Goal: Information Seeking & Learning: Learn about a topic

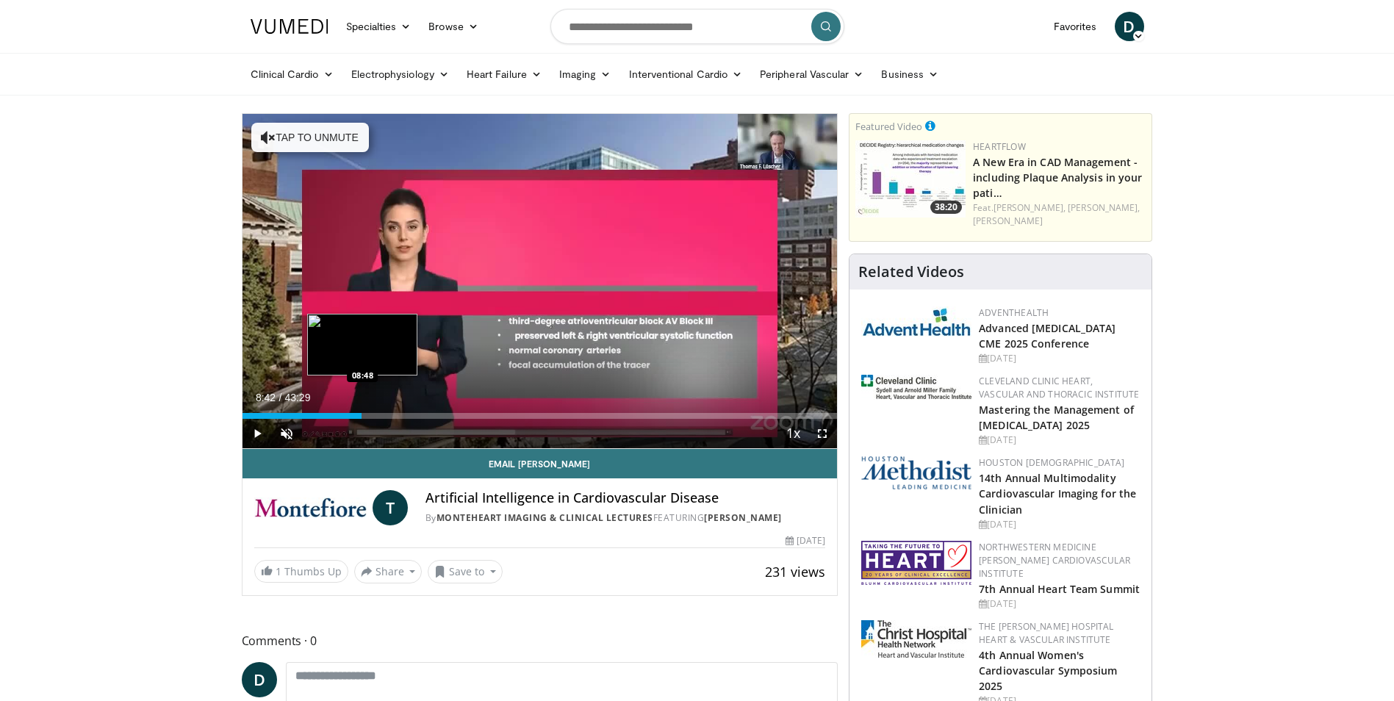
click at [362, 417] on div "Loaded : 0.00% 08:42 08:48" at bounding box center [539, 416] width 595 height 6
click at [362, 417] on div "08:48" at bounding box center [302, 416] width 120 height 6
click at [255, 433] on span "Video Player" at bounding box center [256, 433] width 29 height 29
click at [825, 435] on span "Video Player" at bounding box center [821, 433] width 29 height 29
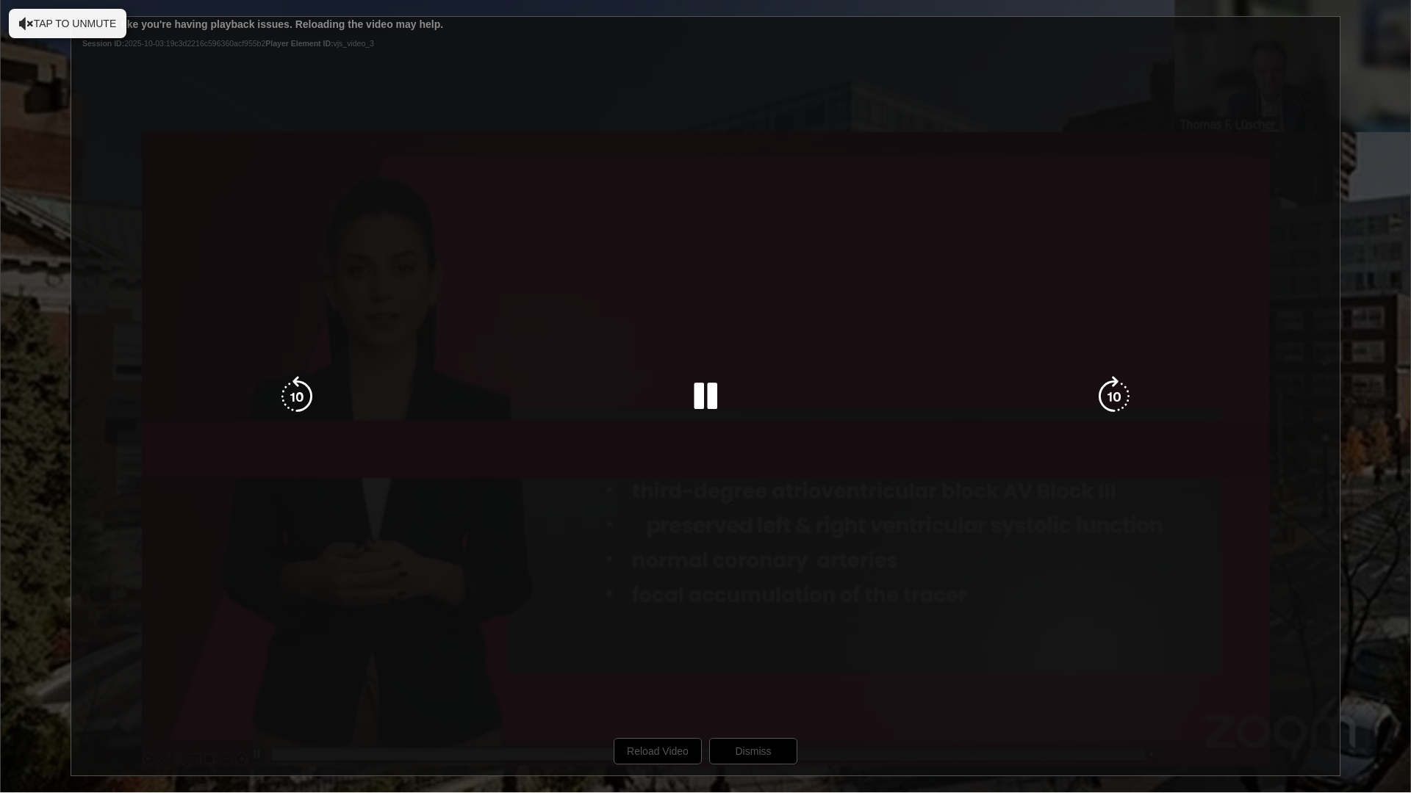
click at [658, 700] on div "10 seconds Tap to unmute" at bounding box center [705, 396] width 1411 height 793
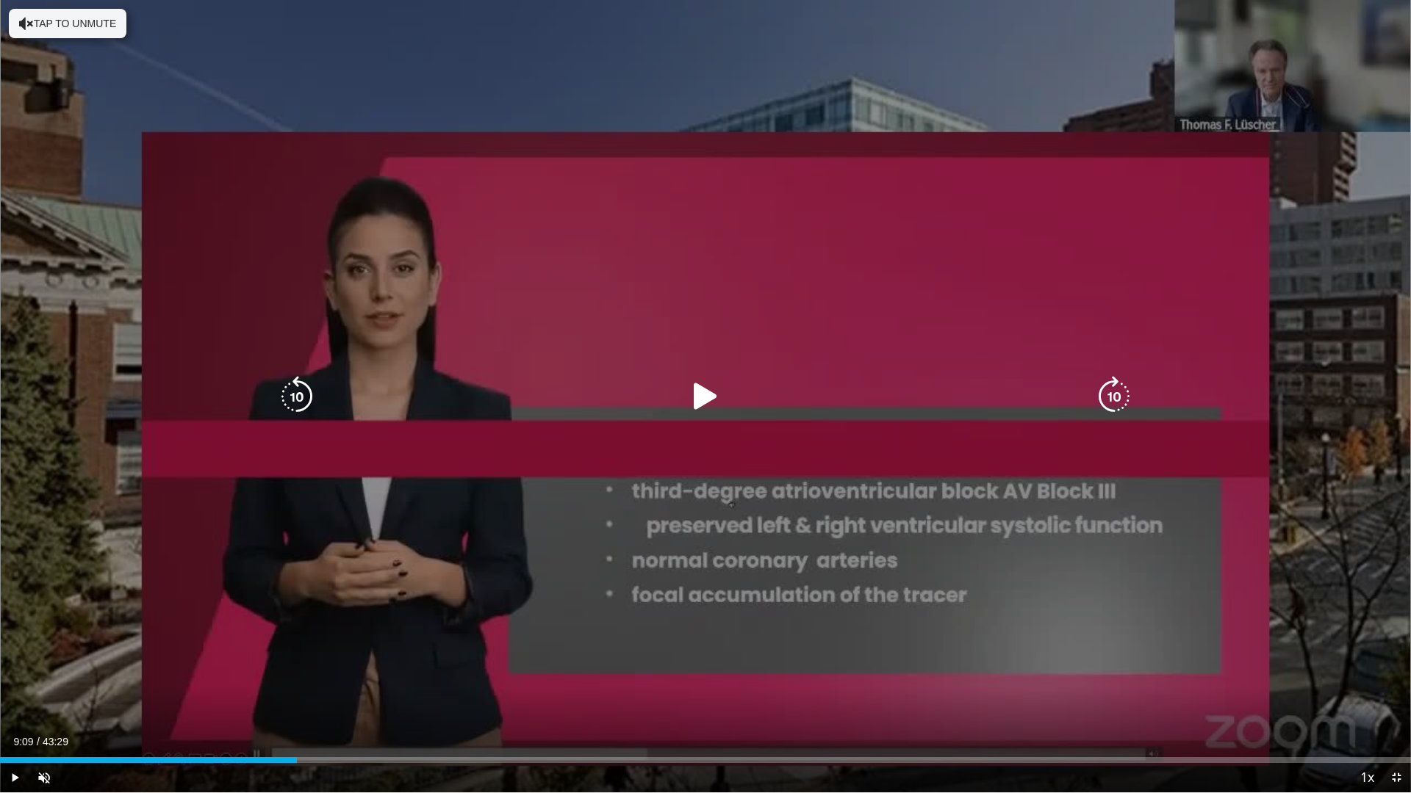
click at [697, 398] on icon "Video Player" at bounding box center [705, 396] width 41 height 41
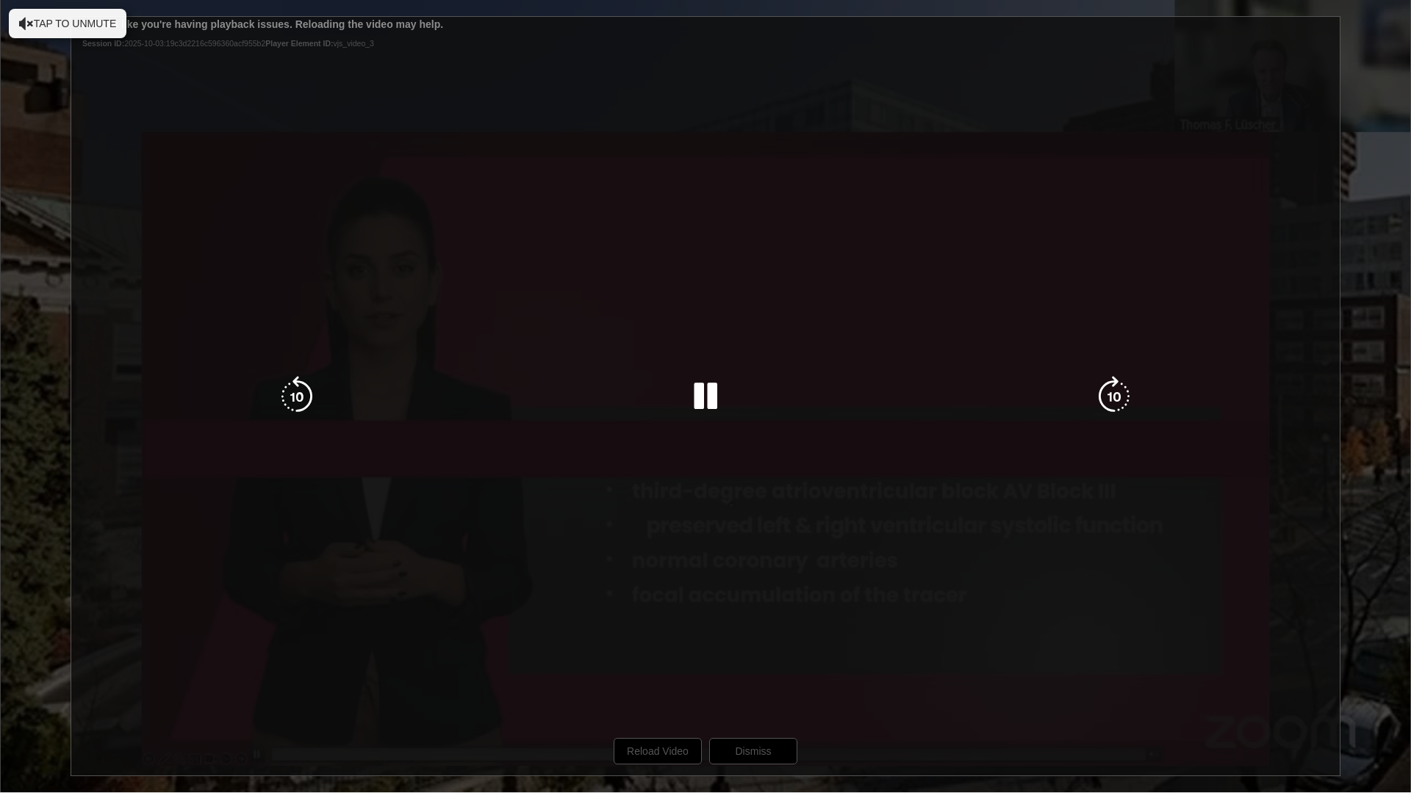
click at [643, 700] on div "10 seconds Tap to unmute" at bounding box center [705, 396] width 1411 height 793
click at [0, 0] on div "Loaded : 21.05% 09:09 08:29" at bounding box center [0, 0] width 0 height 0
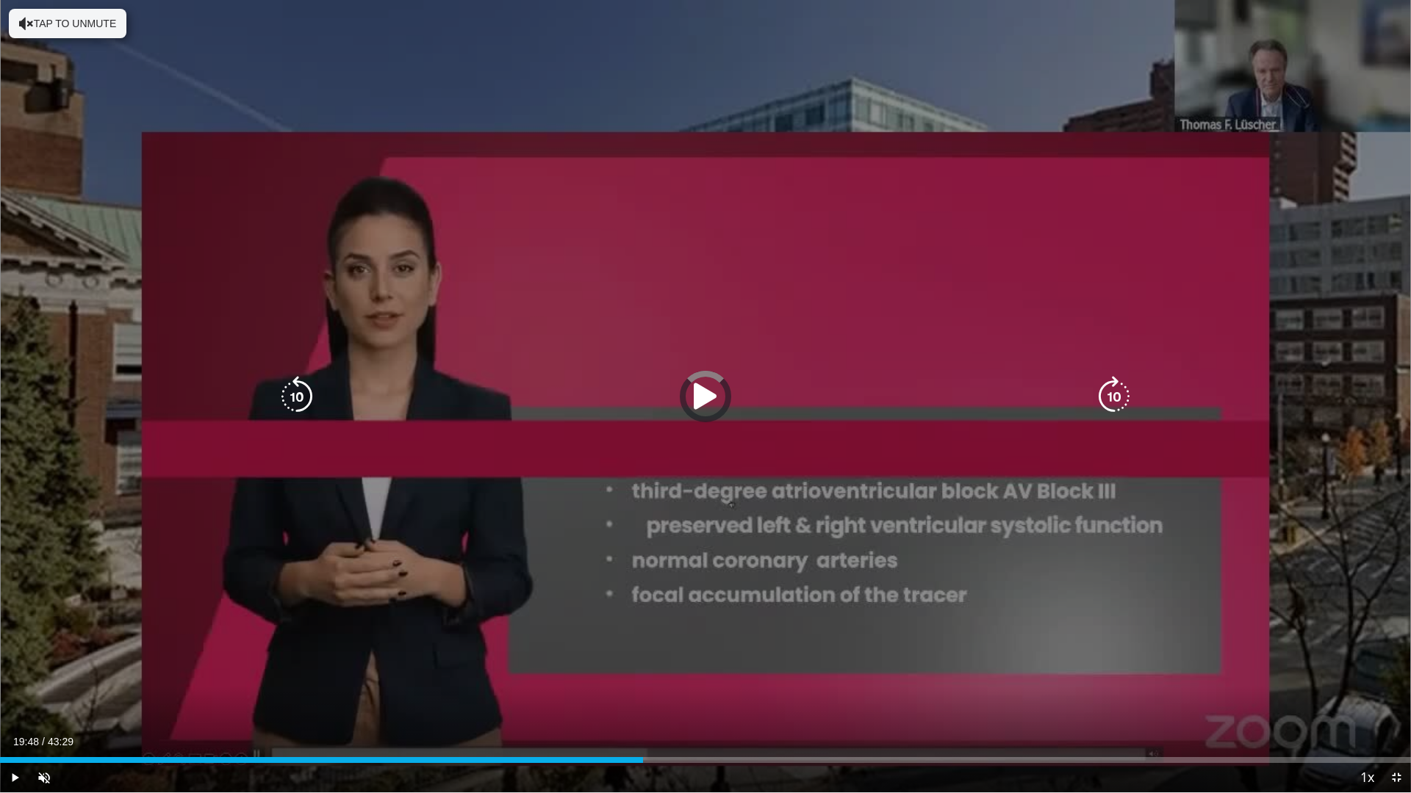
click at [425, 700] on div "10 seconds Tap to unmute" at bounding box center [705, 396] width 1411 height 793
click at [25, 20] on icon "Video Player" at bounding box center [26, 23] width 15 height 15
click at [475, 279] on div "10 seconds Tap to unmute" at bounding box center [705, 396] width 1411 height 793
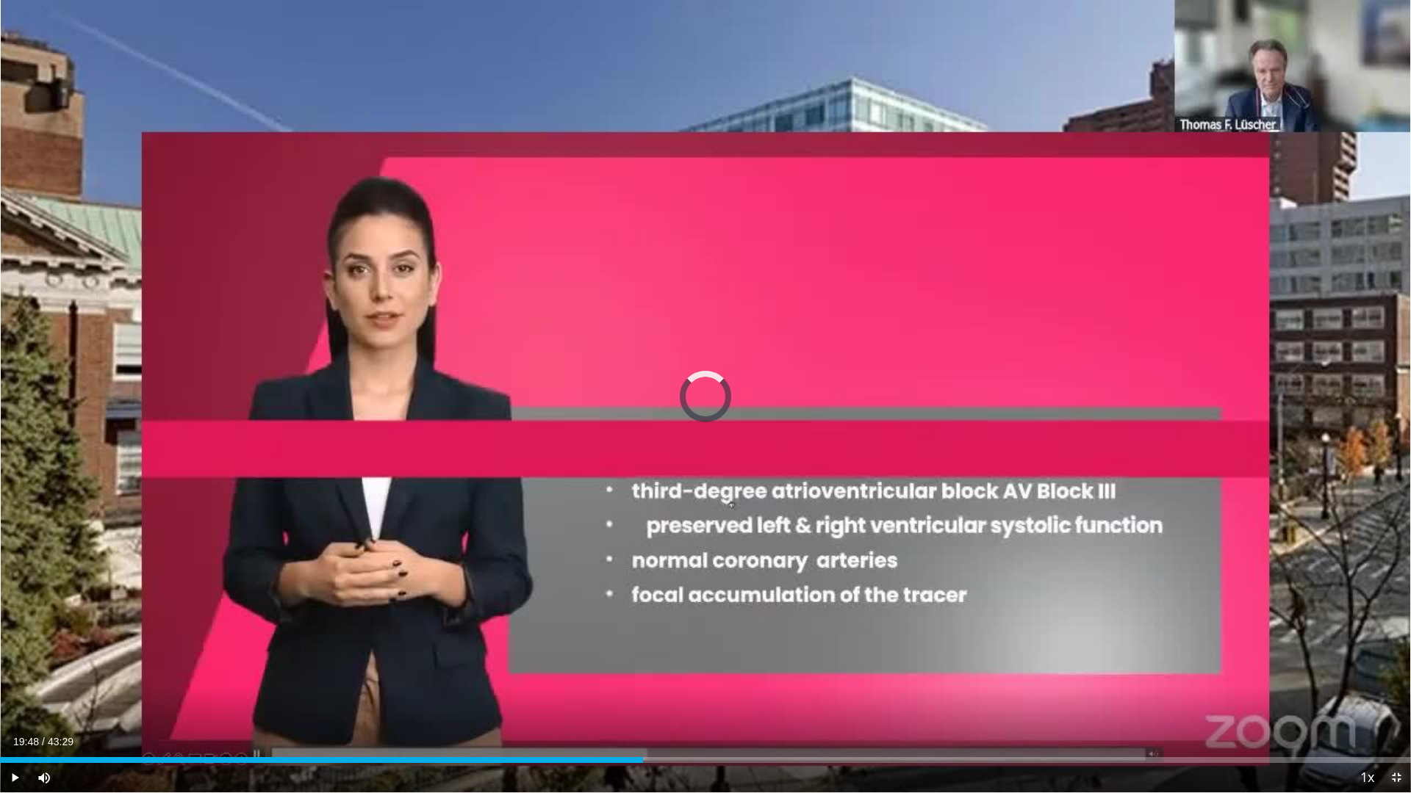
click at [1388, 700] on span "Video Player" at bounding box center [1395, 777] width 29 height 29
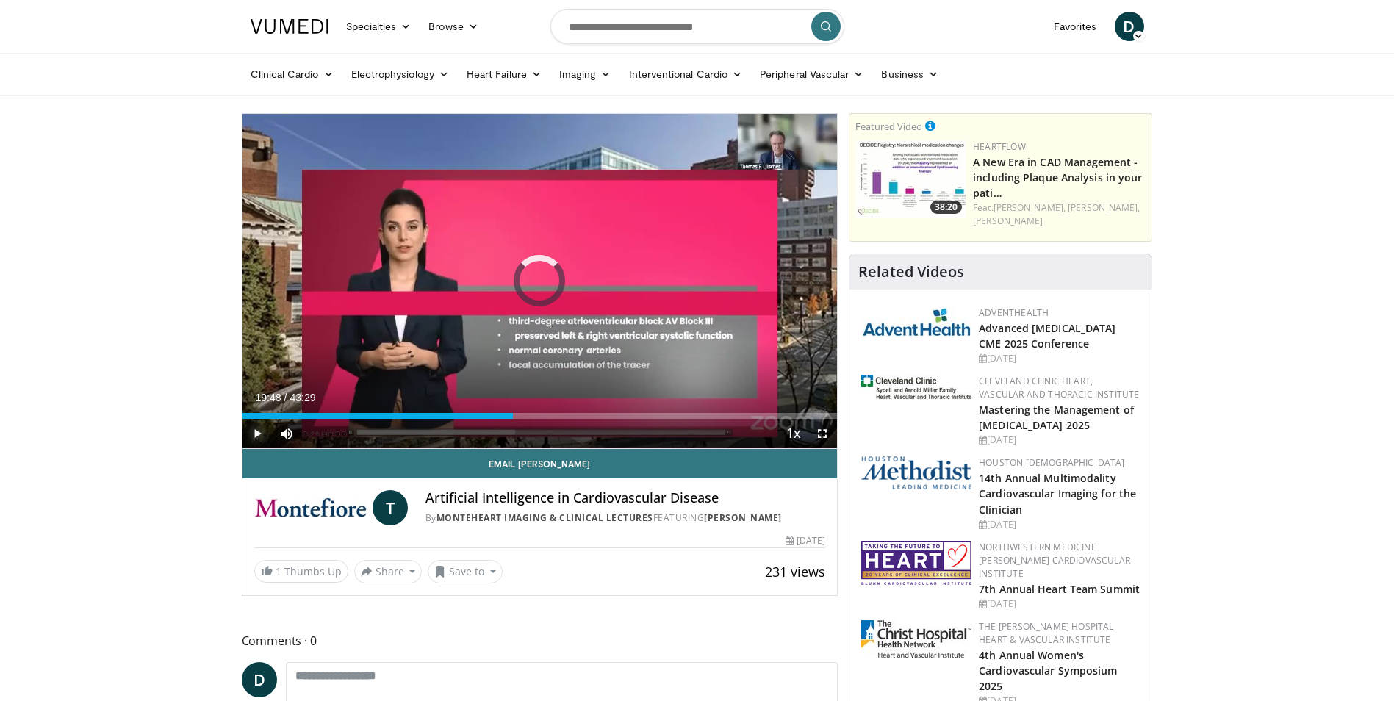
click at [262, 434] on span "Video Player" at bounding box center [256, 433] width 29 height 29
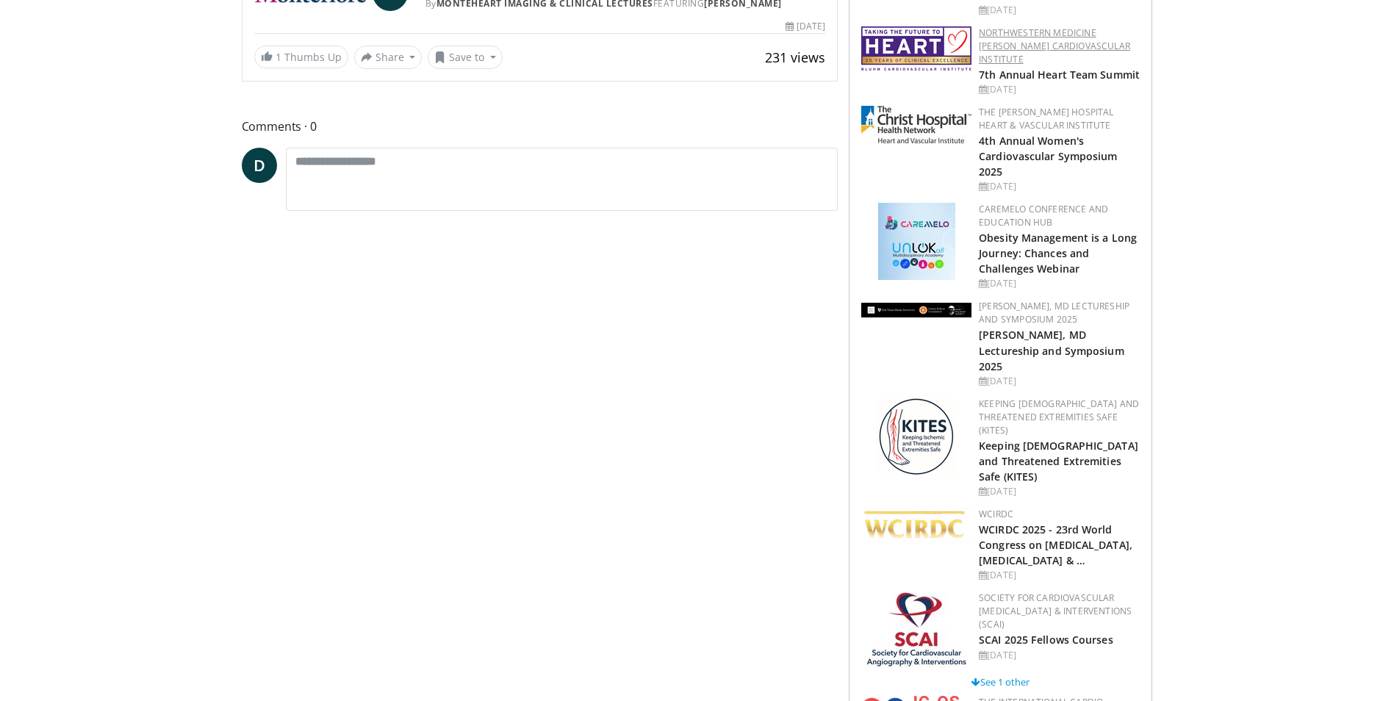
scroll to position [588, 0]
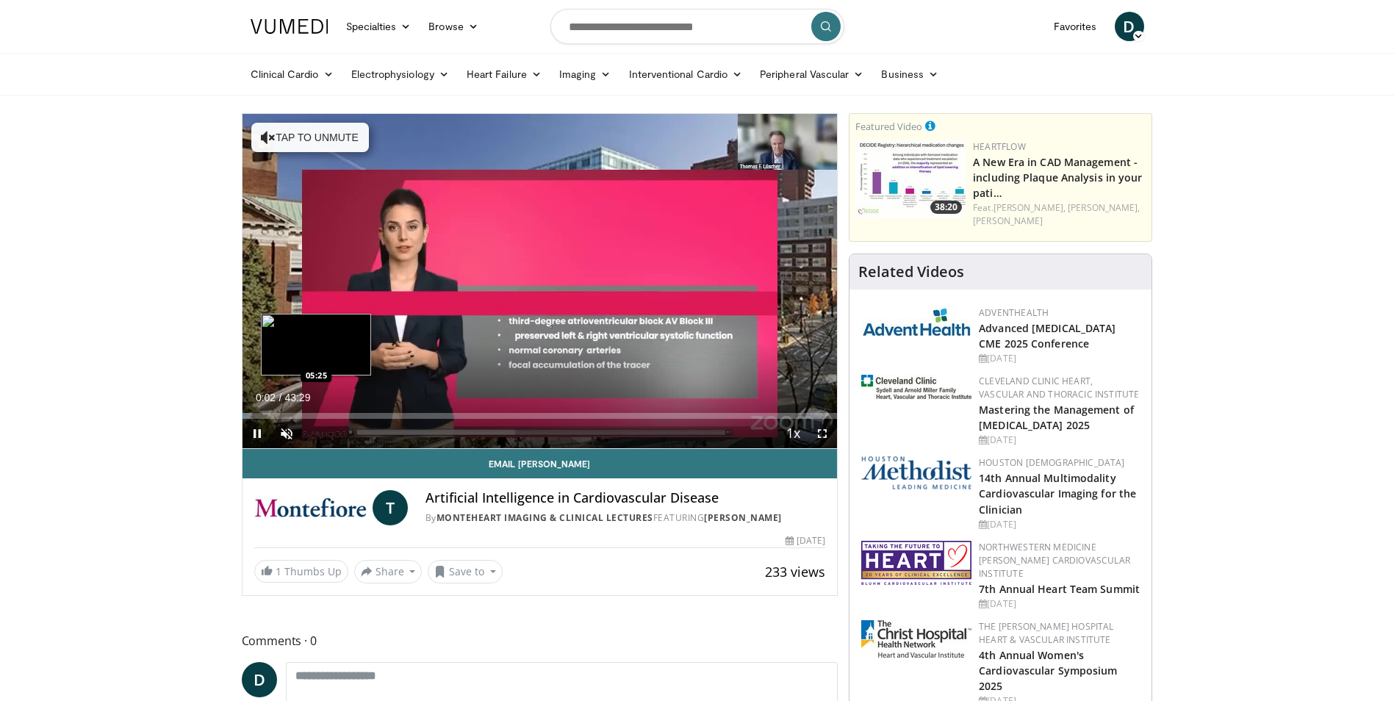
click at [314, 411] on div "Loaded : 1.53% 00:02 05:25" at bounding box center [539, 412] width 595 height 14
click at [317, 411] on div "Loaded : 13.77% 05:20 05:31" at bounding box center [539, 412] width 595 height 14
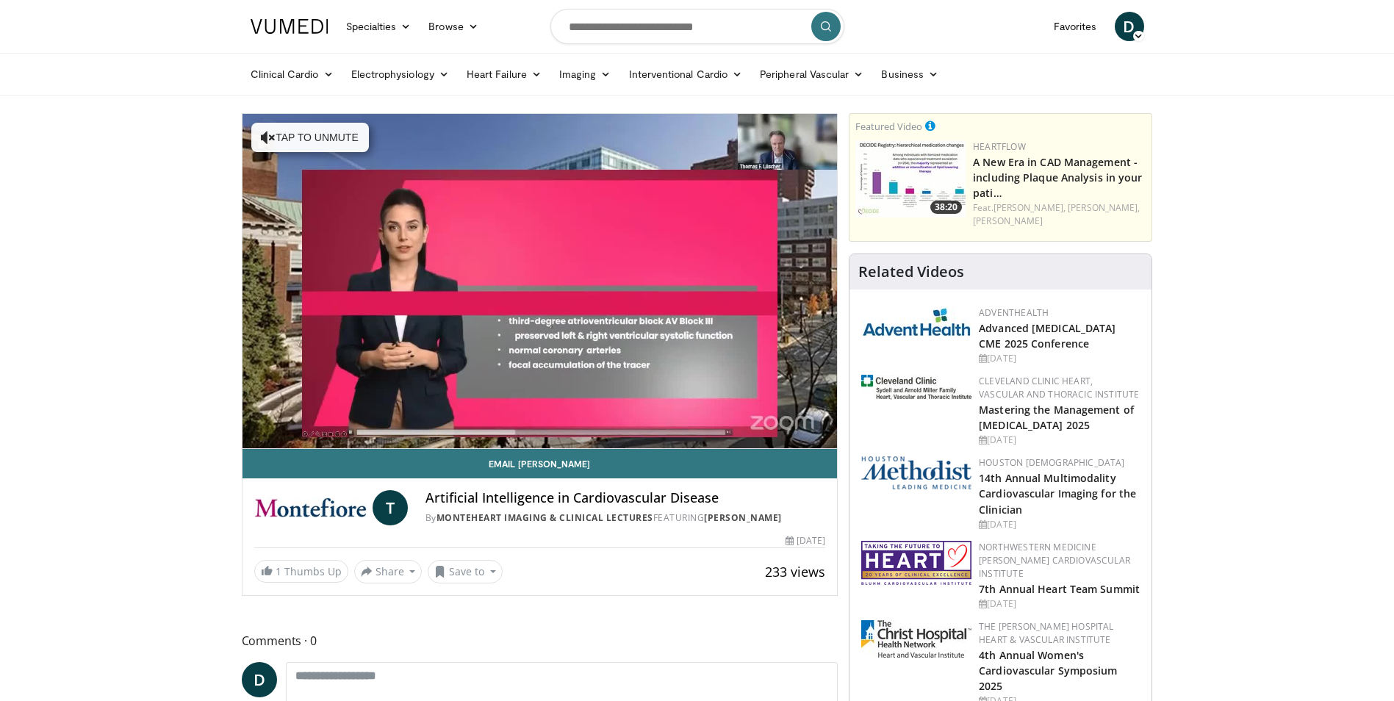
click at [317, 411] on div "10 seconds Tap to unmute" at bounding box center [539, 281] width 595 height 334
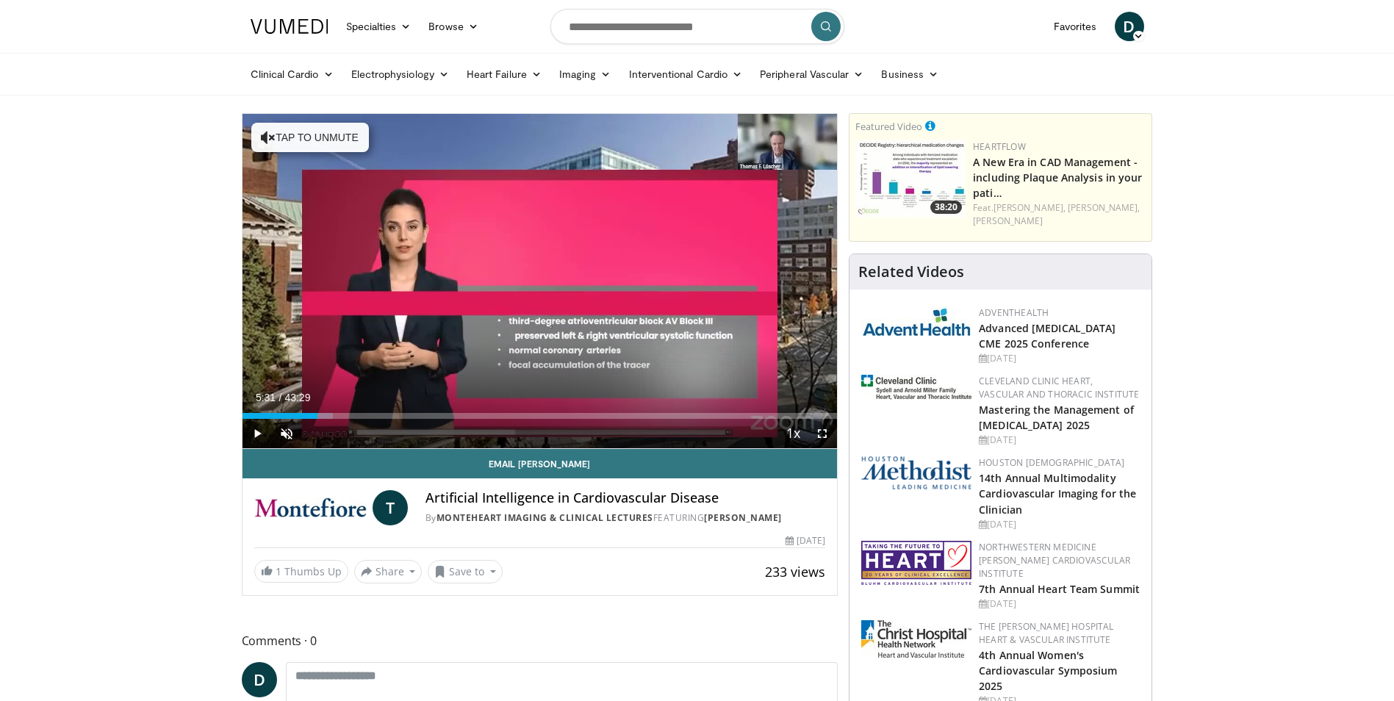
click at [320, 418] on div "Loaded : 15.31% 05:31 05:31" at bounding box center [539, 416] width 595 height 6
click at [323, 418] on div "Loaded : 15.69% 05:54 05:54" at bounding box center [539, 416] width 595 height 6
click at [325, 418] on div "Progress Bar" at bounding box center [327, 416] width 21 height 6
click at [328, 417] on div "Loaded : 16.45% 06:00 06:20" at bounding box center [539, 416] width 595 height 6
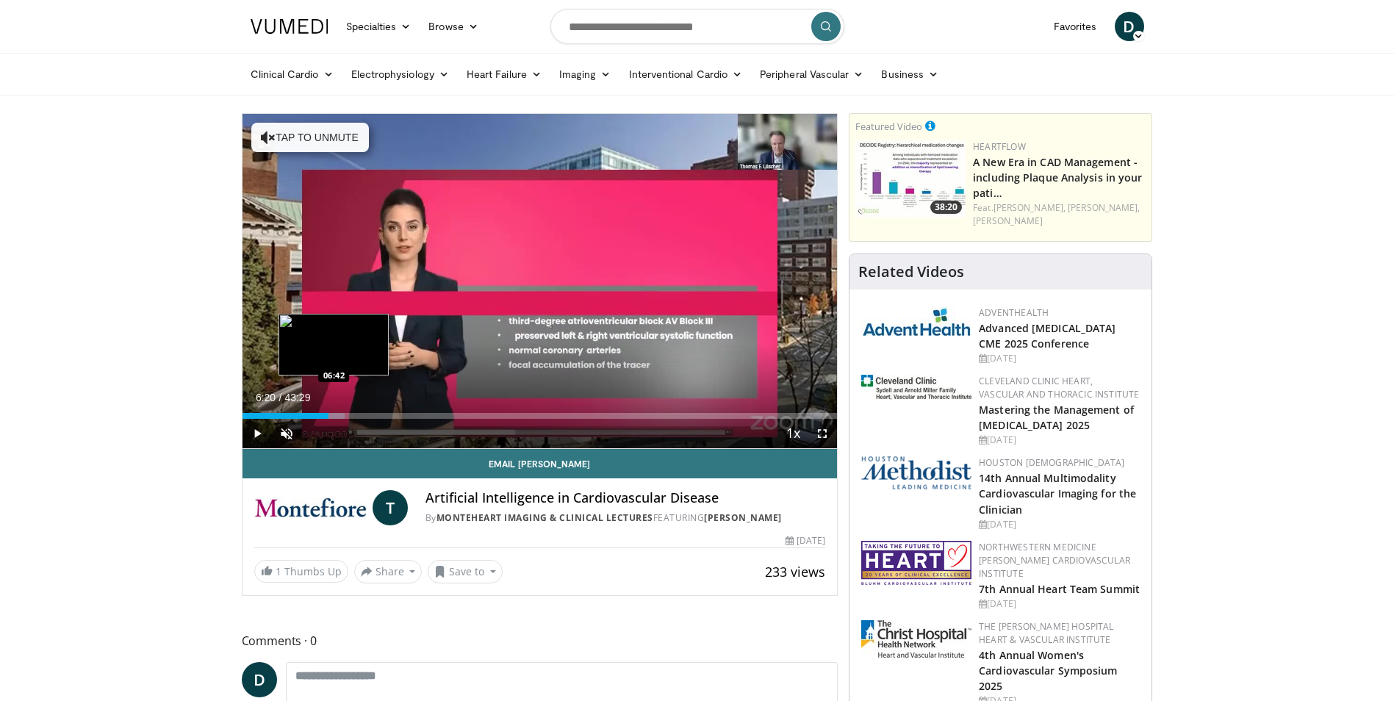
click at [334, 417] on div "Progress Bar" at bounding box center [334, 416] width 22 height 6
click at [339, 415] on div "Progress Bar" at bounding box center [339, 416] width 22 height 6
click at [345, 414] on div "Loaded : 18.75% 07:30 07:30" at bounding box center [539, 416] width 595 height 6
click at [348, 414] on div "Loaded : 19.90% 07:30 07:43" at bounding box center [539, 416] width 595 height 6
click at [350, 414] on div "Loaded : 20.28% 07:43 07:50" at bounding box center [539, 416] width 595 height 6
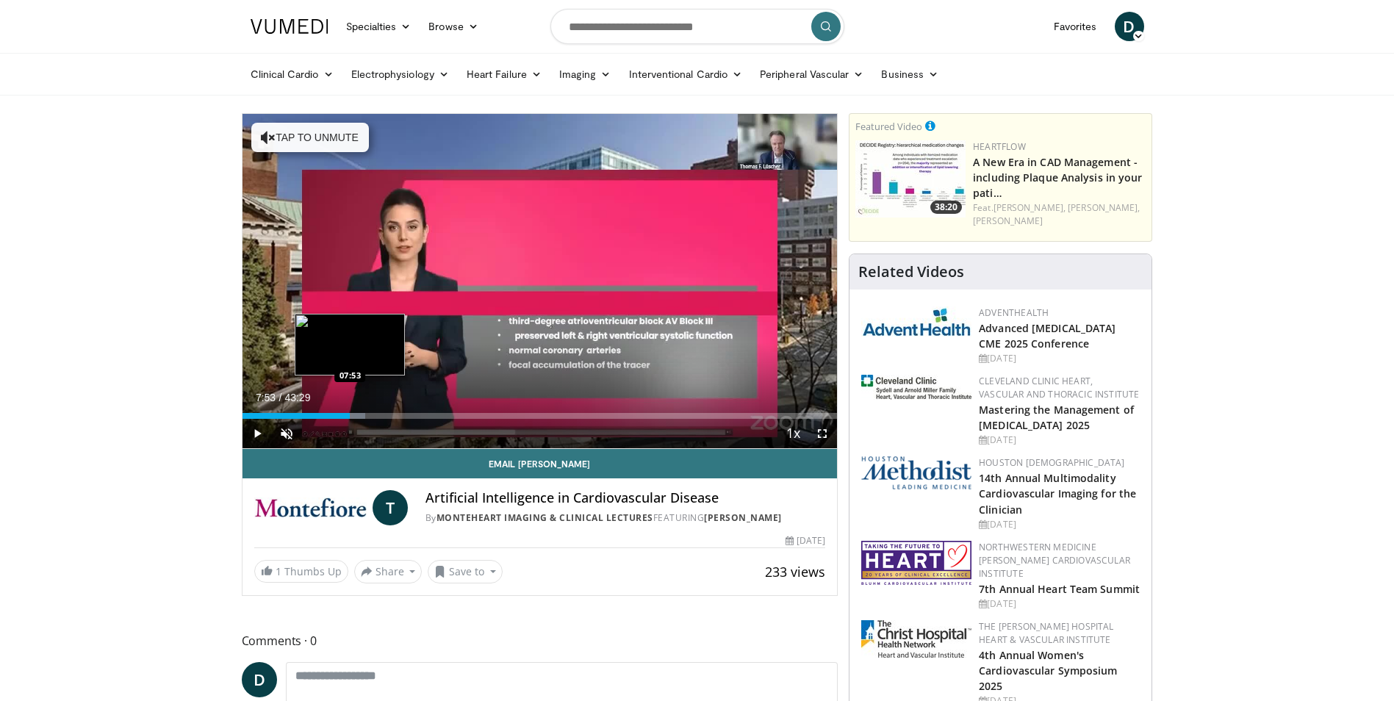
click at [350, 414] on div "07:53" at bounding box center [296, 416] width 108 height 6
click at [351, 415] on div "Loaded : 20.66% 07:53 07:56" at bounding box center [539, 416] width 595 height 6
click at [351, 415] on div "07:59" at bounding box center [296, 416] width 109 height 6
click at [352, 415] on div "Loaded : 20.70% 07:59 08:03" at bounding box center [539, 416] width 595 height 6
click at [353, 416] on div "Loaded : 21.05% 08:03 08:09" at bounding box center [539, 416] width 595 height 6
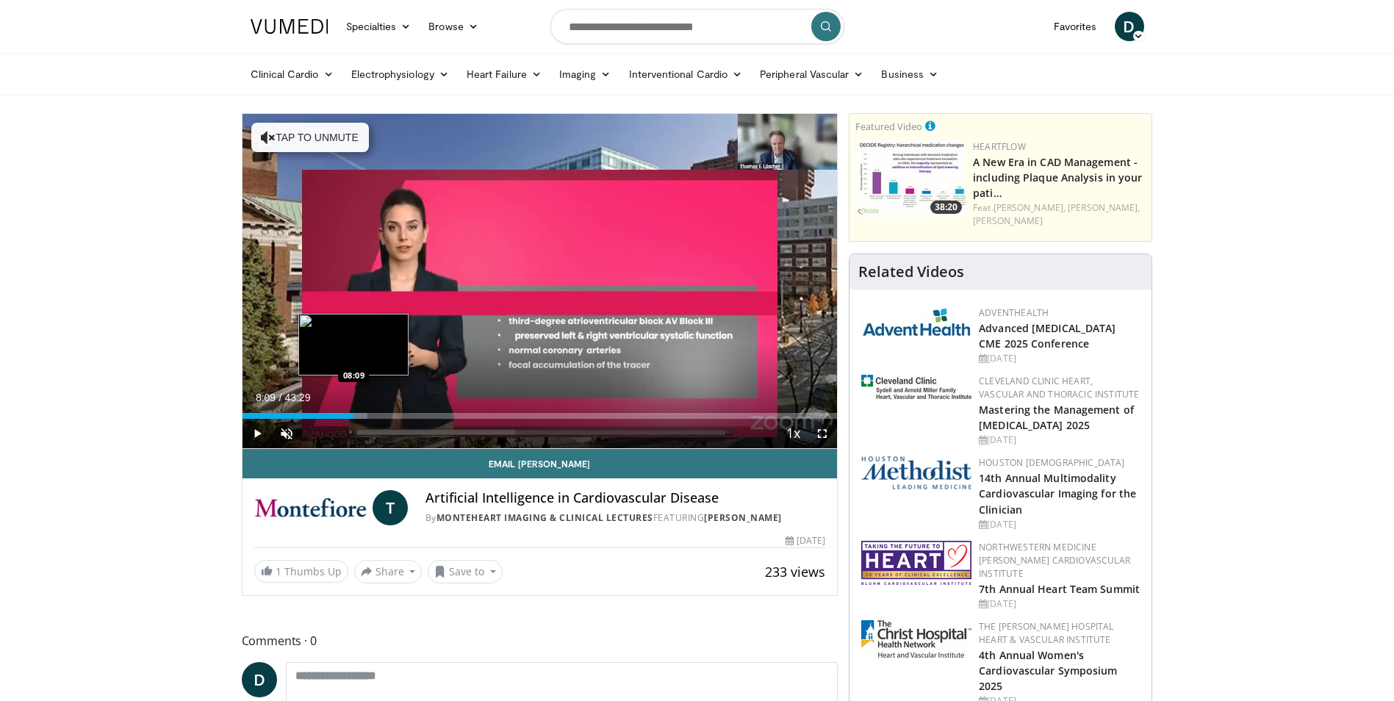
click at [353, 416] on div "08:09" at bounding box center [298, 416] width 112 height 6
click at [352, 415] on div "08:03" at bounding box center [297, 416] width 110 height 6
click at [352, 414] on div "Loaded : 21.08% 08:03 08:03" at bounding box center [539, 416] width 595 height 6
click at [353, 414] on div "Progress Bar" at bounding box center [353, 416] width 1 height 6
click at [356, 416] on div "Loaded : 21.08% 08:09 08:16" at bounding box center [539, 416] width 595 height 6
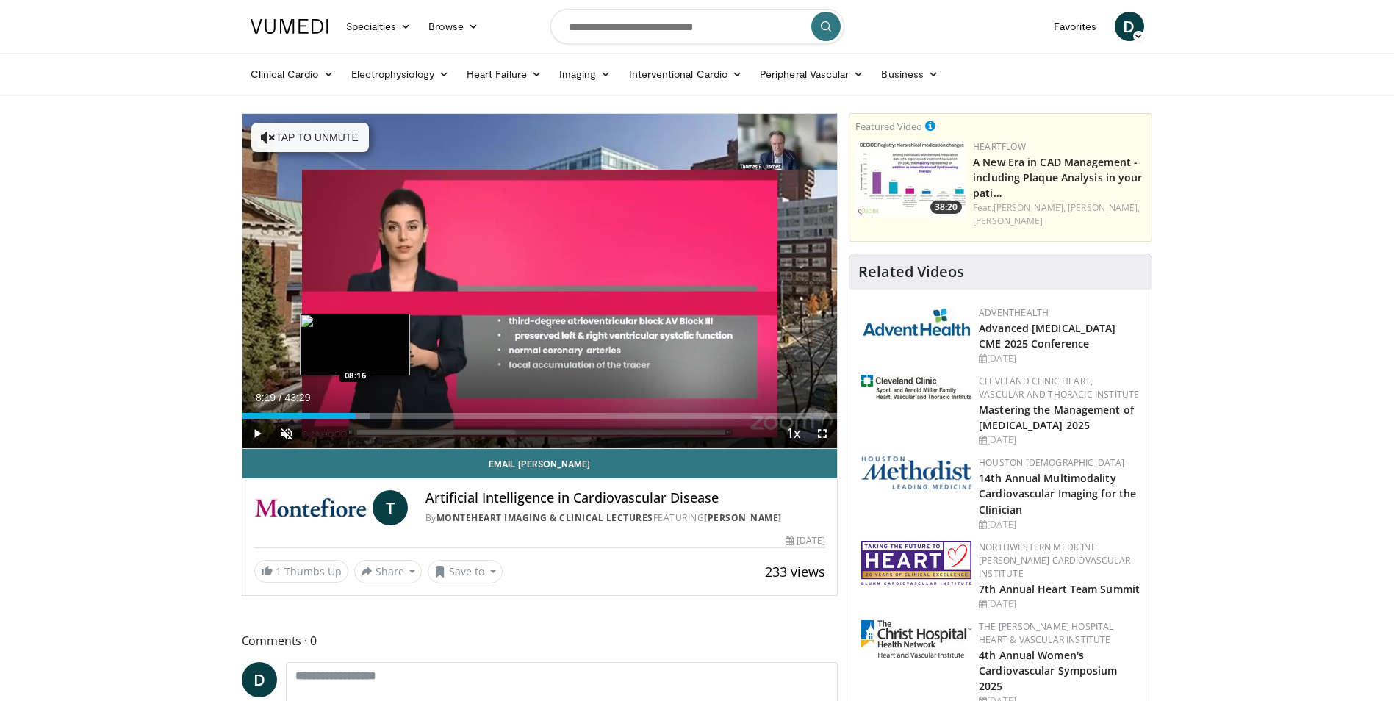
click at [356, 416] on div "08:19" at bounding box center [299, 416] width 114 height 6
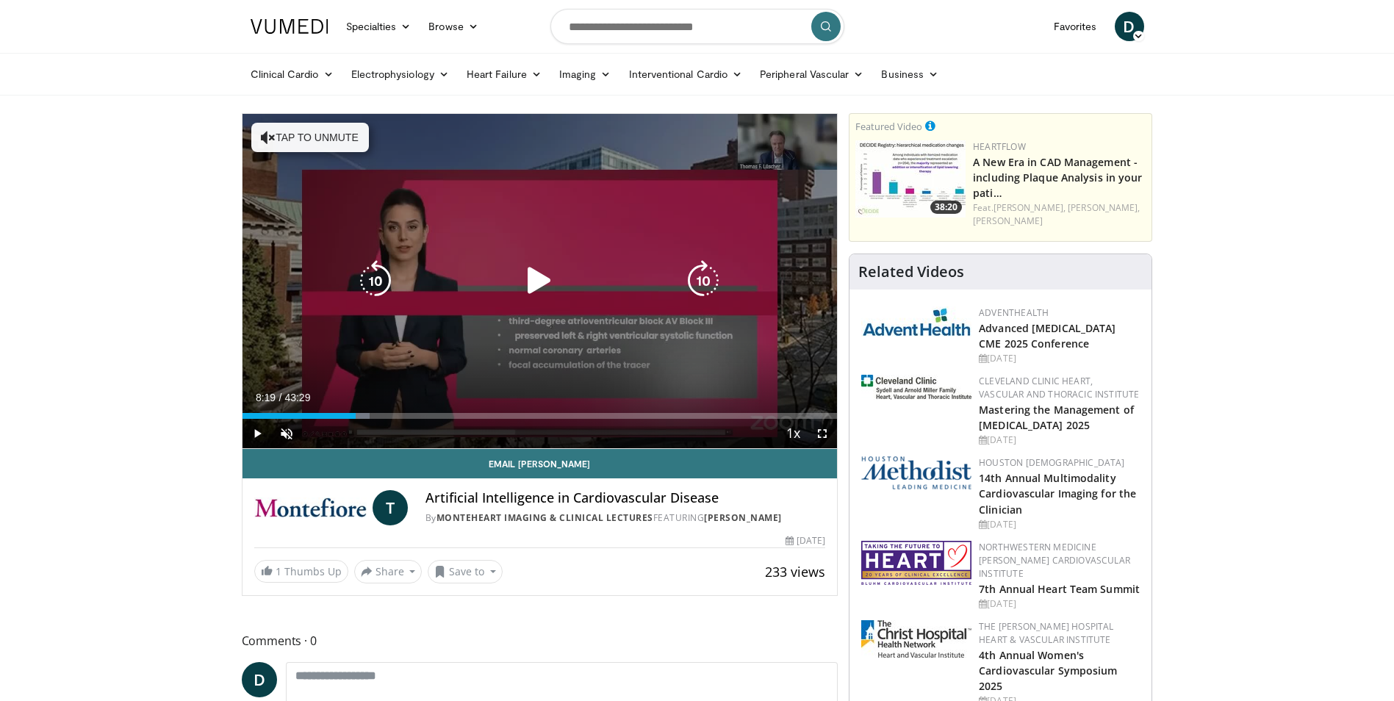
click at [530, 281] on icon "Video Player" at bounding box center [539, 280] width 41 height 41
drag, startPoint x: 823, startPoint y: 437, endPoint x: 826, endPoint y: 492, distance: 54.4
click at [823, 437] on span "Video Player" at bounding box center [821, 433] width 29 height 29
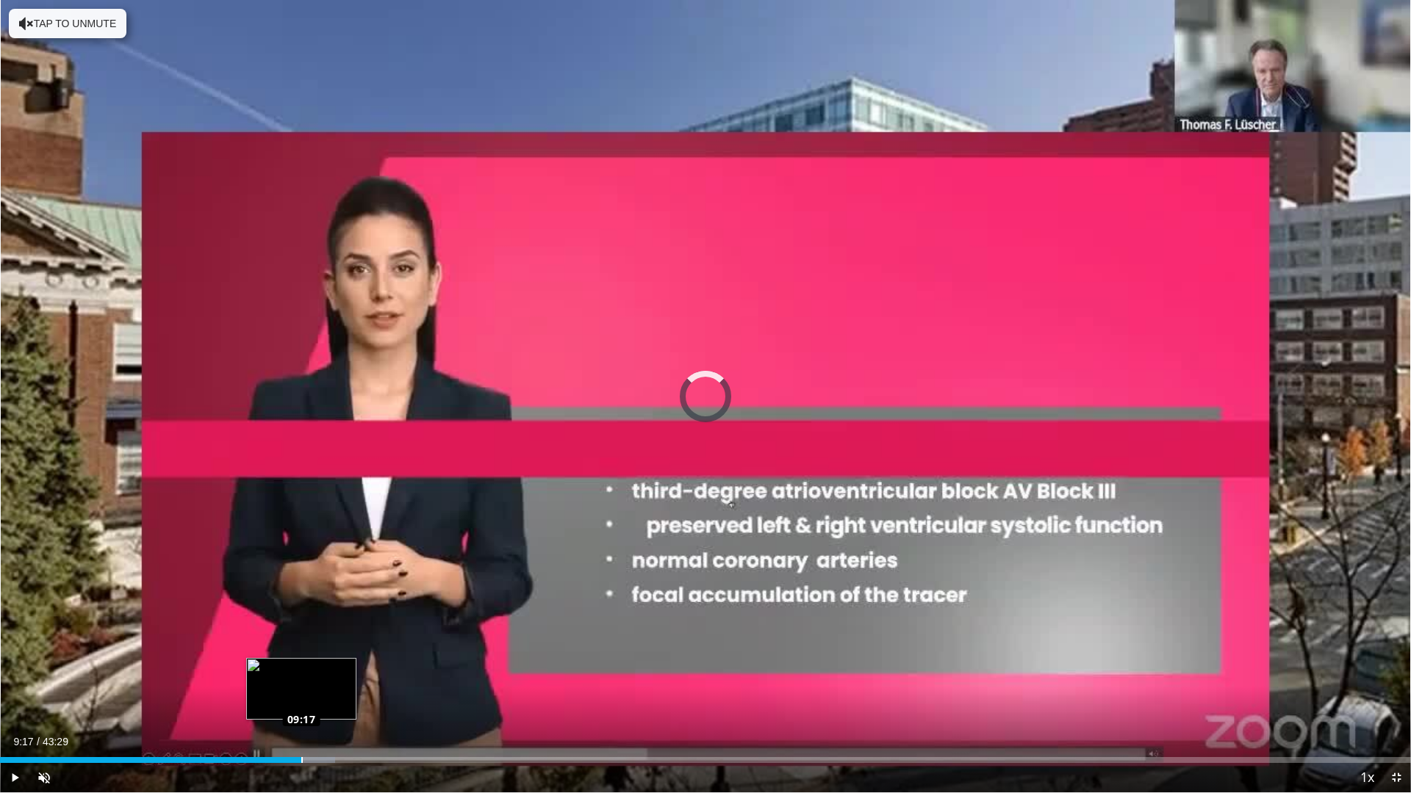
click at [301, 700] on div "Loaded : 23.76% 09:27 09:17" at bounding box center [705, 760] width 1411 height 6
click at [282, 700] on div "09:30" at bounding box center [154, 760] width 309 height 6
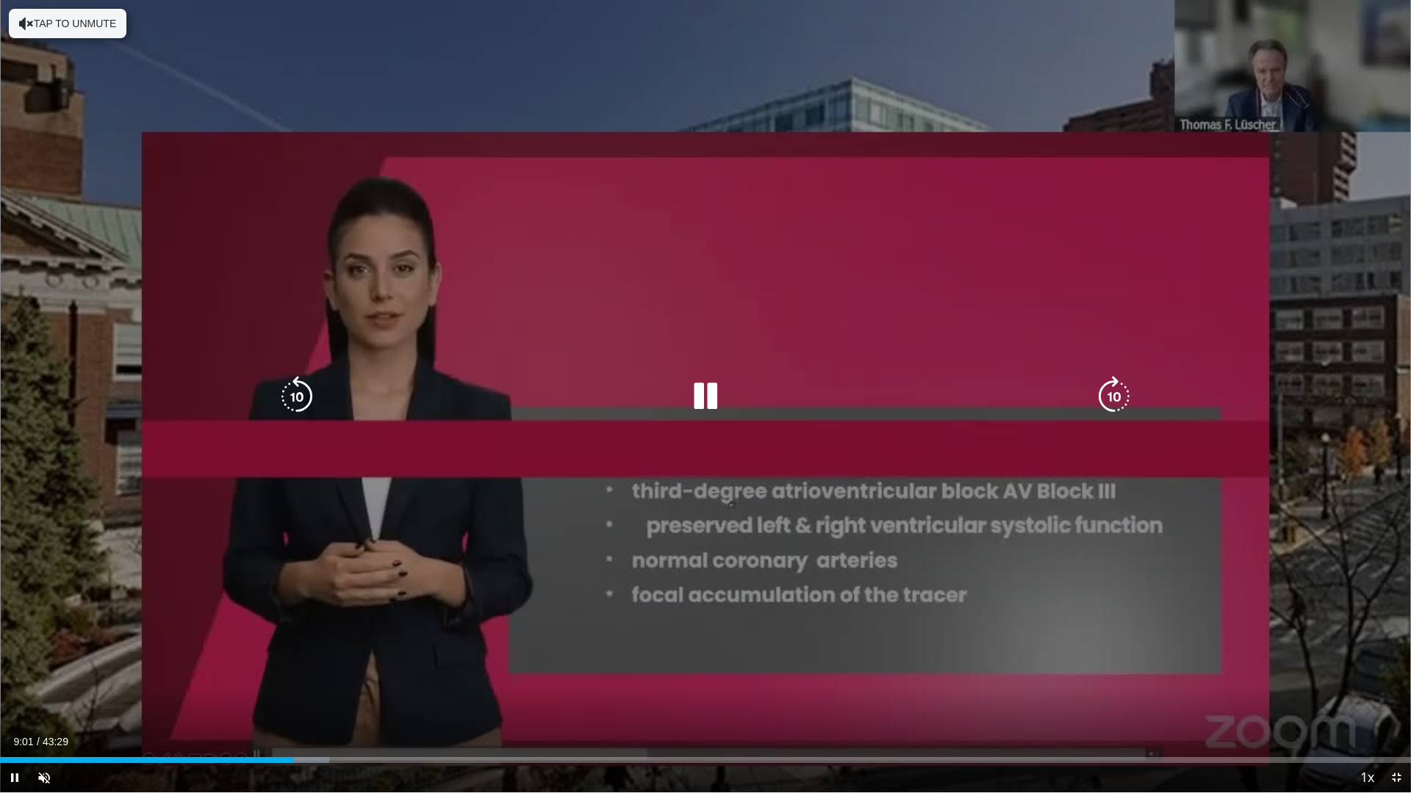
click at [546, 478] on div "10 seconds Tap to unmute" at bounding box center [705, 396] width 1411 height 793
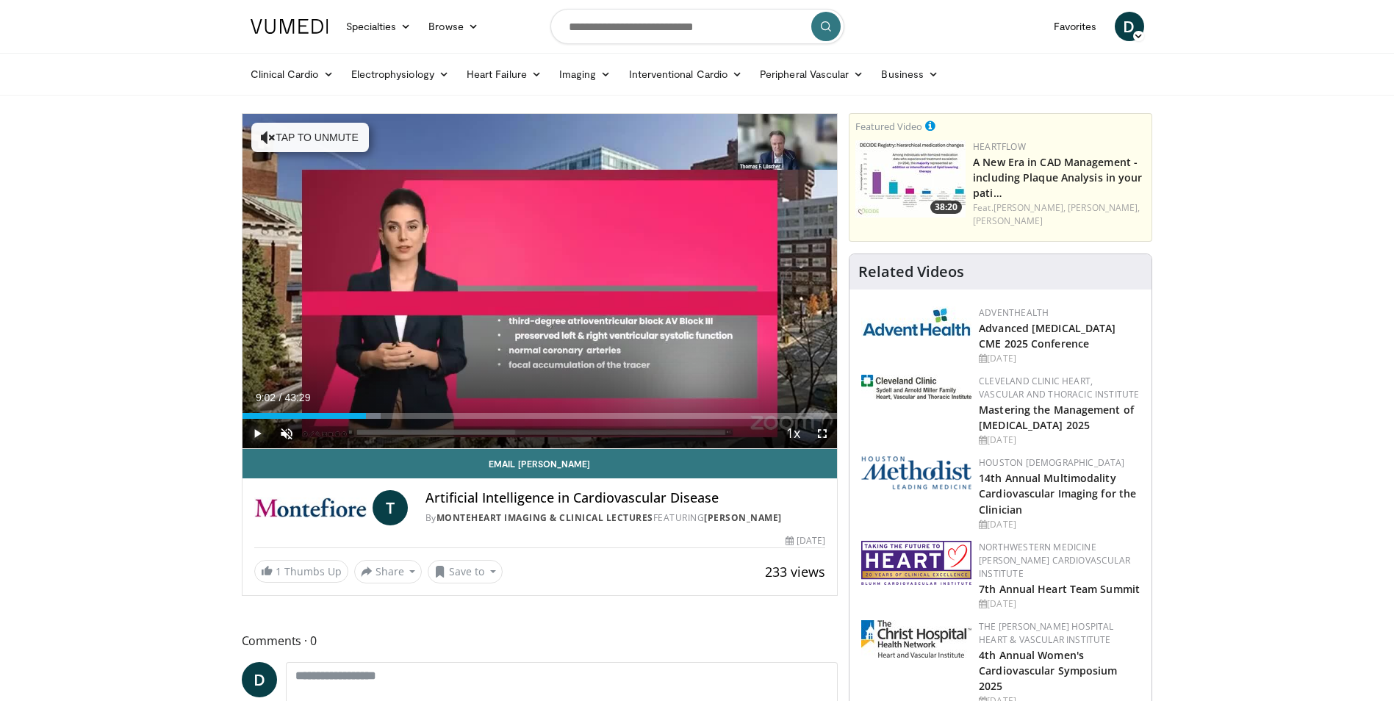
click at [258, 433] on span "Video Player" at bounding box center [256, 433] width 29 height 29
click at [821, 431] on span "Video Player" at bounding box center [821, 433] width 29 height 29
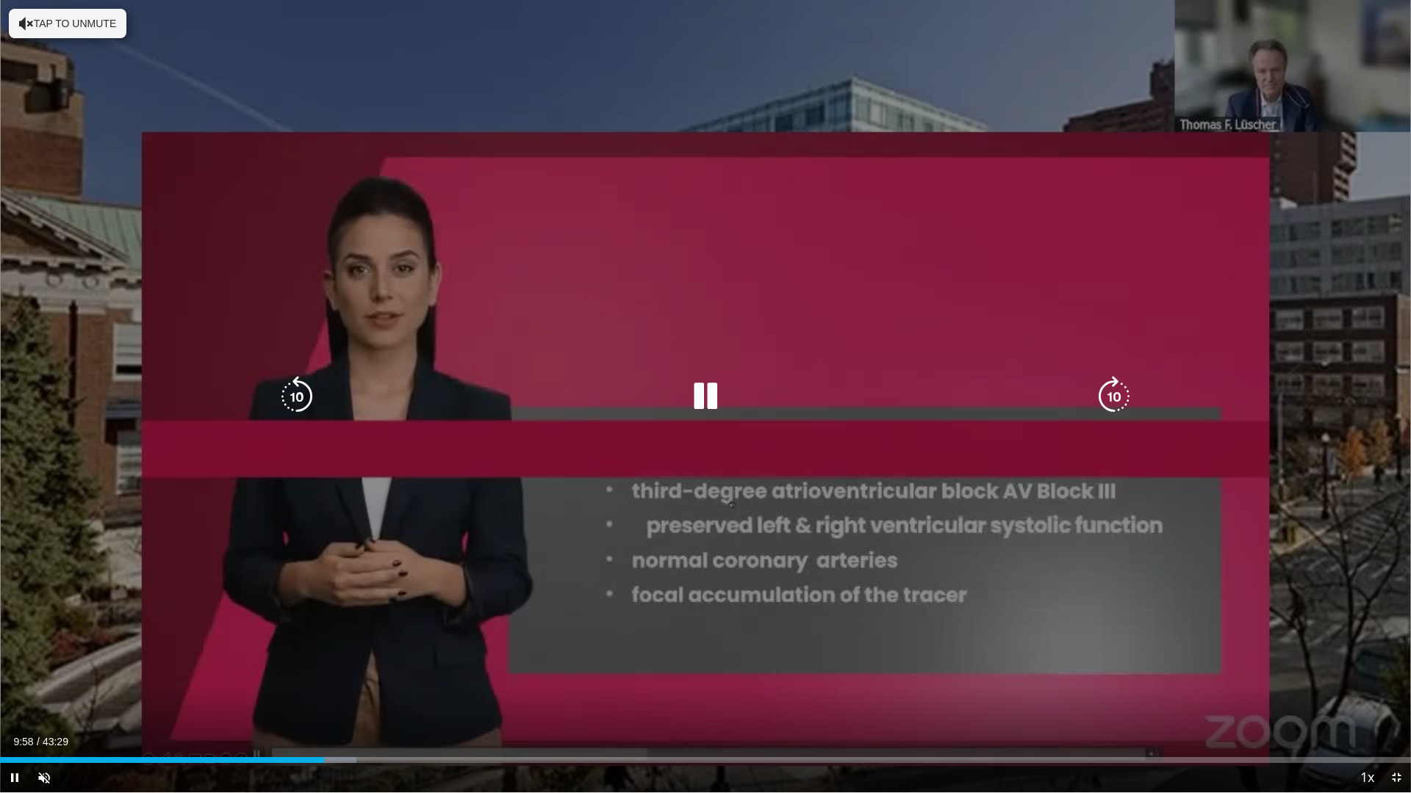
click at [710, 406] on icon "Video Player" at bounding box center [705, 396] width 41 height 41
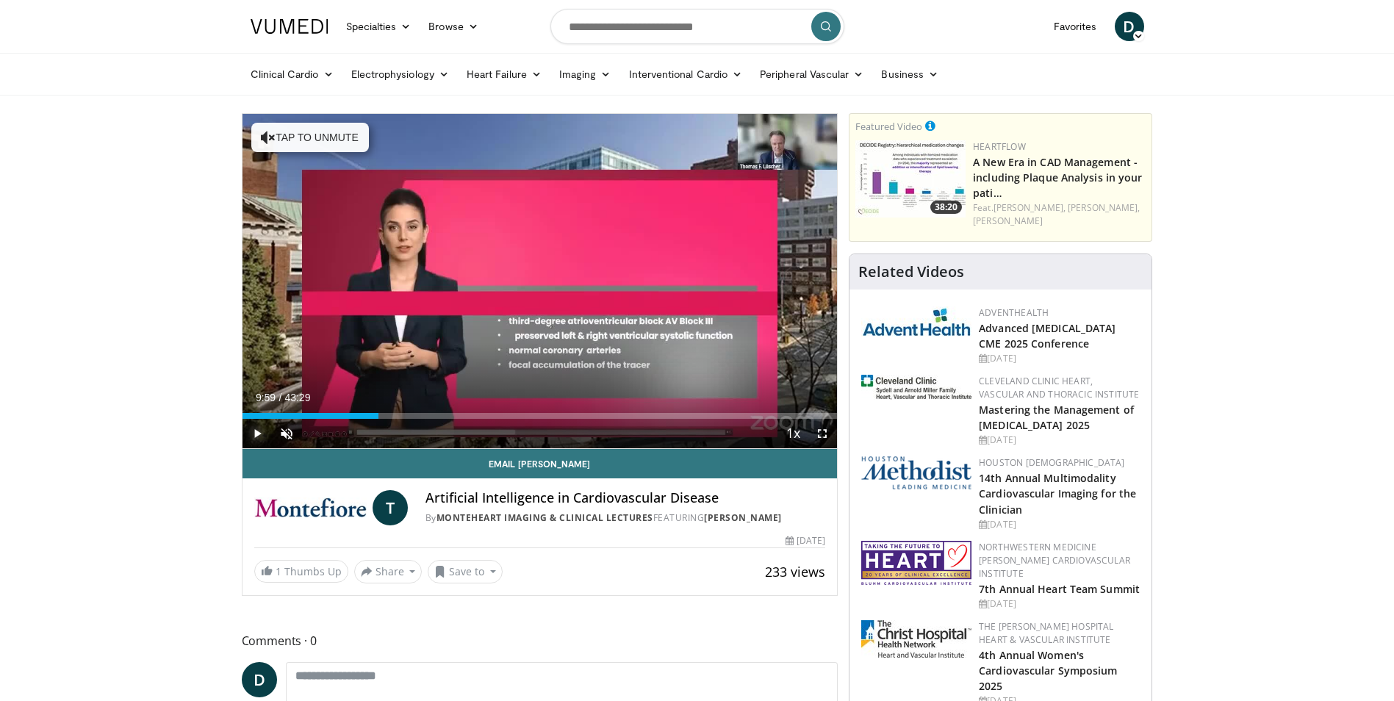
click at [254, 432] on span "Video Player" at bounding box center [256, 433] width 29 height 29
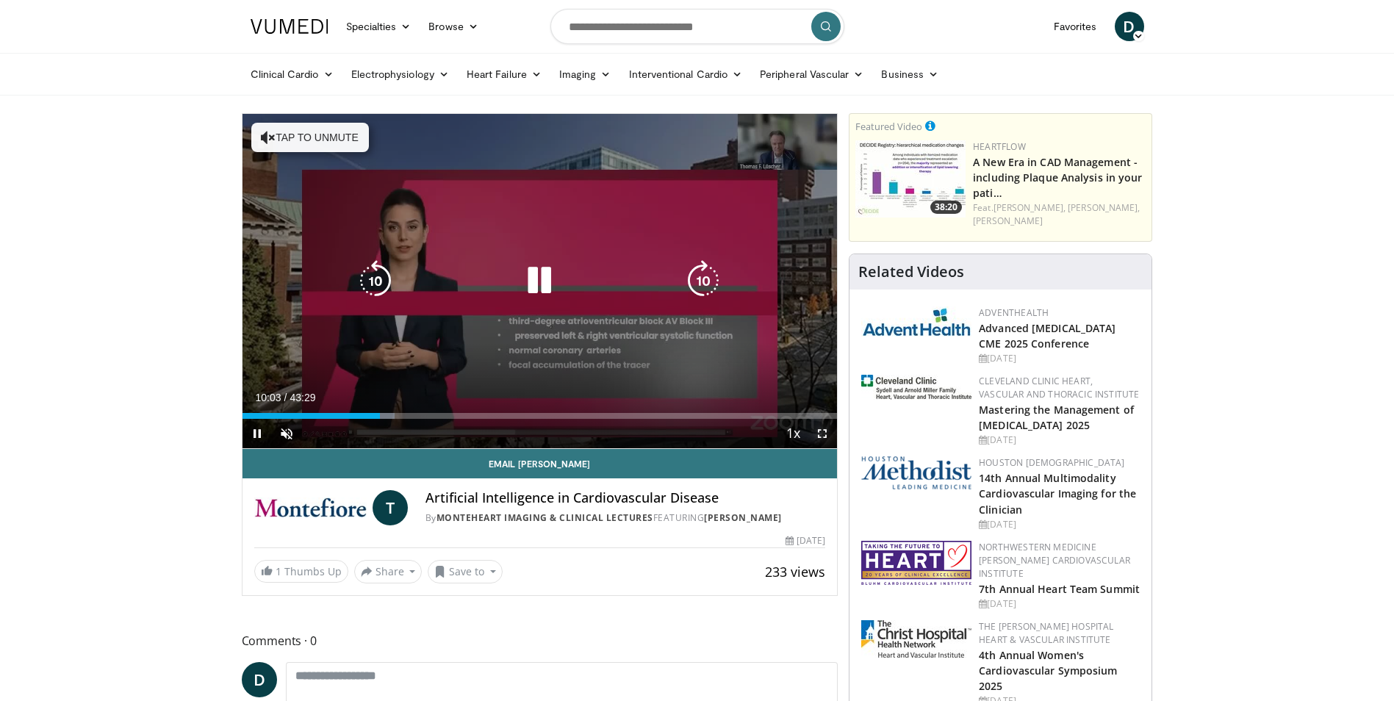
drag, startPoint x: 823, startPoint y: 436, endPoint x: 826, endPoint y: 490, distance: 54.4
click at [823, 436] on span "Video Player" at bounding box center [821, 433] width 29 height 29
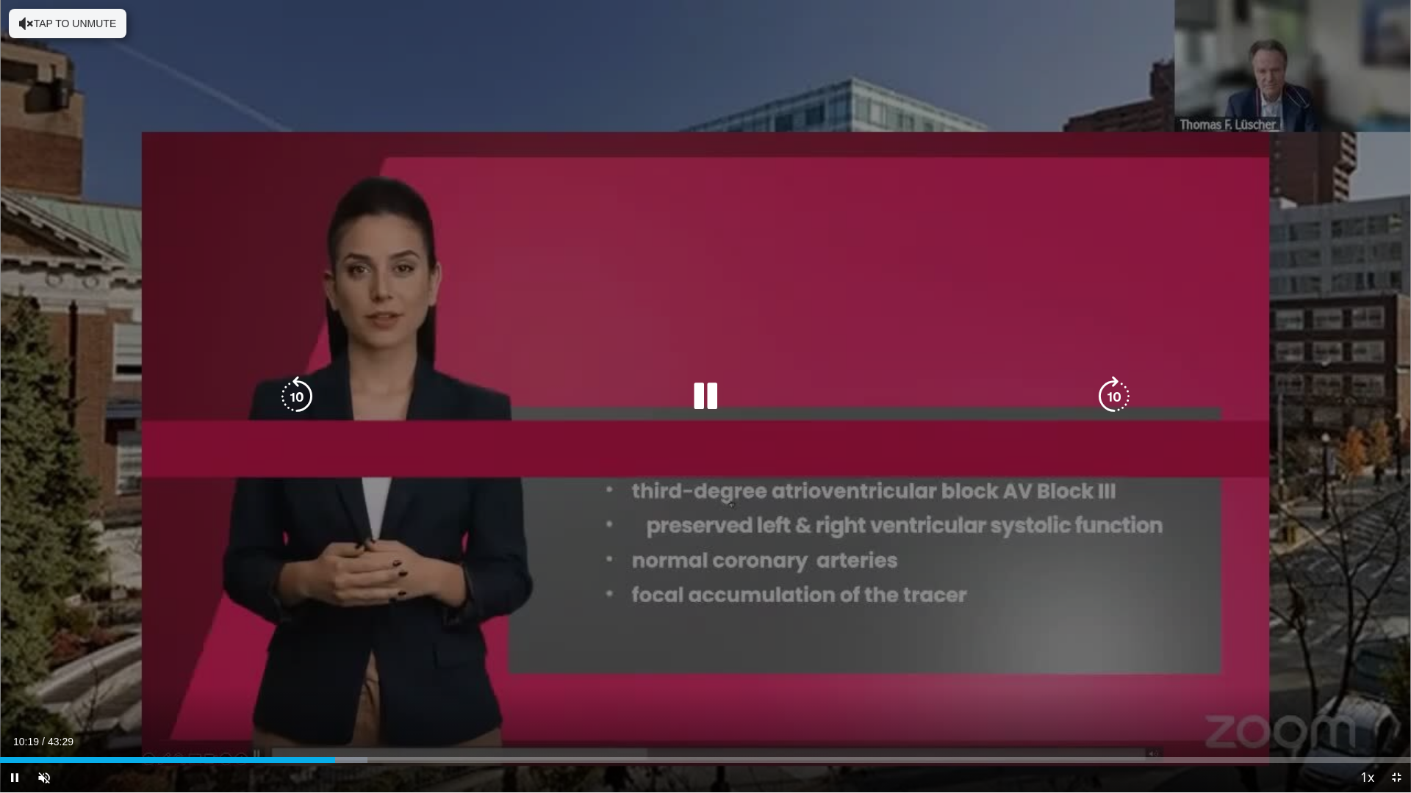
click at [699, 396] on icon "Video Player" at bounding box center [705, 396] width 41 height 41
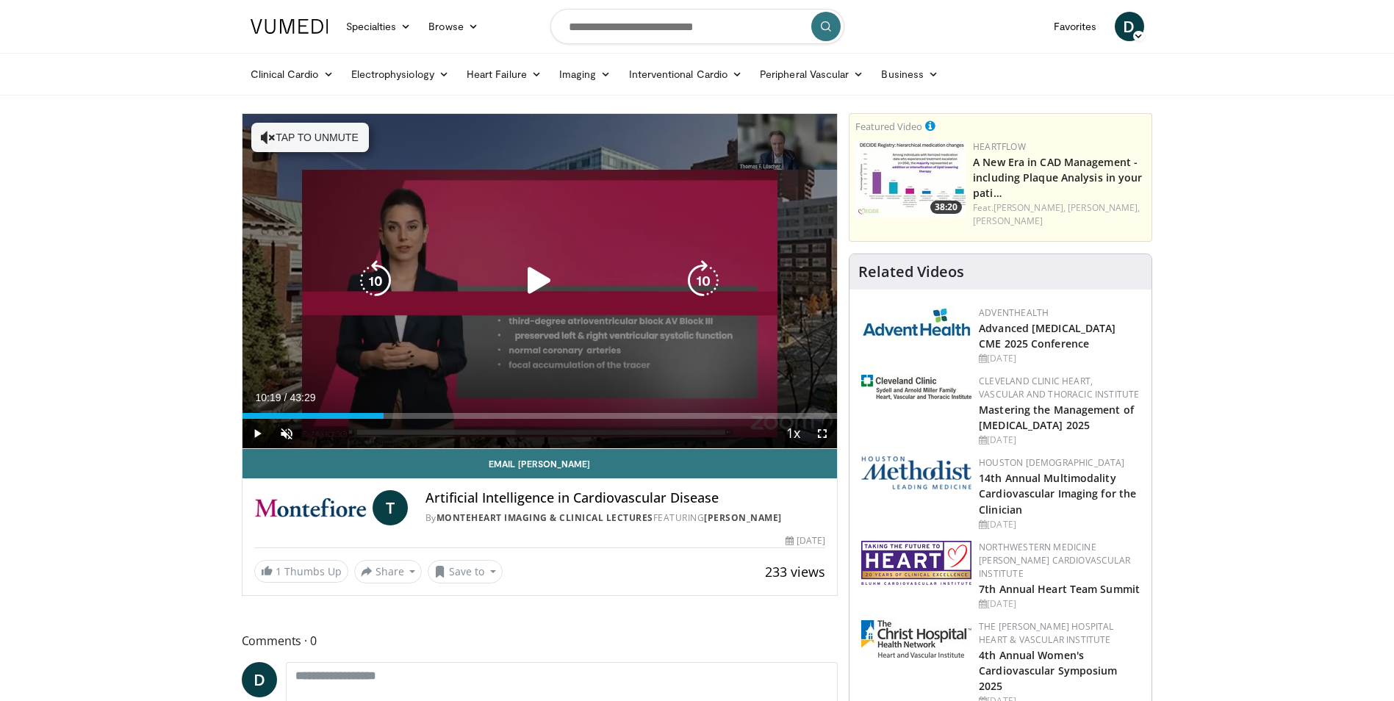
click at [537, 282] on icon "Video Player" at bounding box center [539, 280] width 41 height 41
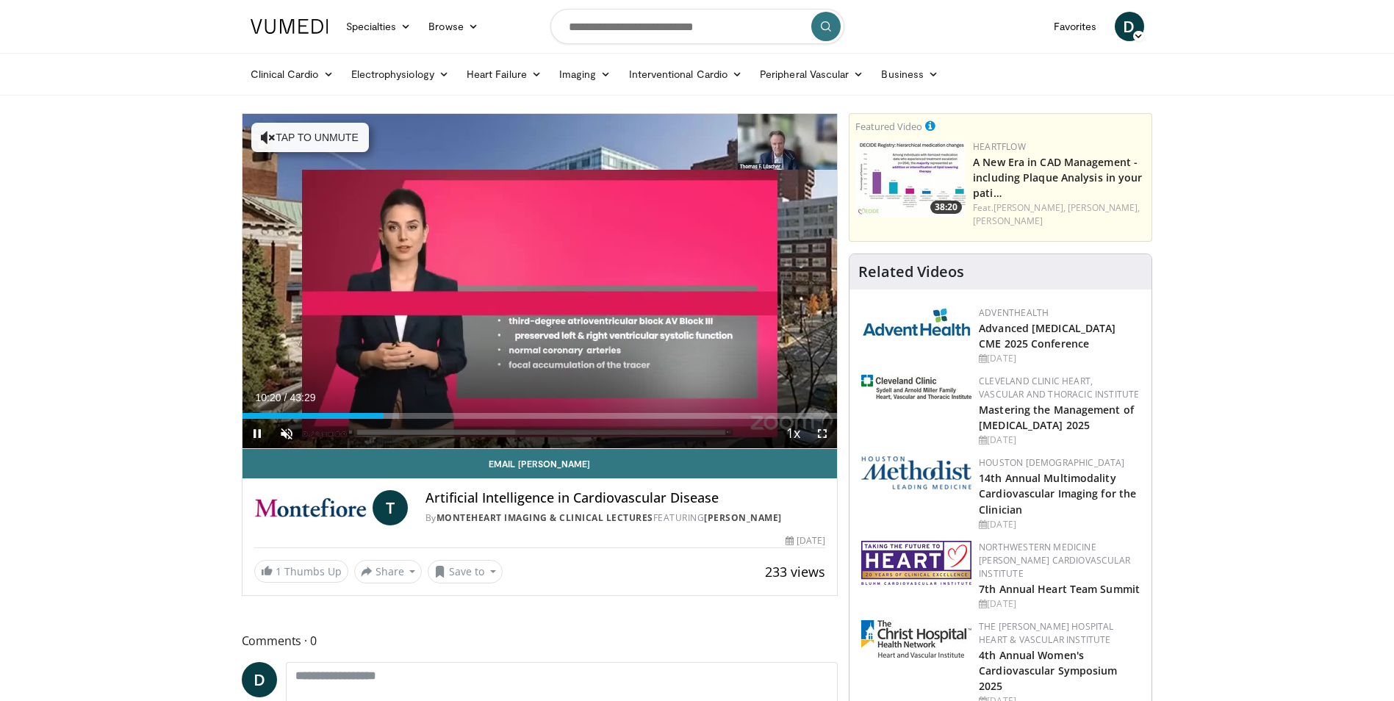
click at [819, 433] on span "Video Player" at bounding box center [821, 433] width 29 height 29
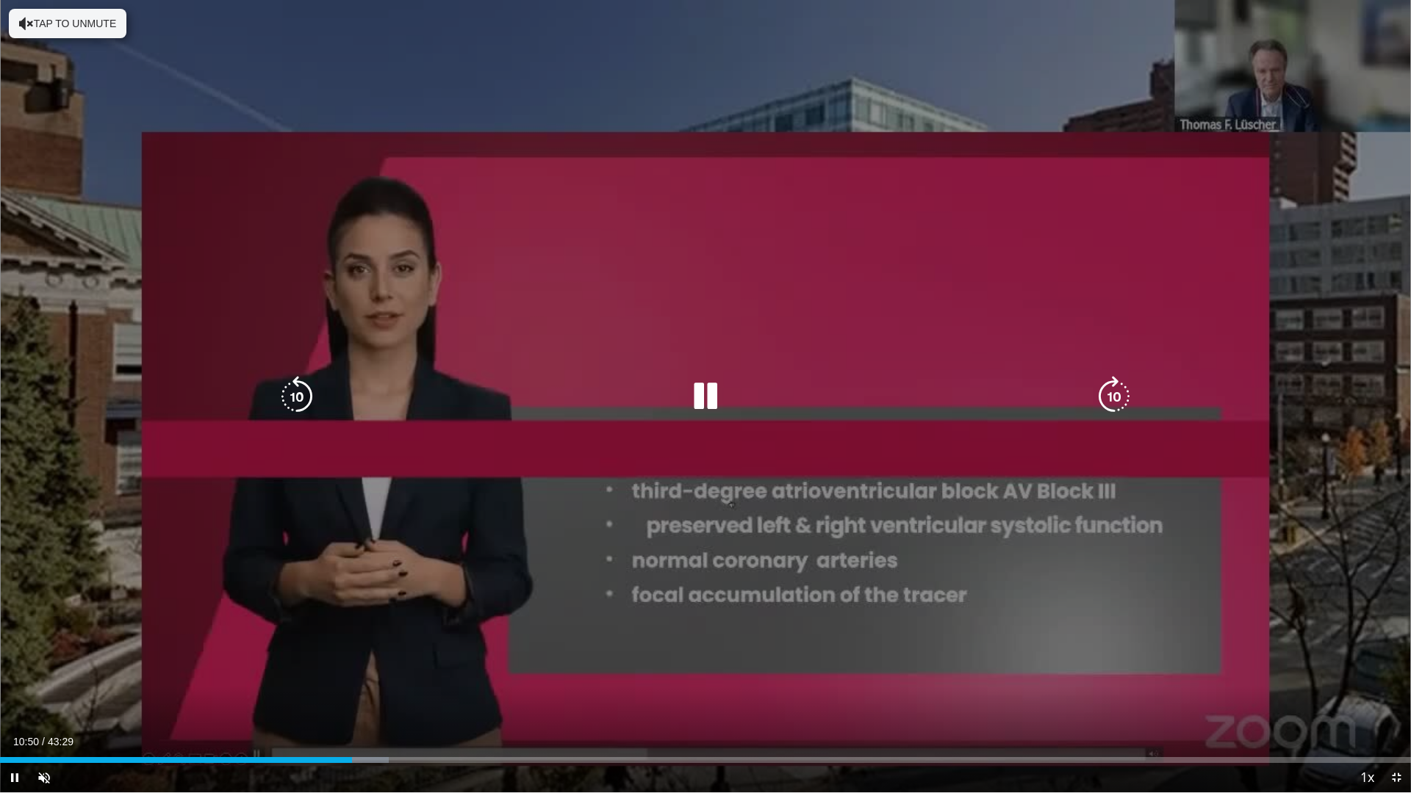
click at [703, 400] on icon "Video Player" at bounding box center [705, 396] width 41 height 41
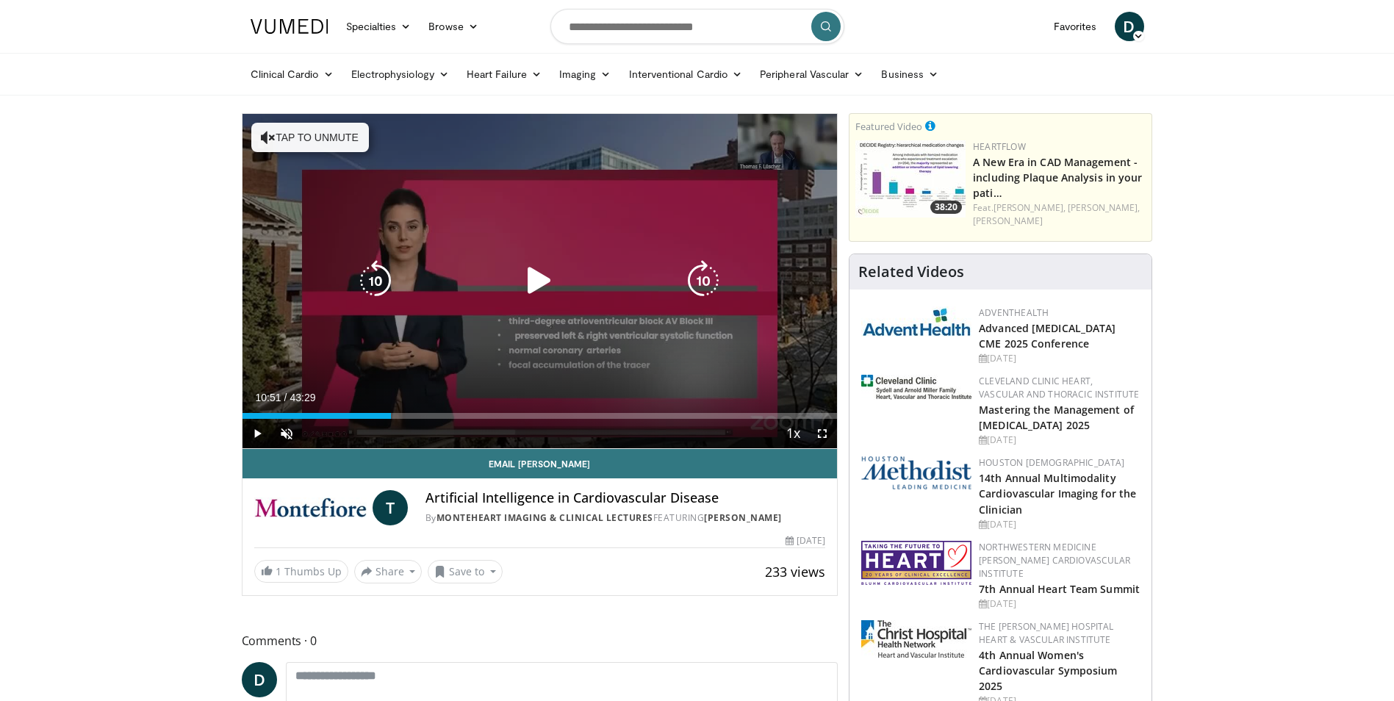
click at [522, 276] on icon "Video Player" at bounding box center [539, 280] width 41 height 41
drag, startPoint x: 824, startPoint y: 435, endPoint x: 827, endPoint y: 489, distance: 54.4
click at [824, 435] on span "Video Player" at bounding box center [821, 433] width 29 height 29
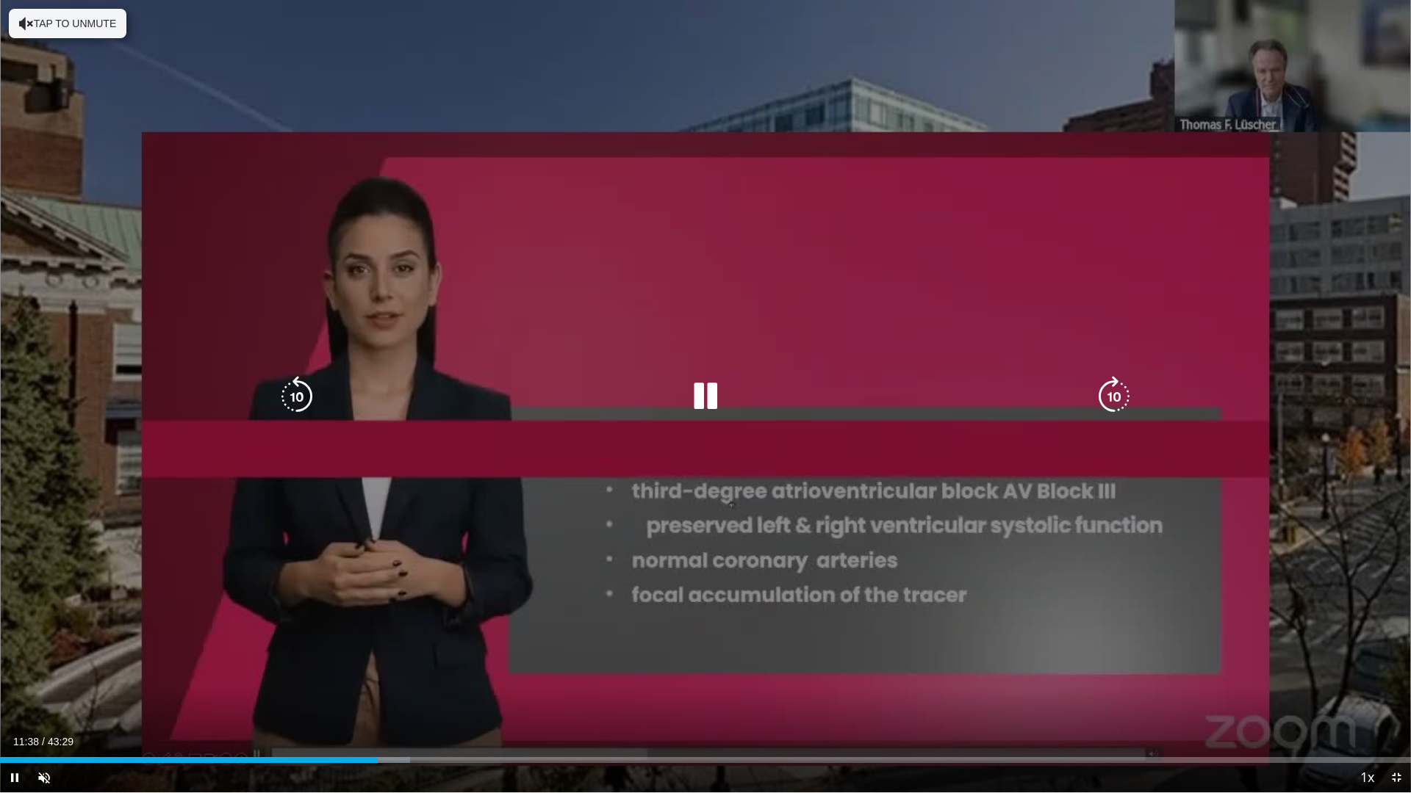
click at [711, 394] on icon "Video Player" at bounding box center [705, 396] width 41 height 41
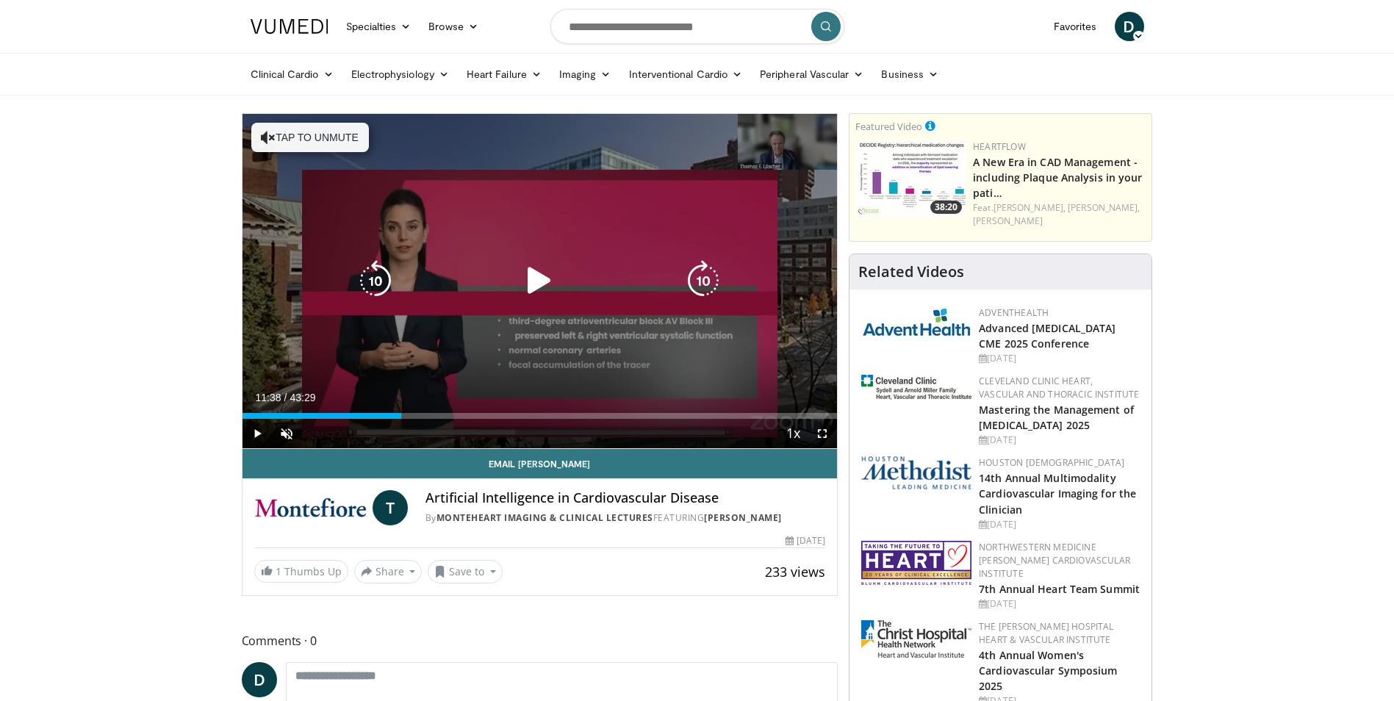
click at [529, 286] on icon "Video Player" at bounding box center [539, 280] width 41 height 41
click at [0, 0] on icon "Video Player" at bounding box center [0, 0] width 0 height 0
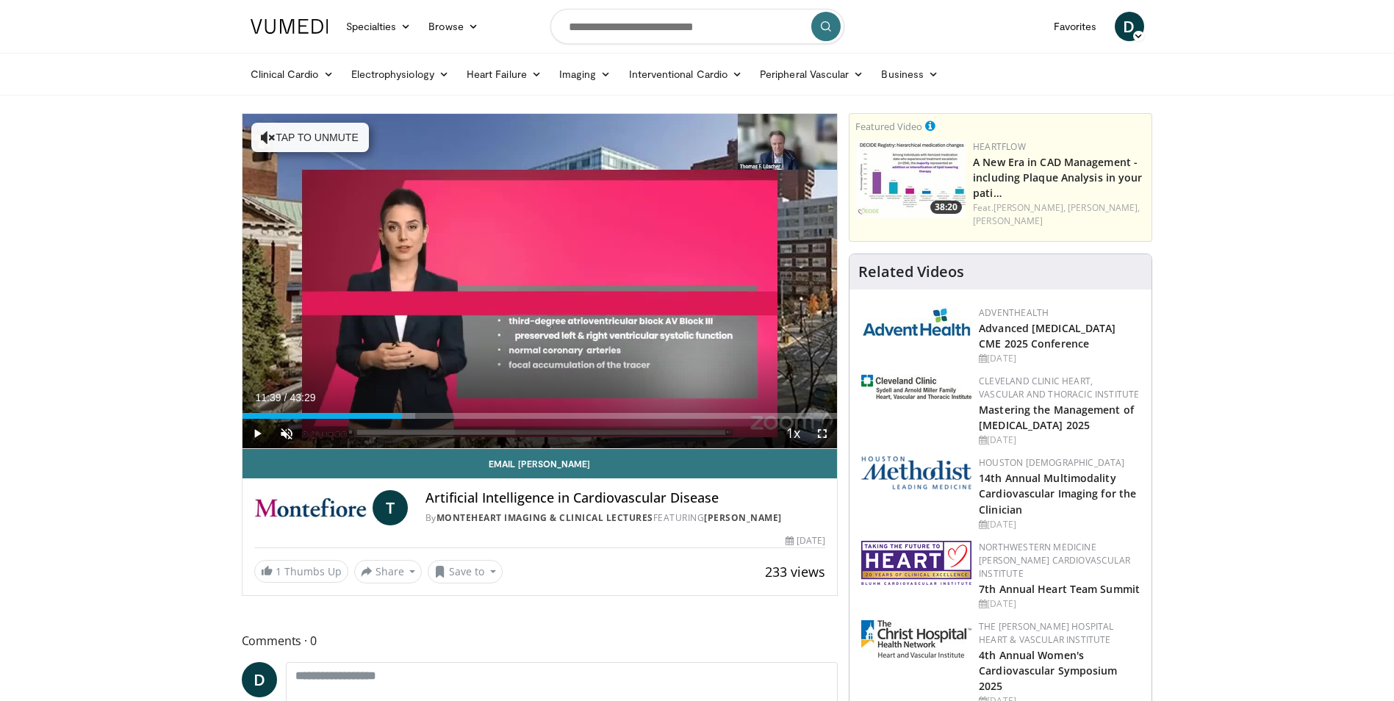
click at [819, 436] on span "Video Player" at bounding box center [821, 433] width 29 height 29
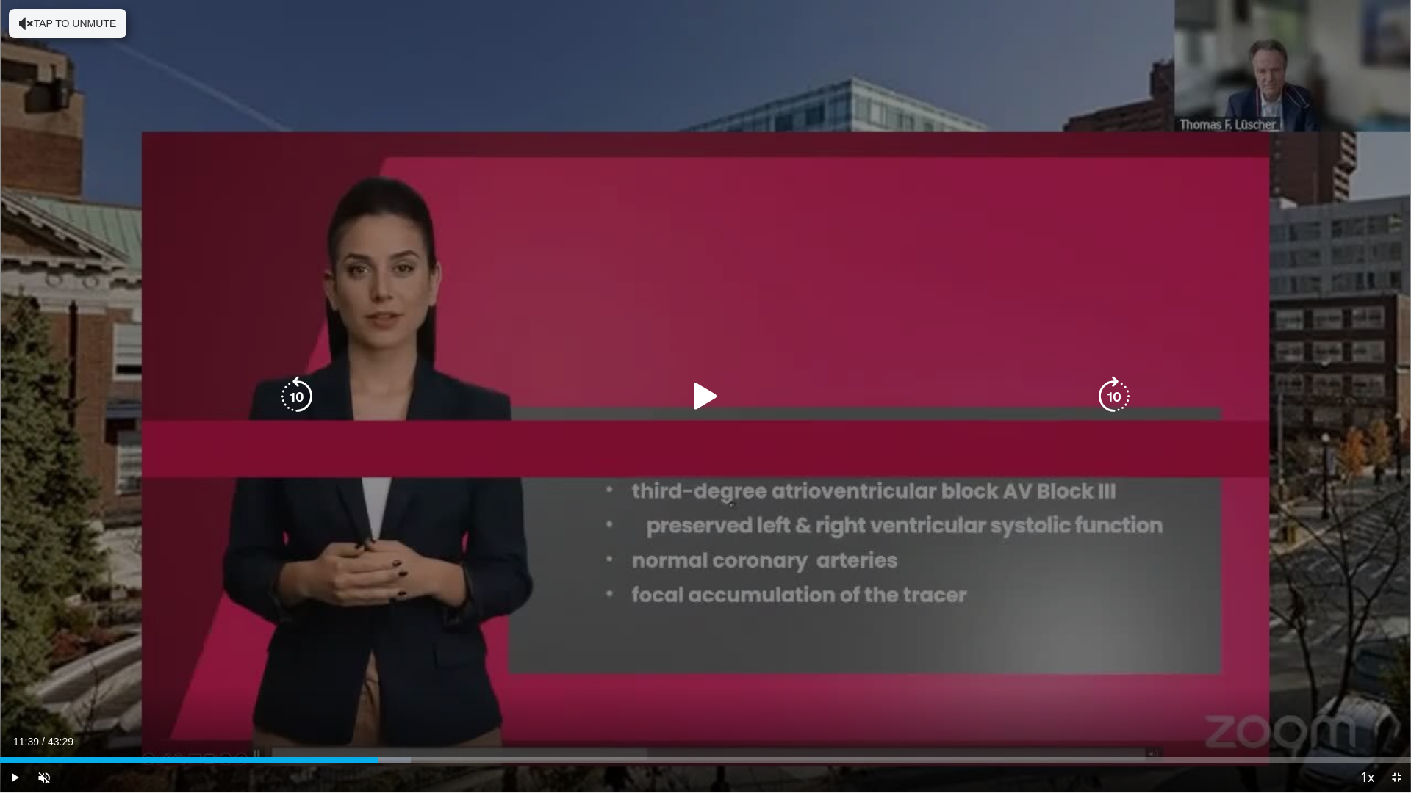
click at [708, 403] on icon "Video Player" at bounding box center [705, 396] width 41 height 41
click at [696, 395] on icon "Video Player" at bounding box center [705, 396] width 41 height 41
click at [697, 396] on icon "Video Player" at bounding box center [705, 396] width 41 height 41
click at [558, 573] on div "10 seconds Tap to unmute" at bounding box center [705, 396] width 1411 height 793
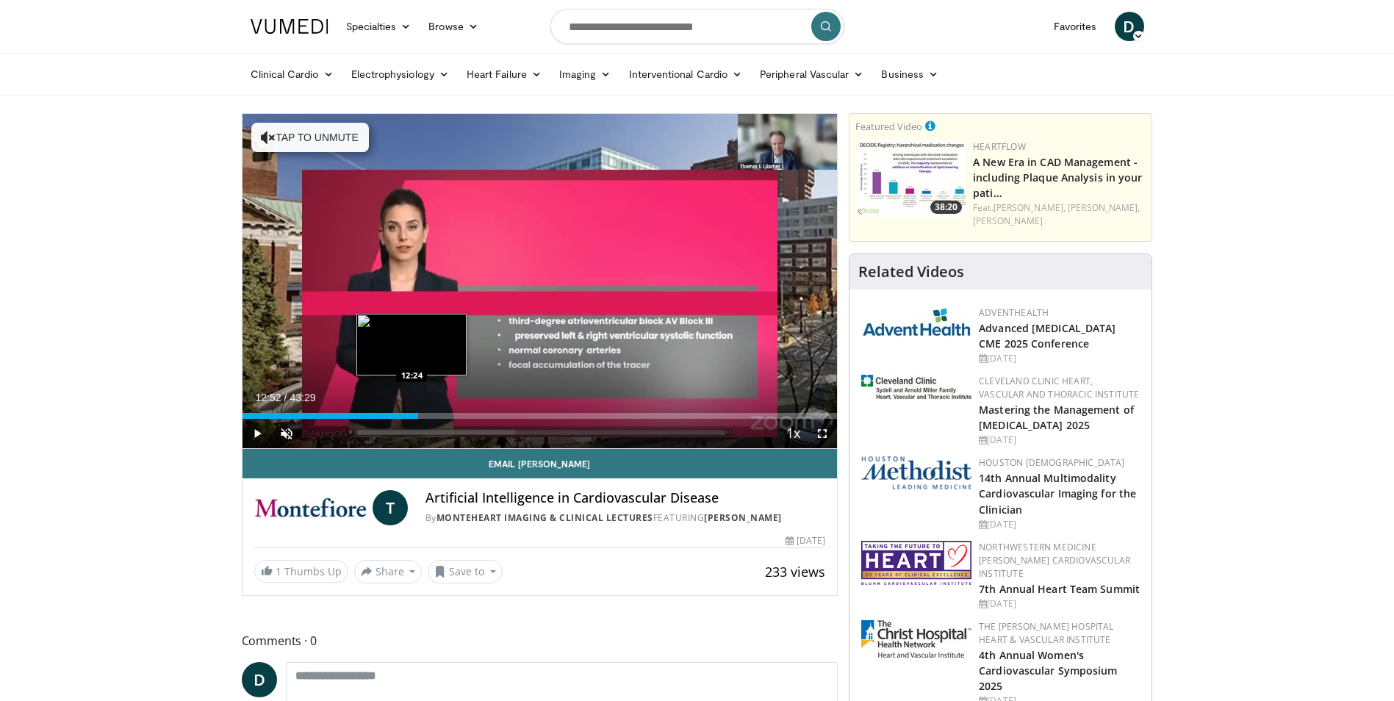
click at [413, 414] on div "Loaded : 0.00% 12:52 12:24" at bounding box center [539, 416] width 595 height 6
click at [254, 433] on span "Video Player" at bounding box center [256, 433] width 29 height 29
click at [817, 438] on span "Video Player" at bounding box center [821, 433] width 29 height 29
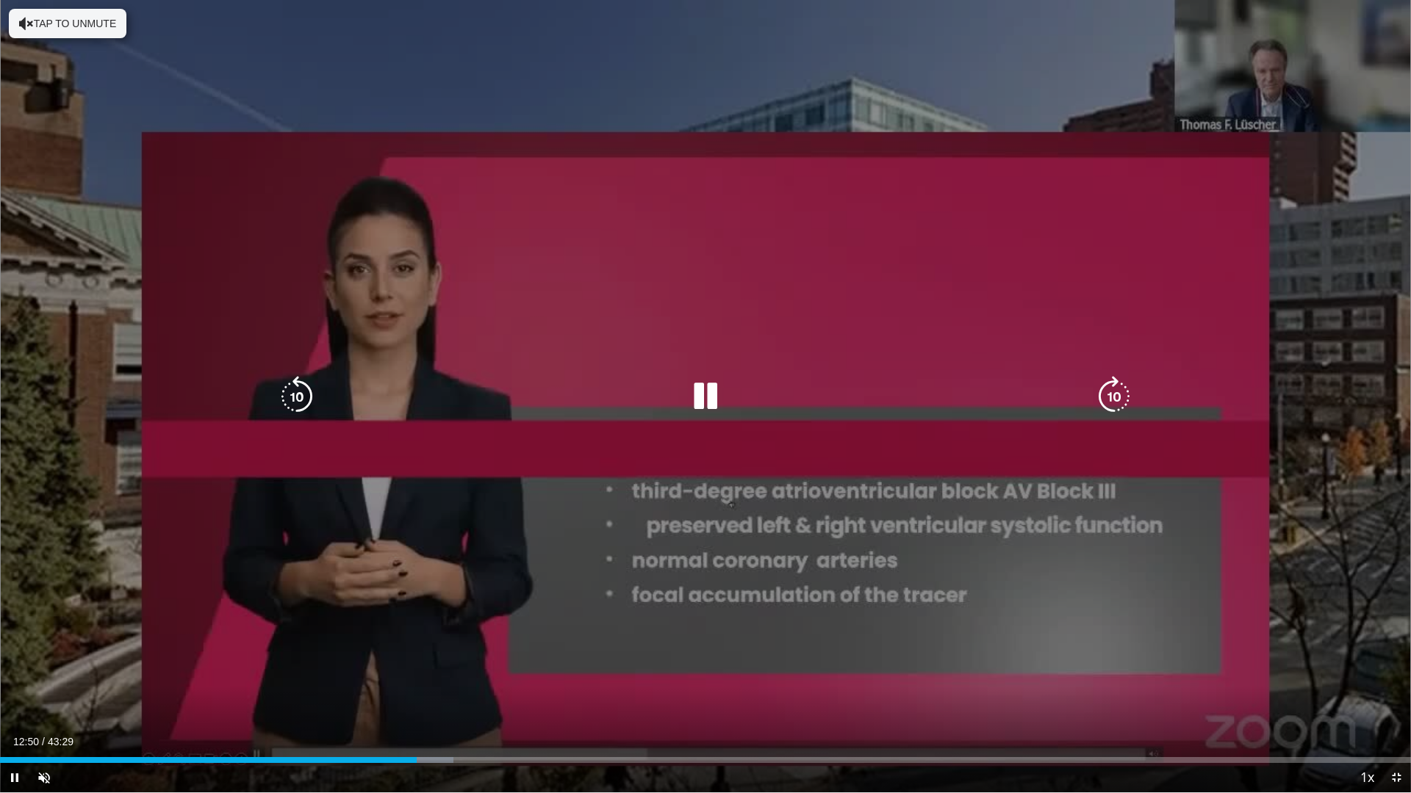
click at [706, 403] on icon "Video Player" at bounding box center [705, 396] width 41 height 41
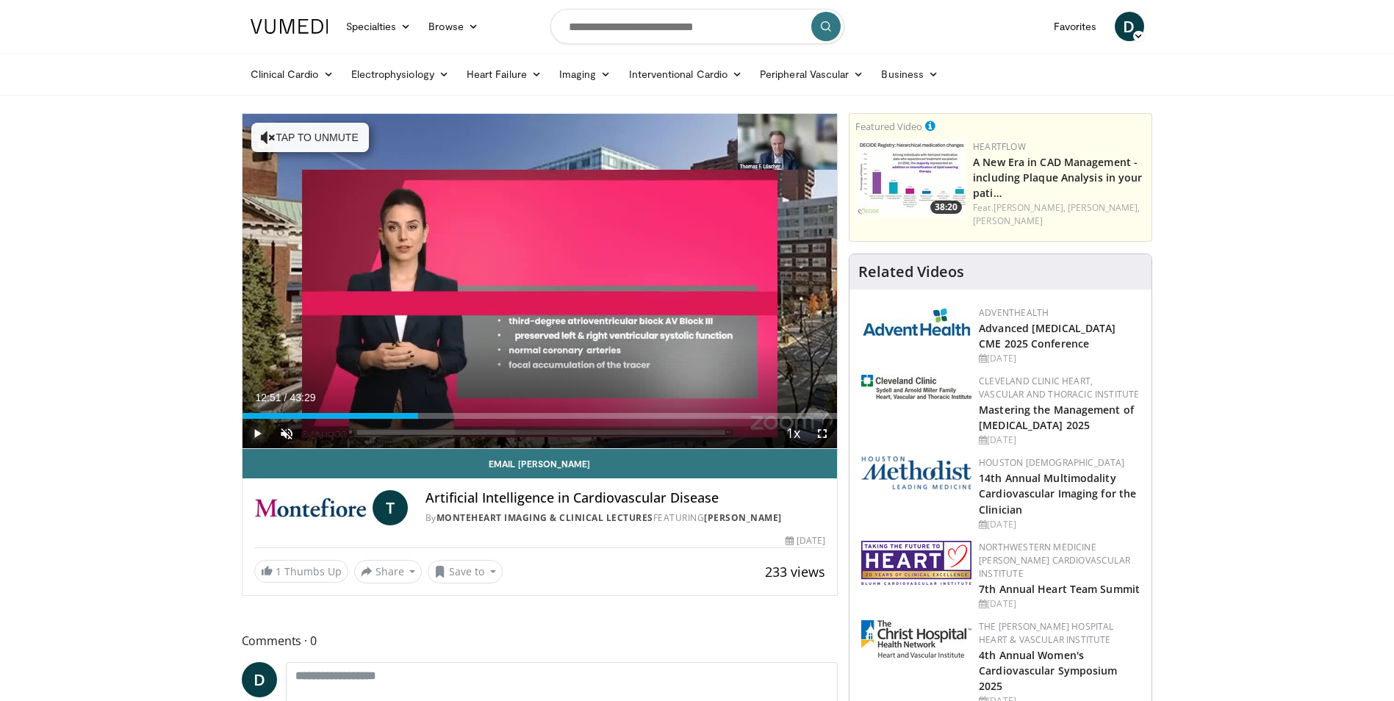
click at [256, 433] on span "Video Player" at bounding box center [256, 433] width 29 height 29
click at [826, 437] on span "Video Player" at bounding box center [821, 433] width 29 height 29
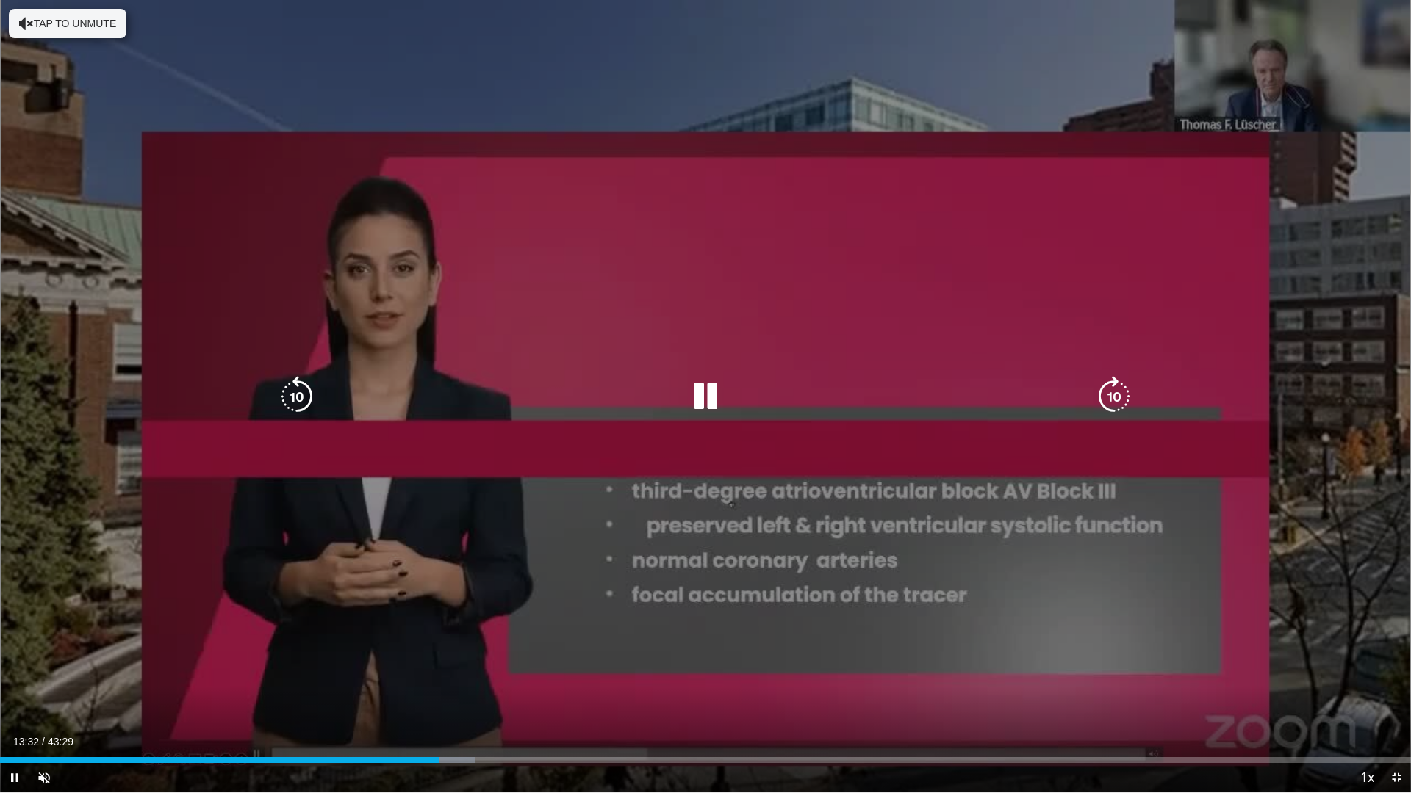
click at [684, 443] on div "10 seconds Tap to unmute" at bounding box center [705, 396] width 1411 height 793
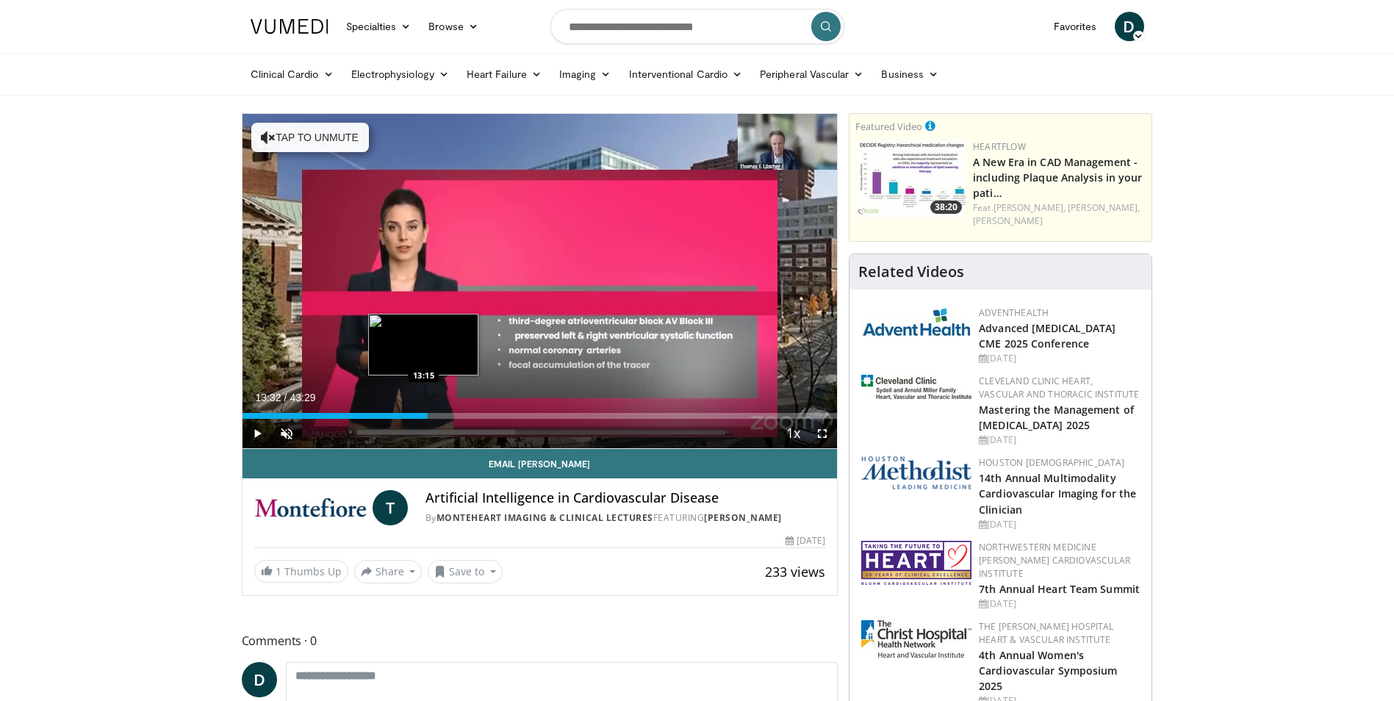
click at [423, 413] on div "Loaded : 0.00% 13:32 13:15" at bounding box center [539, 416] width 595 height 6
click at [424, 413] on div "Progress Bar" at bounding box center [424, 416] width 1 height 6
click at [252, 429] on span "Video Player" at bounding box center [256, 433] width 29 height 29
click at [821, 433] on span "Video Player" at bounding box center [821, 433] width 29 height 29
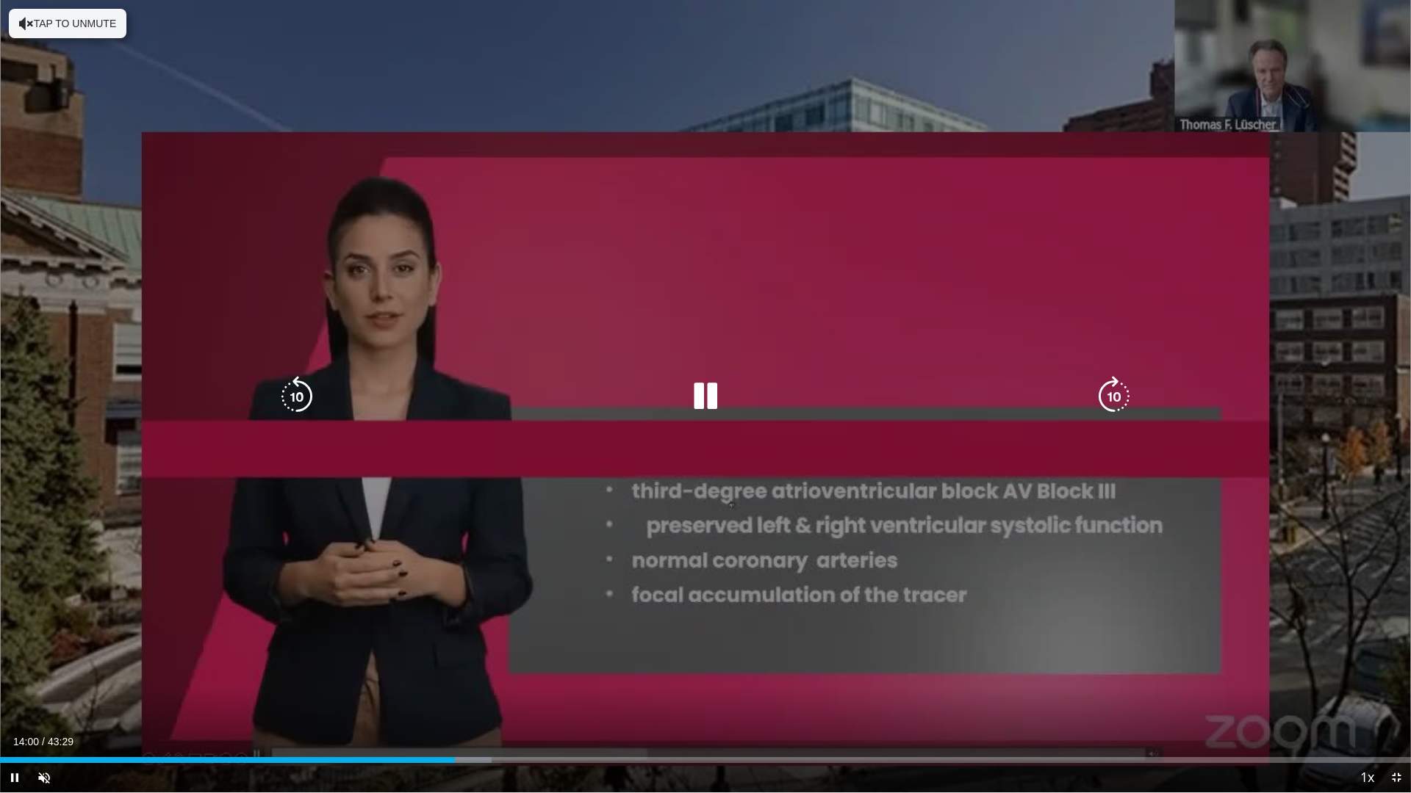
click at [693, 395] on icon "Video Player" at bounding box center [705, 396] width 41 height 41
click at [473, 700] on div "10 seconds Tap to unmute" at bounding box center [705, 396] width 1411 height 793
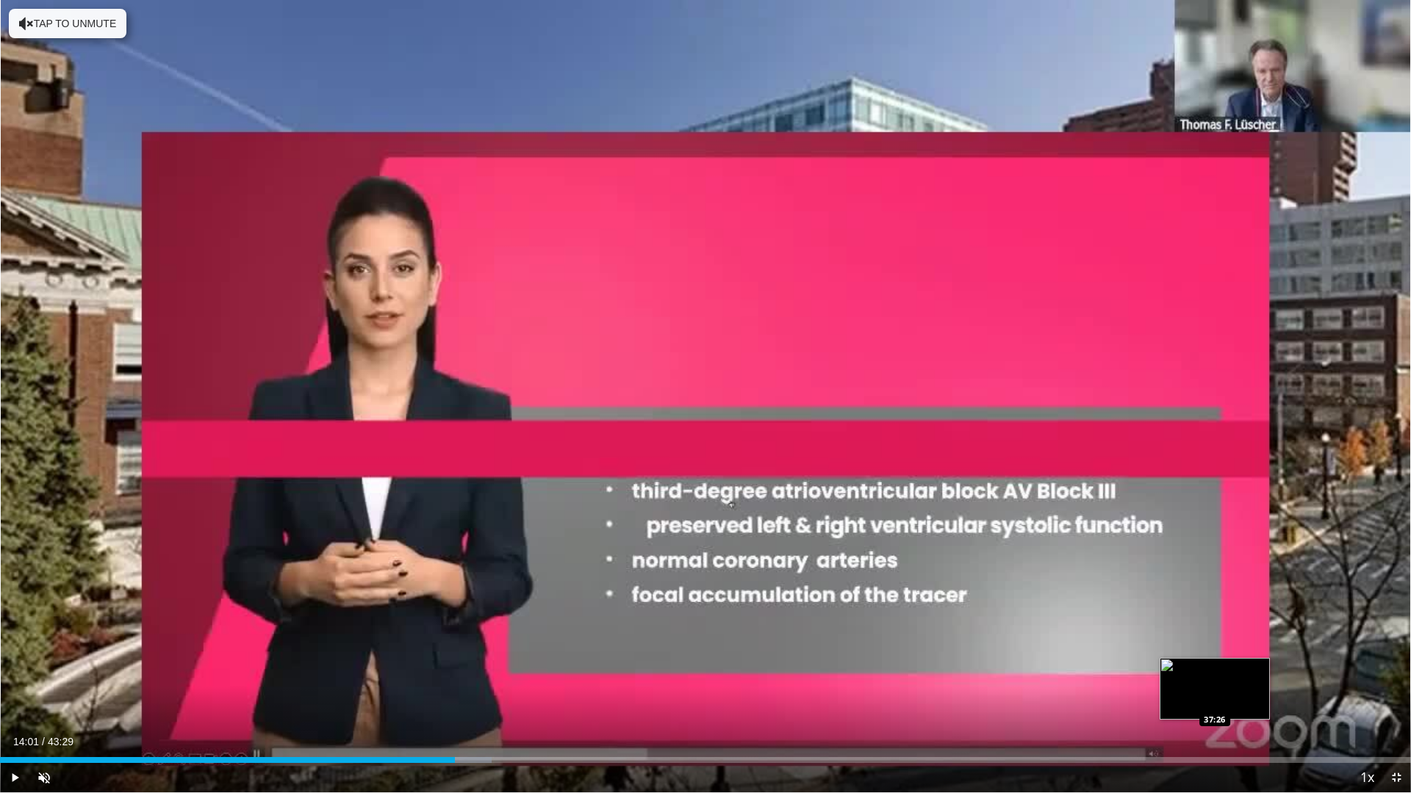
drag, startPoint x: 473, startPoint y: 727, endPoint x: 432, endPoint y: 760, distance: 52.8
click at [432, 700] on div "Loaded : 34.82% 14:01 37:26" at bounding box center [705, 760] width 1411 height 6
click at [1214, 700] on div "Progress Bar" at bounding box center [1214, 760] width 1 height 6
click at [420, 700] on div "13:19" at bounding box center [216, 760] width 432 height 6
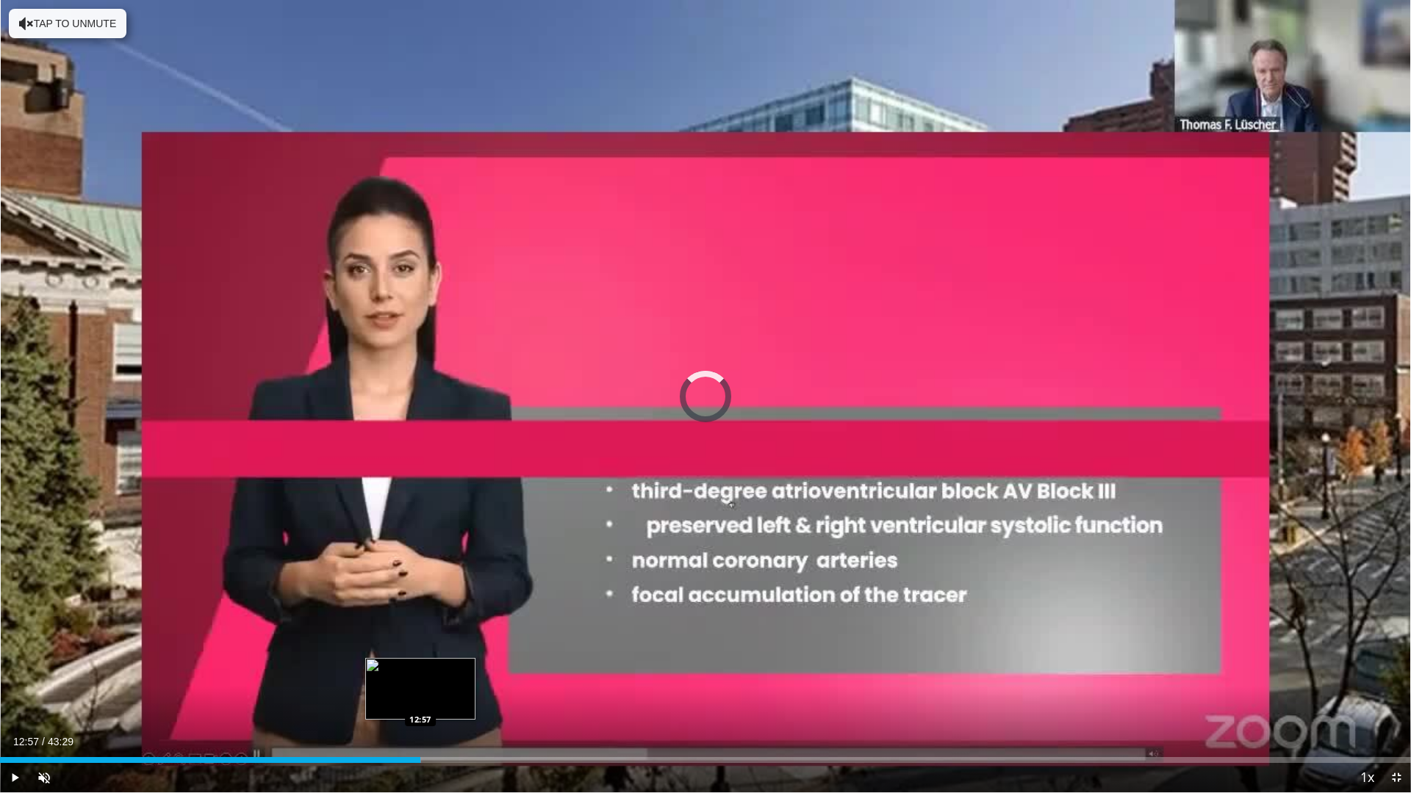
click at [420, 700] on div "Progress Bar" at bounding box center [419, 760] width 4 height 6
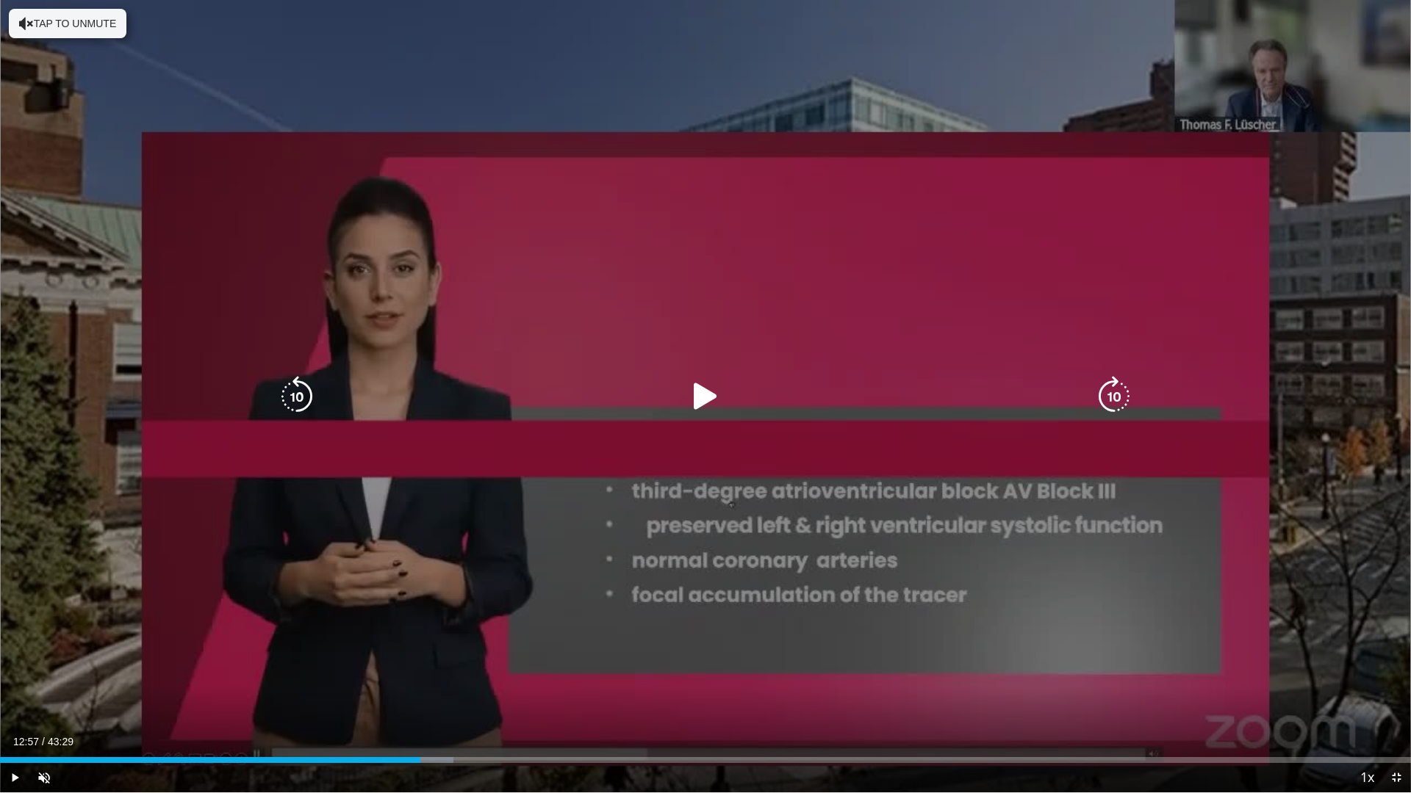
click at [702, 397] on icon "Video Player" at bounding box center [705, 396] width 41 height 41
click at [472, 682] on div "10 seconds Tap to unmute" at bounding box center [705, 396] width 1411 height 792
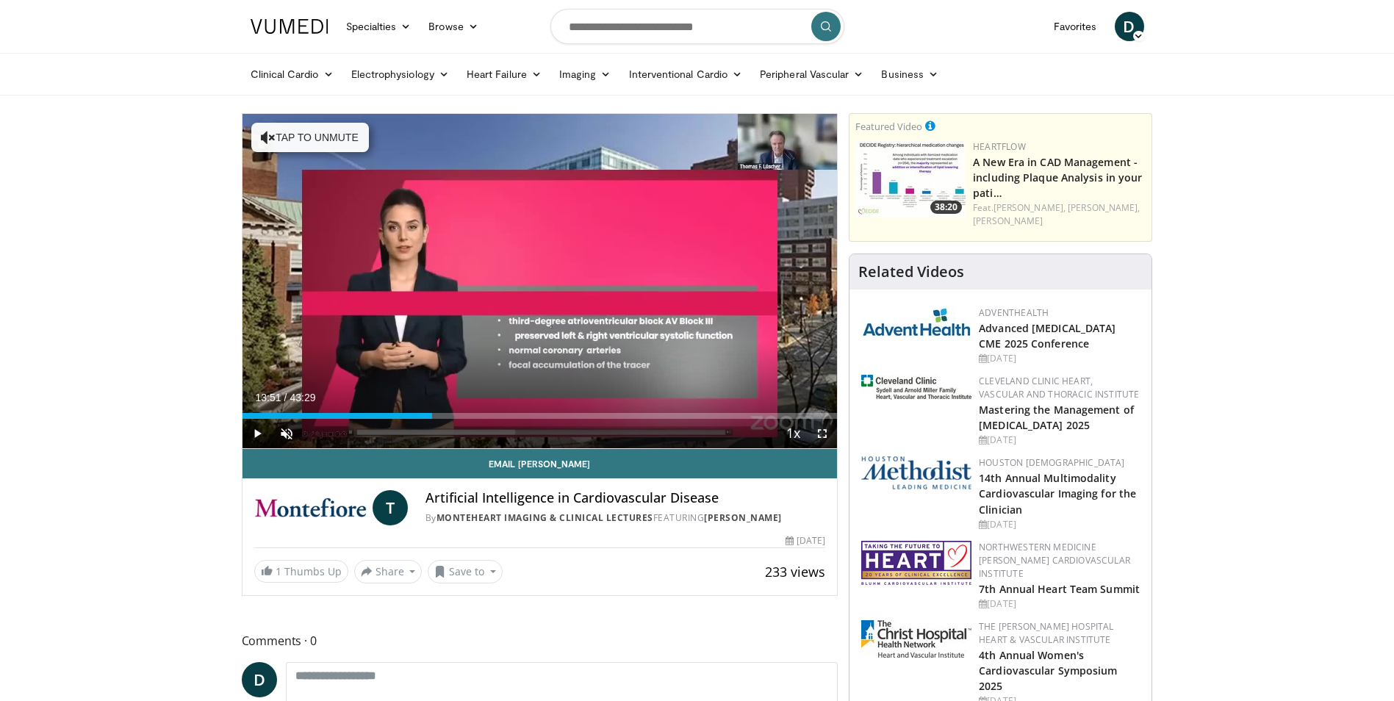
drag, startPoint x: 817, startPoint y: 431, endPoint x: 820, endPoint y: 485, distance: 54.4
click at [817, 431] on span "Video Player" at bounding box center [821, 433] width 29 height 29
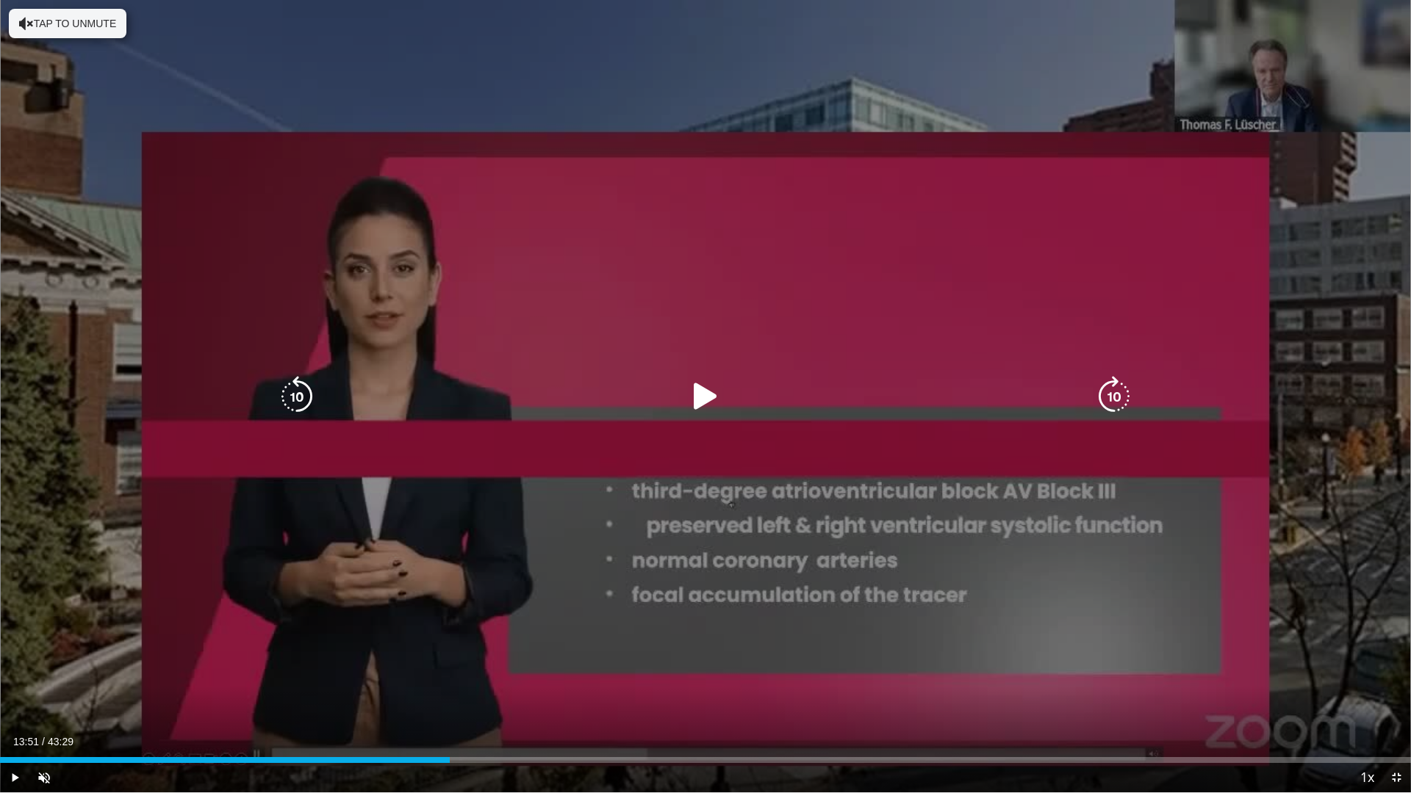
click at [701, 395] on icon "Video Player" at bounding box center [705, 396] width 41 height 41
click at [586, 503] on div "10 seconds Tap to unmute" at bounding box center [705, 396] width 1411 height 793
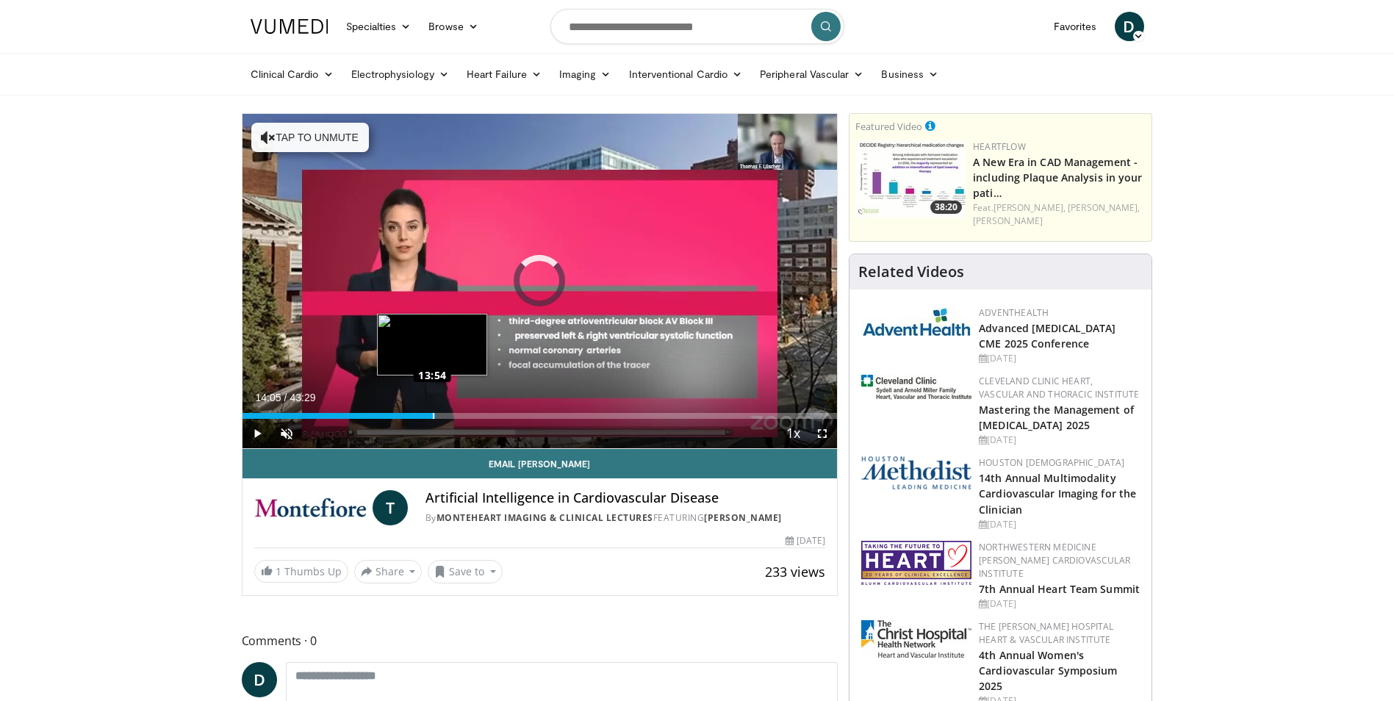
click at [432, 417] on div "Loaded : 0.00% 13:54 13:54" at bounding box center [539, 416] width 595 height 6
click at [254, 436] on span "Video Player" at bounding box center [256, 433] width 29 height 29
click at [824, 433] on span "Video Player" at bounding box center [821, 433] width 29 height 29
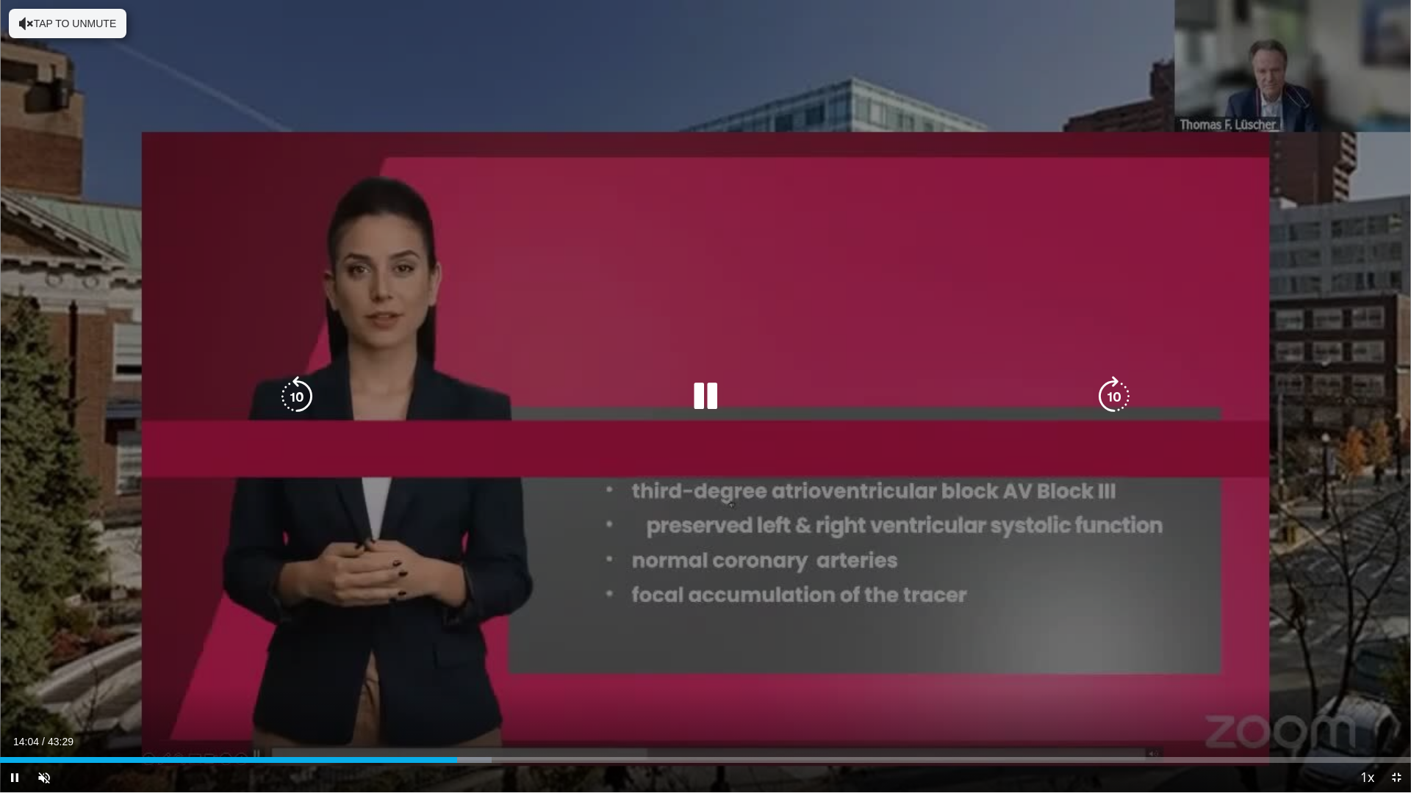
click at [714, 395] on icon "Video Player" at bounding box center [705, 396] width 41 height 41
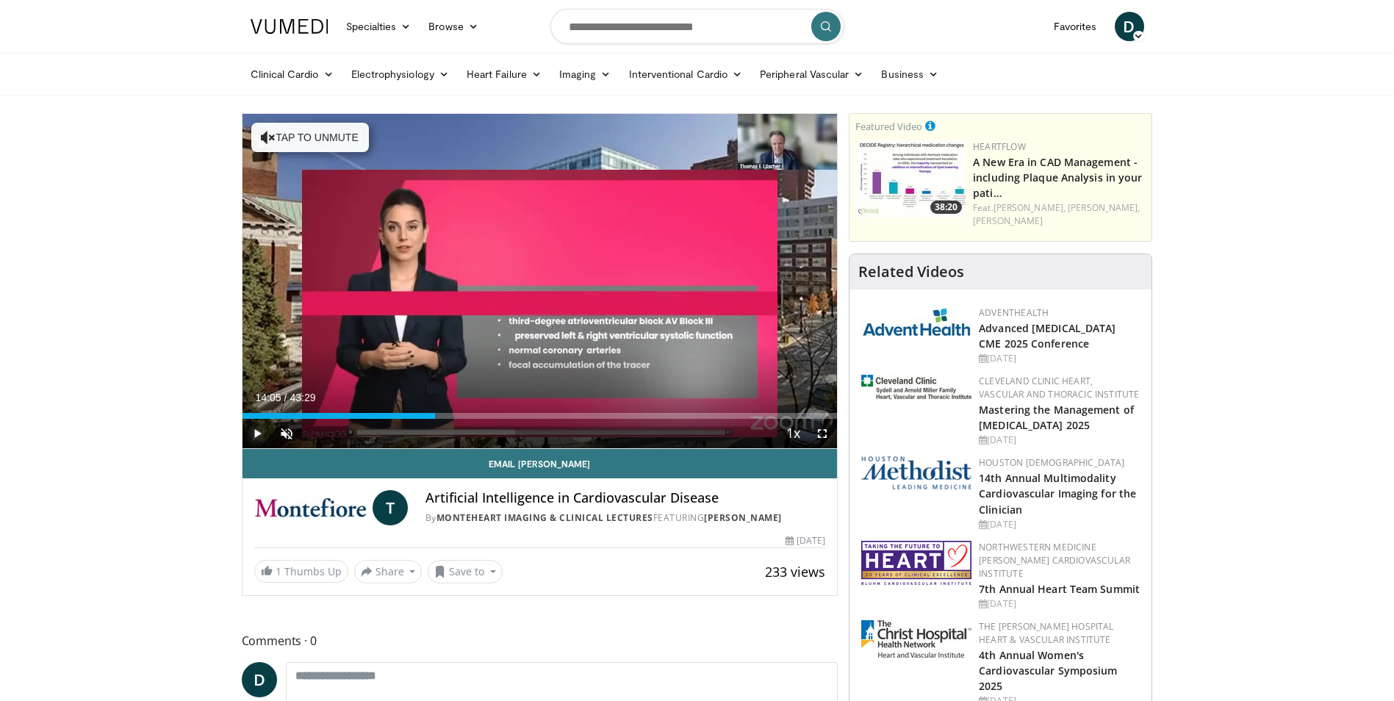
click at [252, 433] on span "Video Player" at bounding box center [256, 433] width 29 height 29
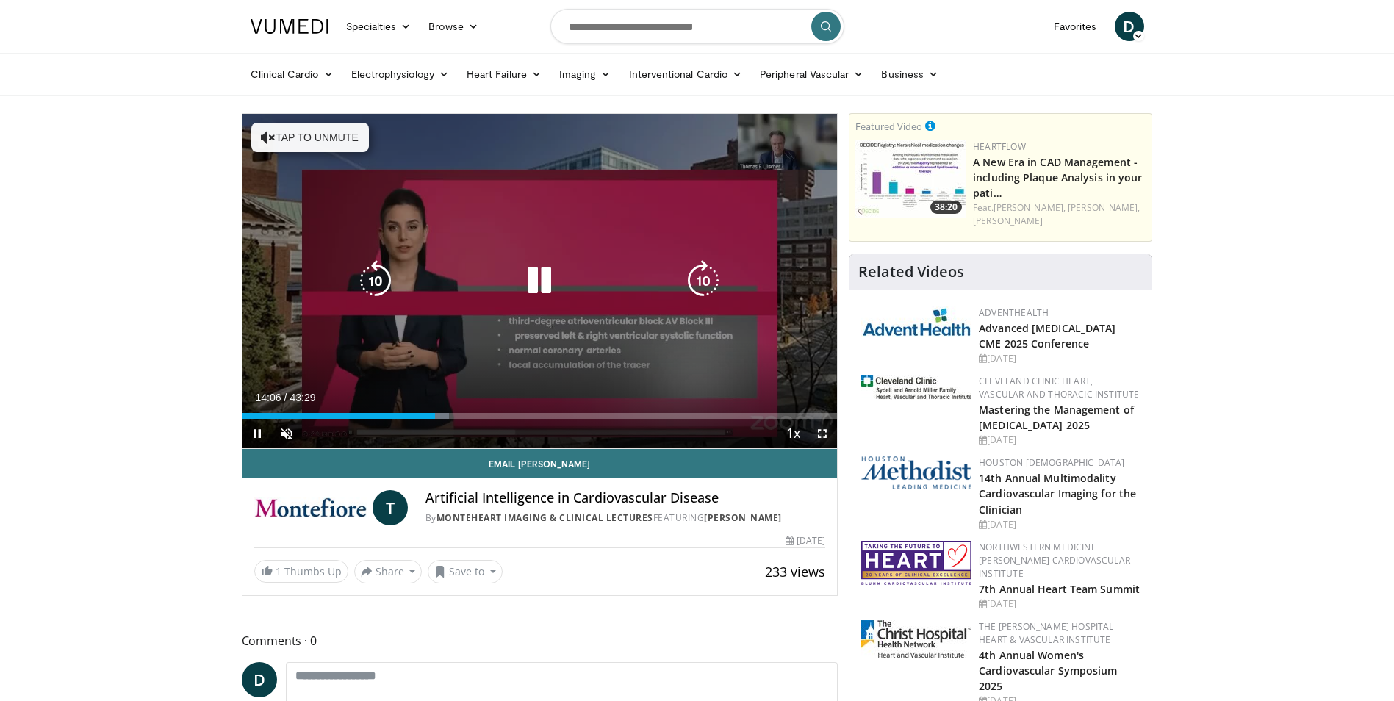
drag, startPoint x: 827, startPoint y: 439, endPoint x: 829, endPoint y: 493, distance: 54.4
click at [827, 439] on span "Video Player" at bounding box center [821, 433] width 29 height 29
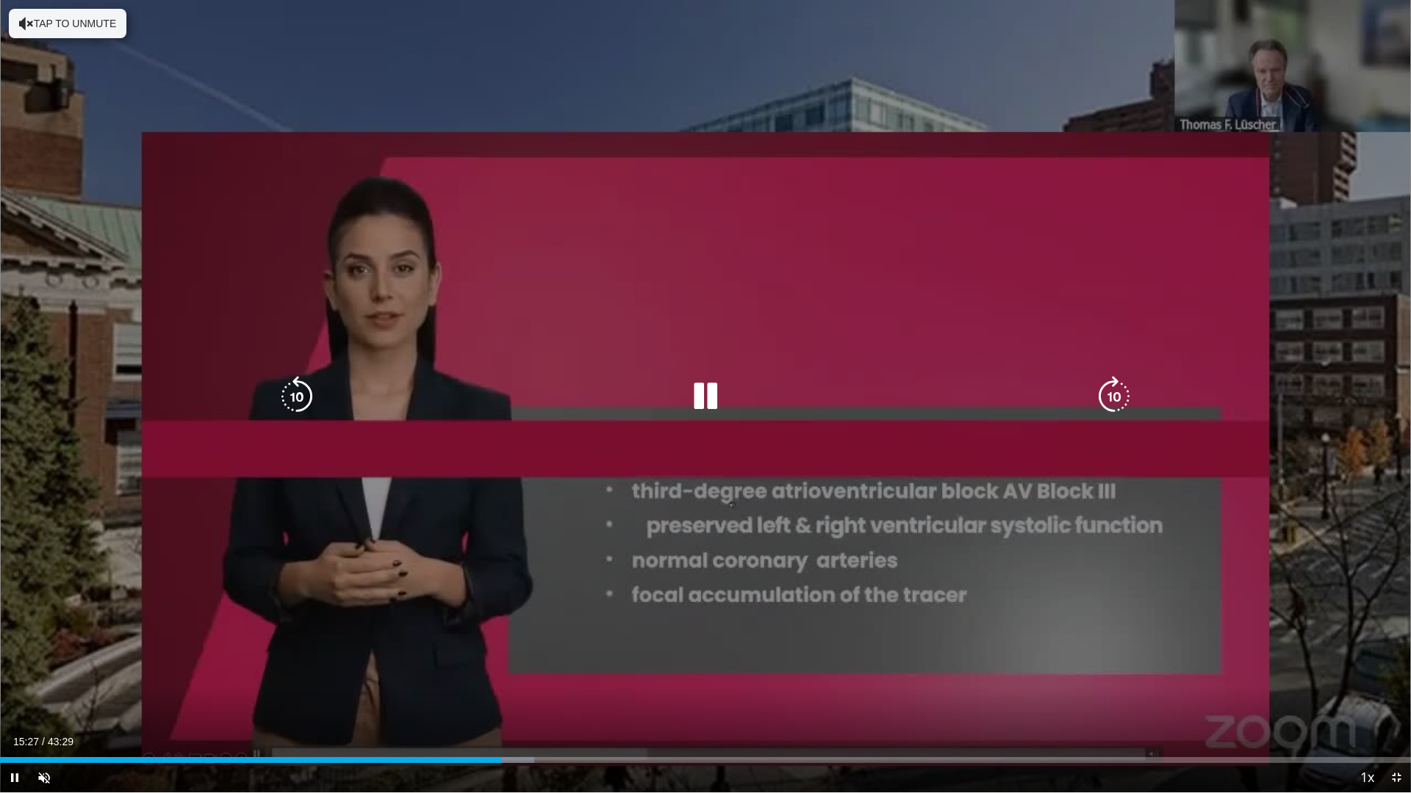
click at [475, 680] on div "10 seconds Tap to unmute" at bounding box center [705, 396] width 1411 height 793
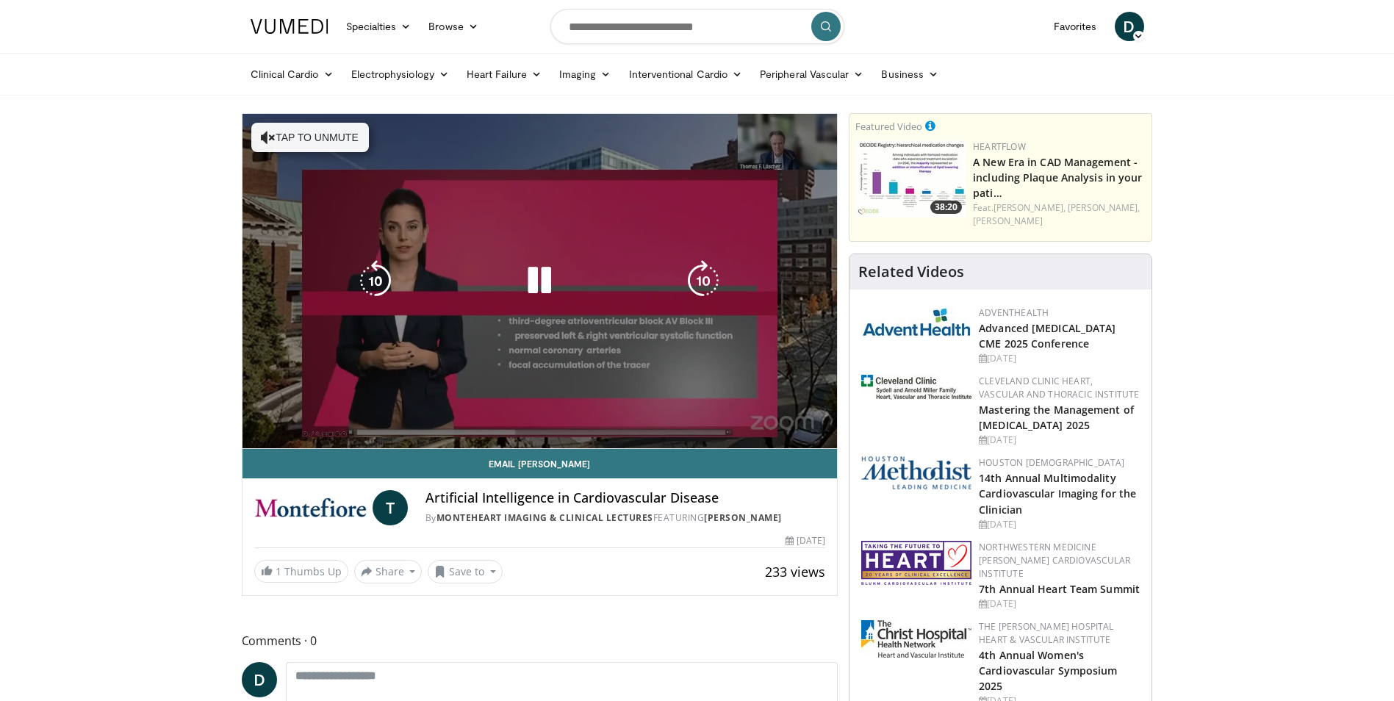
click at [453, 417] on div "10 seconds Tap to unmute" at bounding box center [539, 281] width 595 height 334
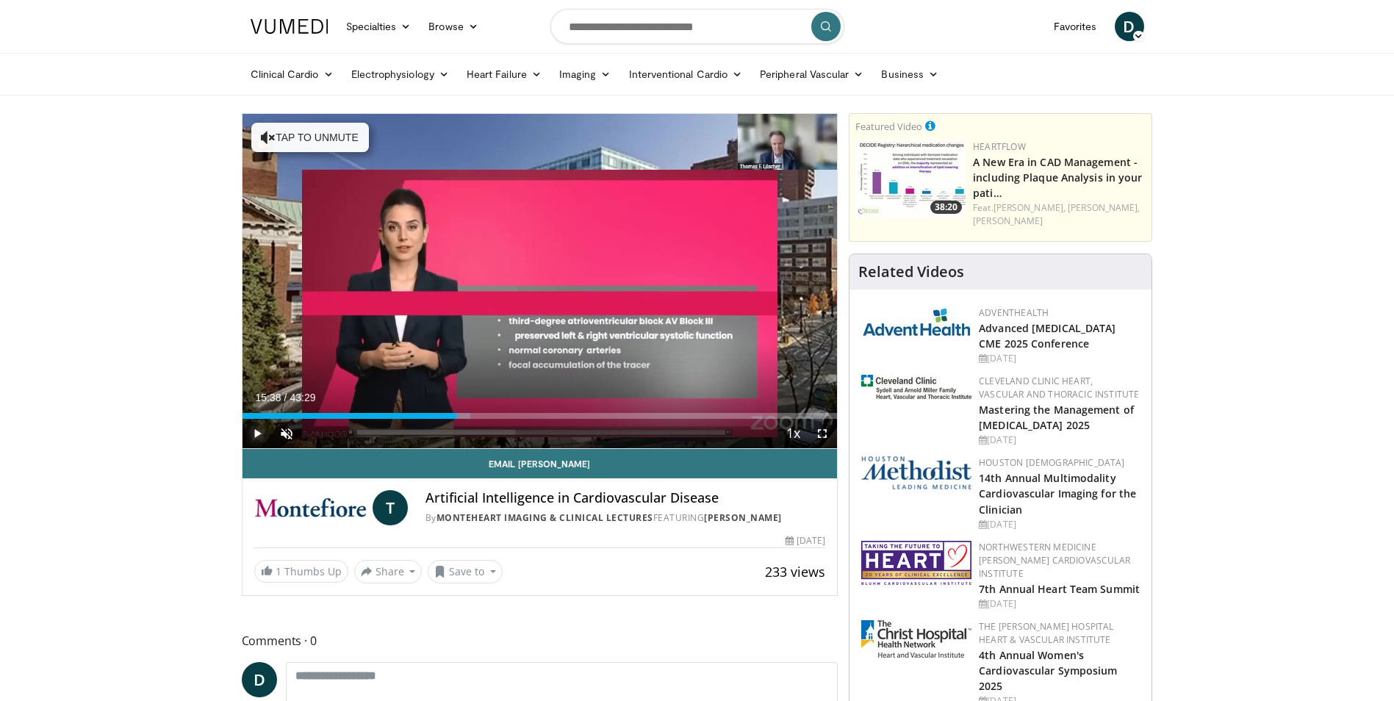
click at [254, 435] on span "Video Player" at bounding box center [256, 433] width 29 height 29
click at [824, 436] on span "Video Player" at bounding box center [821, 433] width 29 height 29
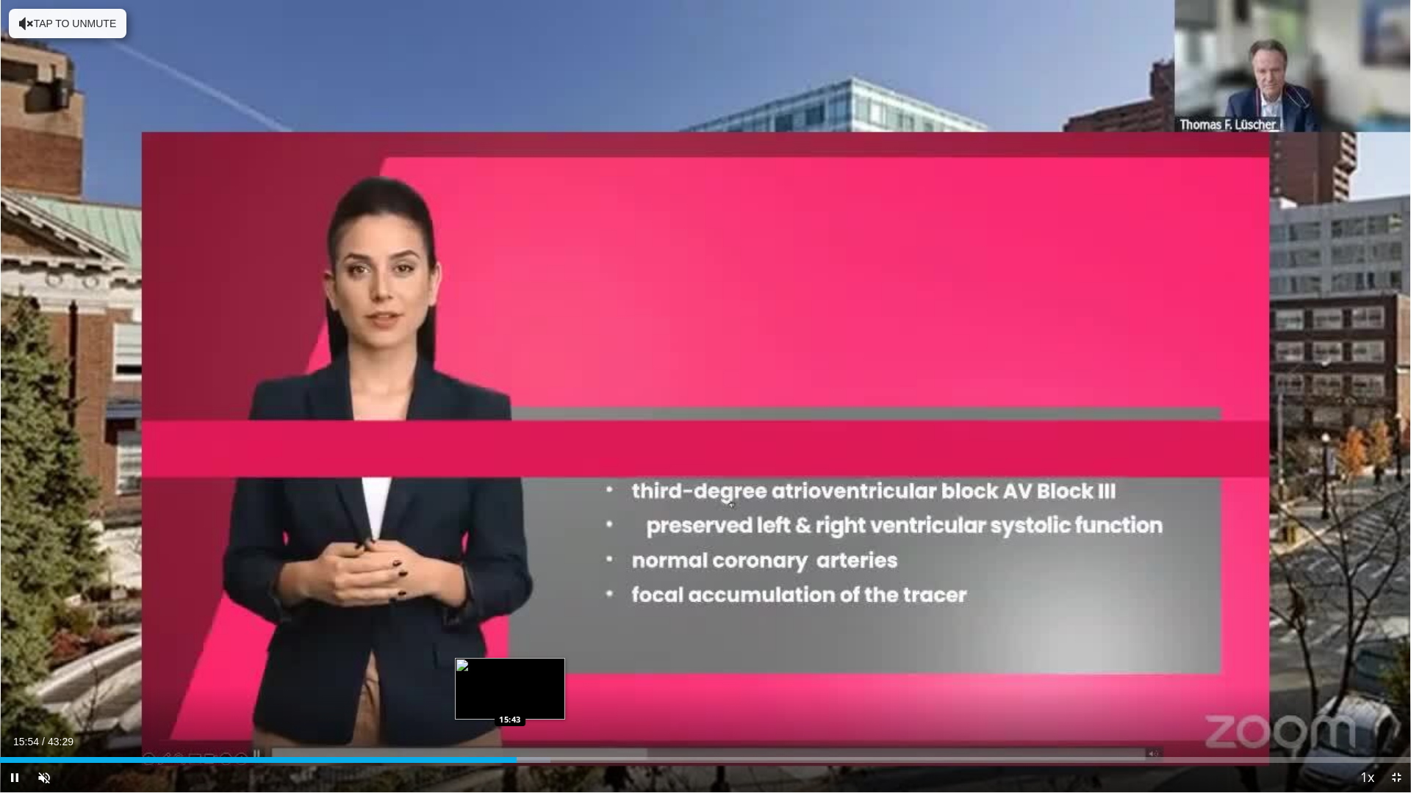
click at [510, 700] on div "Loaded : 39.03% 15:54 15:43" at bounding box center [705, 760] width 1411 height 6
click at [505, 700] on div "Loaded : 39.03% 15:34 15:34" at bounding box center [705, 760] width 1411 height 6
click at [498, 700] on div "Loaded : 39.03% 15:37 15:21" at bounding box center [705, 760] width 1411 height 6
click at [494, 700] on div "15:28" at bounding box center [251, 760] width 502 height 6
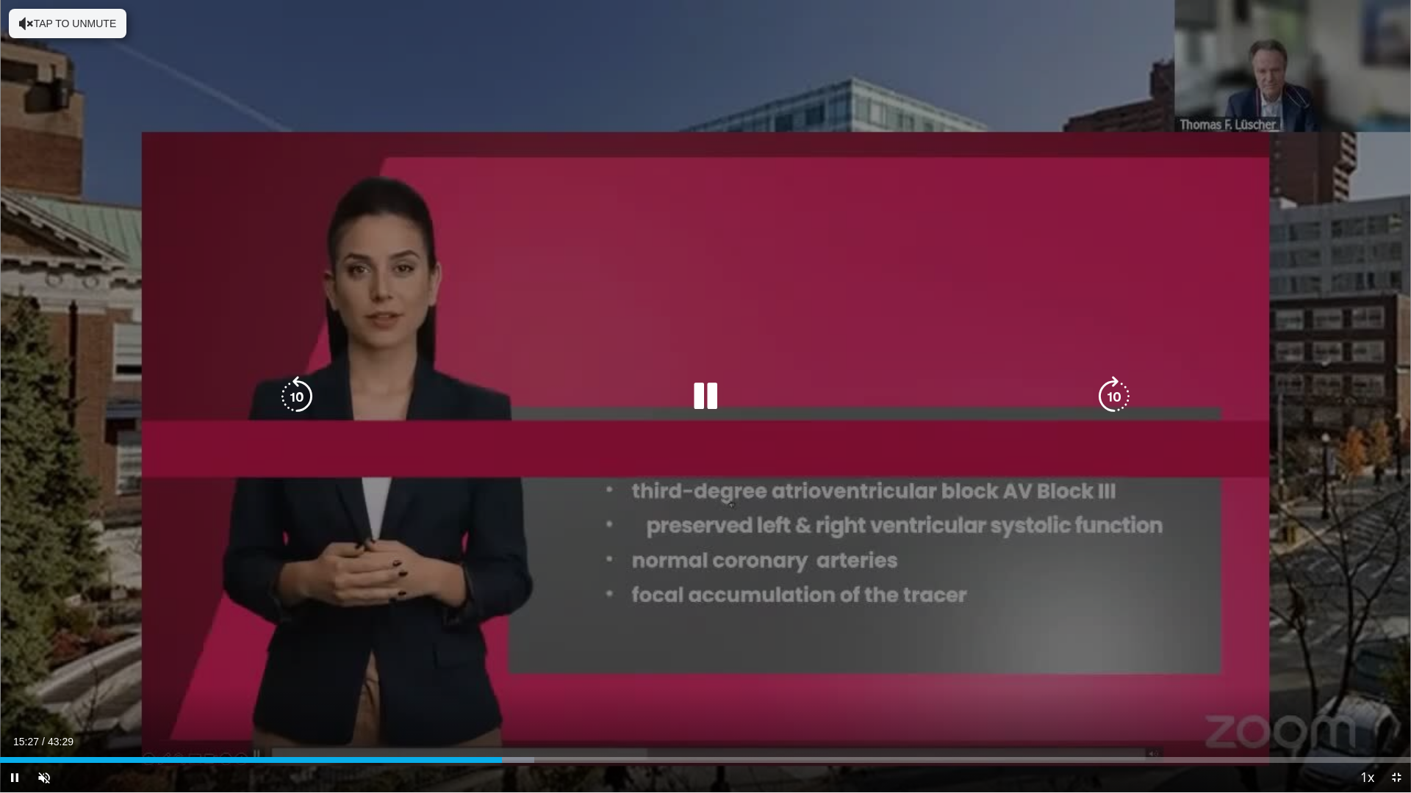
click at [698, 397] on icon "Video Player" at bounding box center [705, 396] width 41 height 41
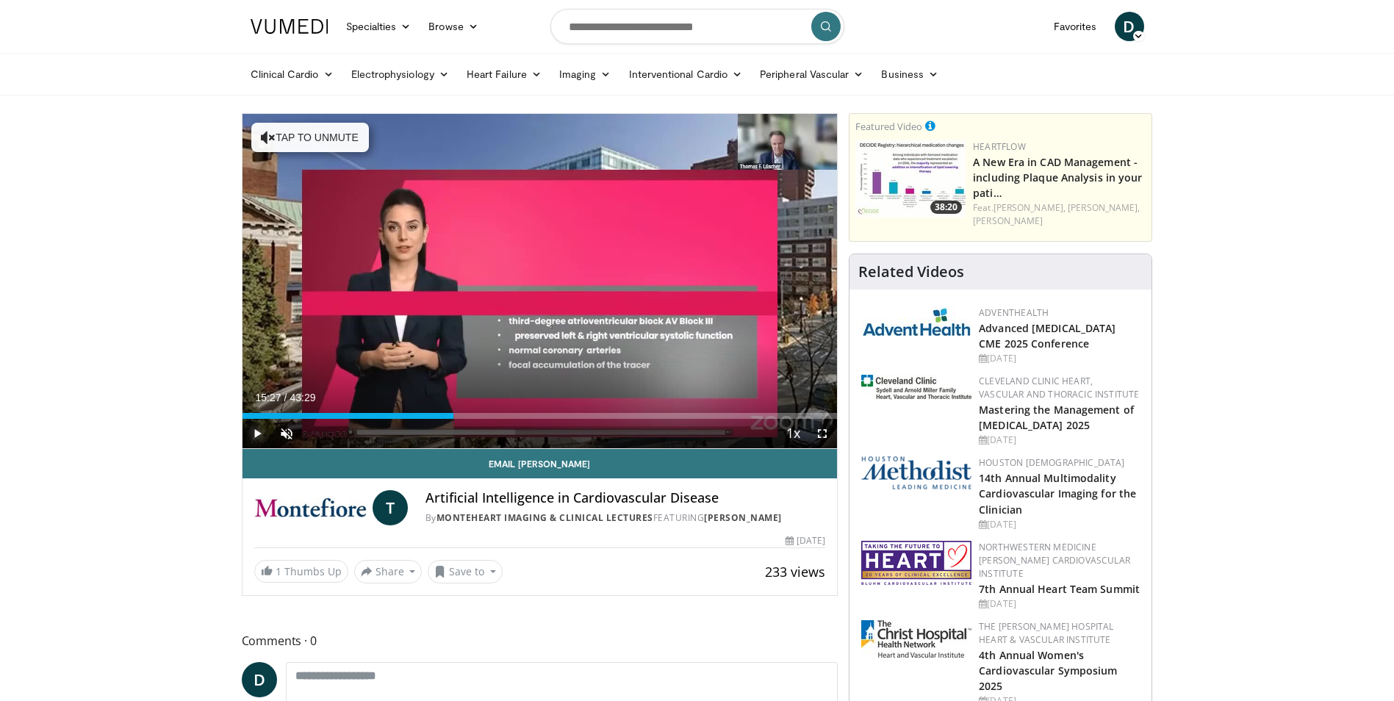
click at [256, 436] on span "Video Player" at bounding box center [256, 433] width 29 height 29
click at [819, 433] on span "Video Player" at bounding box center [821, 433] width 29 height 29
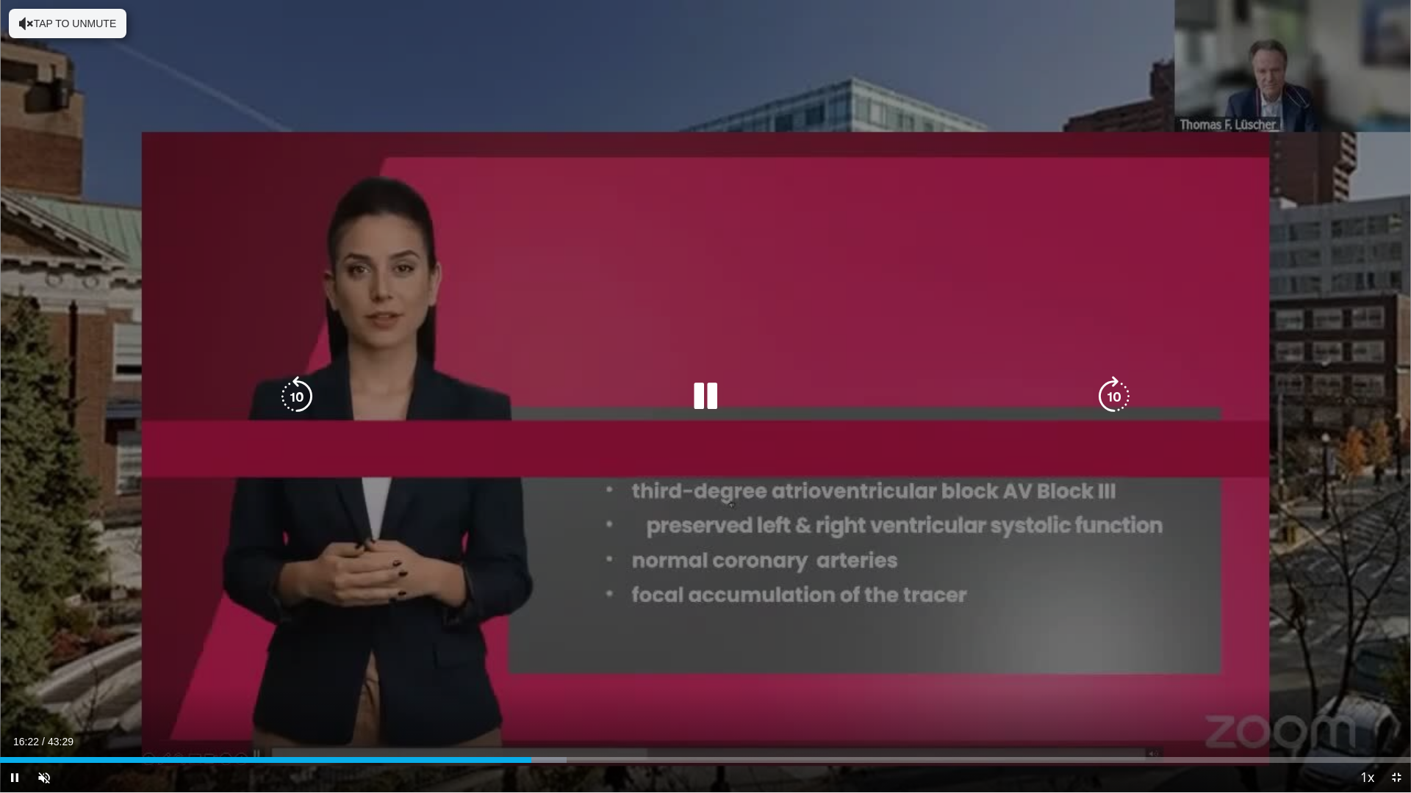
click at [1156, 608] on div "10 seconds Tap to unmute" at bounding box center [705, 396] width 1411 height 793
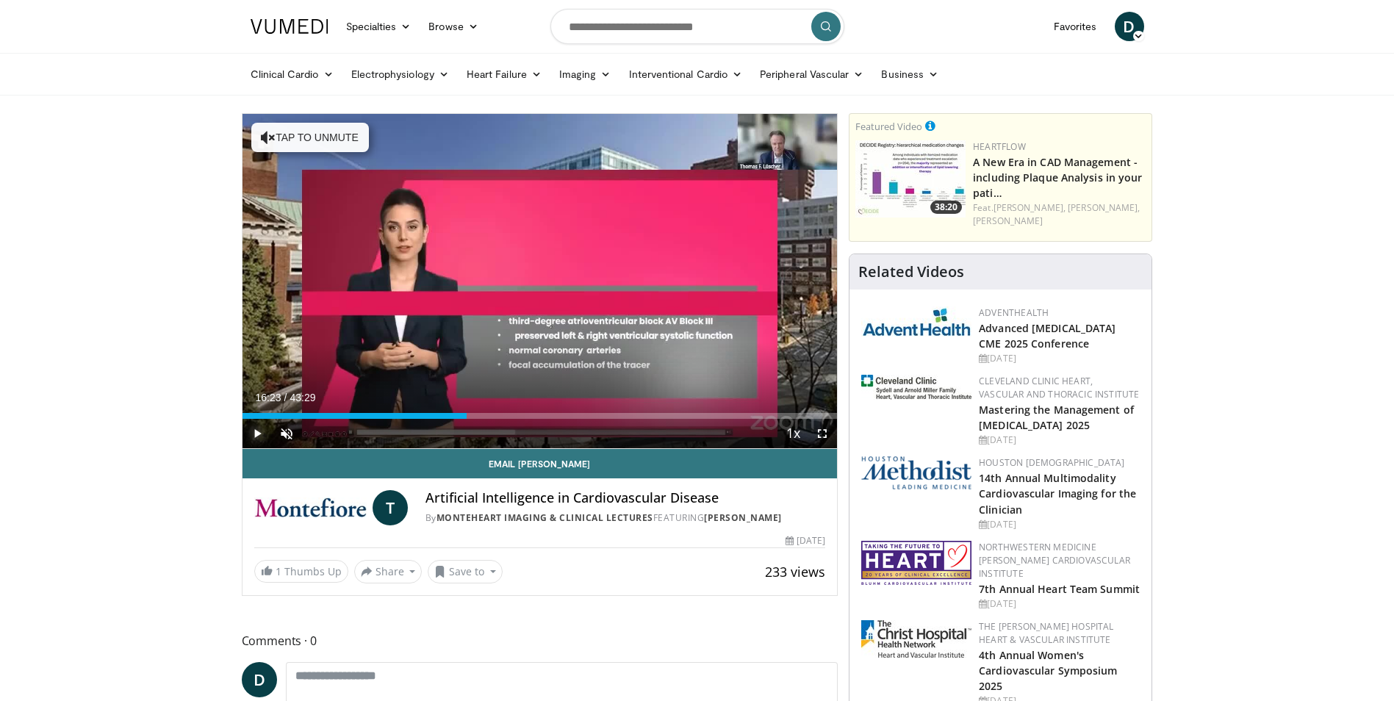
click at [251, 432] on span "Video Player" at bounding box center [256, 433] width 29 height 29
click at [818, 428] on span "Video Player" at bounding box center [821, 433] width 29 height 29
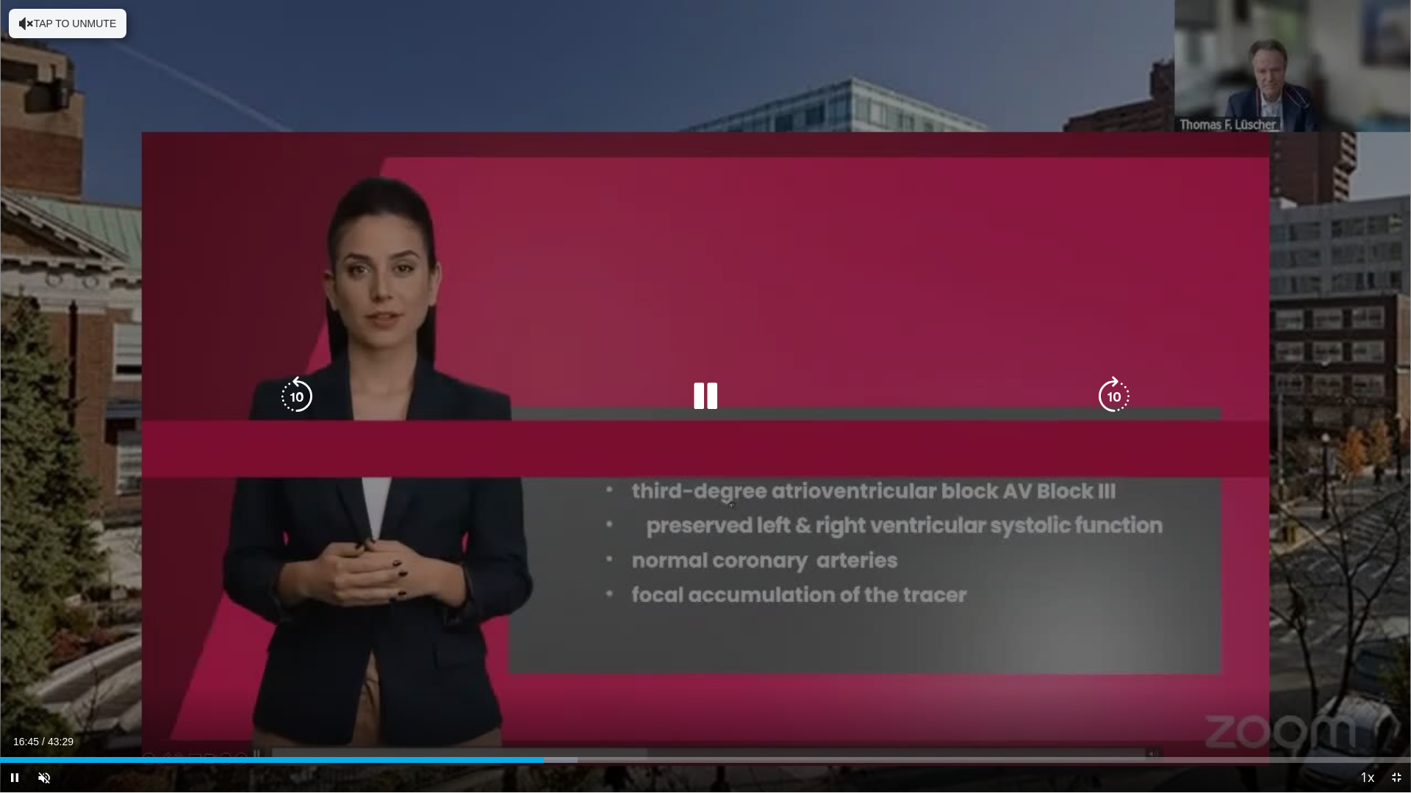
click at [712, 394] on icon "Video Player" at bounding box center [705, 396] width 41 height 41
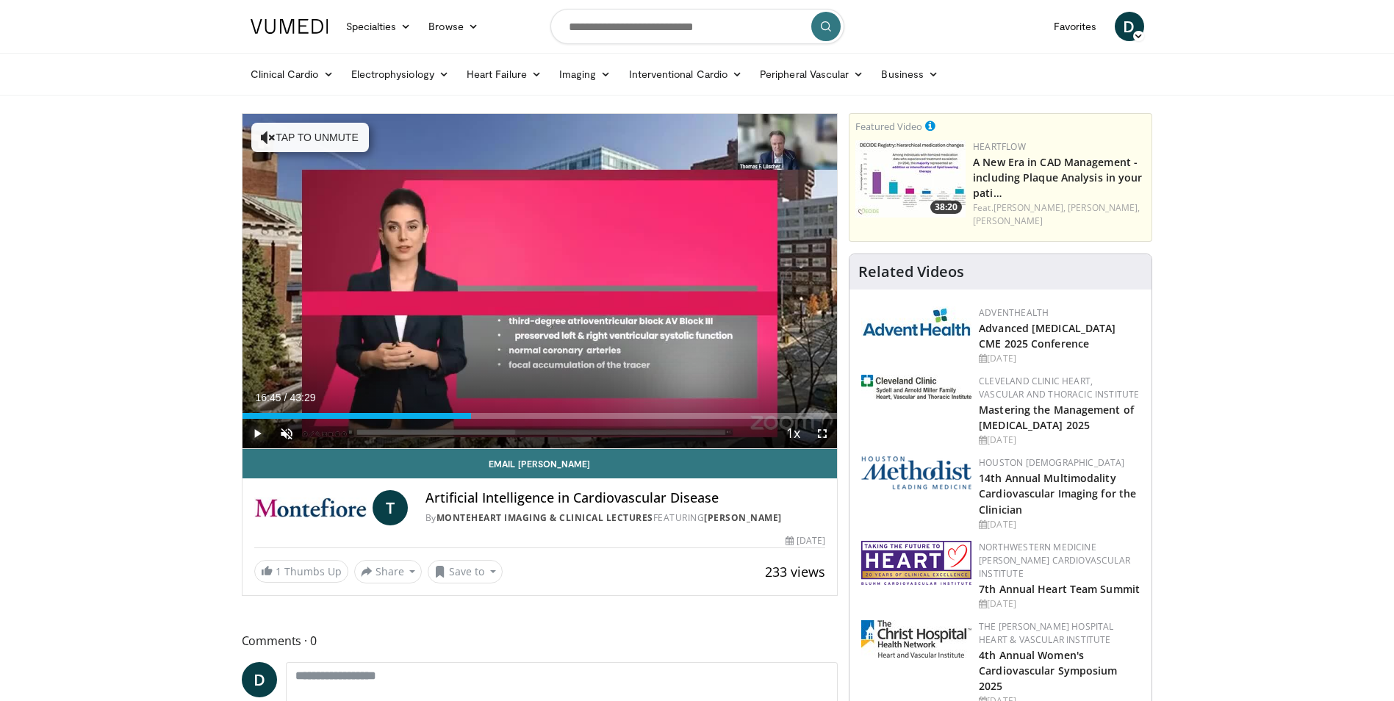
click at [254, 430] on span "Video Player" at bounding box center [256, 433] width 29 height 29
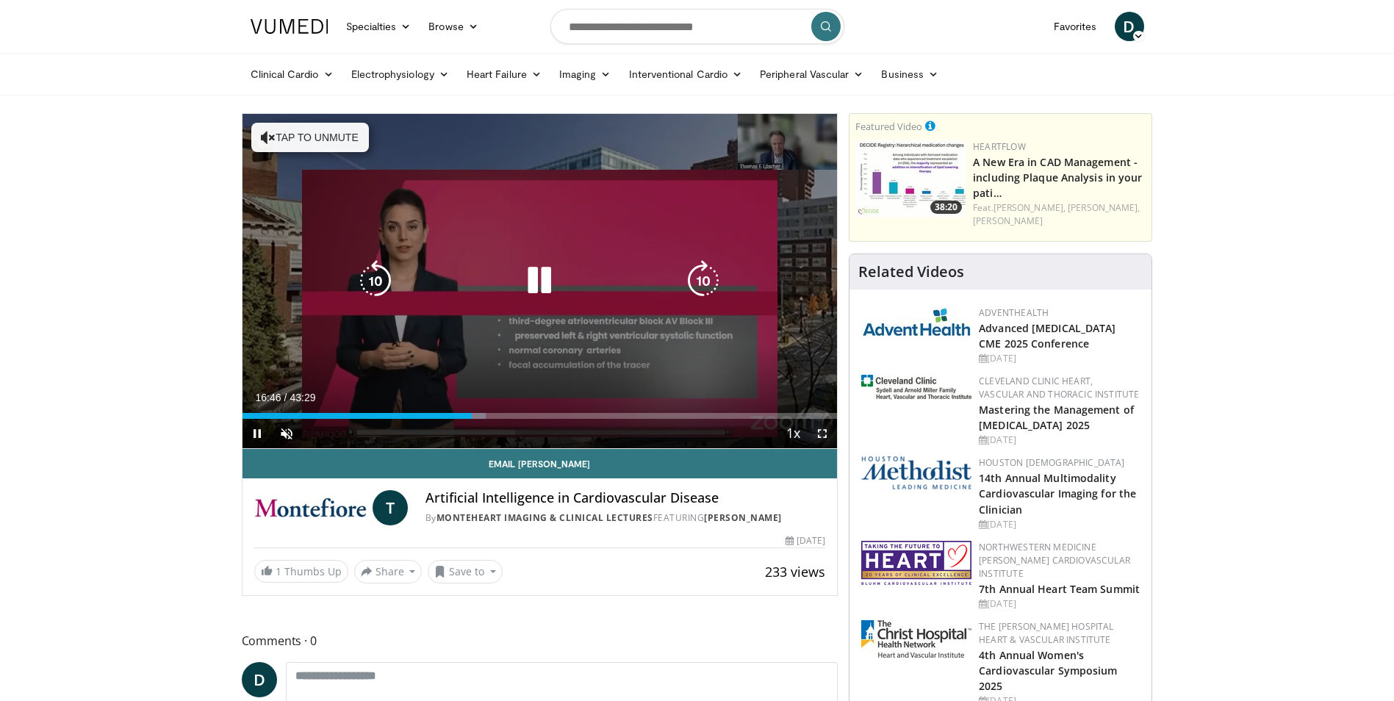
drag, startPoint x: 821, startPoint y: 430, endPoint x: 824, endPoint y: 492, distance: 61.8
click at [821, 431] on span "Video Player" at bounding box center [821, 433] width 29 height 29
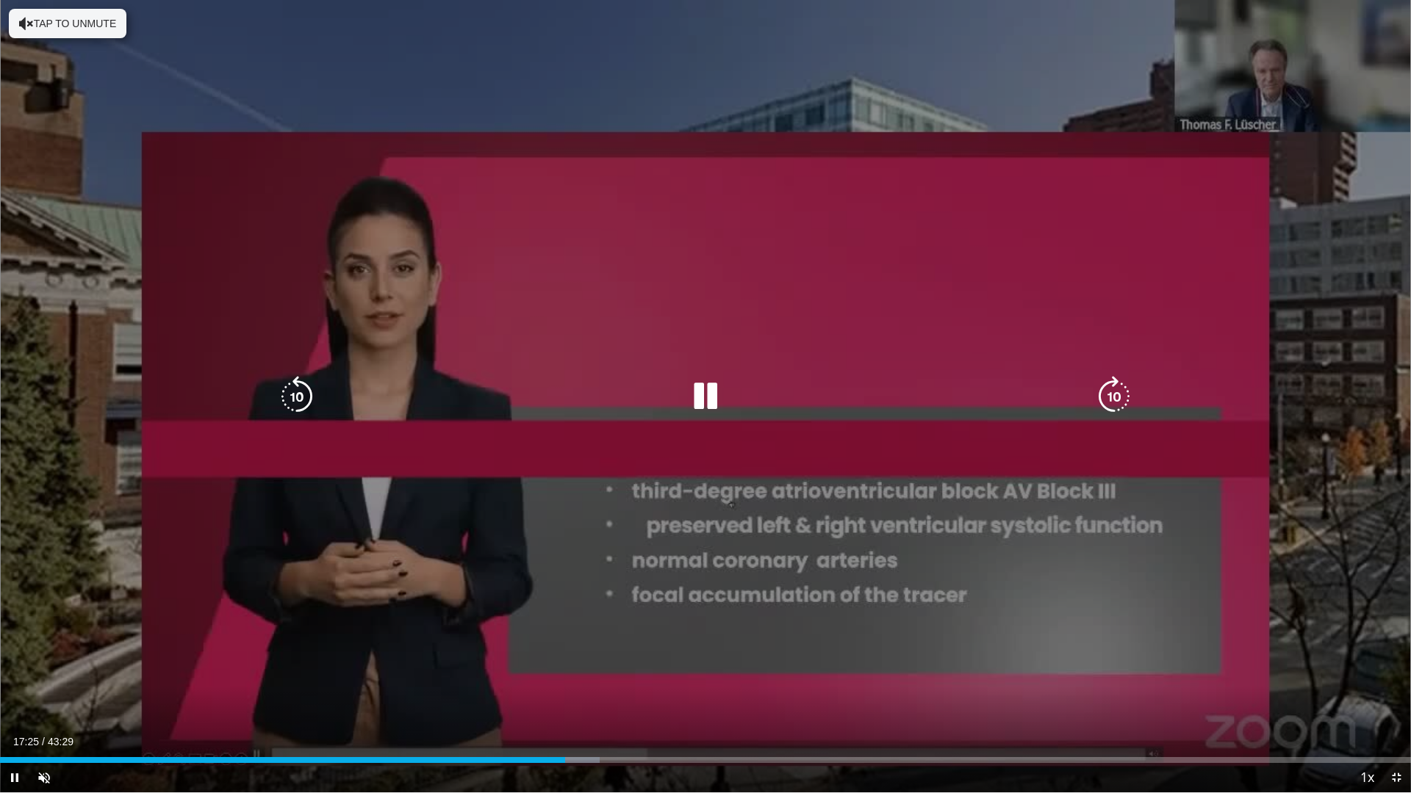
click at [705, 404] on icon "Video Player" at bounding box center [705, 396] width 41 height 41
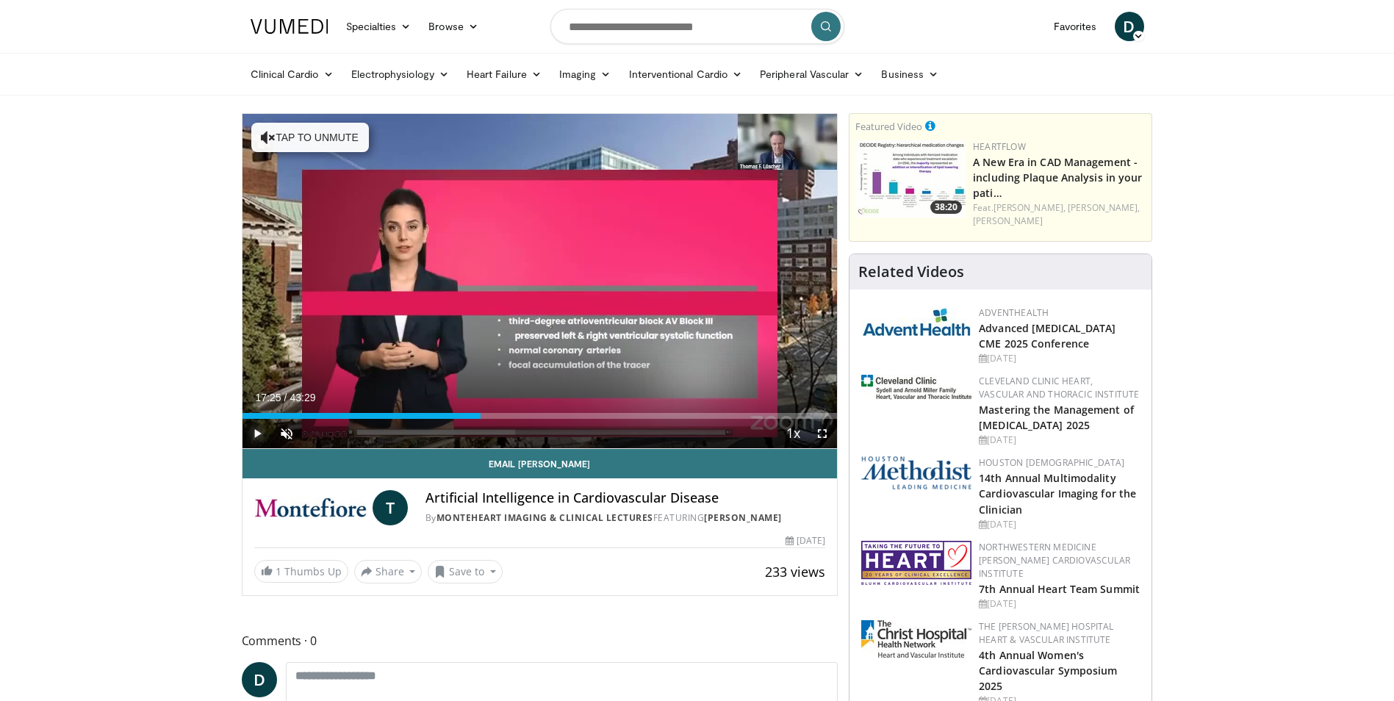
click at [261, 432] on span "Video Player" at bounding box center [256, 433] width 29 height 29
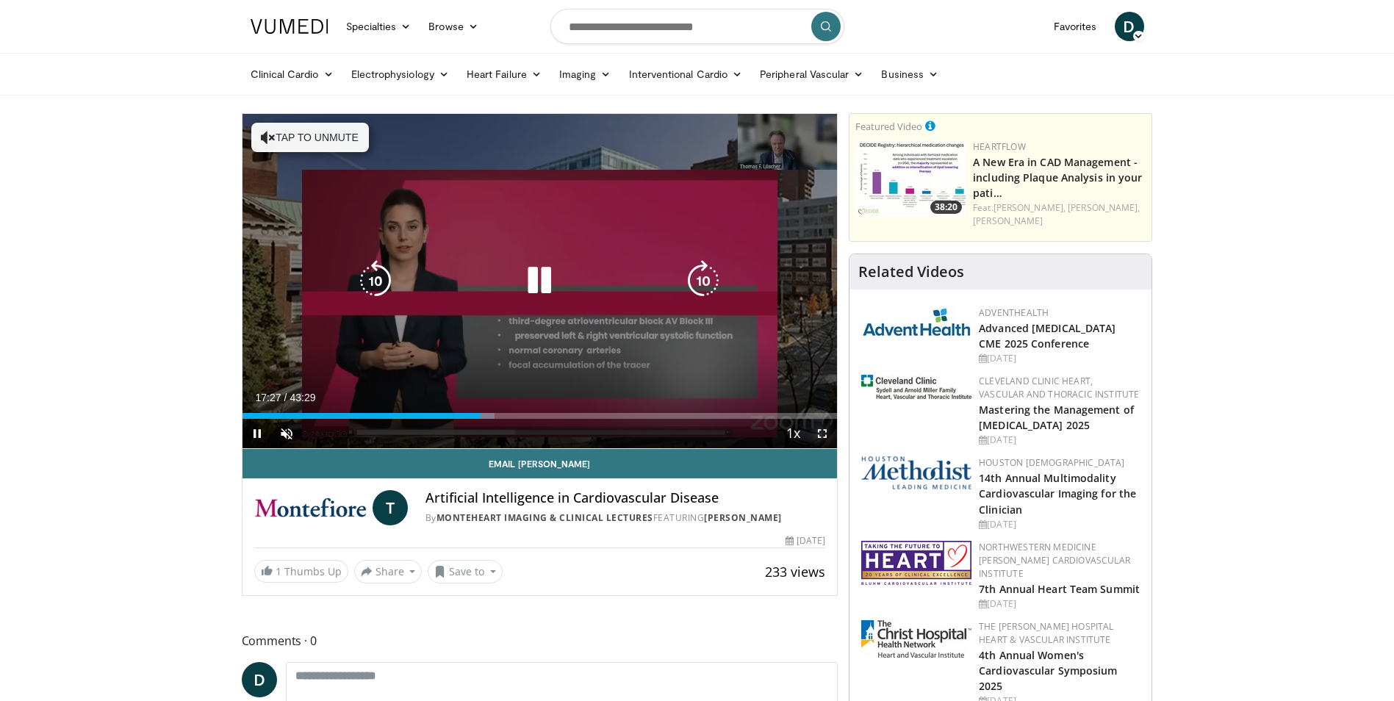
drag, startPoint x: 817, startPoint y: 431, endPoint x: 820, endPoint y: 486, distance: 54.4
click at [817, 431] on span "Video Player" at bounding box center [821, 433] width 29 height 29
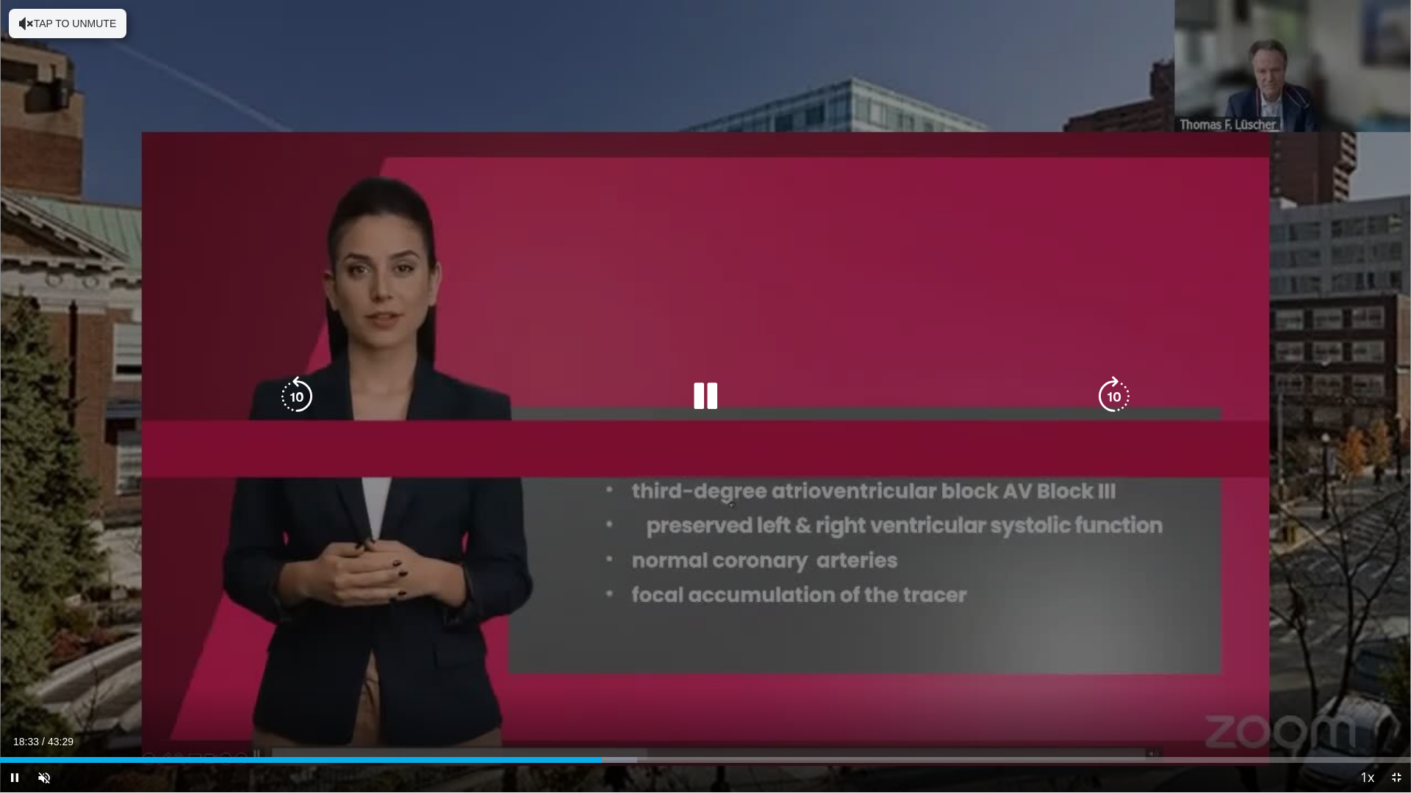
click at [706, 400] on icon "Video Player" at bounding box center [705, 396] width 41 height 41
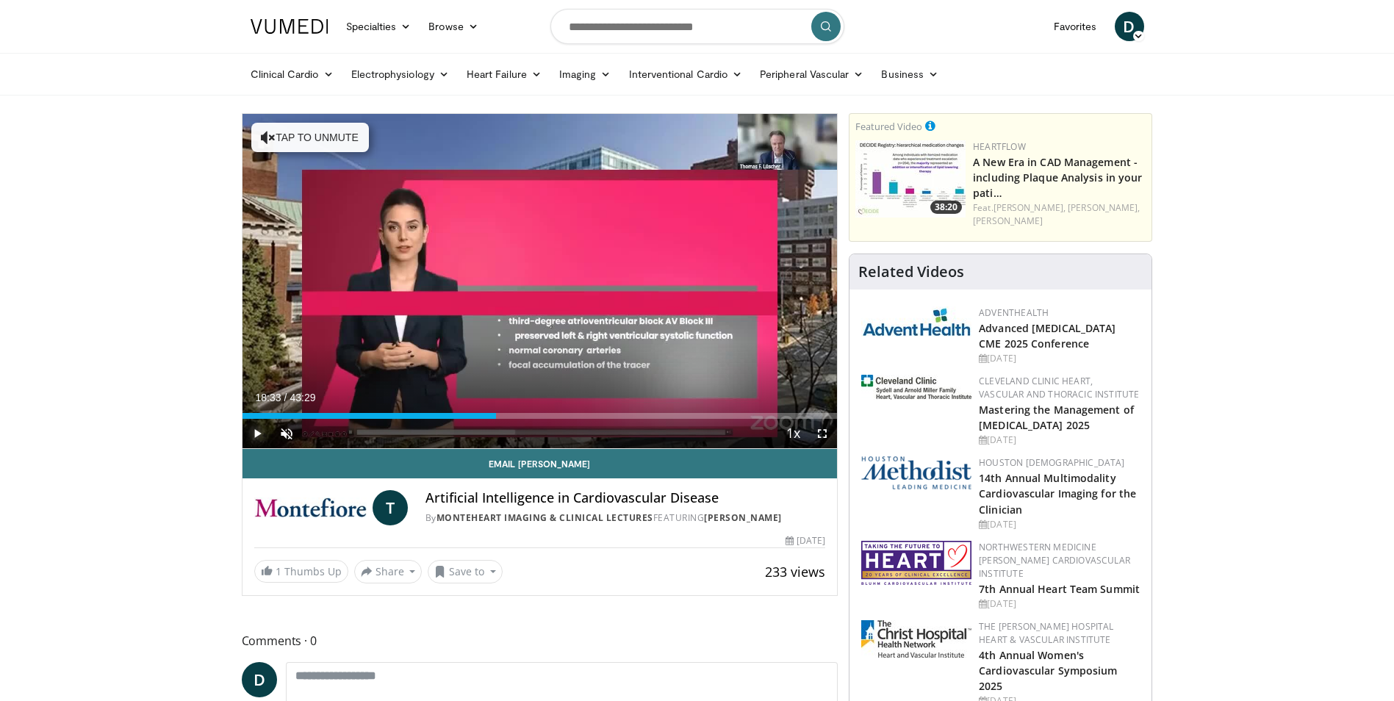
click at [261, 433] on span "Video Player" at bounding box center [256, 433] width 29 height 29
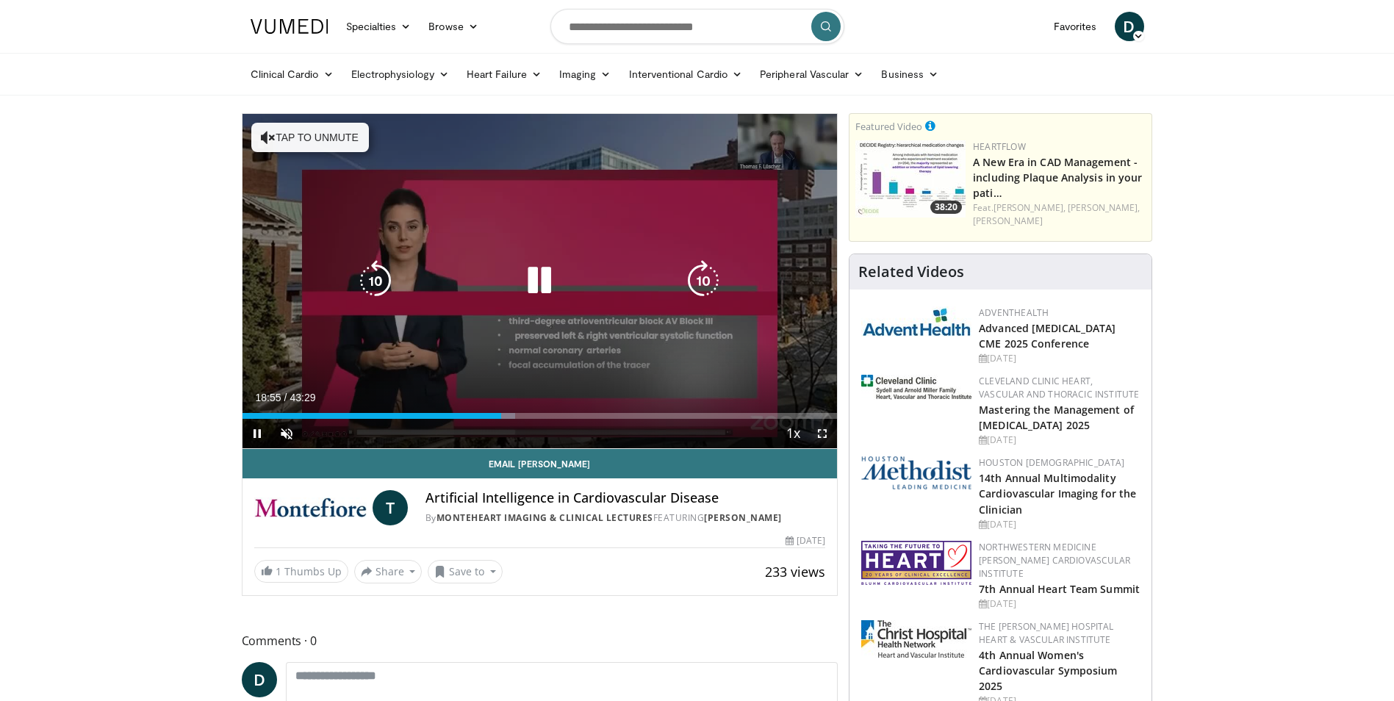
drag, startPoint x: 822, startPoint y: 430, endPoint x: 825, endPoint y: 484, distance: 54.4
click at [822, 430] on span "Video Player" at bounding box center [821, 433] width 29 height 29
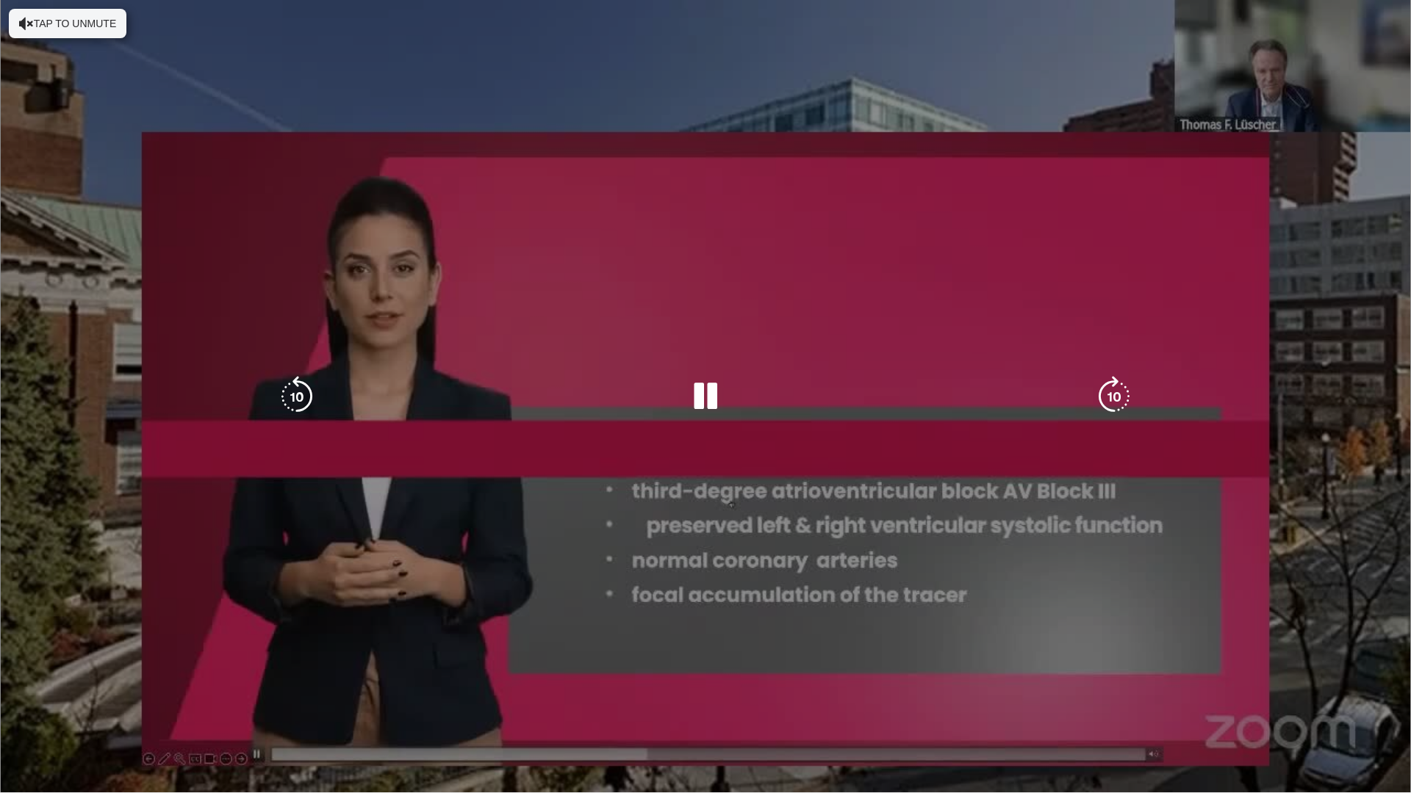
click at [825, 484] on div "10 seconds Tap to unmute" at bounding box center [705, 396] width 1411 height 793
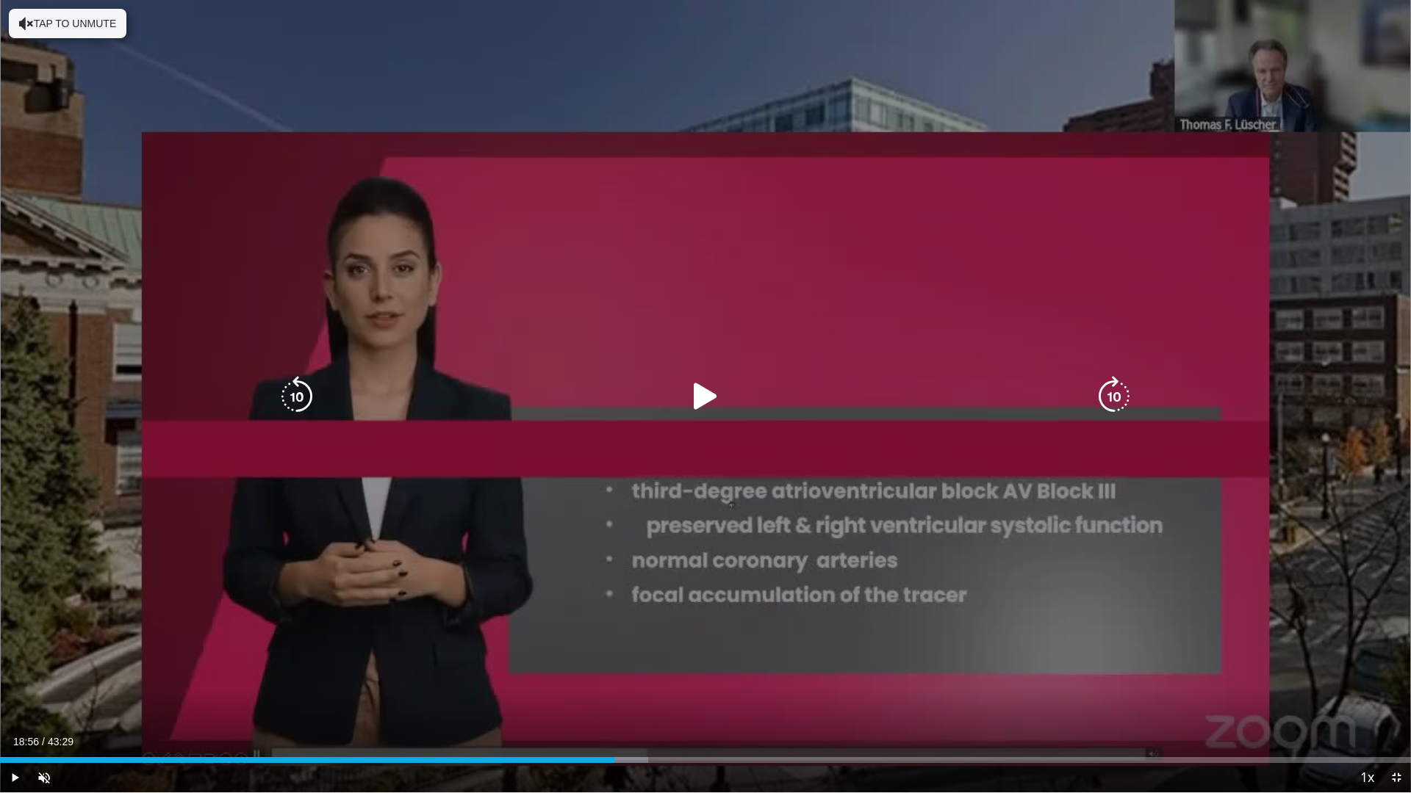
click at [683, 384] on div "Video Player" at bounding box center [705, 396] width 846 height 29
drag, startPoint x: 683, startPoint y: 384, endPoint x: 703, endPoint y: 400, distance: 26.2
click at [703, 400] on icon "Video Player" at bounding box center [705, 396] width 41 height 41
click at [211, 661] on div "10 seconds Tap to unmute" at bounding box center [705, 396] width 1411 height 792
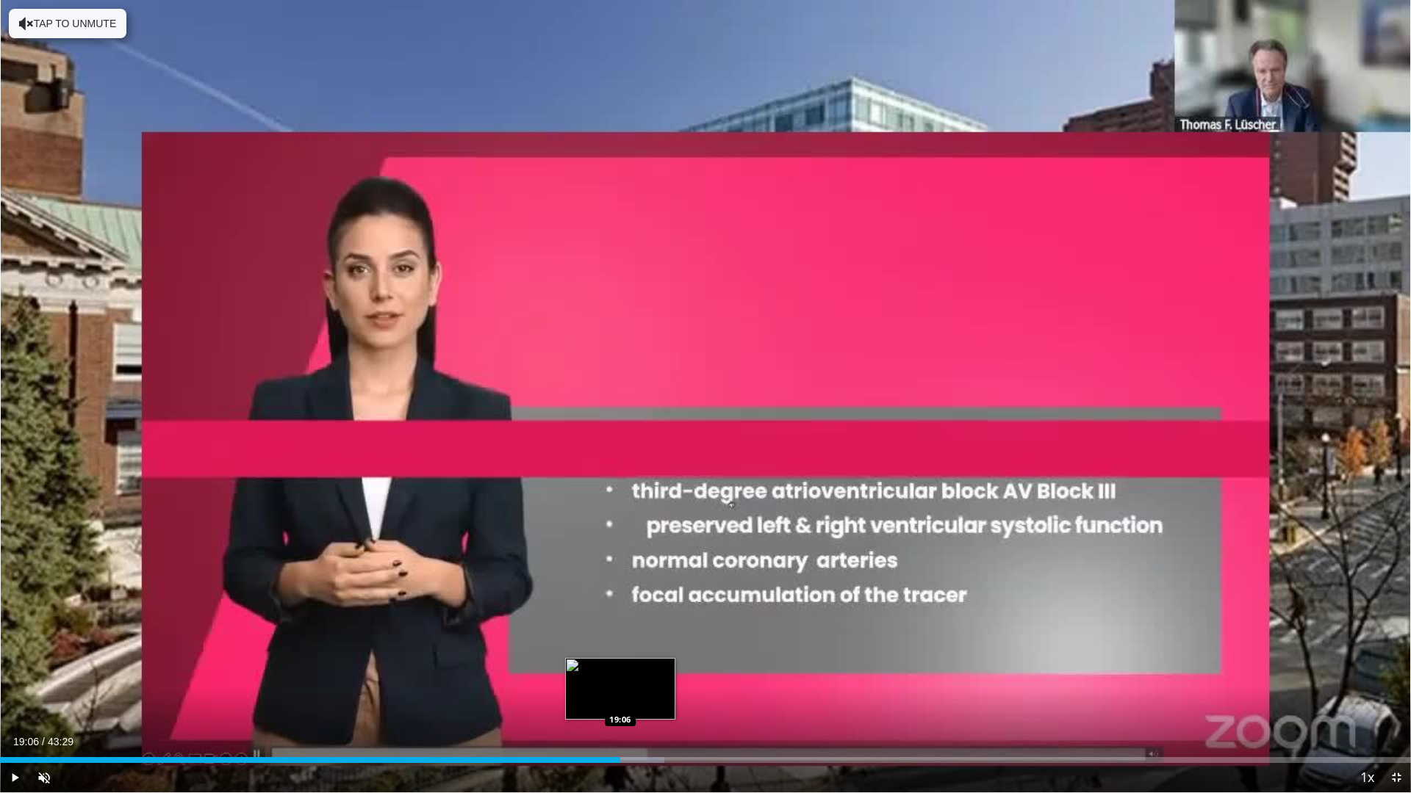
click at [620, 700] on div "19:06" at bounding box center [310, 760] width 620 height 6
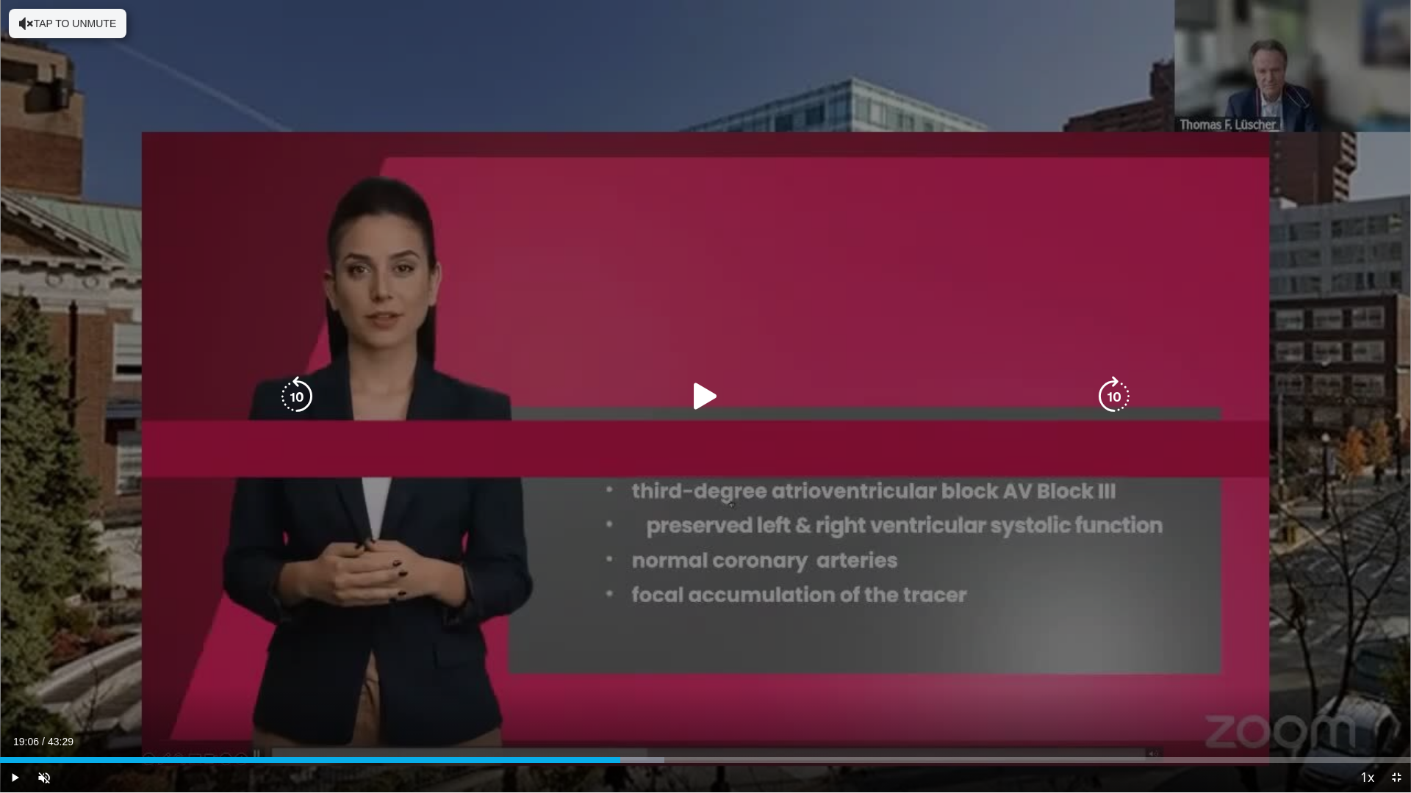
click at [691, 406] on icon "Video Player" at bounding box center [705, 396] width 41 height 41
click at [399, 700] on div "10 seconds Tap to unmute" at bounding box center [705, 396] width 1411 height 793
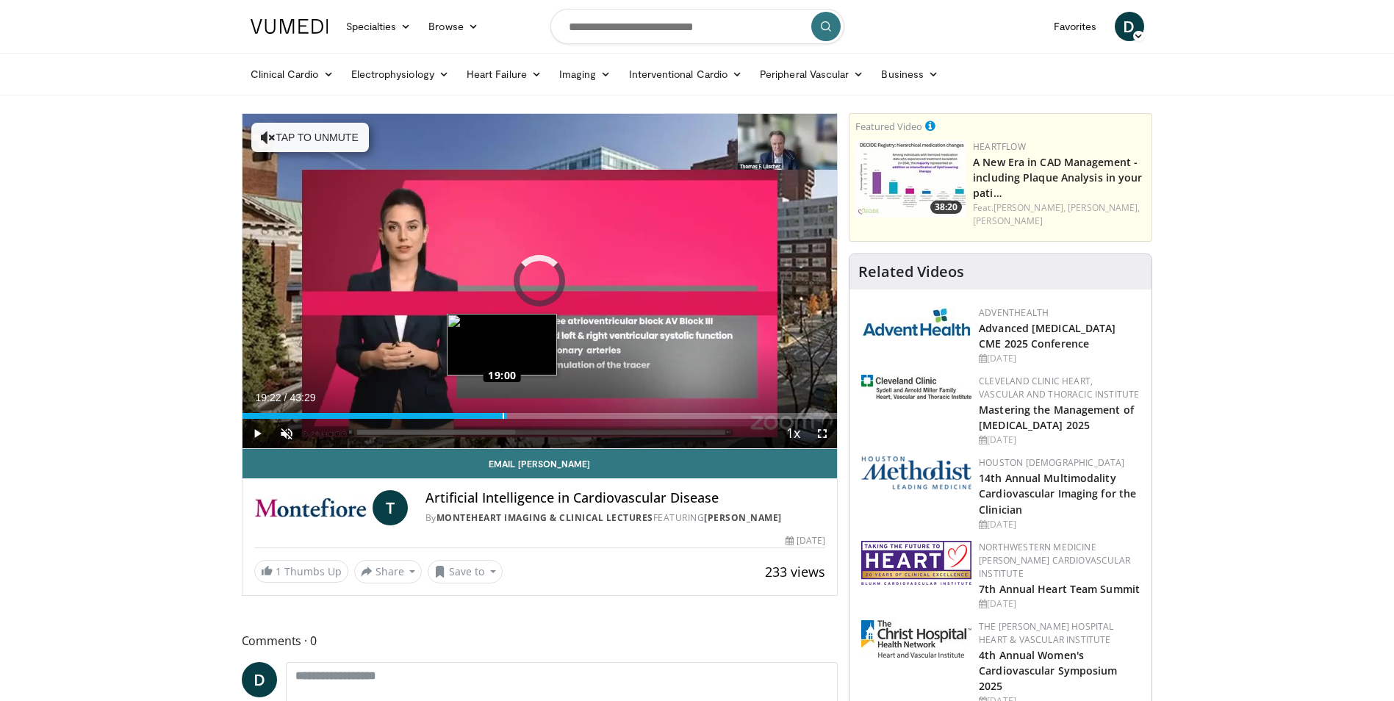
click at [502, 417] on div "Loaded : 0.00% 19:00 19:00" at bounding box center [539, 416] width 595 height 6
click at [261, 431] on span "Video Player" at bounding box center [256, 433] width 29 height 29
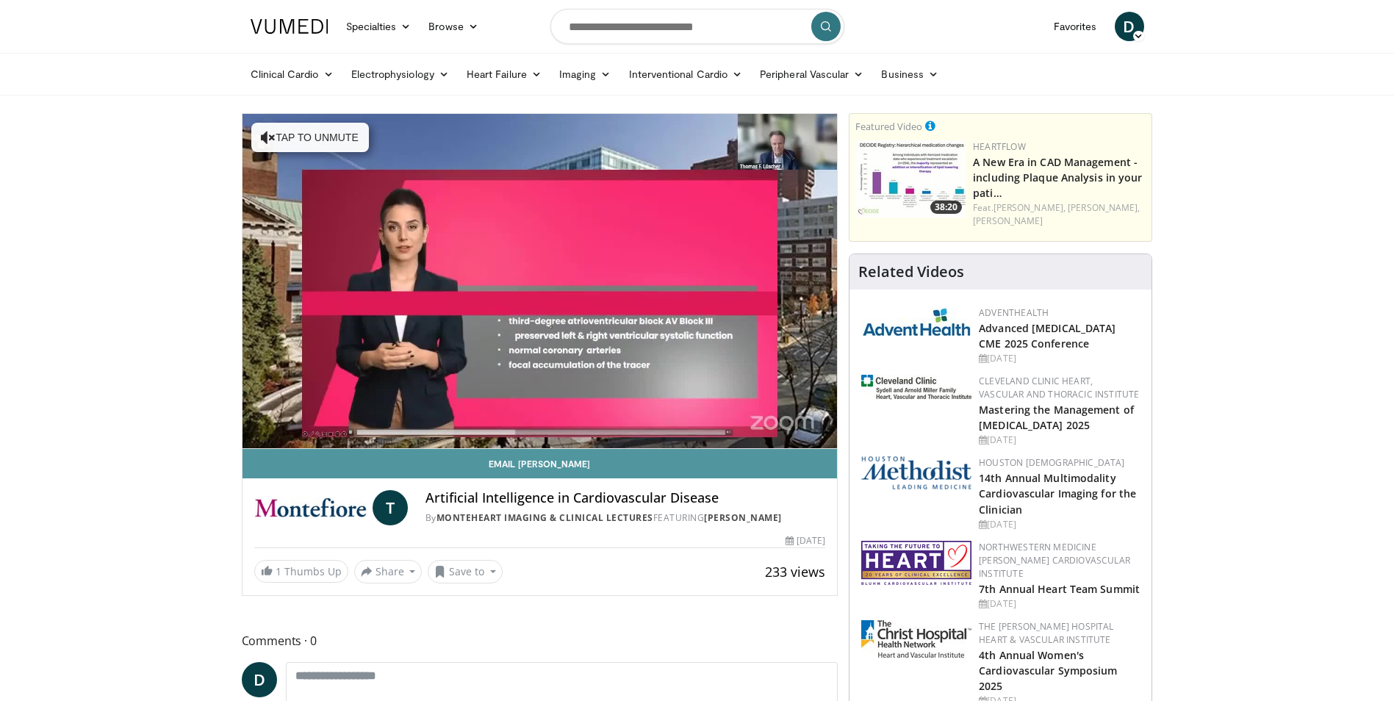
click at [818, 458] on link "Email Thomas" at bounding box center [539, 463] width 595 height 29
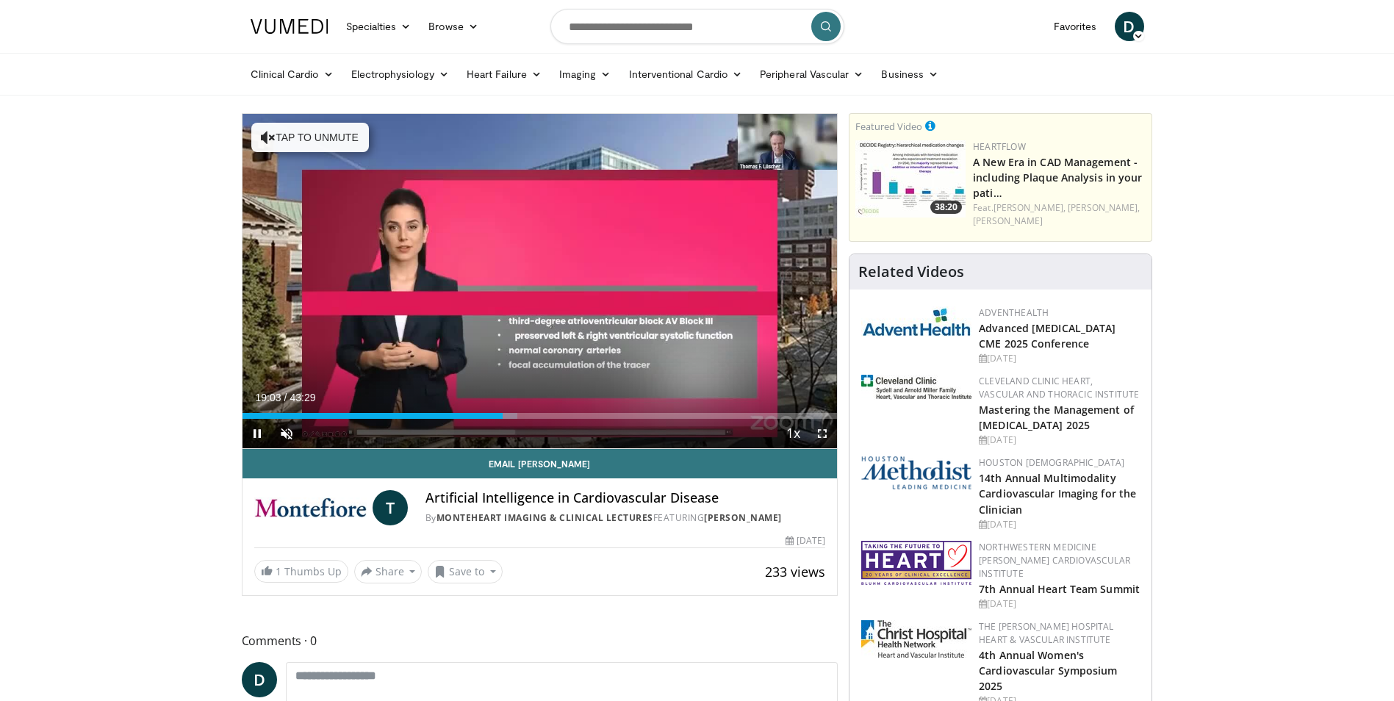
click at [821, 433] on span "Video Player" at bounding box center [821, 433] width 29 height 29
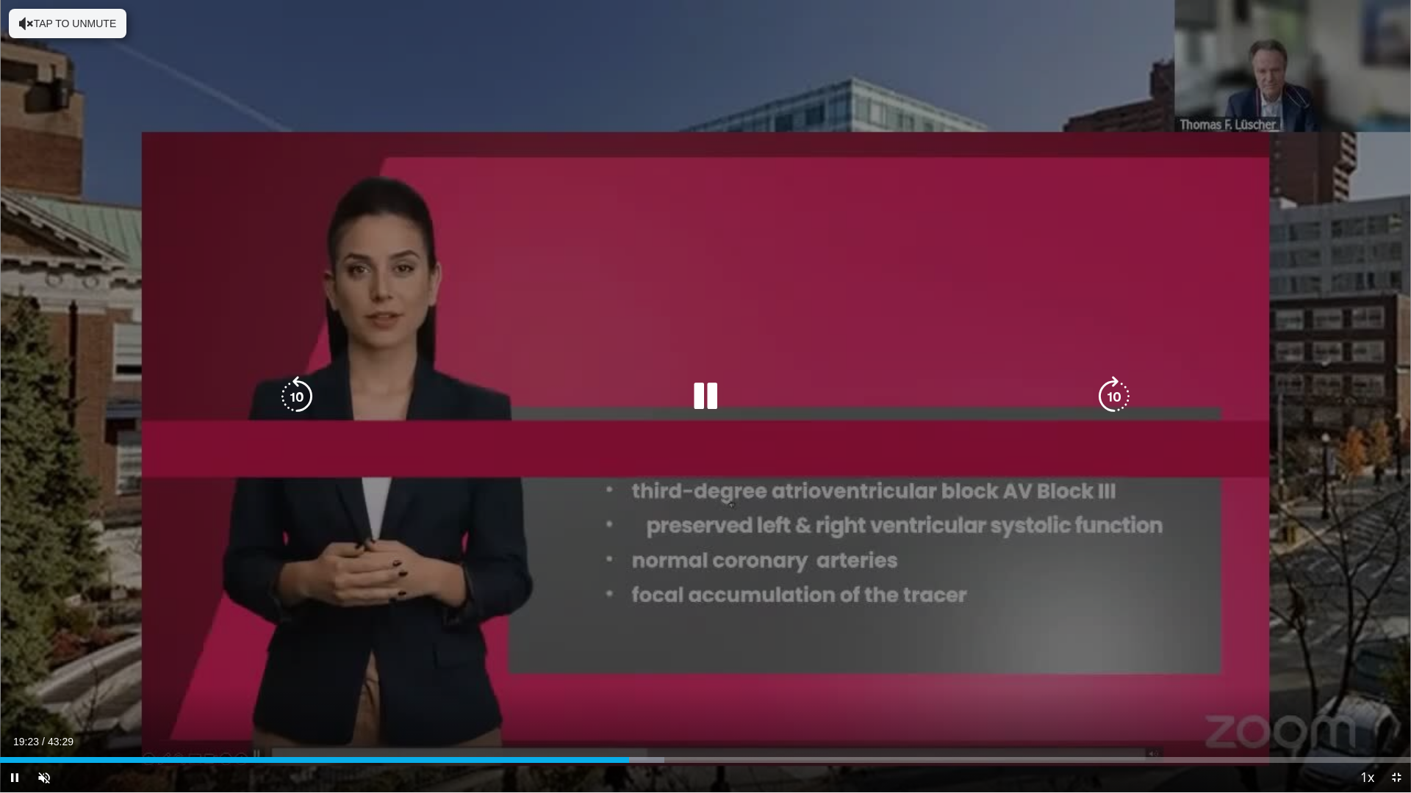
click at [449, 630] on div "10 seconds Tap to unmute" at bounding box center [705, 396] width 1411 height 793
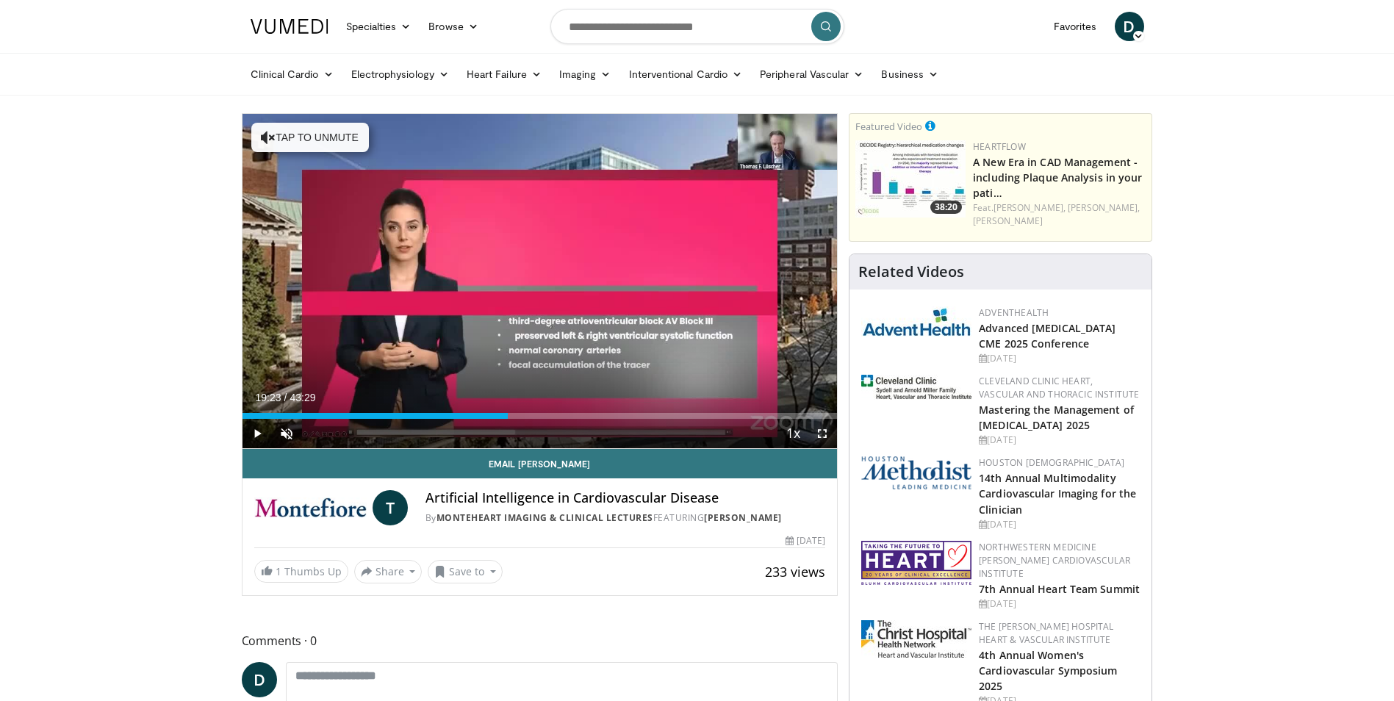
click at [821, 433] on span "Video Player" at bounding box center [821, 433] width 29 height 29
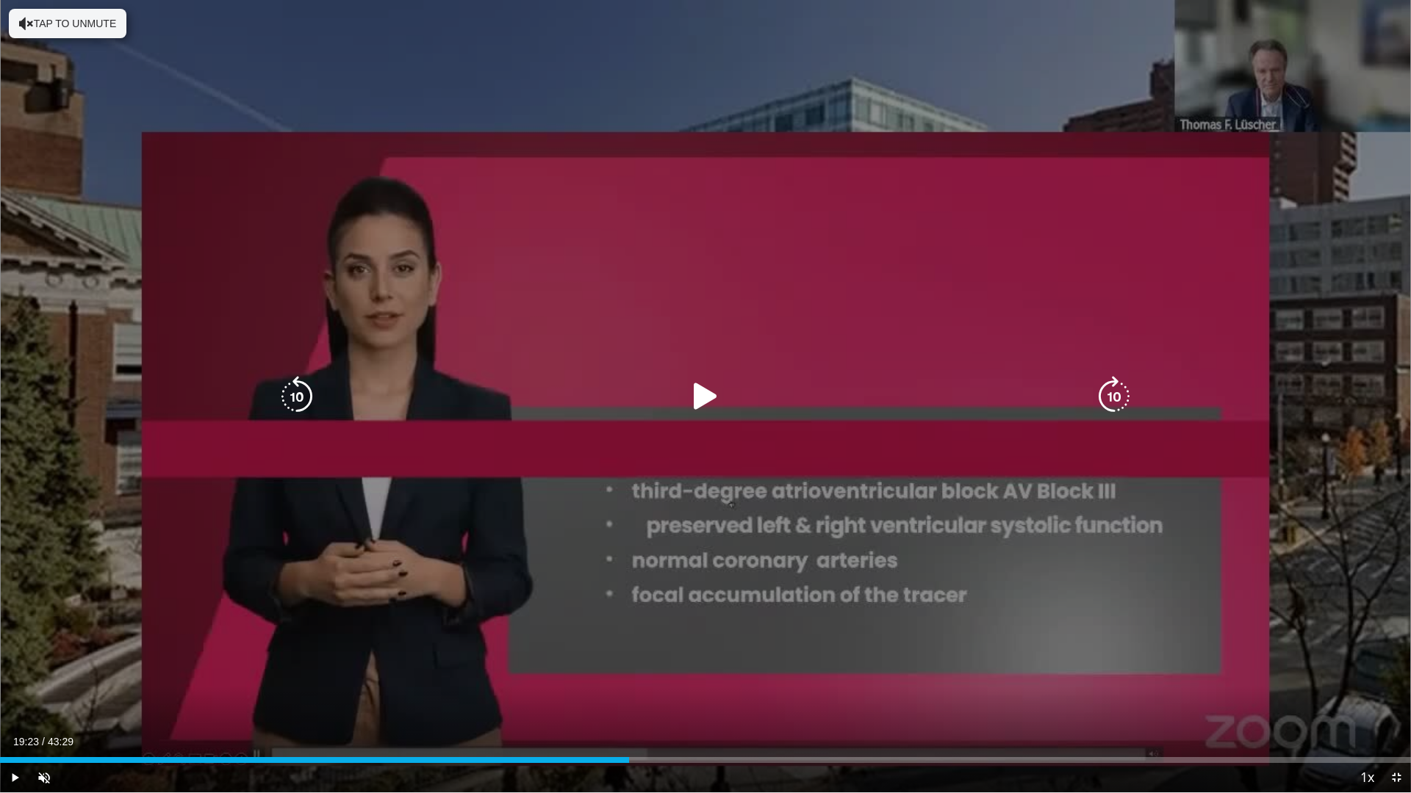
click at [699, 398] on icon "Video Player" at bounding box center [705, 396] width 41 height 41
drag, startPoint x: 710, startPoint y: 403, endPoint x: 731, endPoint y: 438, distance: 40.6
click at [713, 404] on icon "Video Player" at bounding box center [705, 396] width 41 height 41
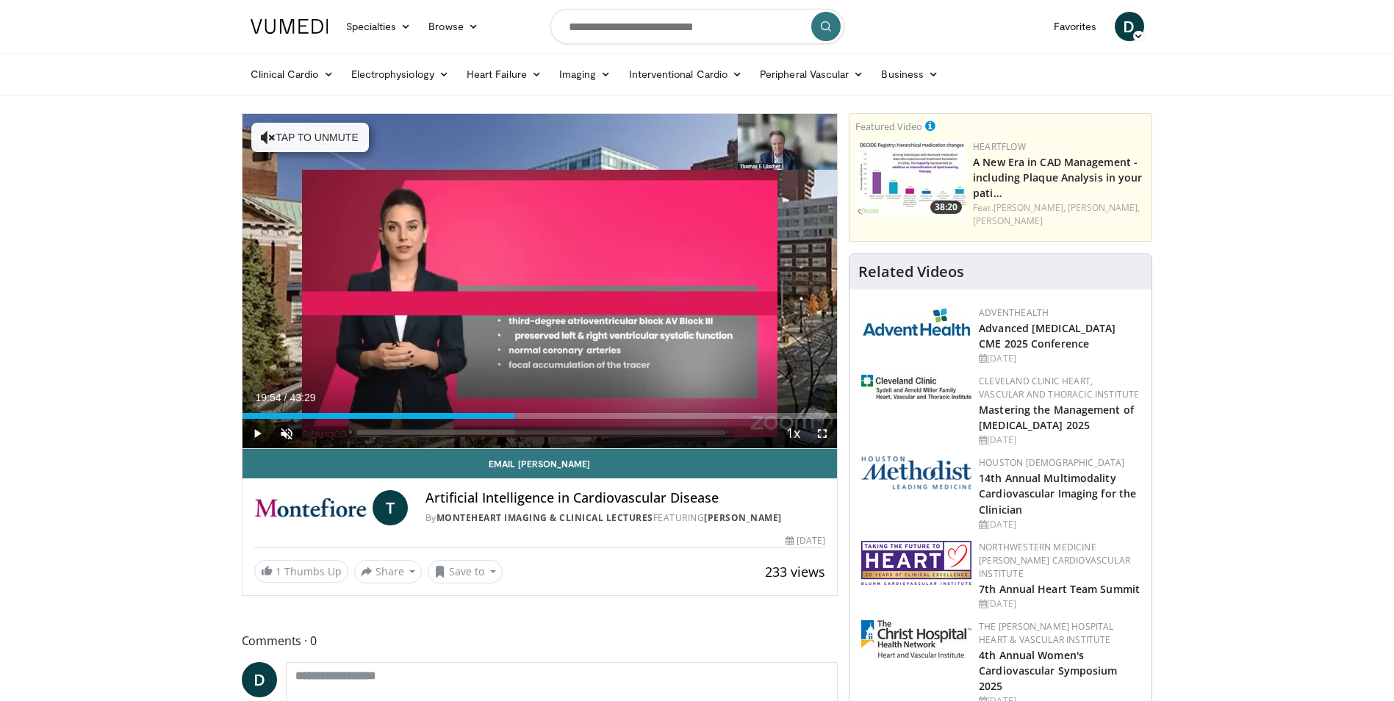
drag, startPoint x: 818, startPoint y: 431, endPoint x: 821, endPoint y: 486, distance: 54.4
click at [818, 431] on span "Video Player" at bounding box center [821, 433] width 29 height 29
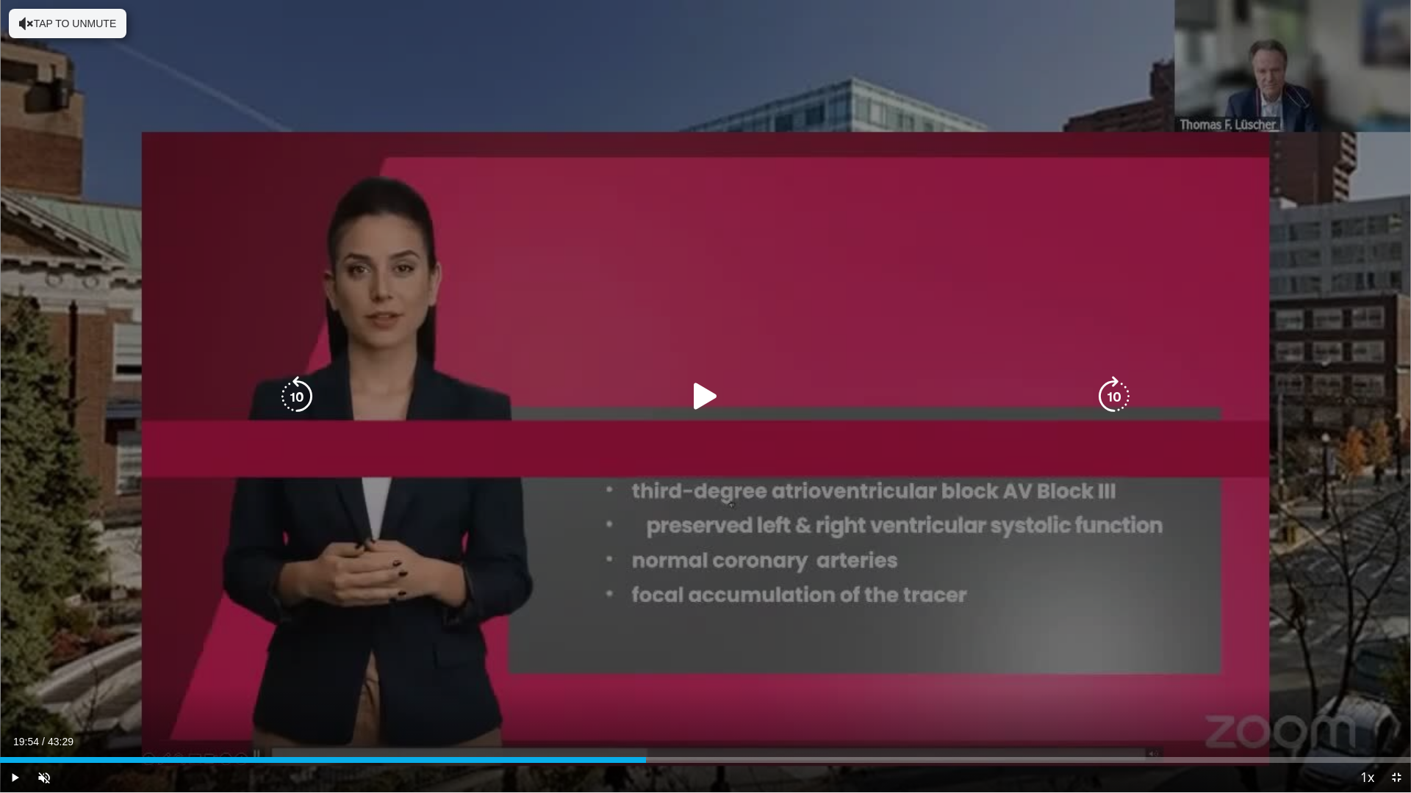
drag, startPoint x: 707, startPoint y: 400, endPoint x: 717, endPoint y: 417, distance: 19.8
click at [710, 406] on icon "Video Player" at bounding box center [705, 396] width 41 height 41
click at [696, 397] on icon "Video Player" at bounding box center [705, 396] width 41 height 41
click at [0, 0] on icon "Video Player" at bounding box center [0, 0] width 0 height 0
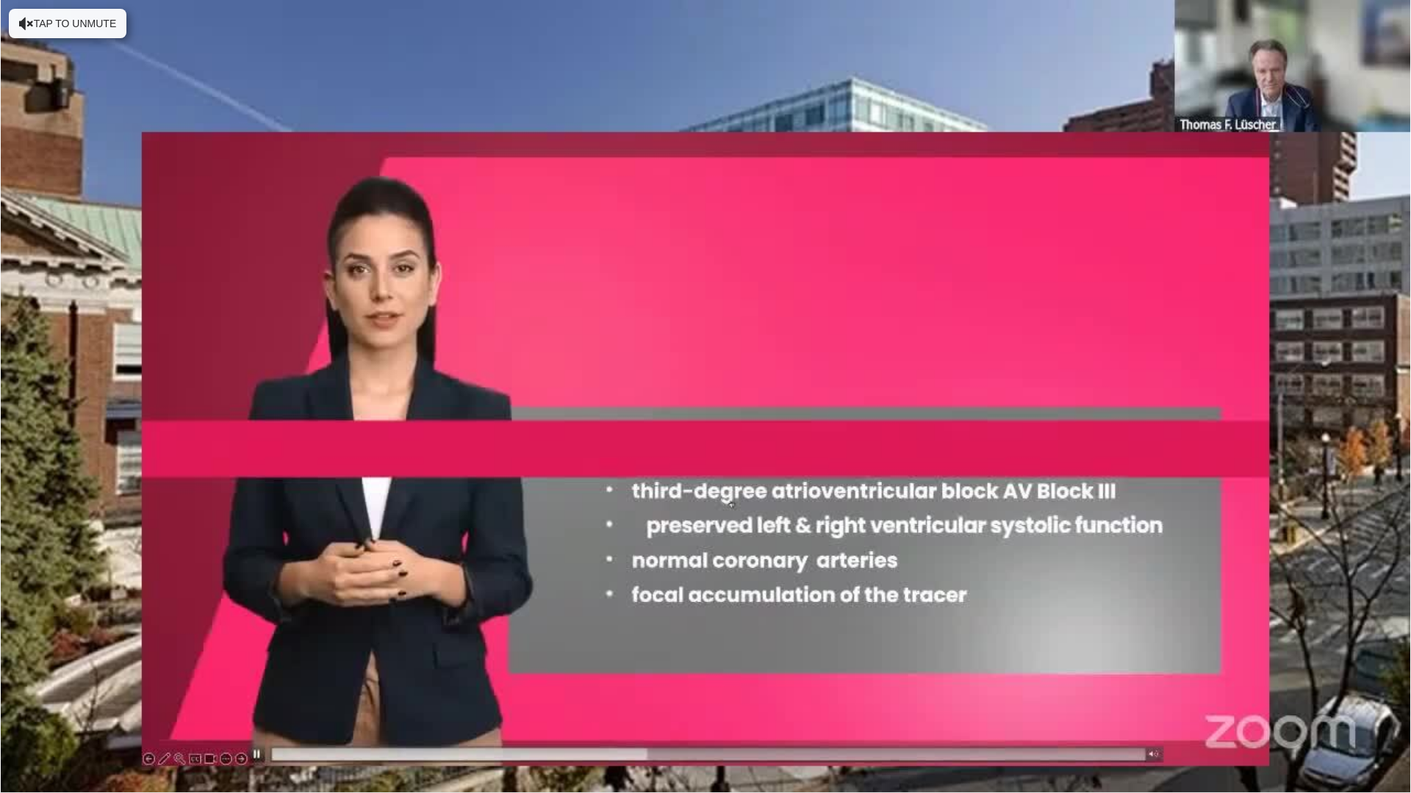
drag, startPoint x: 696, startPoint y: 397, endPoint x: 654, endPoint y: 497, distance: 108.6
click at [654, 497] on div "10 seconds Tap to unmute" at bounding box center [705, 396] width 1411 height 793
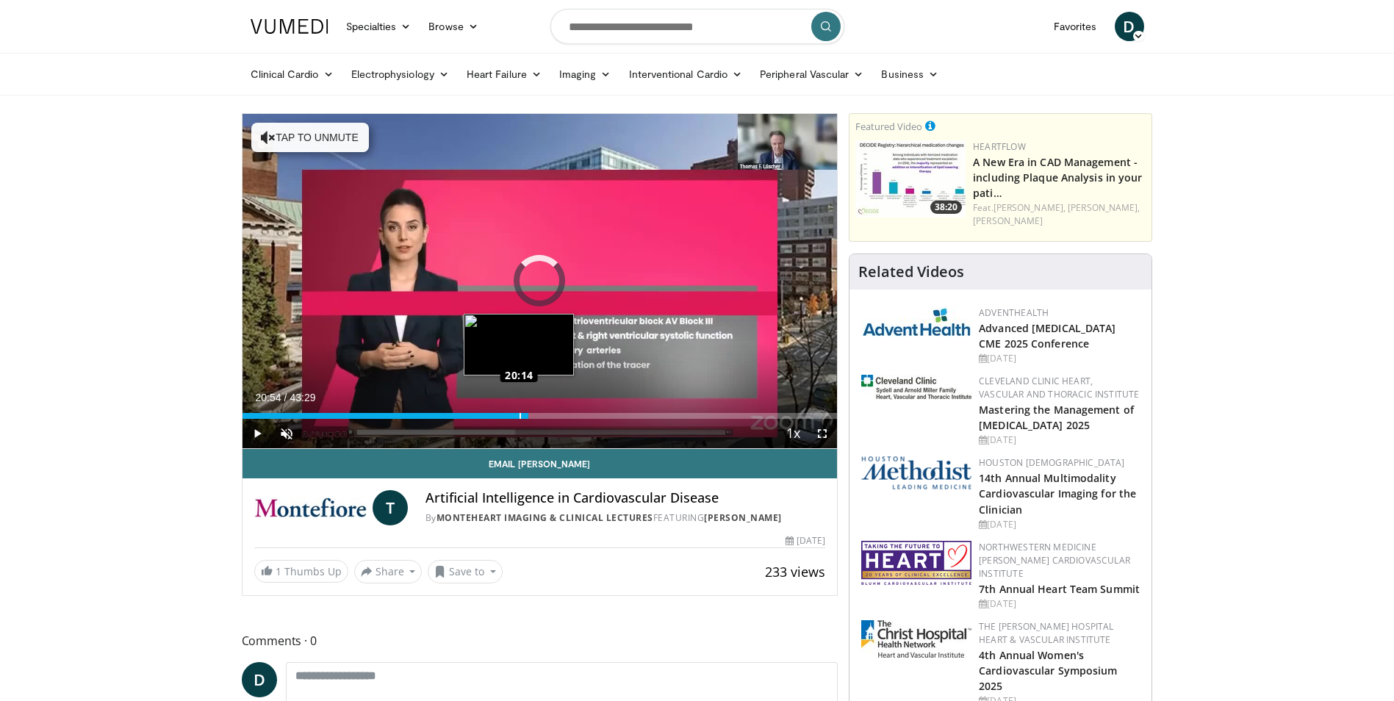
click at [519, 413] on div "Loaded : 0.00% 20:14 20:14" at bounding box center [539, 416] width 595 height 6
click at [826, 433] on span "Video Player" at bounding box center [821, 433] width 29 height 29
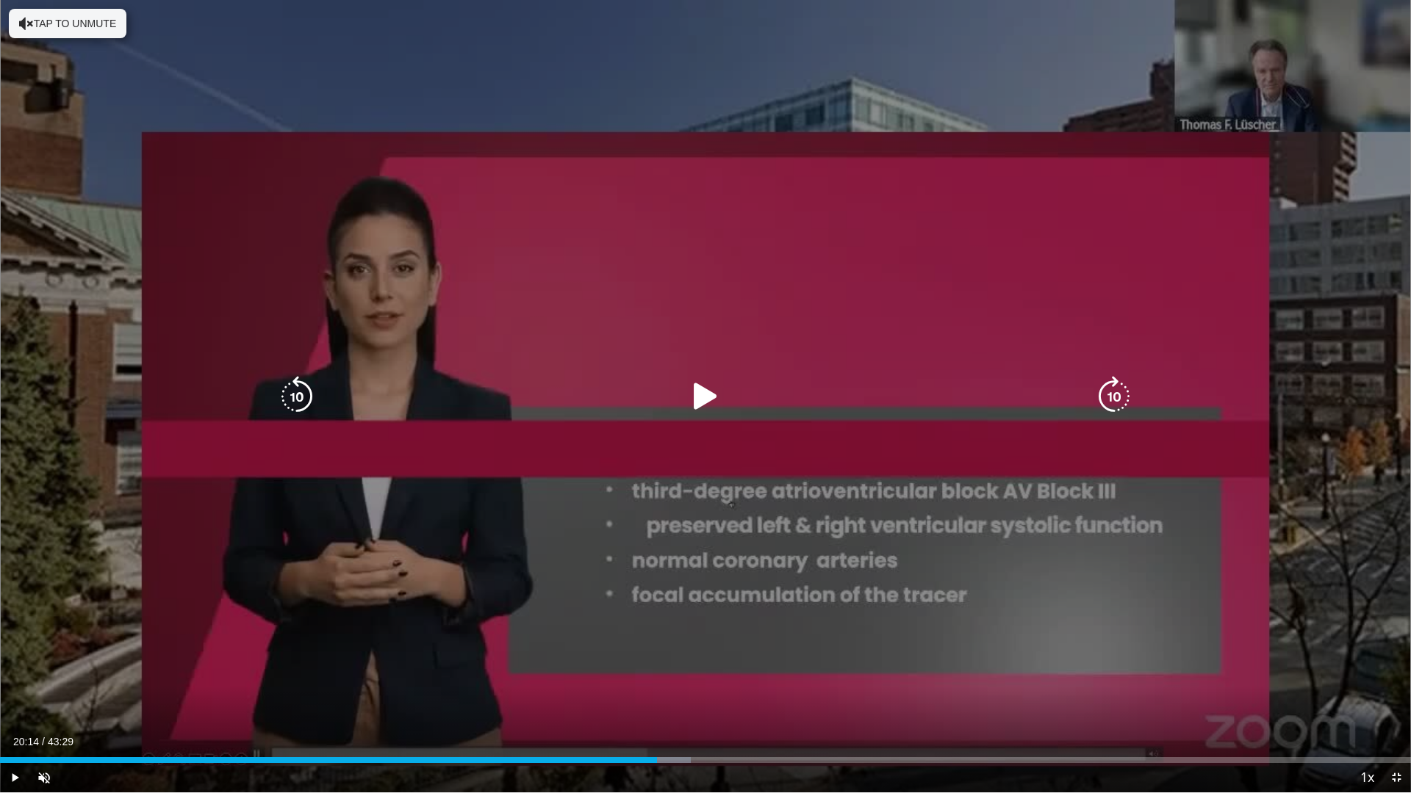
click at [688, 389] on icon "Video Player" at bounding box center [705, 396] width 41 height 41
click at [1213, 121] on div "10 seconds Tap to unmute" at bounding box center [705, 396] width 1411 height 793
click at [701, 406] on icon "Video Player" at bounding box center [705, 396] width 41 height 41
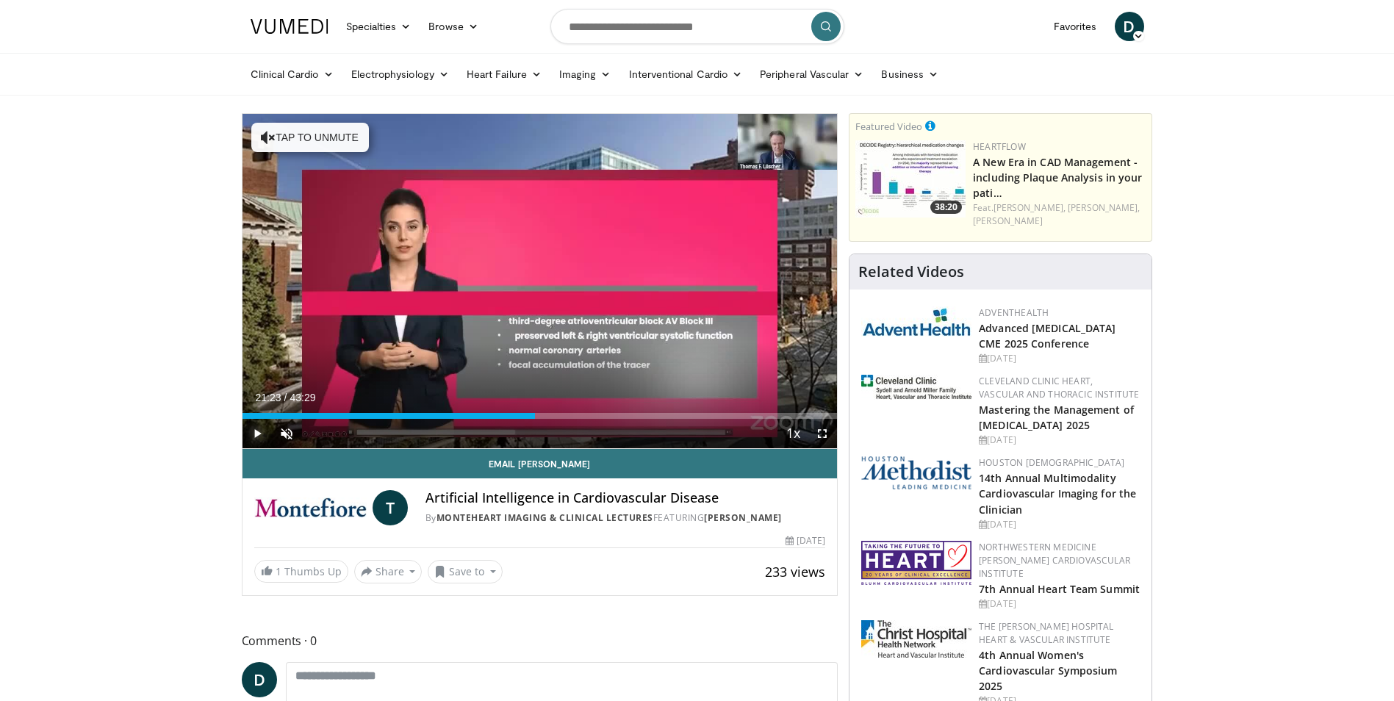
click at [259, 434] on span "Video Player" at bounding box center [256, 433] width 29 height 29
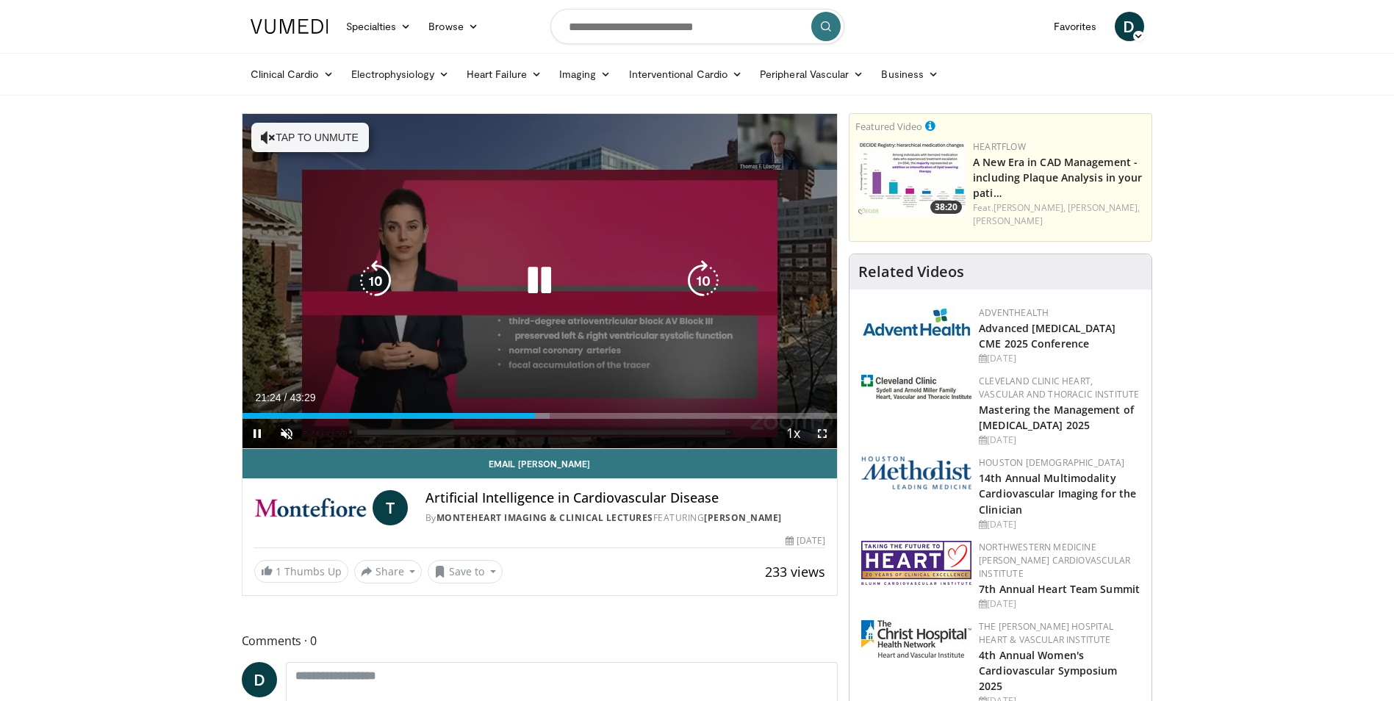
drag, startPoint x: 824, startPoint y: 434, endPoint x: 827, endPoint y: 490, distance: 55.9
click at [824, 434] on span "Video Player" at bounding box center [821, 433] width 29 height 29
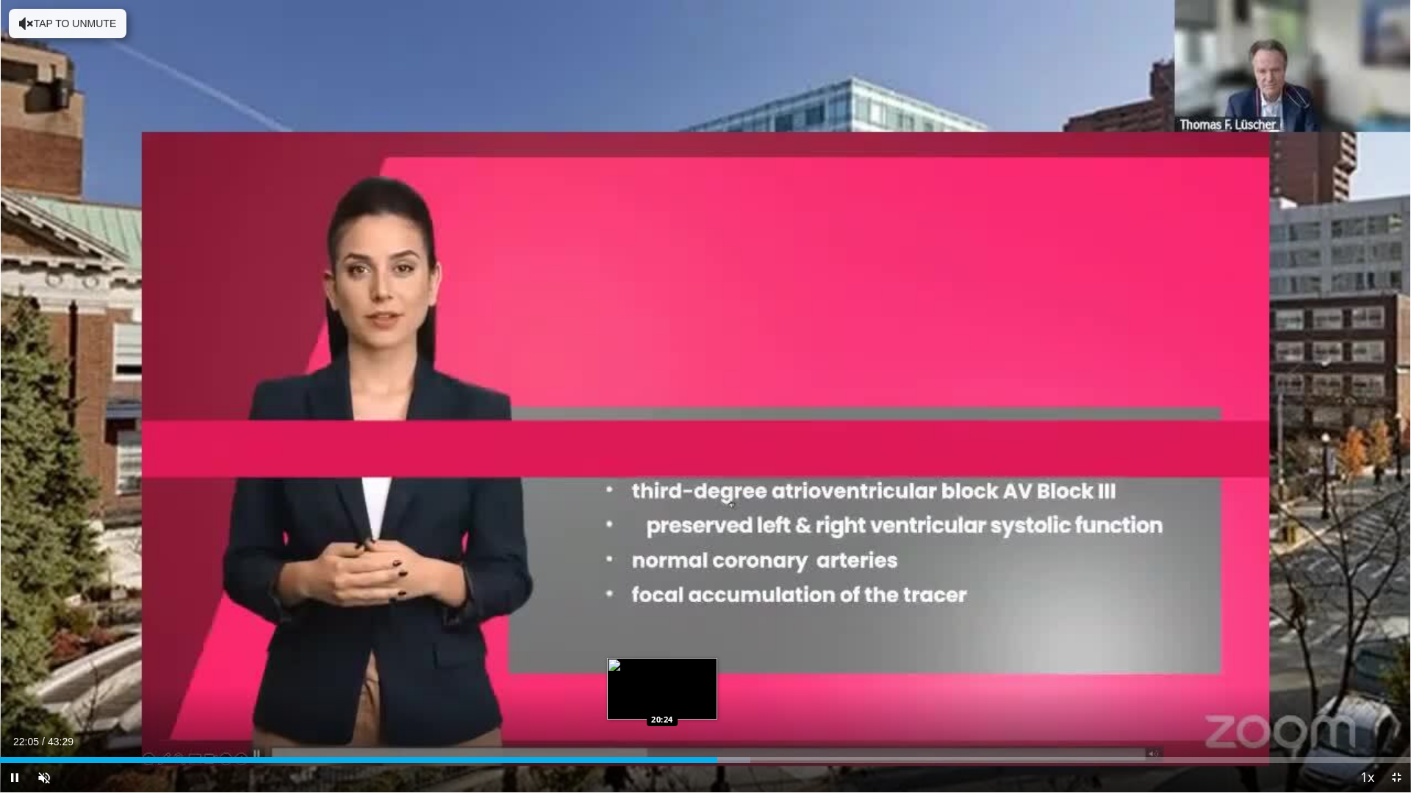
click at [661, 700] on div "Loaded : 53.19% 22:05 20:24" at bounding box center [705, 760] width 1411 height 6
click at [669, 700] on div "Progress Bar" at bounding box center [678, 760] width 37 height 6
click at [669, 700] on div "20:36" at bounding box center [334, 760] width 669 height 6
click at [673, 700] on div "10 seconds Tap to unmute" at bounding box center [705, 396] width 1411 height 793
click at [673, 700] on div "Loaded : 49.75% 20:37 20:44" at bounding box center [705, 760] width 1411 height 6
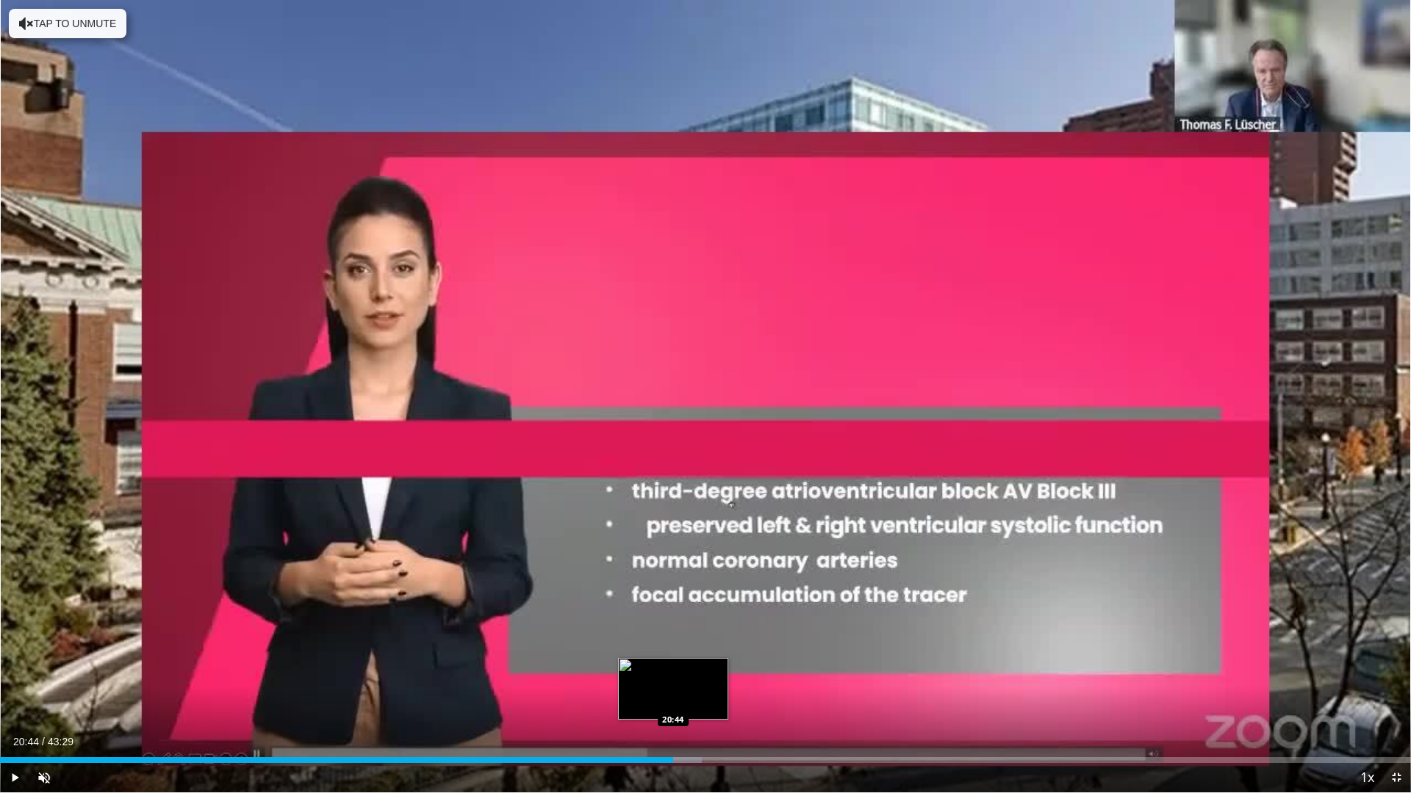
click at [673, 700] on div "20:44" at bounding box center [336, 760] width 673 height 6
click at [667, 700] on div "Loaded : 50.13% 20:44 20:33" at bounding box center [705, 760] width 1411 height 6
click at [663, 700] on div "Loaded : 50.13% 20:33 20:27" at bounding box center [705, 760] width 1411 height 6
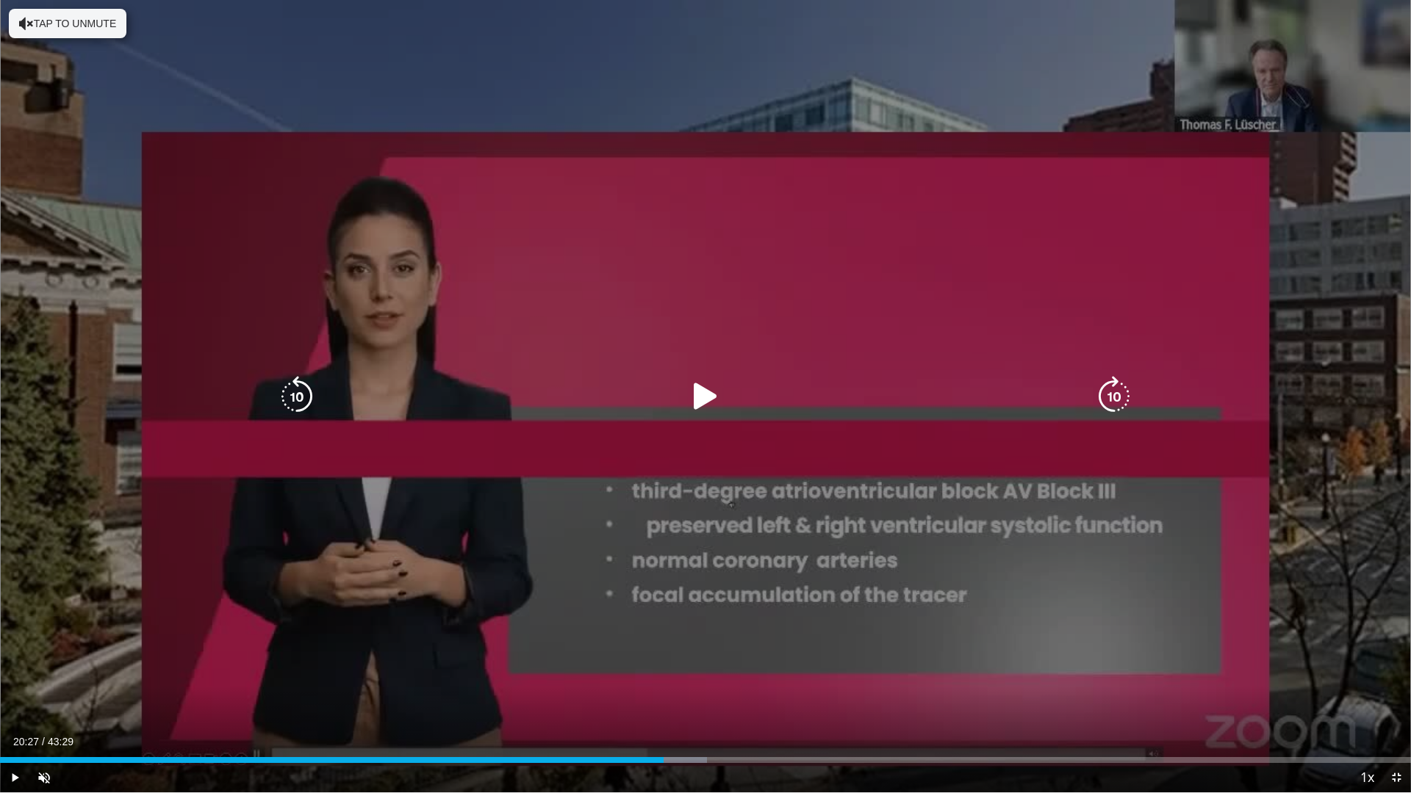
click at [713, 394] on icon "Video Player" at bounding box center [705, 396] width 41 height 41
click at [577, 609] on div "10 seconds Tap to unmute" at bounding box center [705, 396] width 1411 height 793
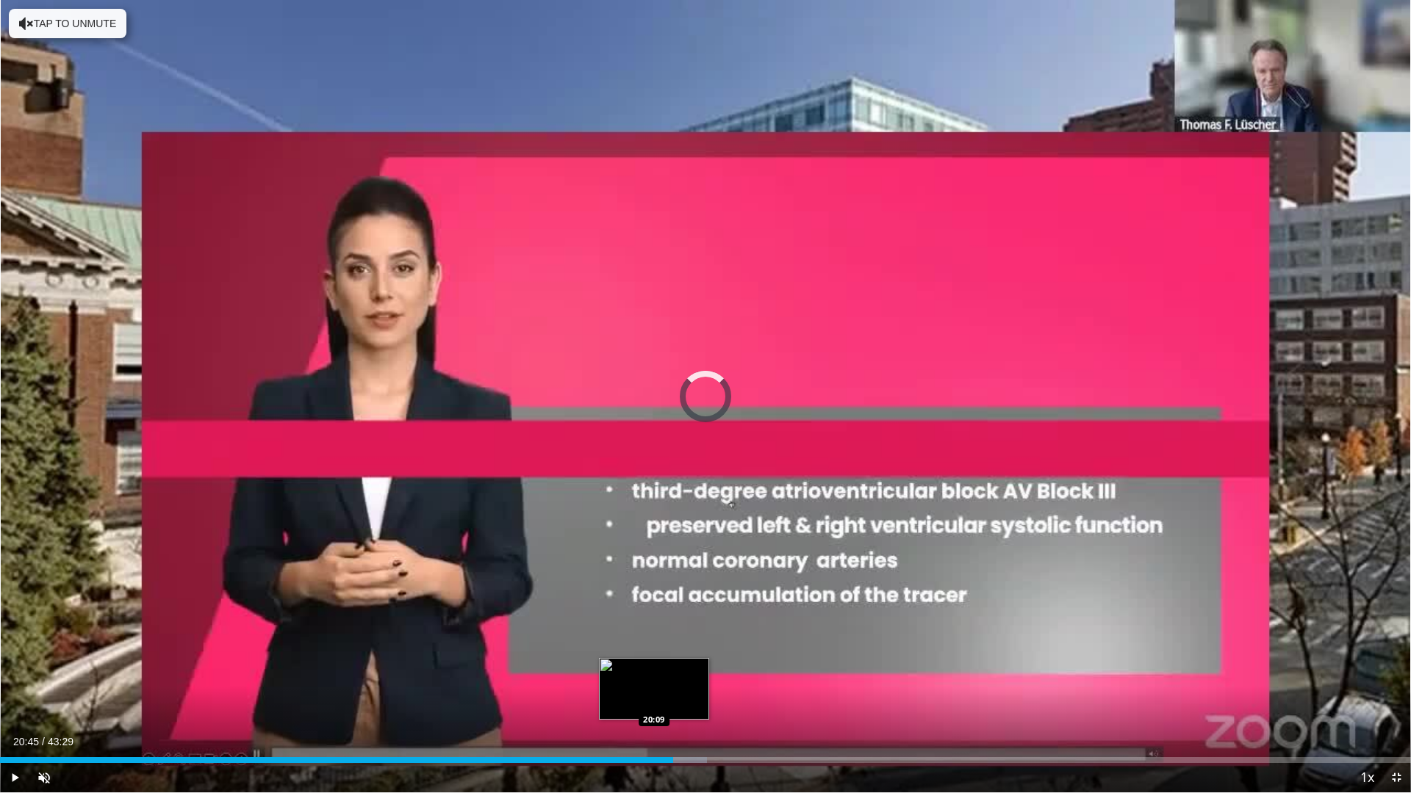
click at [654, 700] on div "Loaded : 50.13% 20:45 20:09" at bounding box center [705, 756] width 1411 height 14
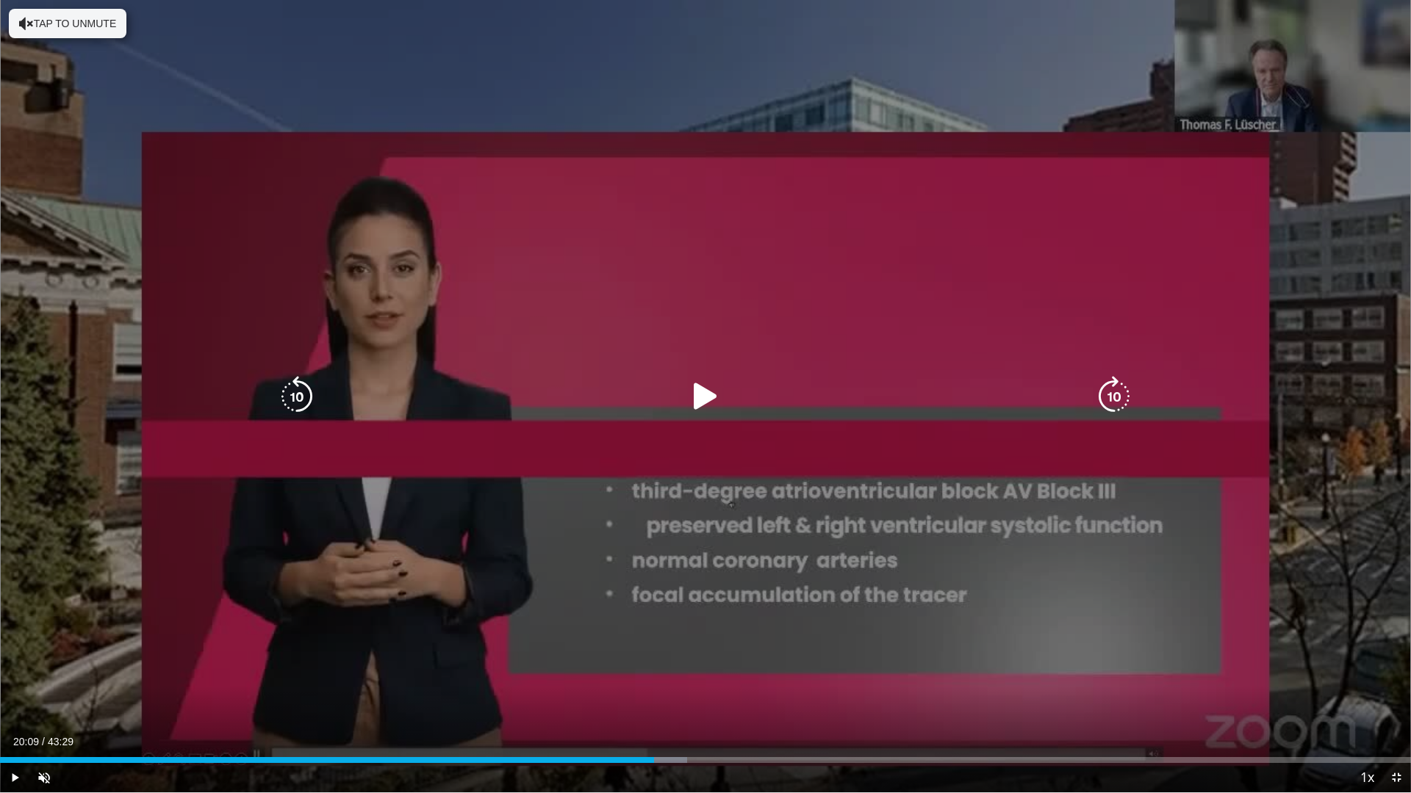
click at [709, 397] on icon "Video Player" at bounding box center [705, 396] width 41 height 41
click at [1212, 123] on div "10 seconds Tap to unmute" at bounding box center [705, 396] width 1411 height 793
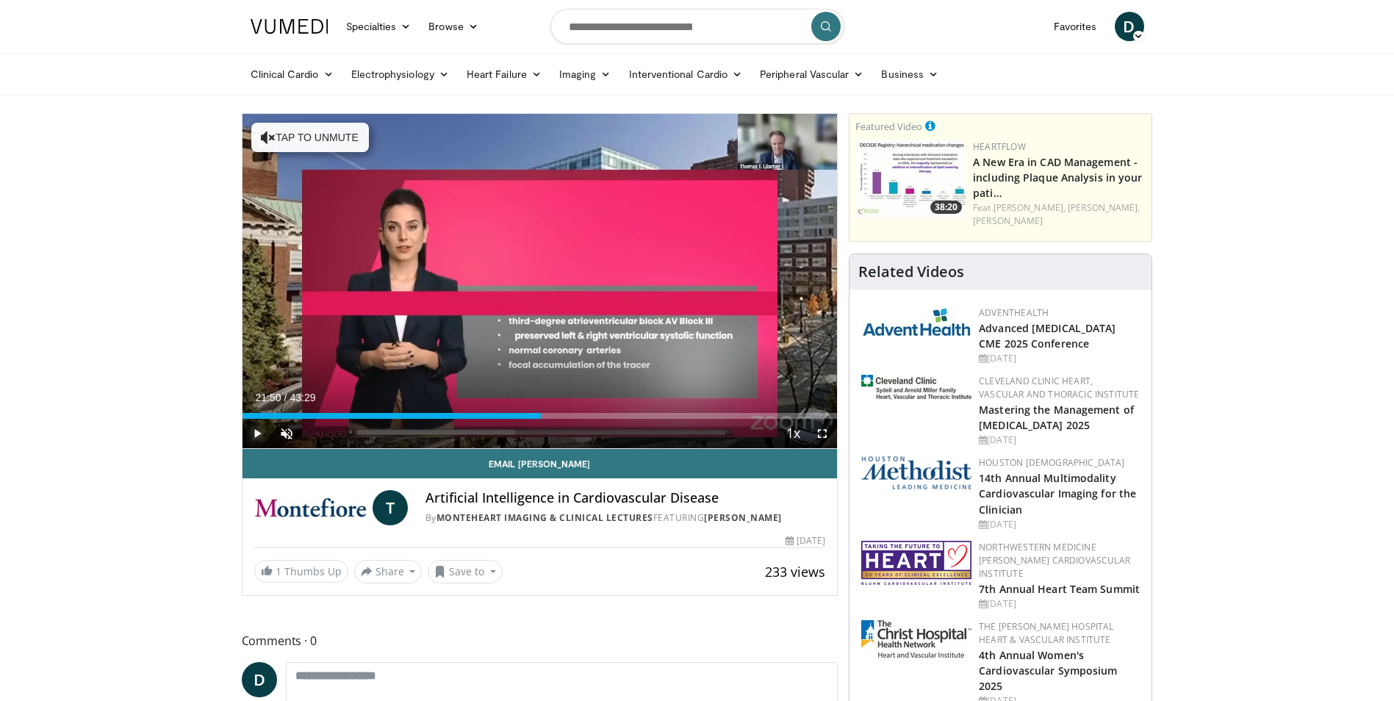
click at [256, 435] on span "Video Player" at bounding box center [256, 433] width 29 height 29
click at [813, 430] on span "Video Player" at bounding box center [821, 433] width 29 height 29
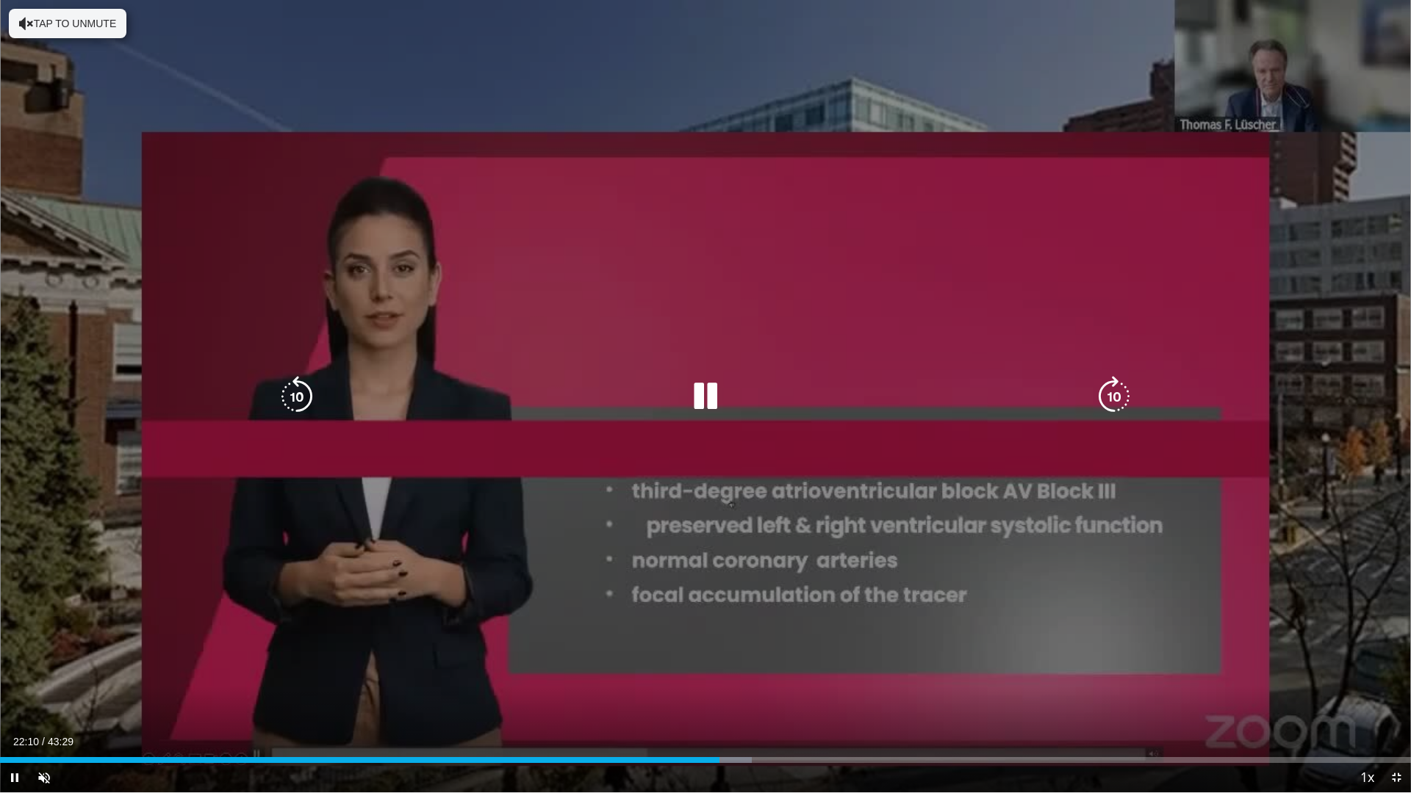
click at [699, 392] on icon "Video Player" at bounding box center [705, 396] width 41 height 41
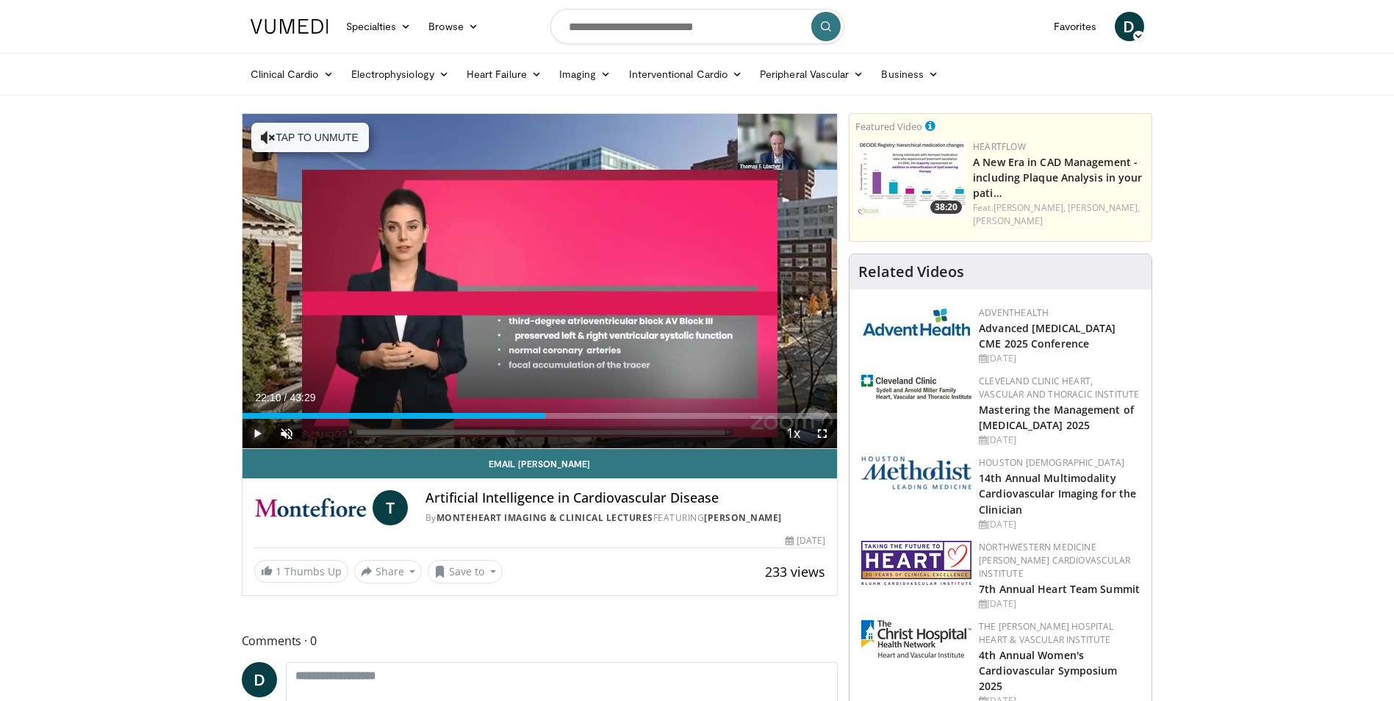
click at [255, 433] on span "Video Player" at bounding box center [256, 433] width 29 height 29
click at [818, 431] on span "Video Player" at bounding box center [821, 433] width 29 height 29
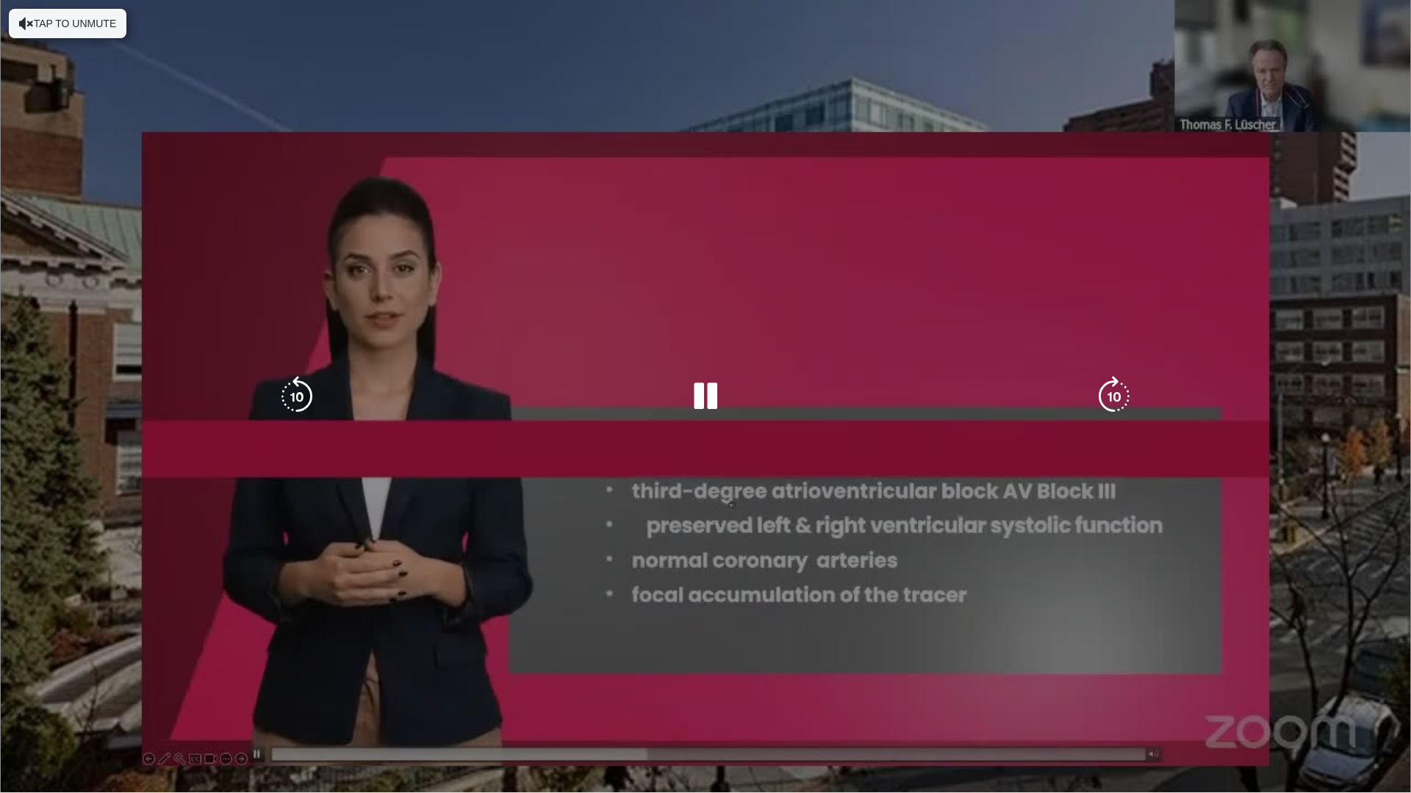
click at [821, 486] on div "10 seconds Tap to unmute" at bounding box center [705, 396] width 1411 height 793
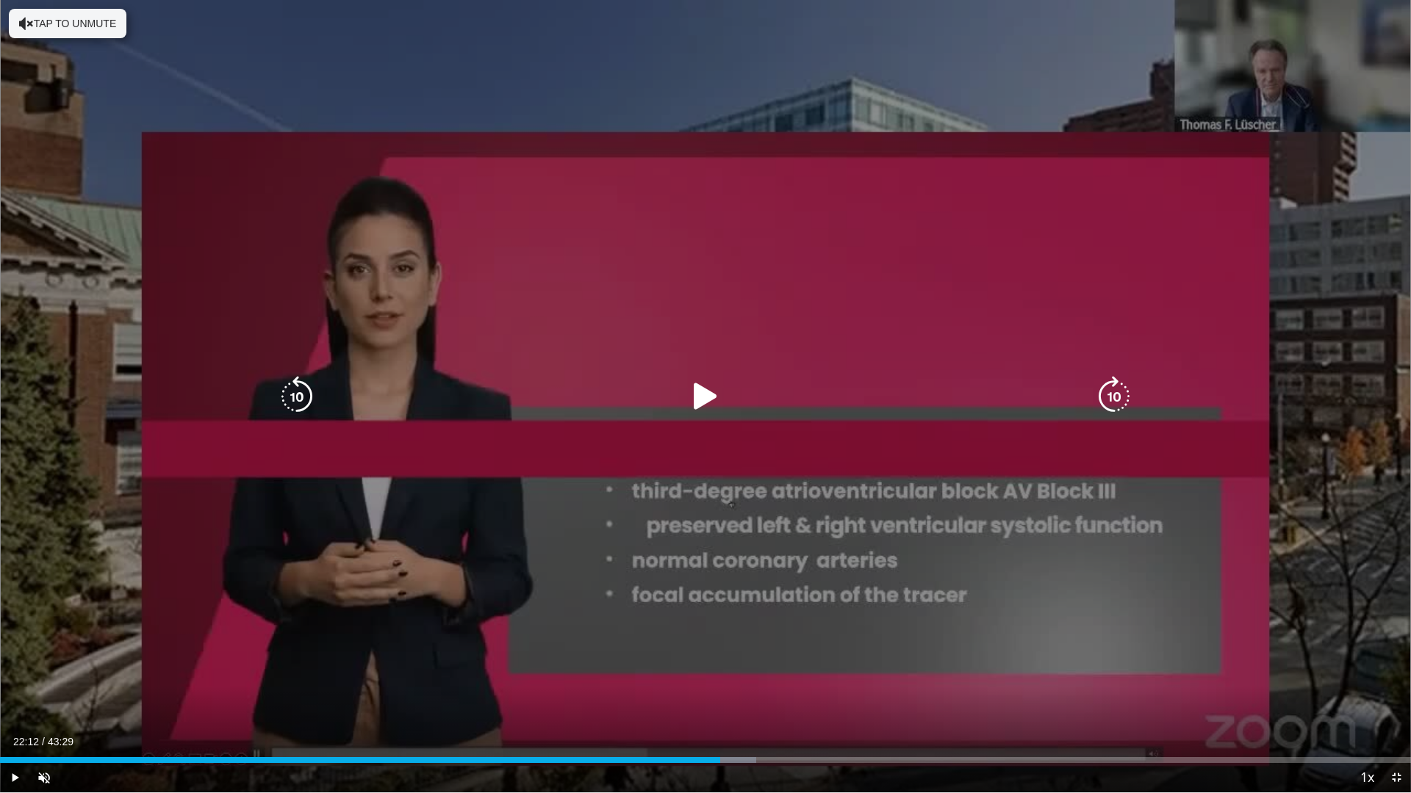
click at [704, 399] on icon "Video Player" at bounding box center [705, 396] width 41 height 41
click at [702, 467] on div "10 seconds Tap to unmute" at bounding box center [705, 396] width 1411 height 793
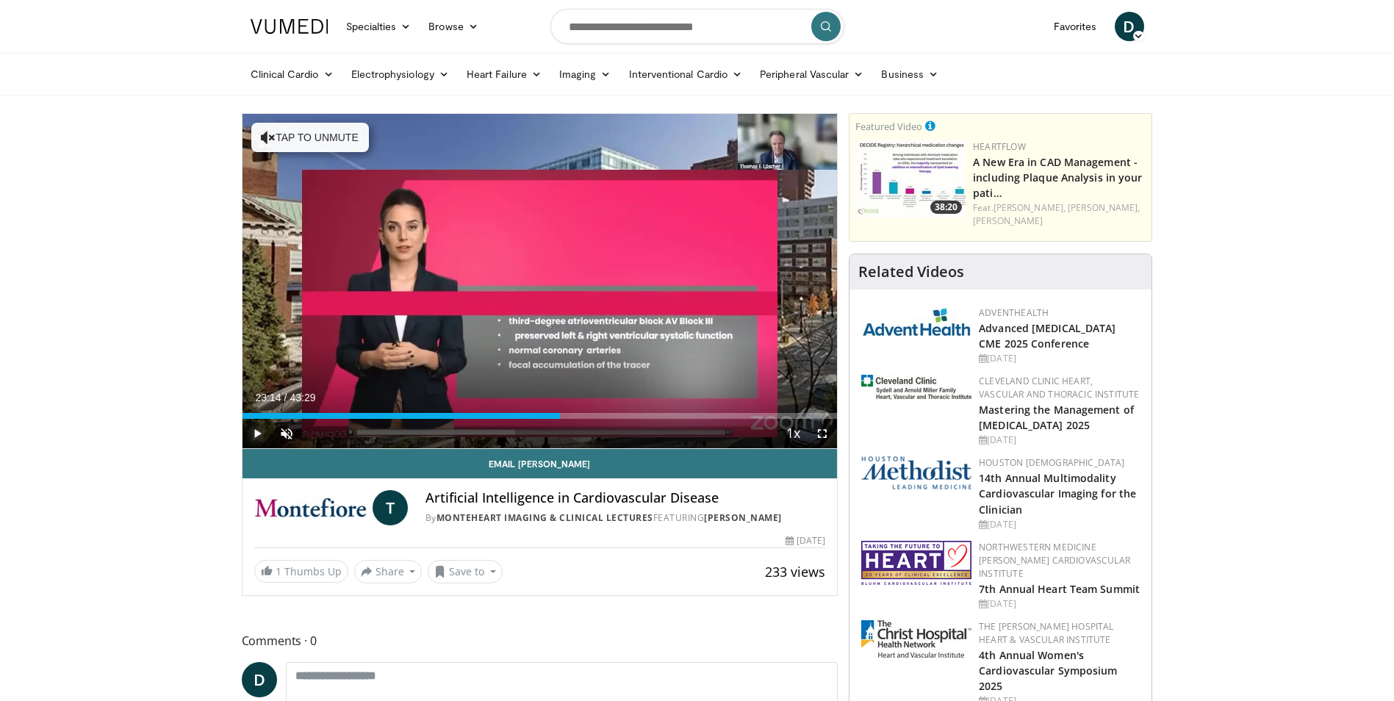
click at [256, 432] on span "Video Player" at bounding box center [256, 433] width 29 height 29
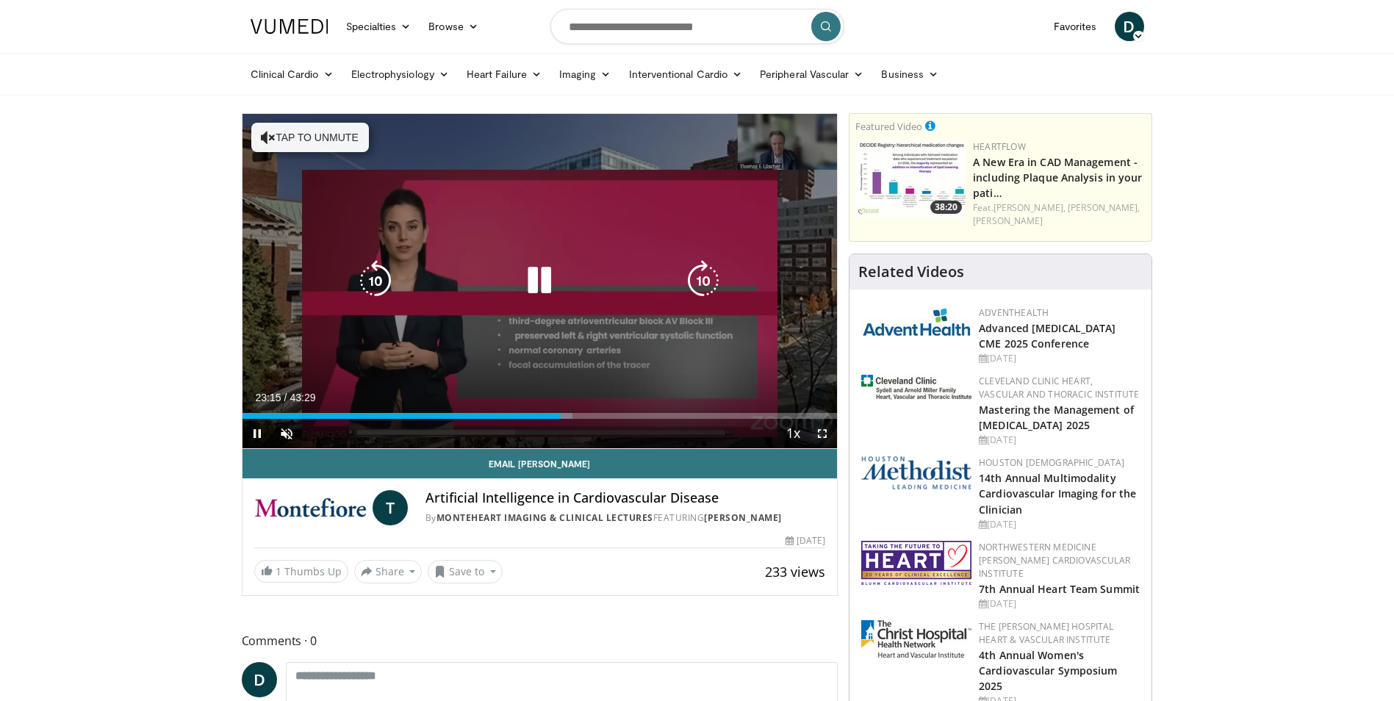
drag, startPoint x: 827, startPoint y: 431, endPoint x: 829, endPoint y: 489, distance: 58.8
click at [827, 431] on span "Video Player" at bounding box center [821, 433] width 29 height 29
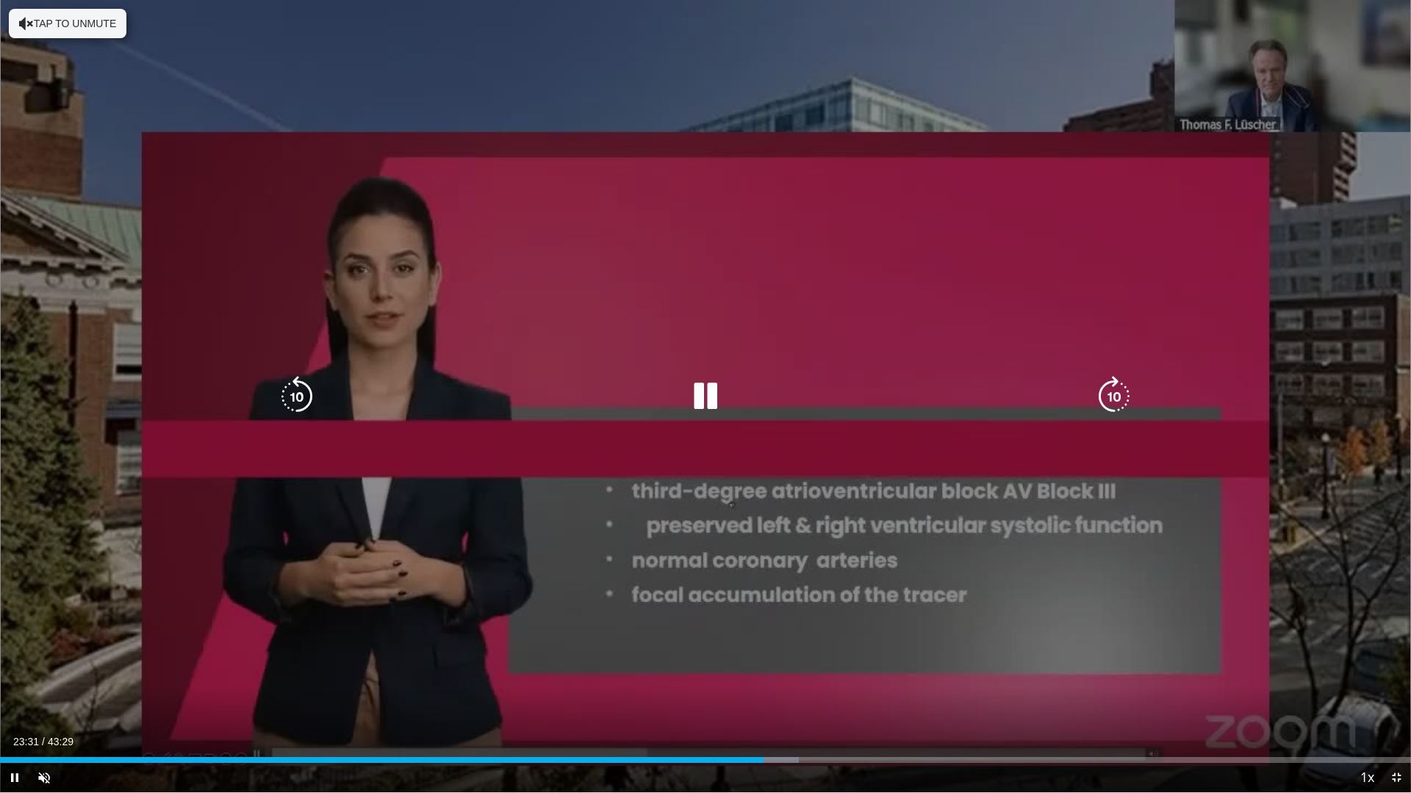
click at [705, 400] on icon "Video Player" at bounding box center [705, 396] width 41 height 41
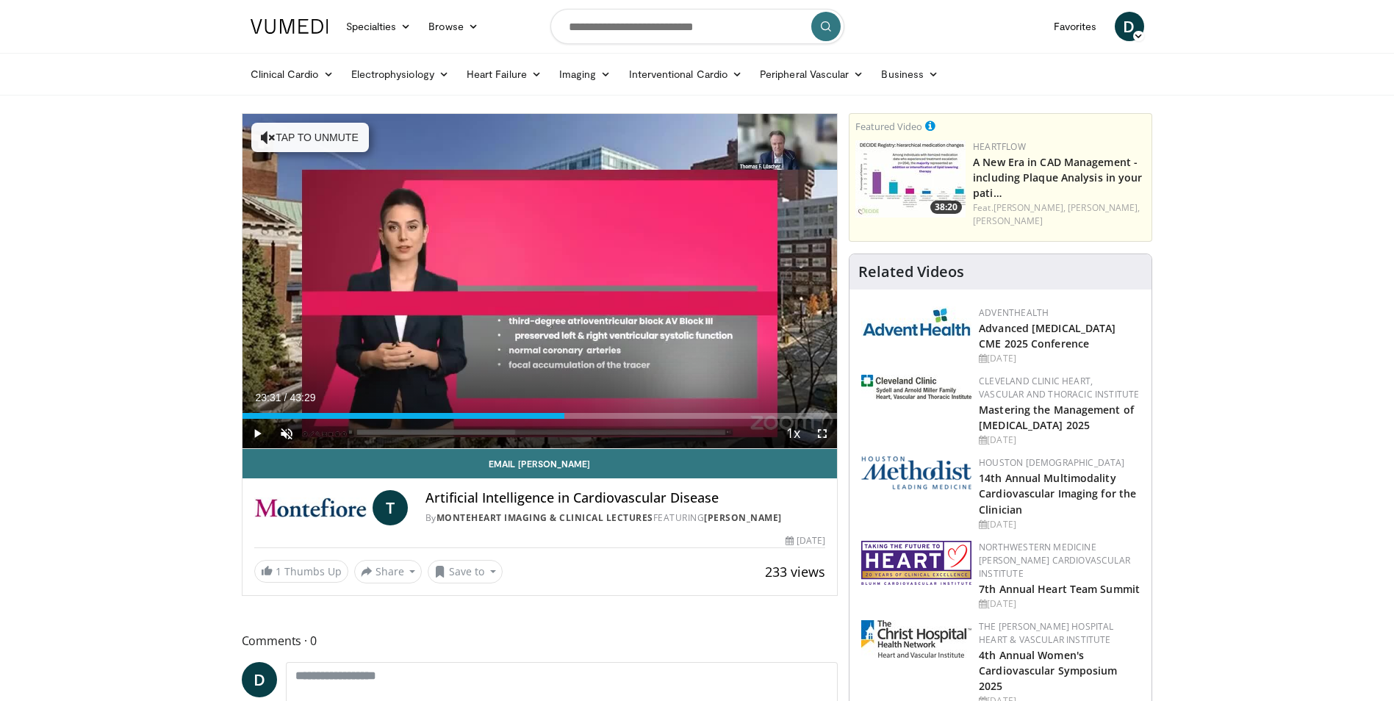
drag, startPoint x: 821, startPoint y: 435, endPoint x: 824, endPoint y: 489, distance: 54.4
click at [821, 435] on span "Video Player" at bounding box center [821, 433] width 29 height 29
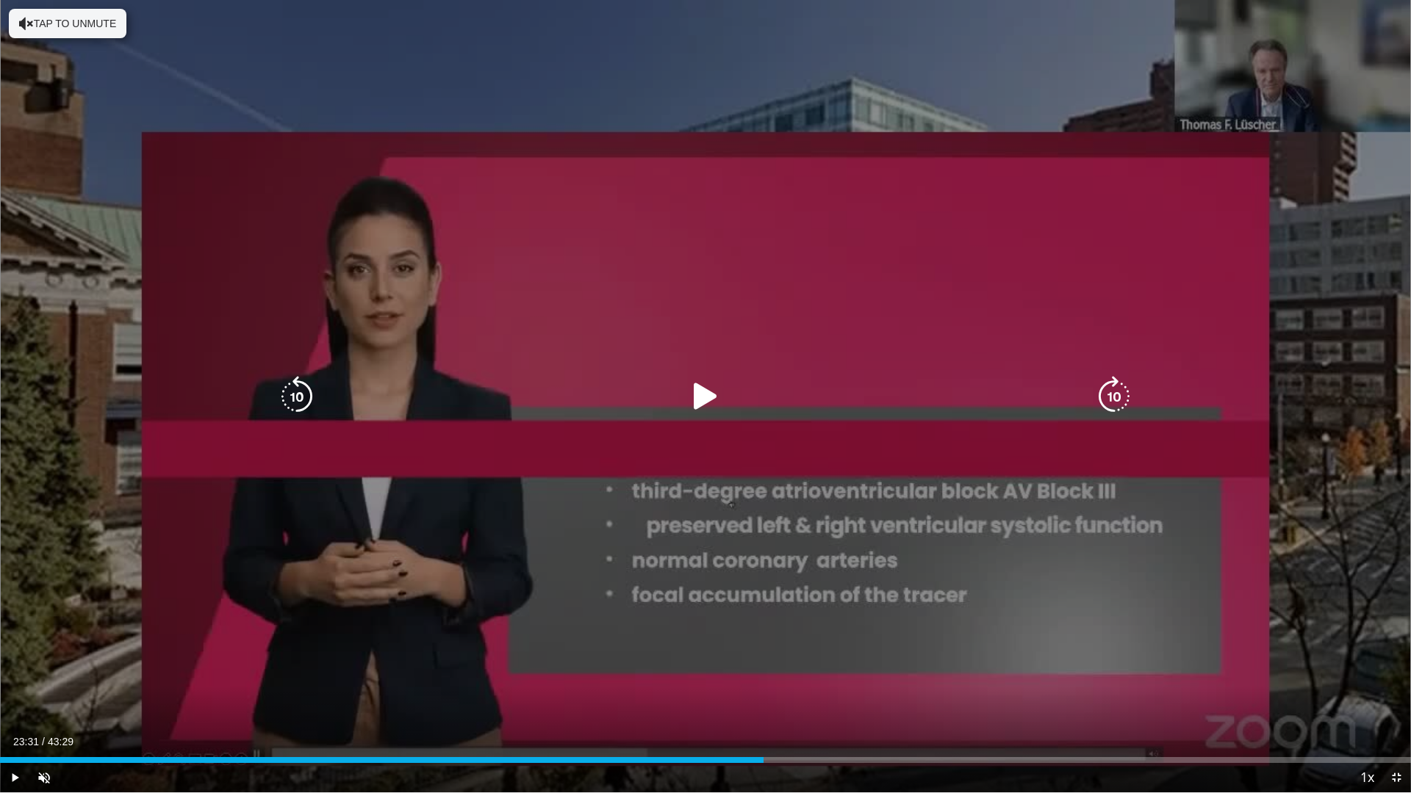
drag, startPoint x: 695, startPoint y: 391, endPoint x: 711, endPoint y: 433, distance: 45.6
click at [695, 391] on icon "Video Player" at bounding box center [705, 396] width 41 height 41
click at [713, 395] on icon "Video Player" at bounding box center [705, 396] width 41 height 41
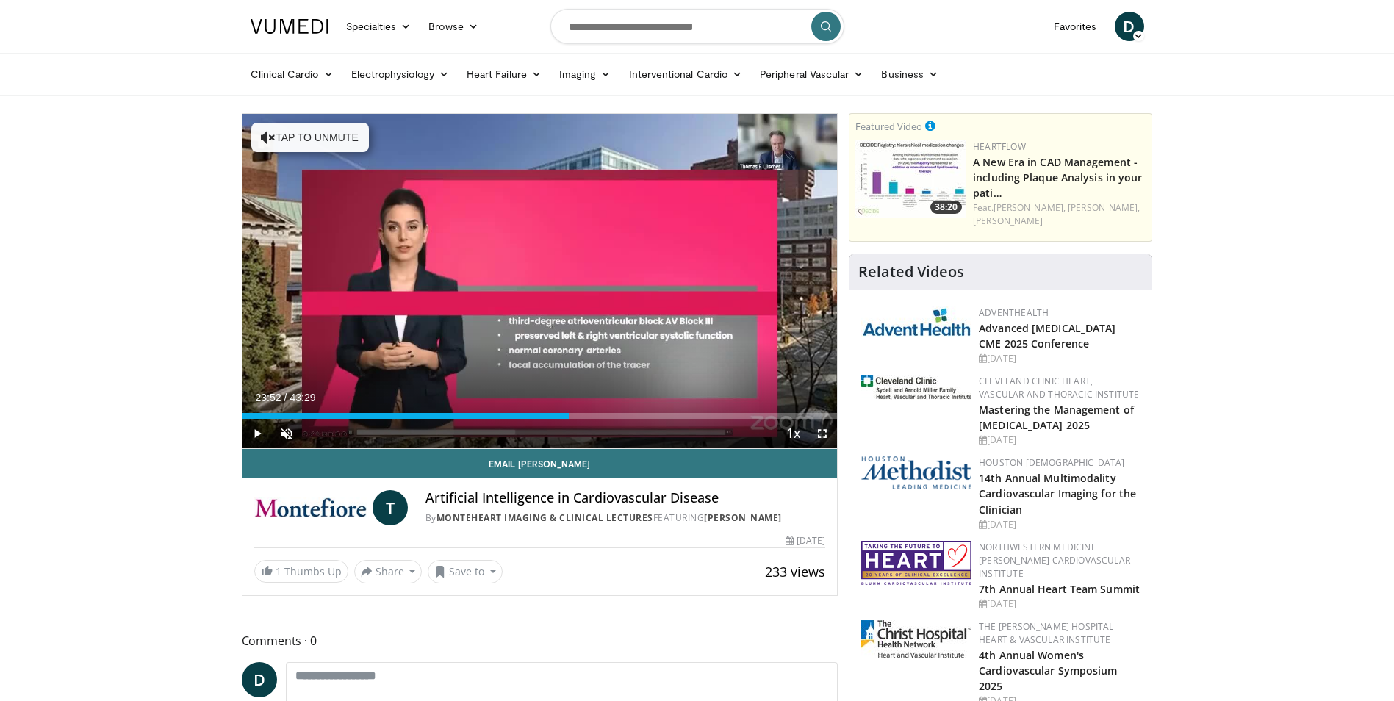
drag, startPoint x: 820, startPoint y: 435, endPoint x: 823, endPoint y: 489, distance: 54.4
click at [820, 436] on span "Video Player" at bounding box center [821, 433] width 29 height 29
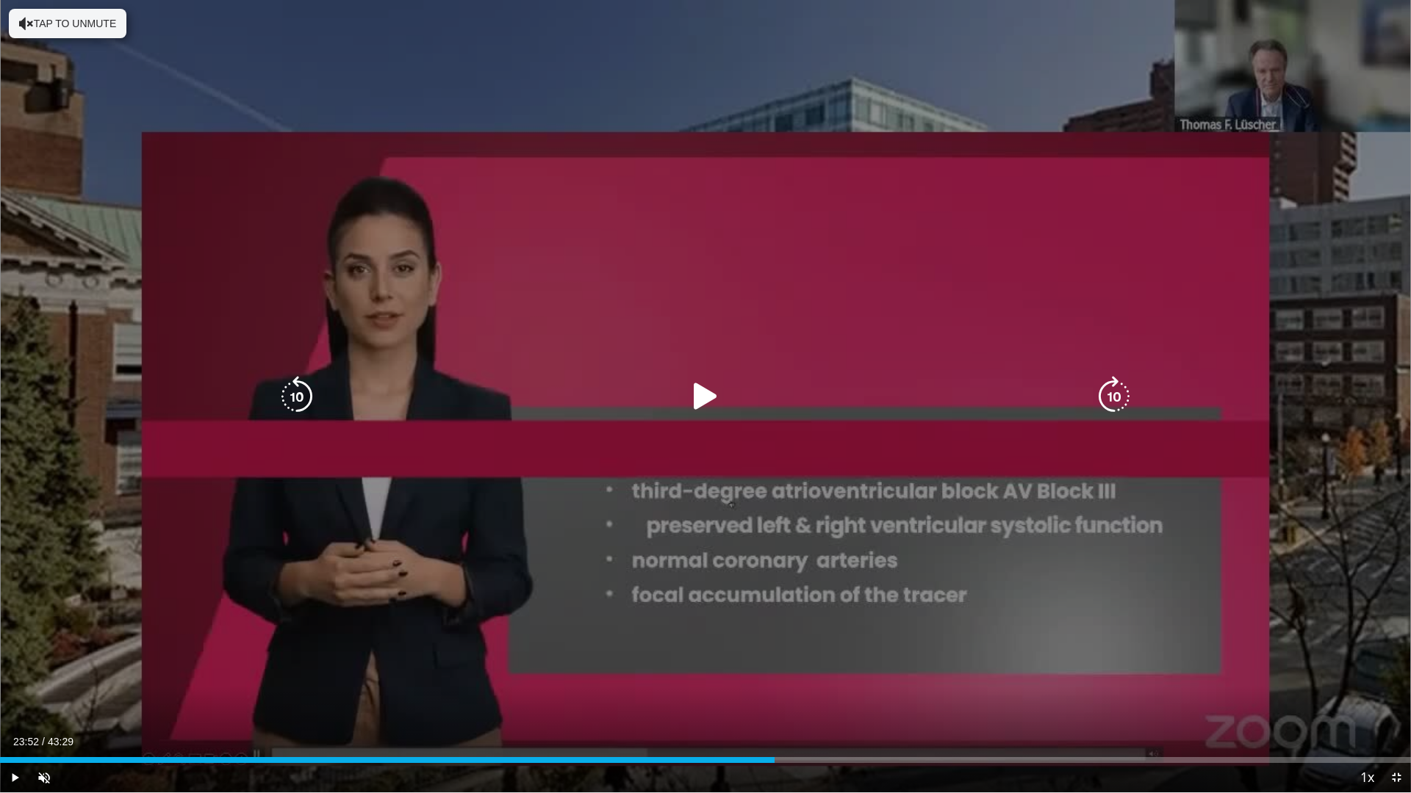
click at [697, 389] on icon "Video Player" at bounding box center [705, 396] width 41 height 41
click at [495, 462] on div "10 seconds Tap to unmute" at bounding box center [705, 396] width 1411 height 793
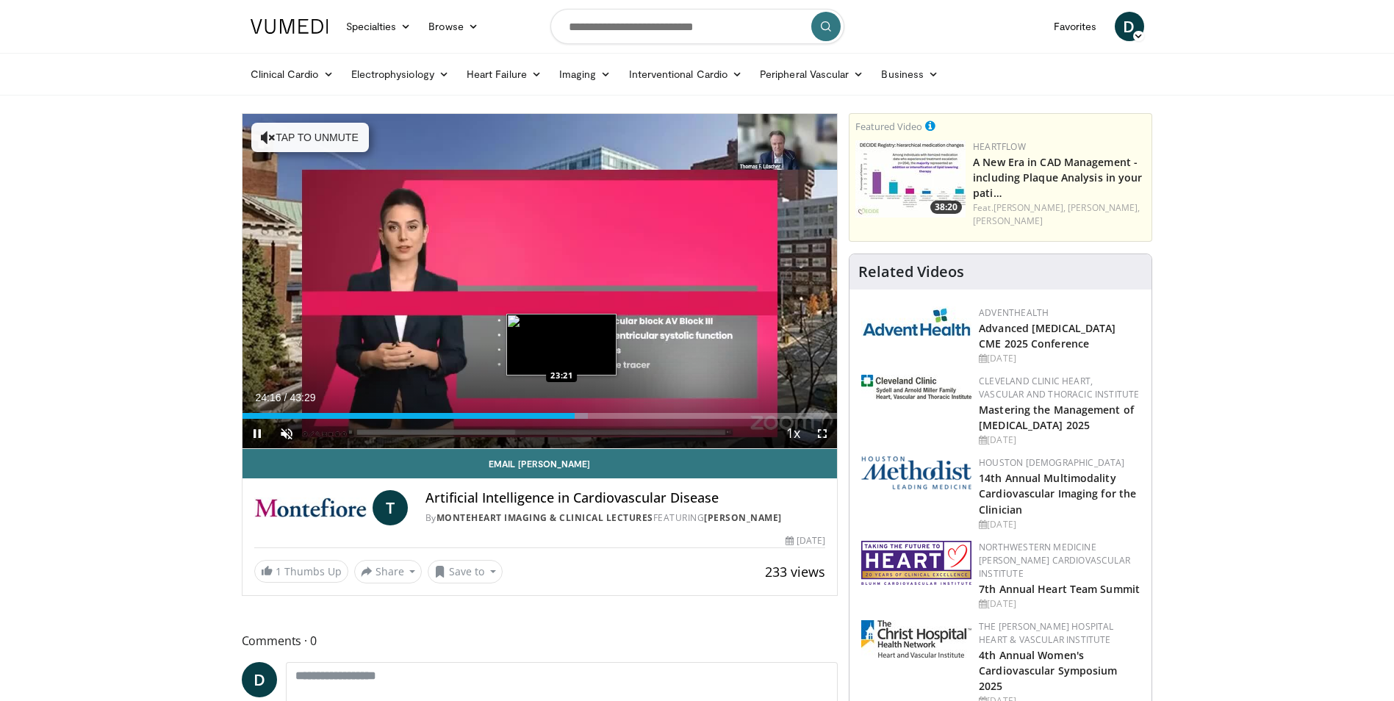
click at [561, 411] on div "Loaded : 58.17% 24:16 23:21" at bounding box center [539, 412] width 595 height 14
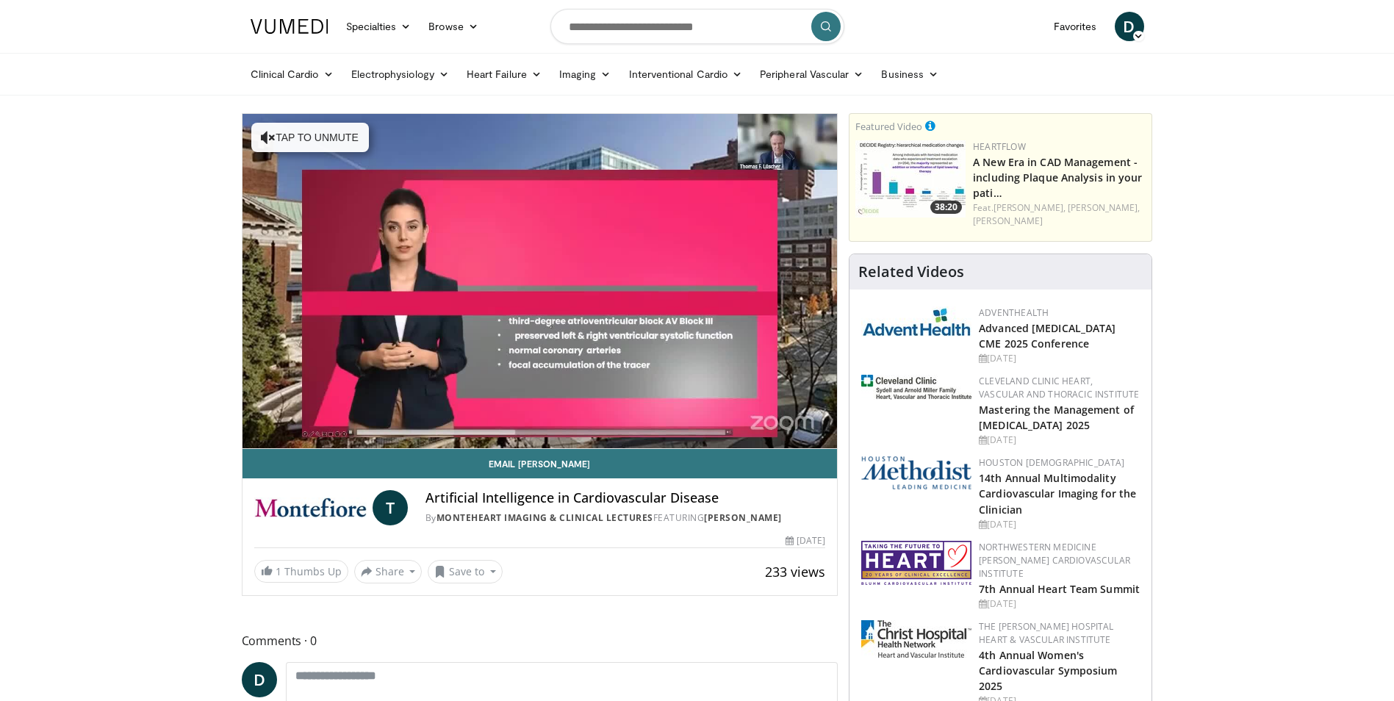
click at [561, 411] on div "10 seconds Tap to unmute" at bounding box center [539, 281] width 595 height 334
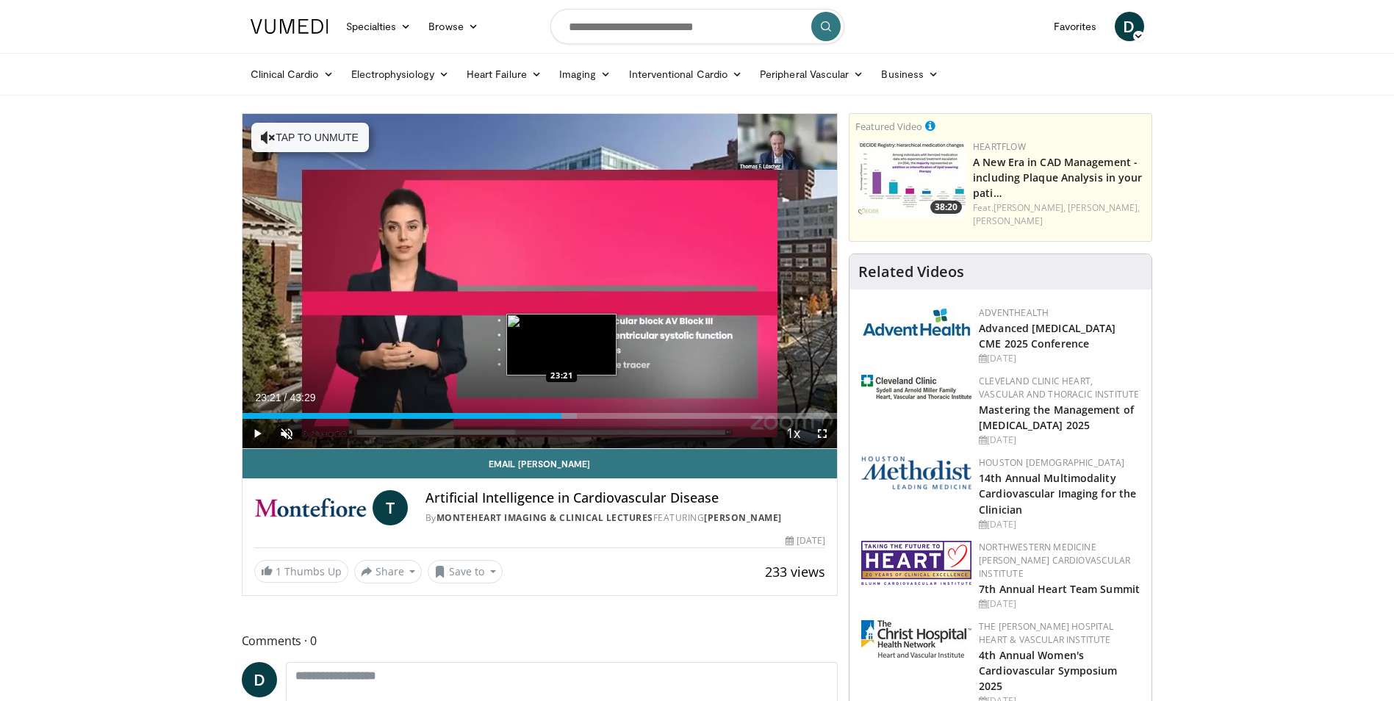
drag, startPoint x: 561, startPoint y: 411, endPoint x: 555, endPoint y: 417, distance: 8.3
click at [555, 417] on div "Loaded : 56.25% 23:21 23:21" at bounding box center [539, 416] width 595 height 6
click at [555, 417] on div "Progress Bar" at bounding box center [555, 416] width 1 height 6
click at [557, 415] on div "Progress Bar" at bounding box center [562, 416] width 15 height 6
click at [556, 415] on div "22:58" at bounding box center [399, 416] width 314 height 6
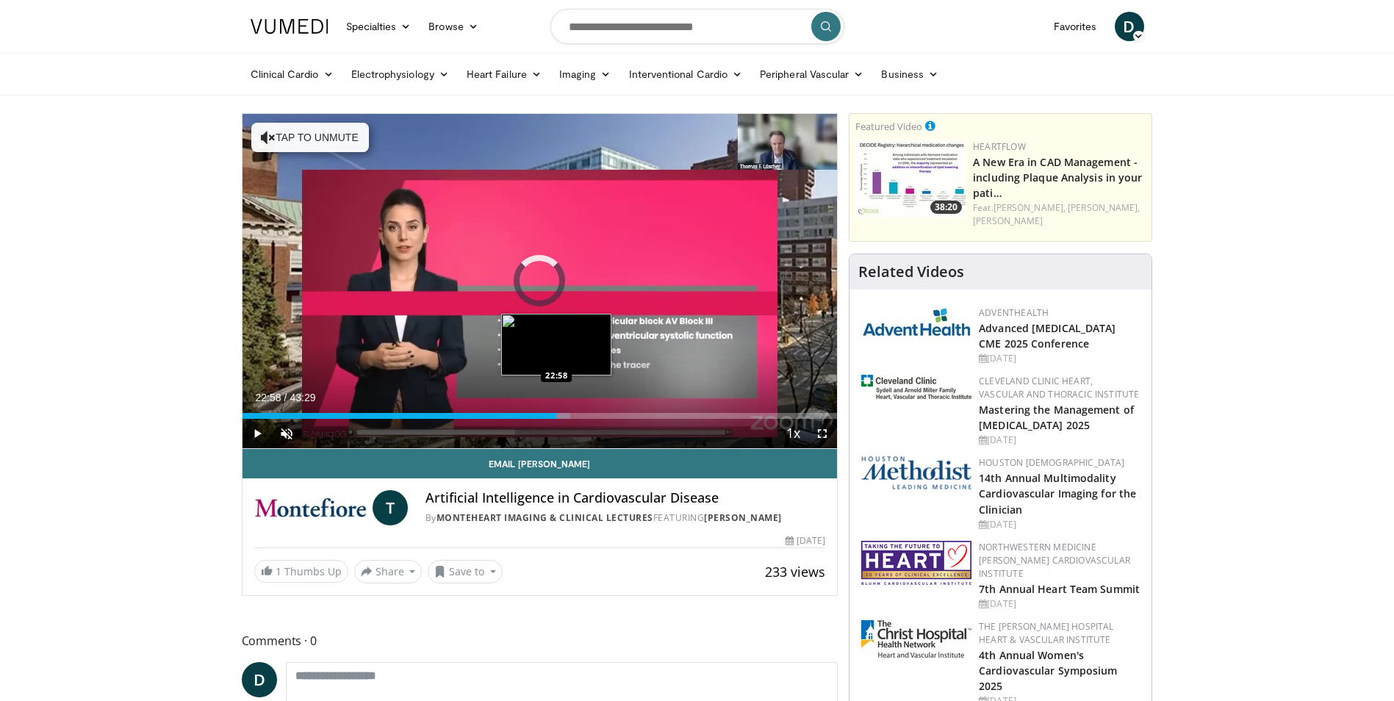
click at [556, 415] on div "22:58" at bounding box center [399, 416] width 314 height 6
click at [560, 414] on div "Progress Bar" at bounding box center [563, 416] width 16 height 6
click at [558, 414] on div "23:05" at bounding box center [400, 416] width 316 height 6
click at [256, 427] on span "Video Player" at bounding box center [256, 433] width 29 height 29
click at [817, 439] on span "Video Player" at bounding box center [821, 433] width 29 height 29
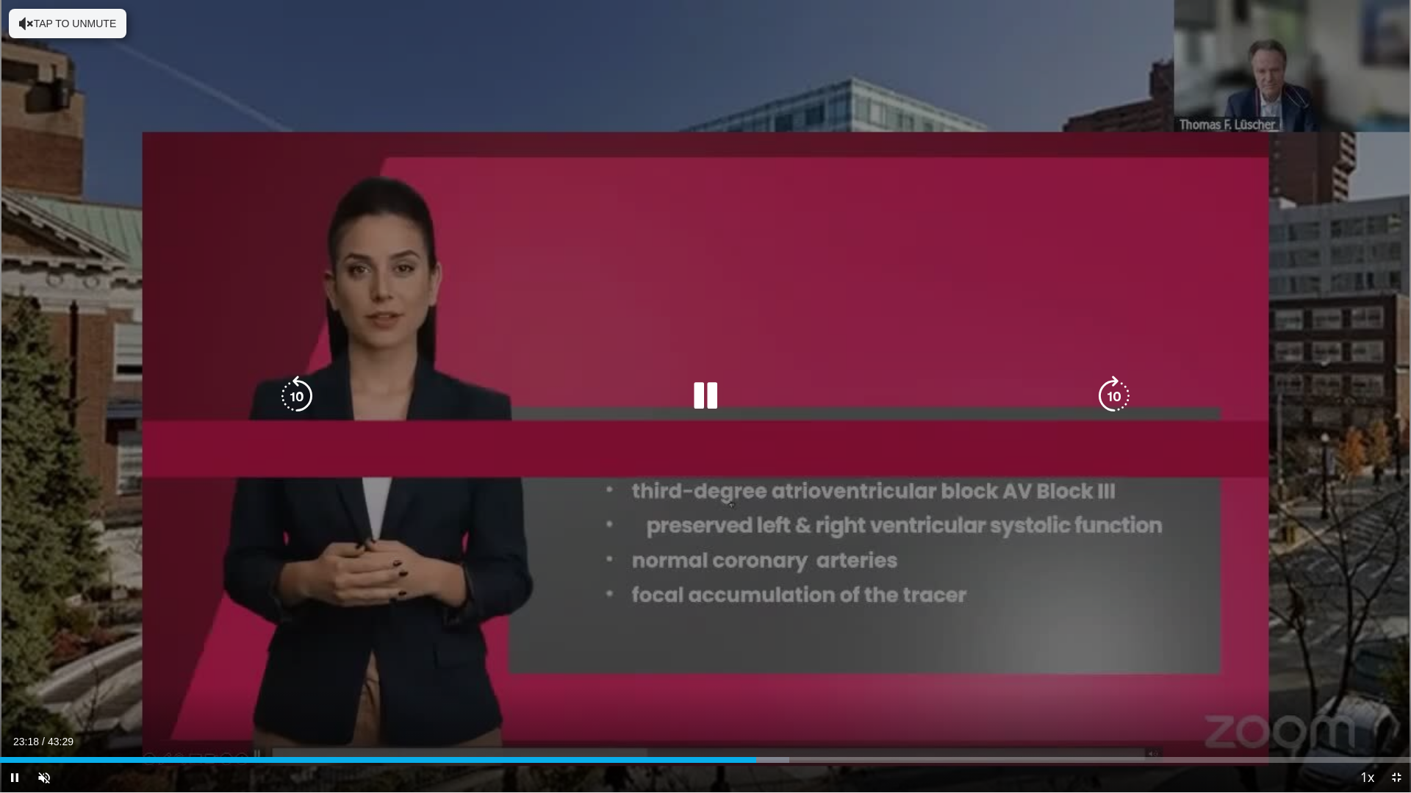
click at [204, 554] on div "10 seconds Tap to unmute" at bounding box center [705, 396] width 1411 height 792
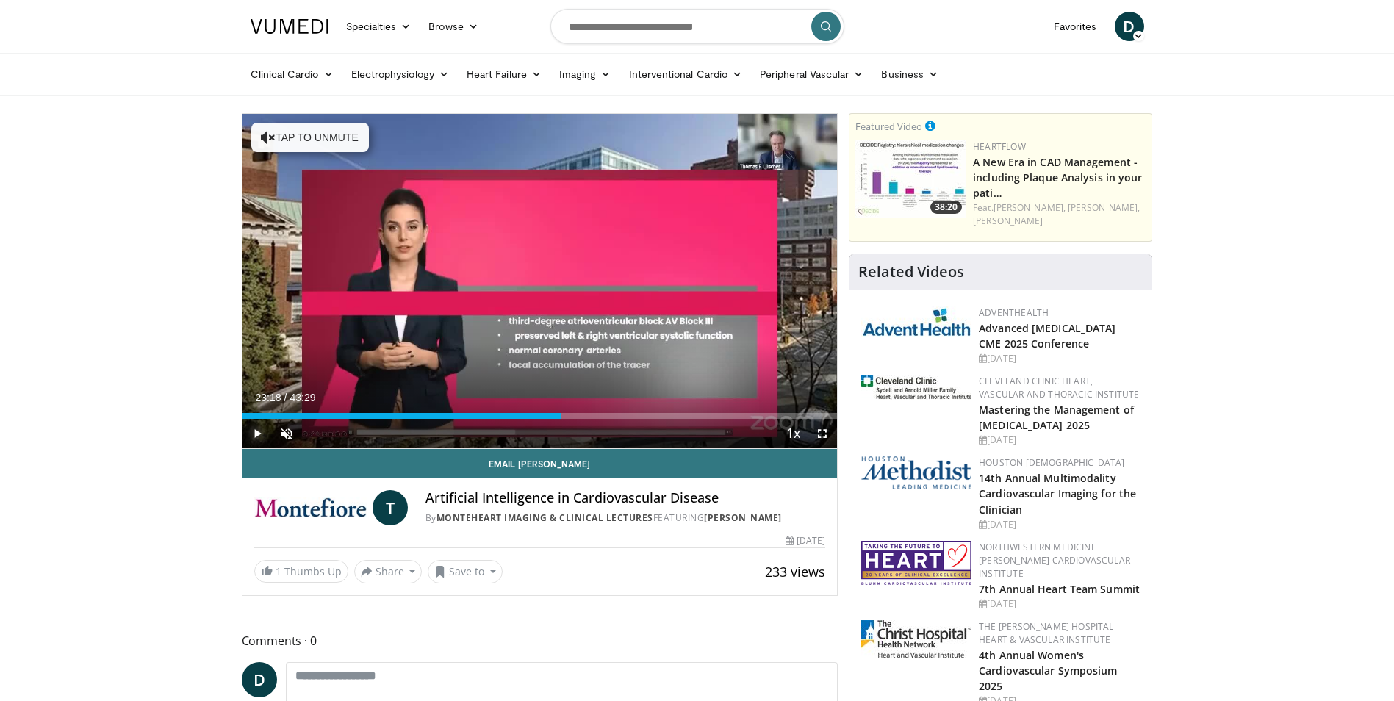
click at [253, 434] on span "Video Player" at bounding box center [256, 433] width 29 height 29
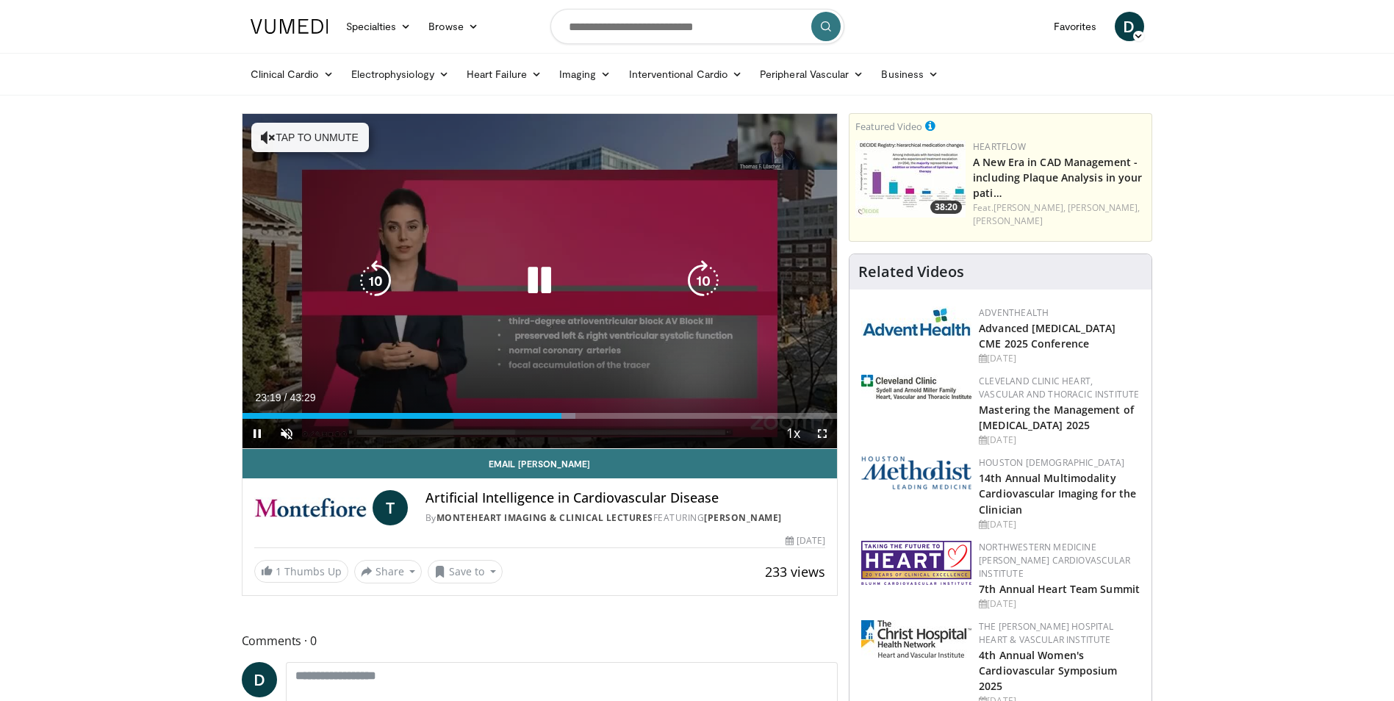
drag, startPoint x: 817, startPoint y: 434, endPoint x: 821, endPoint y: 496, distance: 61.9
click at [817, 435] on span "Video Player" at bounding box center [821, 433] width 29 height 29
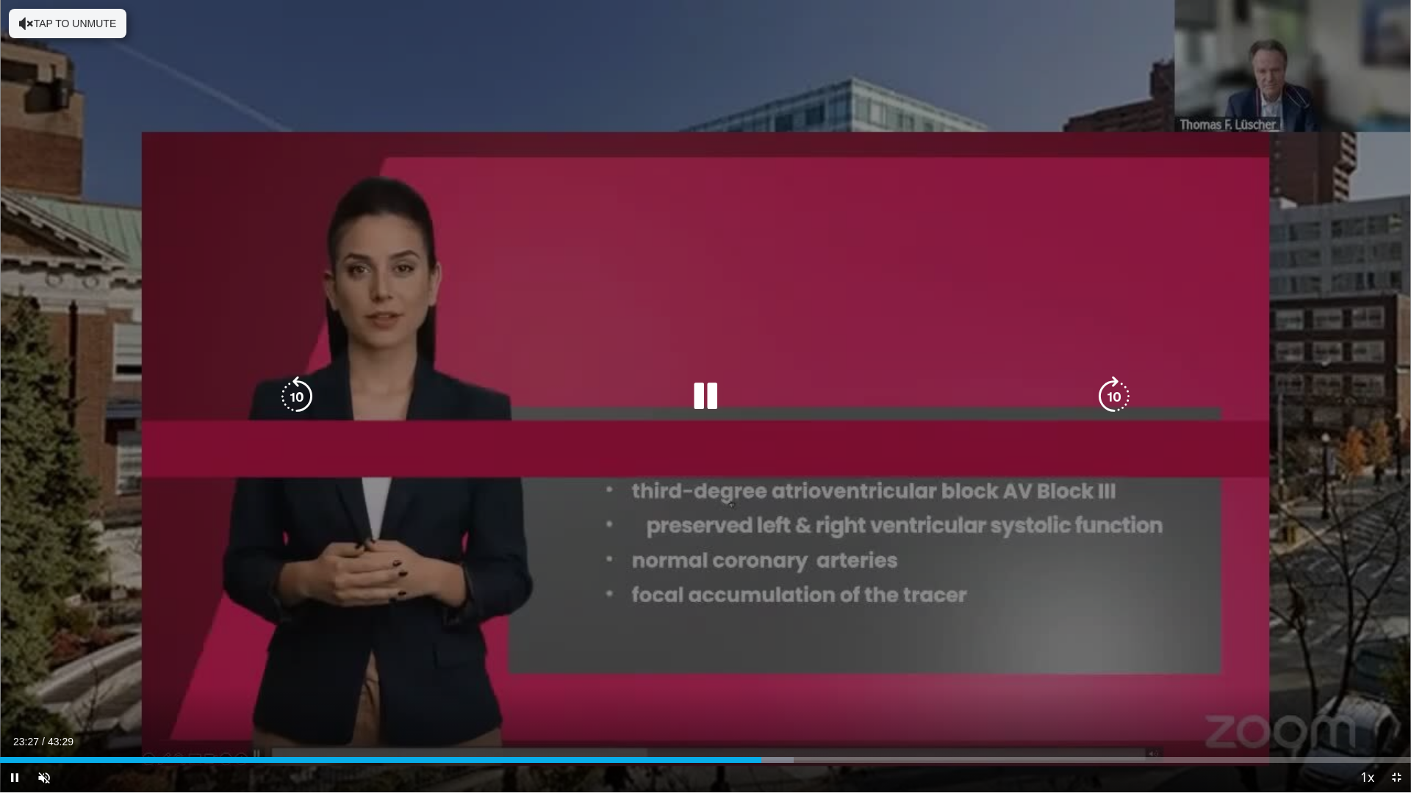
click at [712, 399] on icon "Video Player" at bounding box center [705, 396] width 41 height 41
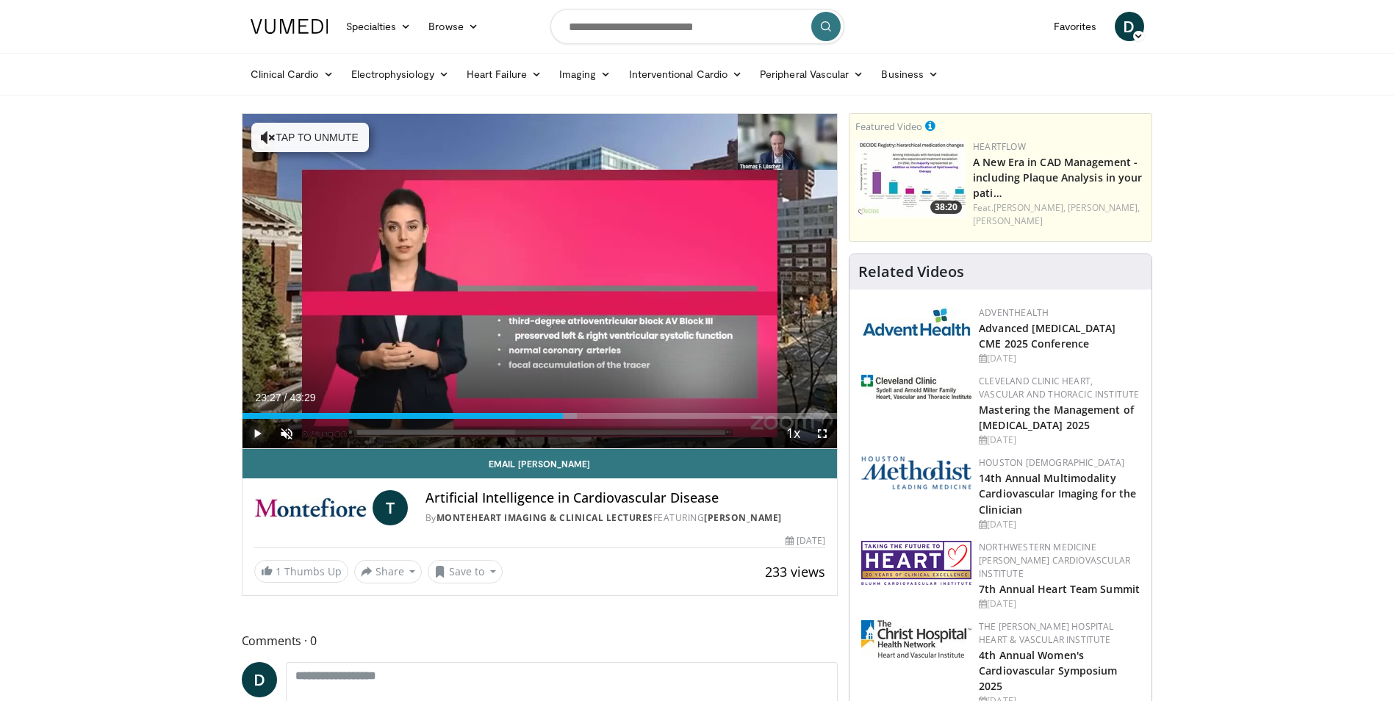
click at [257, 429] on span "Video Player" at bounding box center [256, 433] width 29 height 29
click at [821, 431] on span "Video Player" at bounding box center [821, 433] width 29 height 29
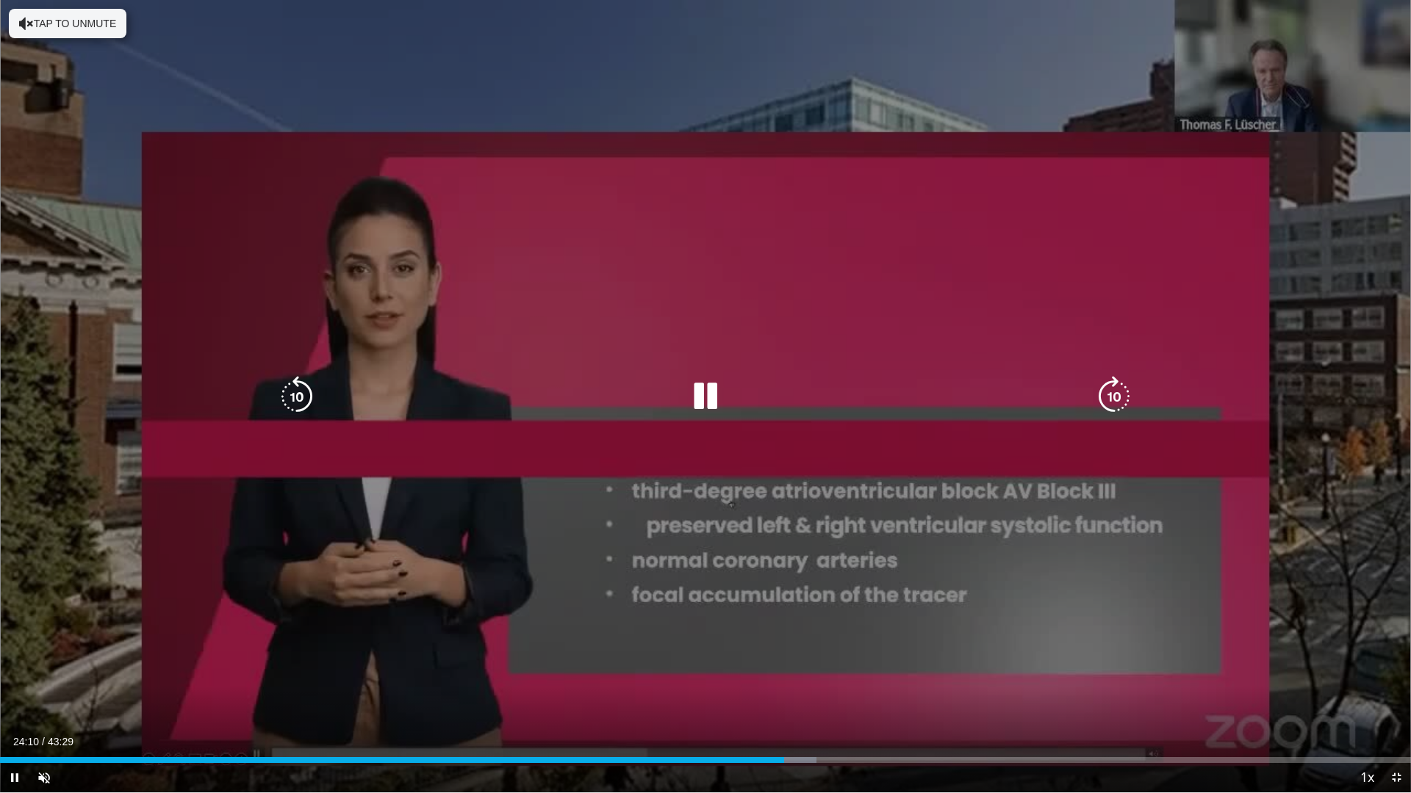
click at [704, 403] on icon "Video Player" at bounding box center [705, 396] width 41 height 41
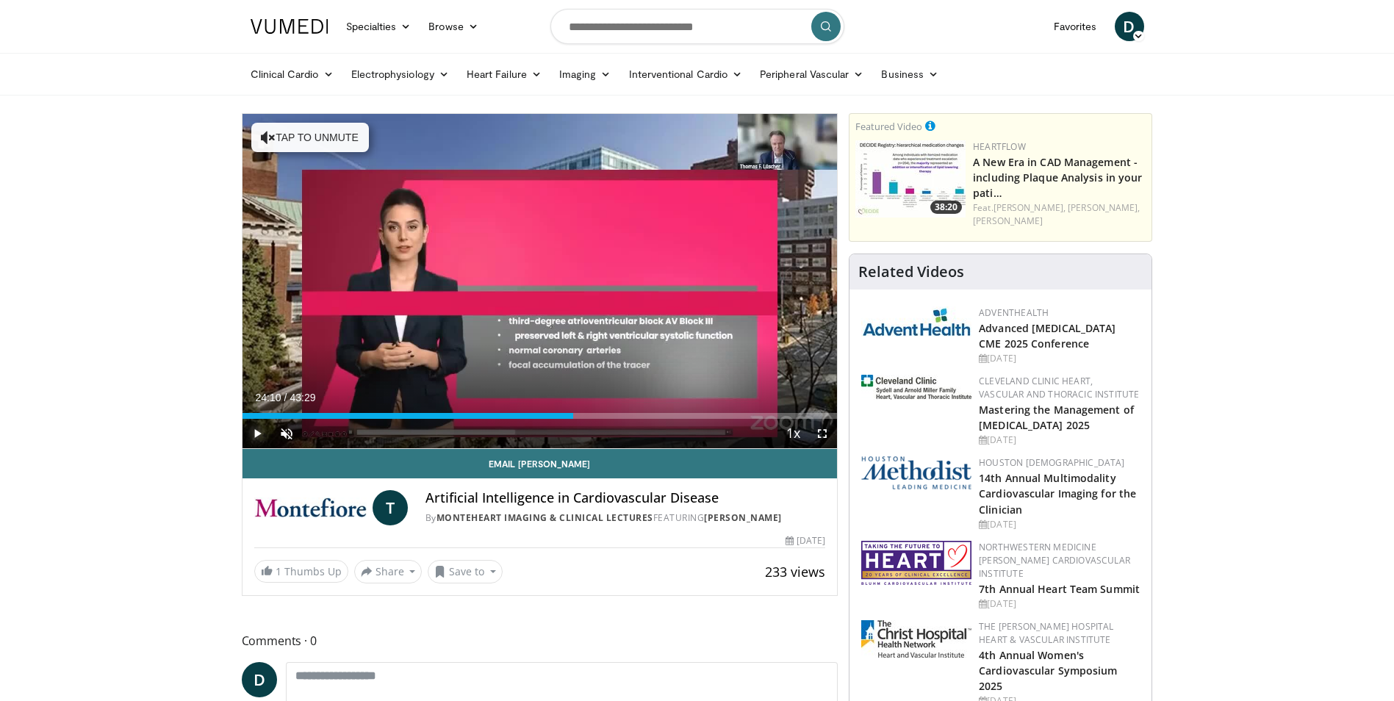
click at [257, 429] on span "Video Player" at bounding box center [256, 433] width 29 height 29
click at [821, 434] on span "Video Player" at bounding box center [821, 433] width 29 height 29
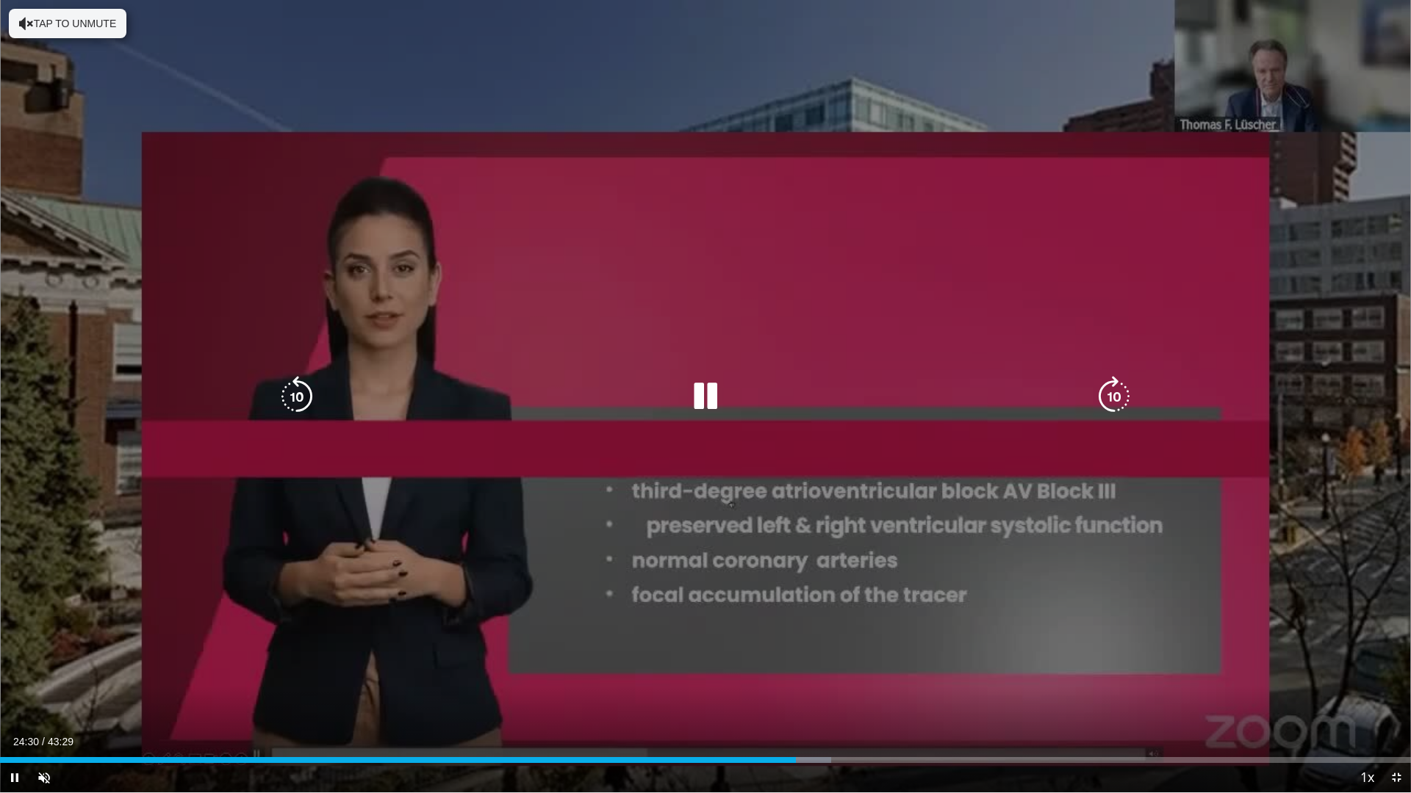
click at [708, 399] on icon "Video Player" at bounding box center [705, 396] width 41 height 41
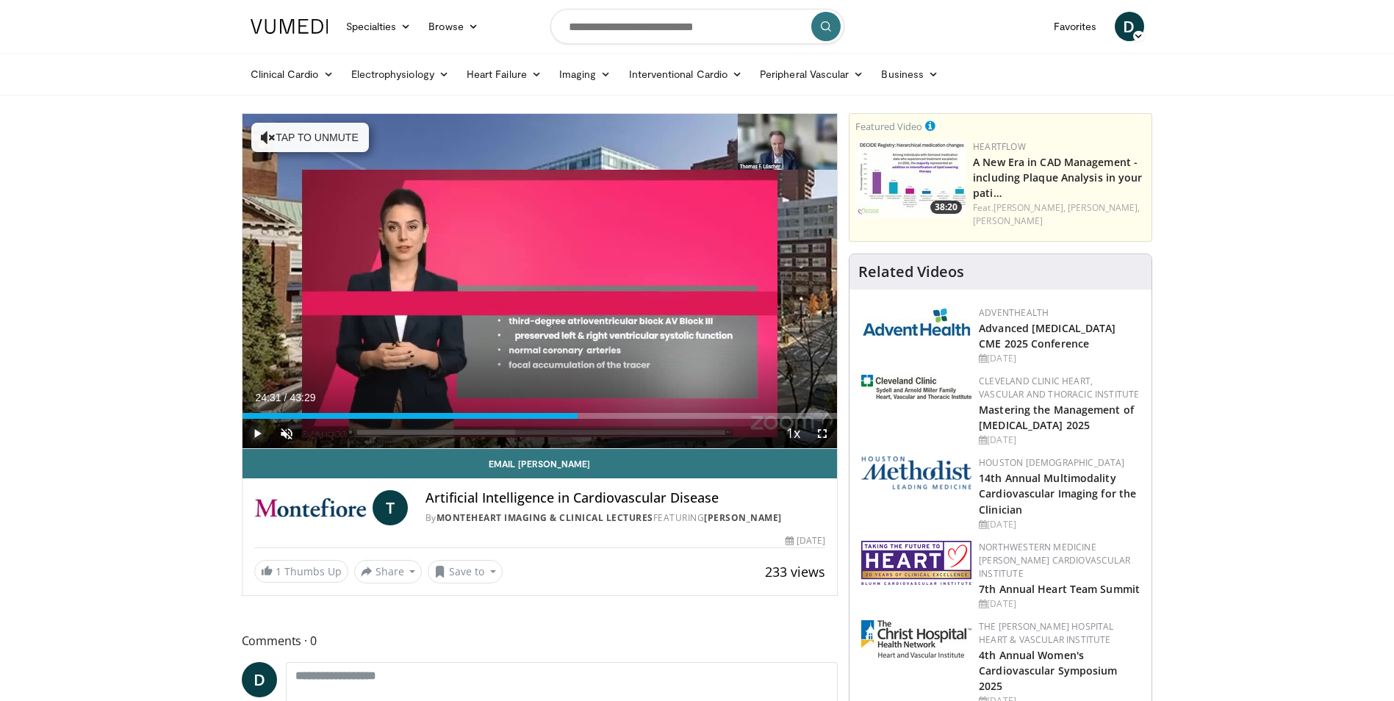
click at [259, 433] on span "Video Player" at bounding box center [256, 433] width 29 height 29
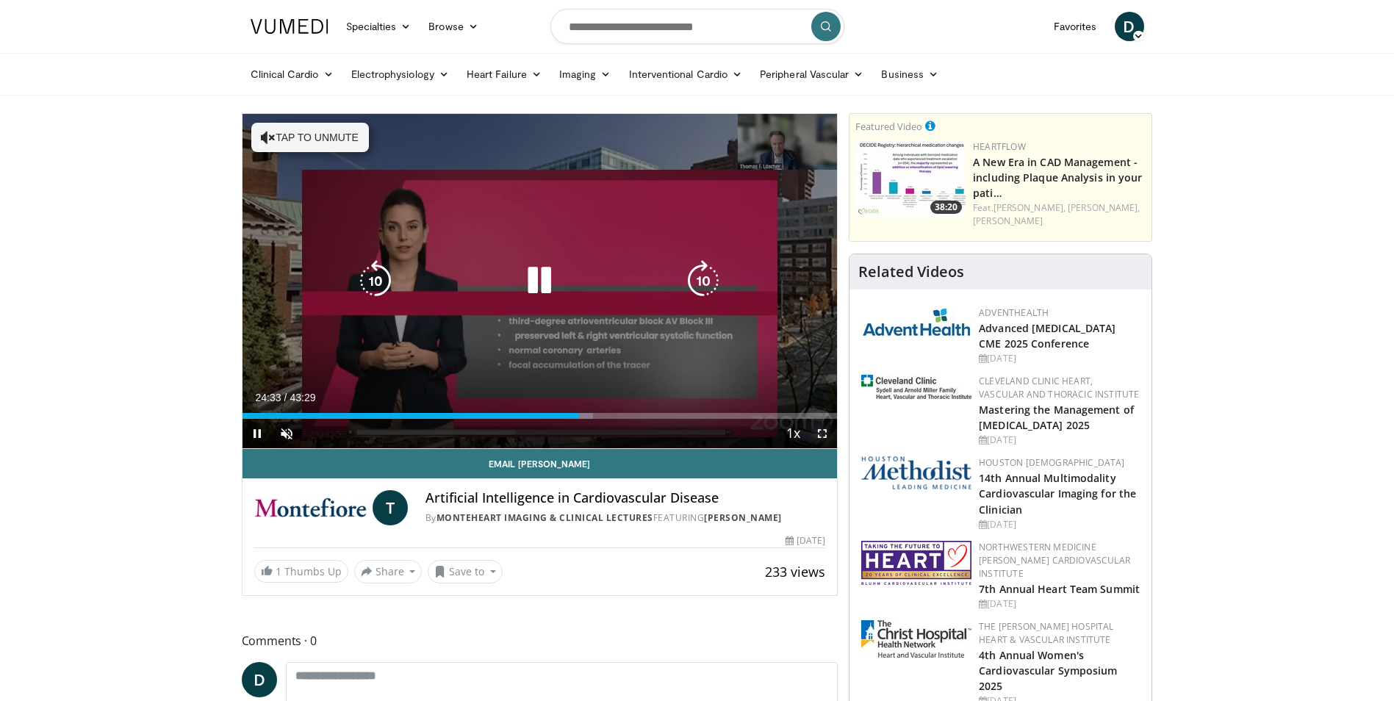
drag, startPoint x: 826, startPoint y: 436, endPoint x: 829, endPoint y: 489, distance: 53.7
click at [826, 435] on span "Video Player" at bounding box center [821, 433] width 29 height 29
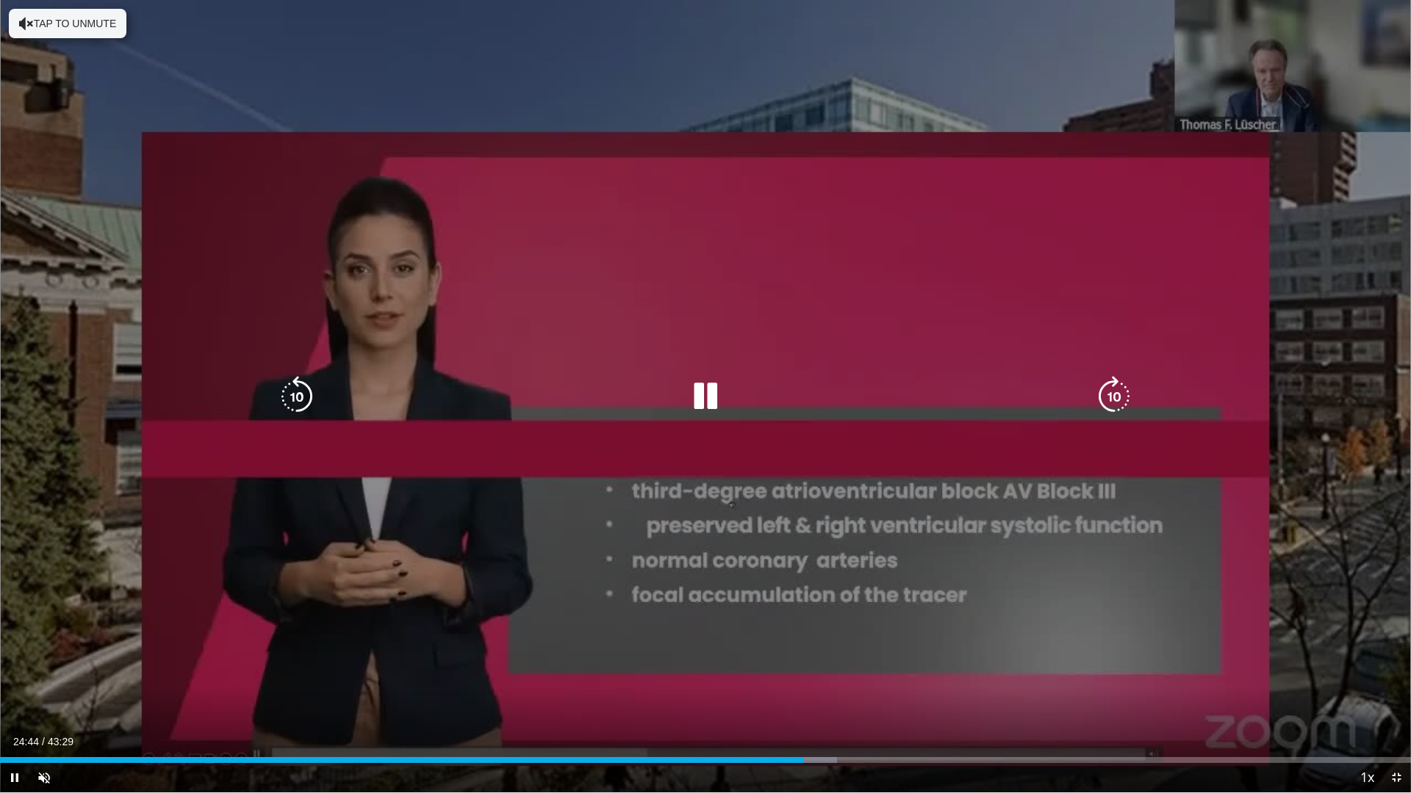
click at [702, 408] on icon "Video Player" at bounding box center [705, 396] width 41 height 41
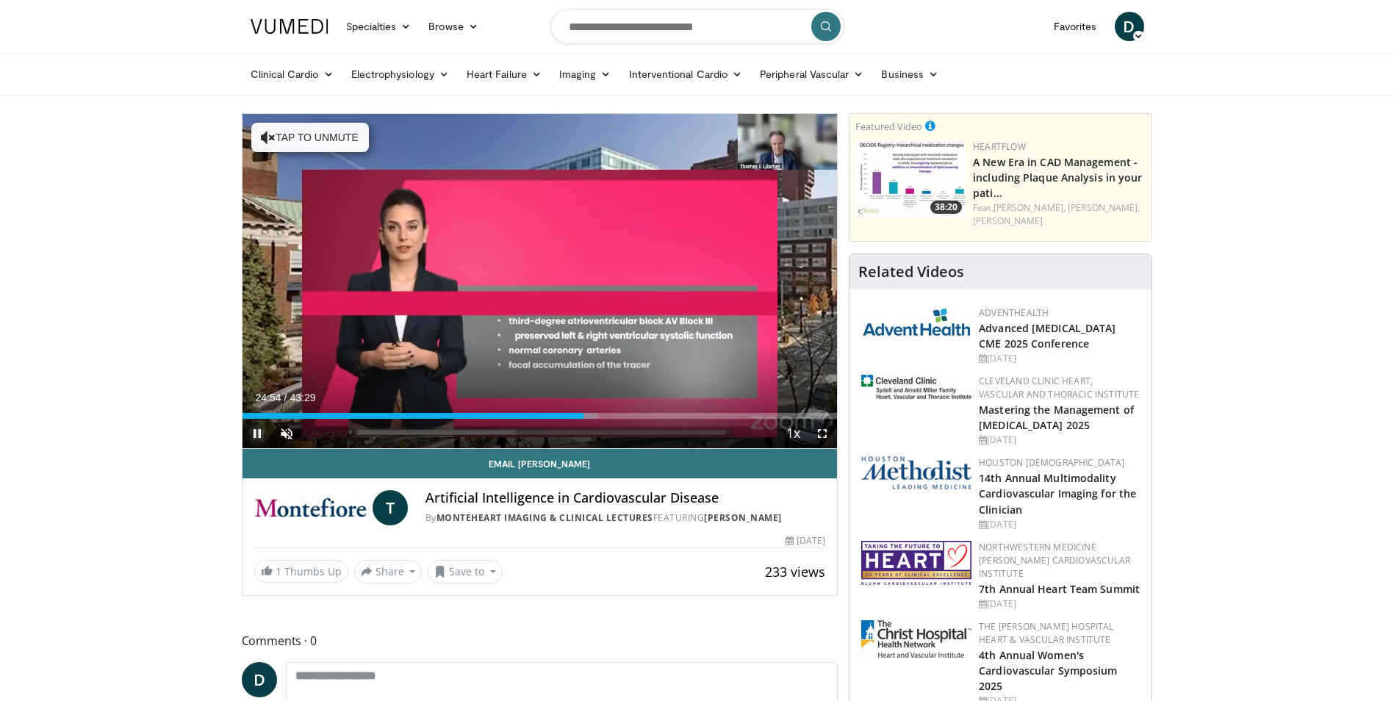
click at [252, 434] on span "Video Player" at bounding box center [256, 433] width 29 height 29
click at [825, 432] on span "Video Player" at bounding box center [821, 433] width 29 height 29
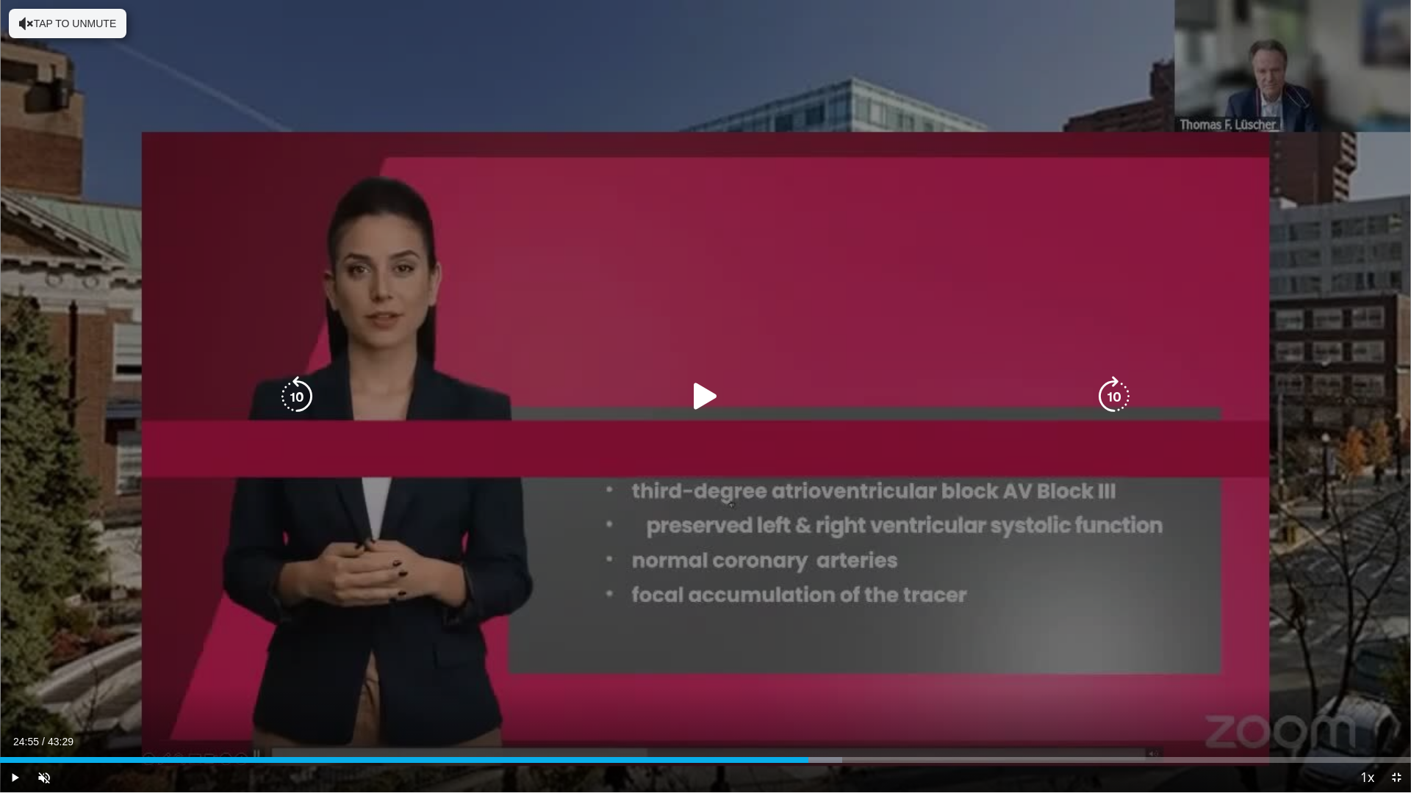
click at [700, 400] on icon "Video Player" at bounding box center [705, 396] width 41 height 41
click at [713, 389] on icon "Video Player" at bounding box center [705, 396] width 41 height 41
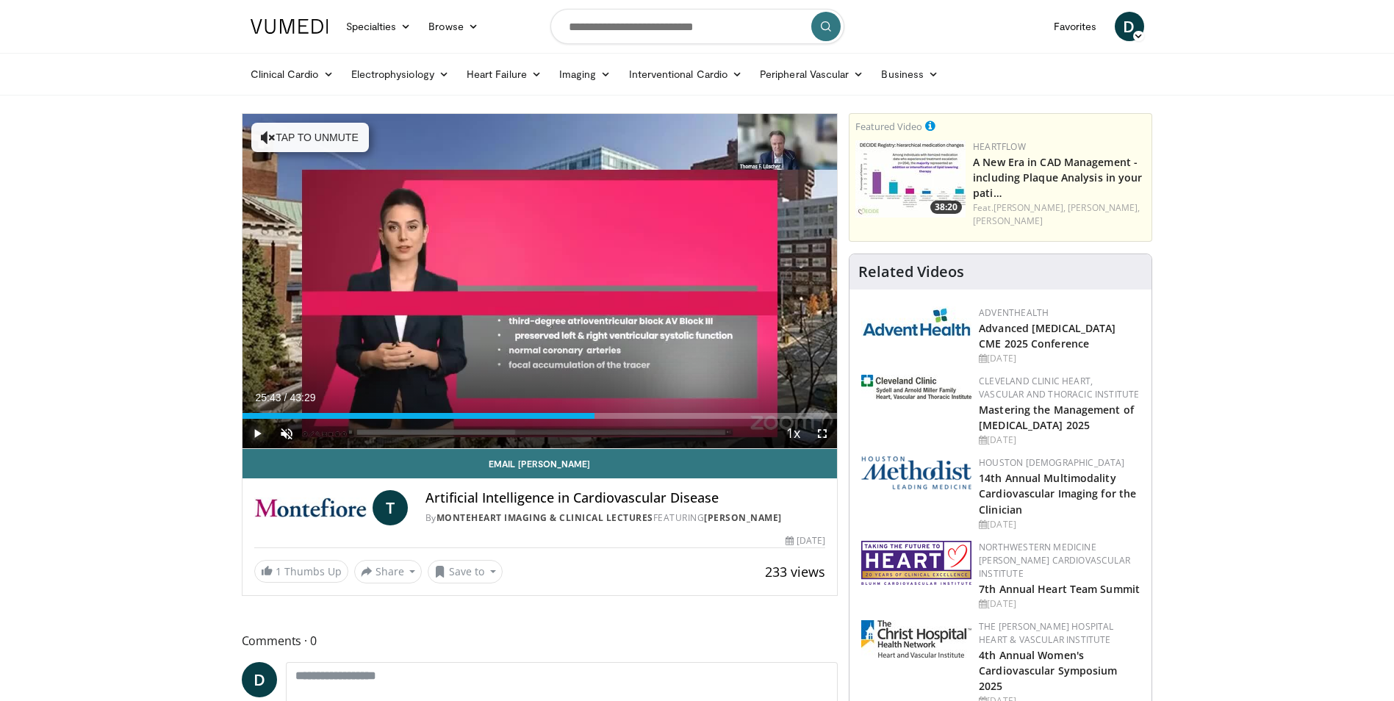
click at [251, 436] on span "Video Player" at bounding box center [256, 433] width 29 height 29
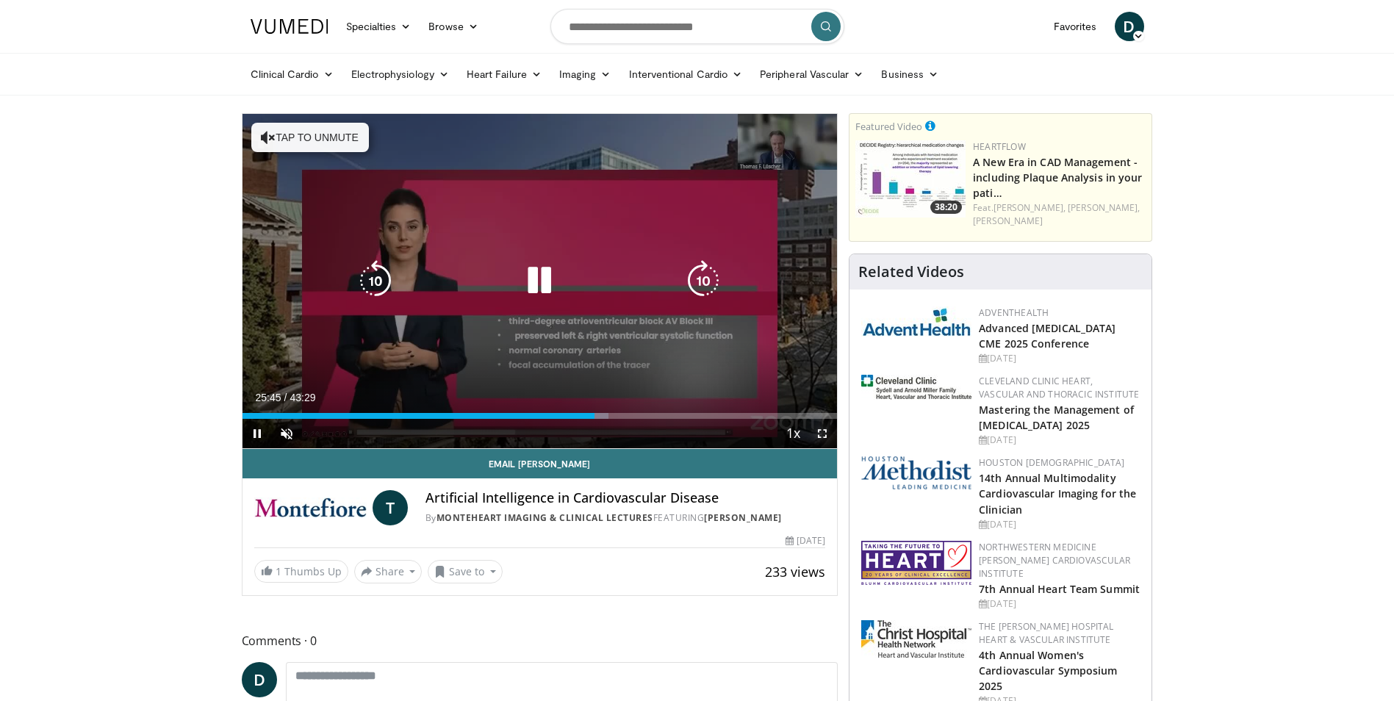
drag, startPoint x: 821, startPoint y: 434, endPoint x: 825, endPoint y: 489, distance: 54.5
click at [821, 434] on span "Video Player" at bounding box center [821, 433] width 29 height 29
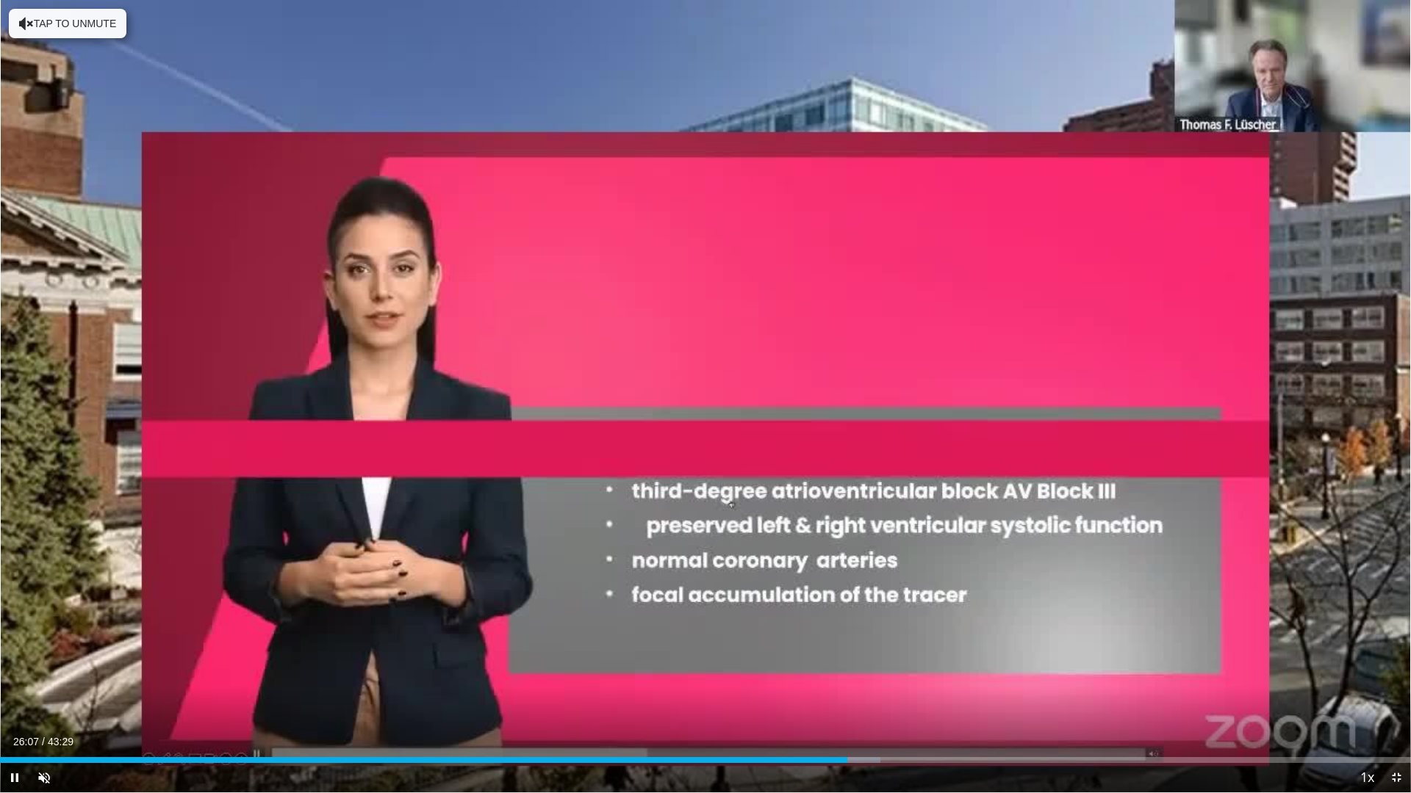
click at [721, 700] on div "Current Time 26:07 / Duration 43:29" at bounding box center [705, 741] width 1411 height 13
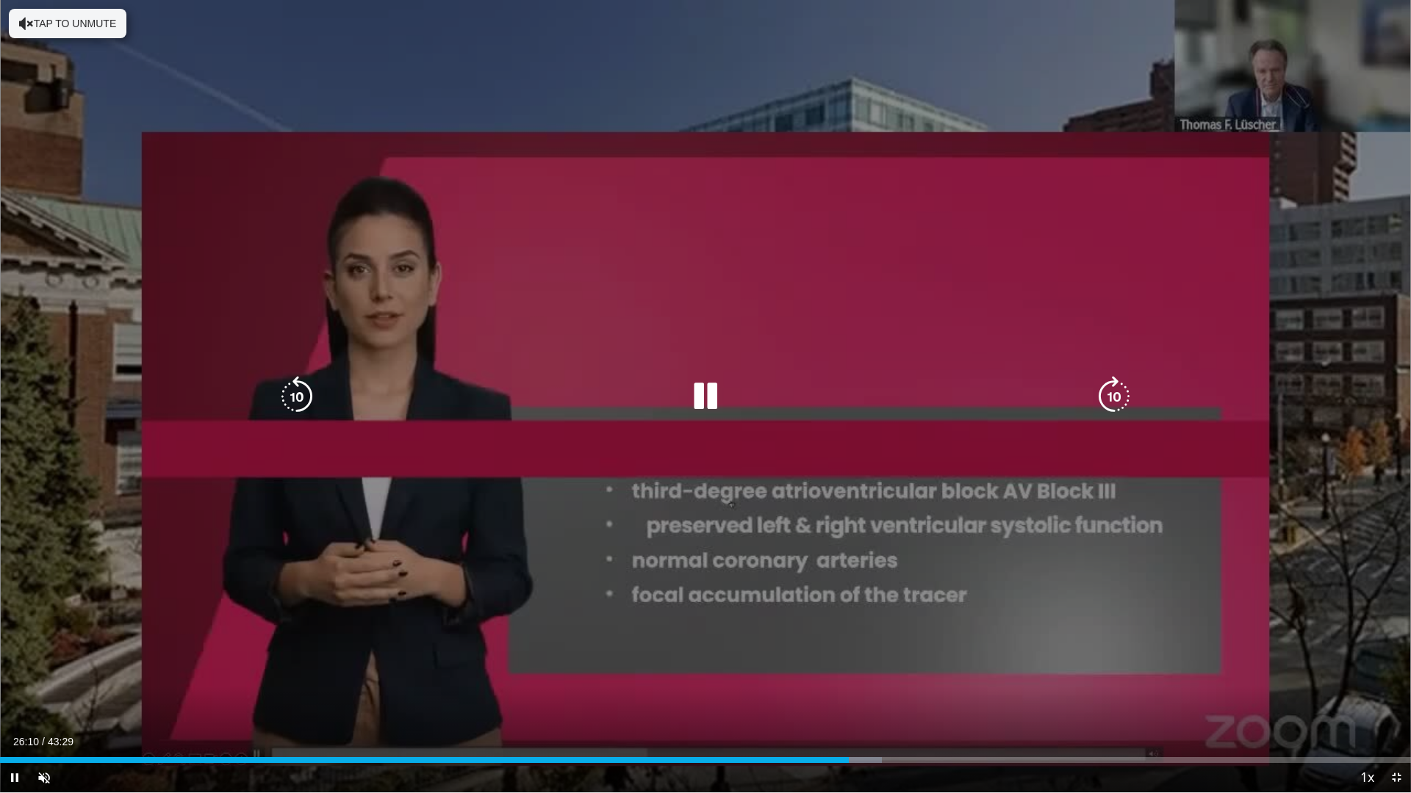
click at [661, 518] on div "10 seconds Tap to unmute" at bounding box center [705, 396] width 1411 height 793
click at [660, 519] on div "10 seconds Tap to unmute" at bounding box center [705, 396] width 1411 height 793
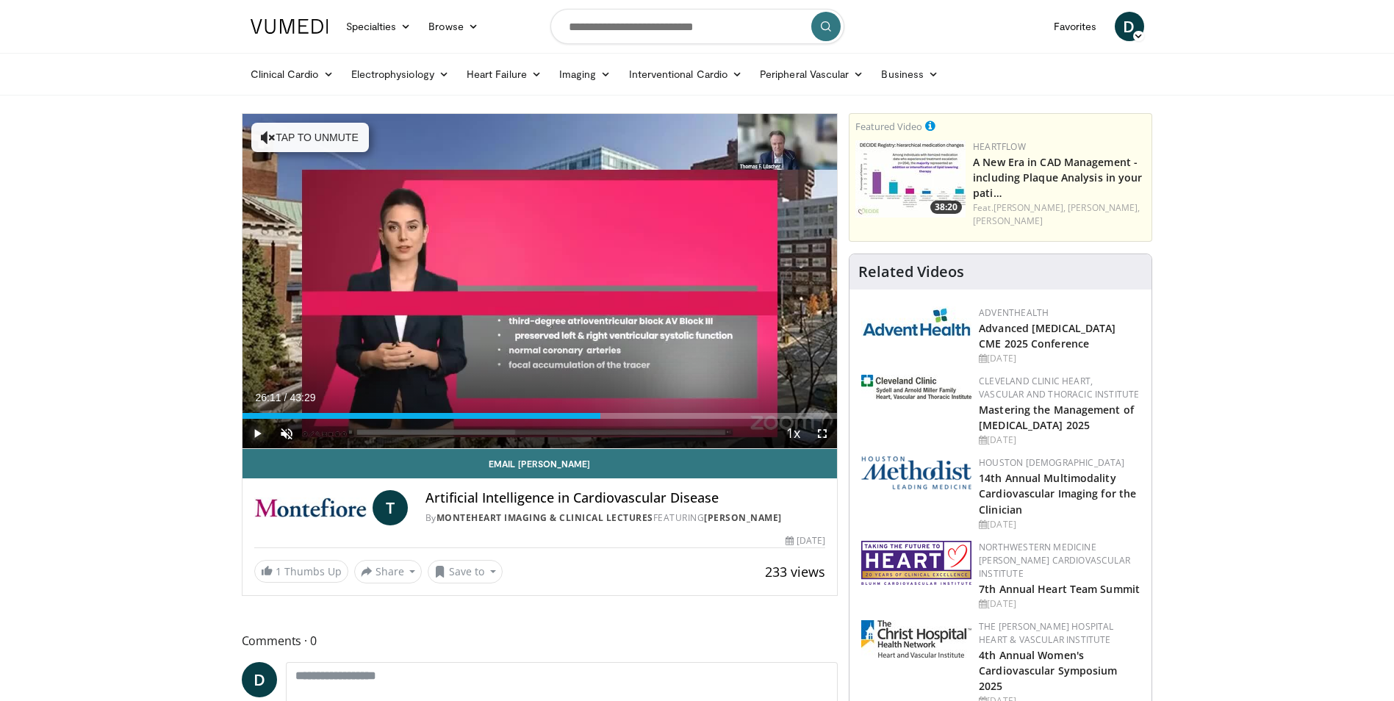
click at [259, 428] on span "Video Player" at bounding box center [256, 433] width 29 height 29
click at [820, 433] on span "Video Player" at bounding box center [821, 433] width 29 height 29
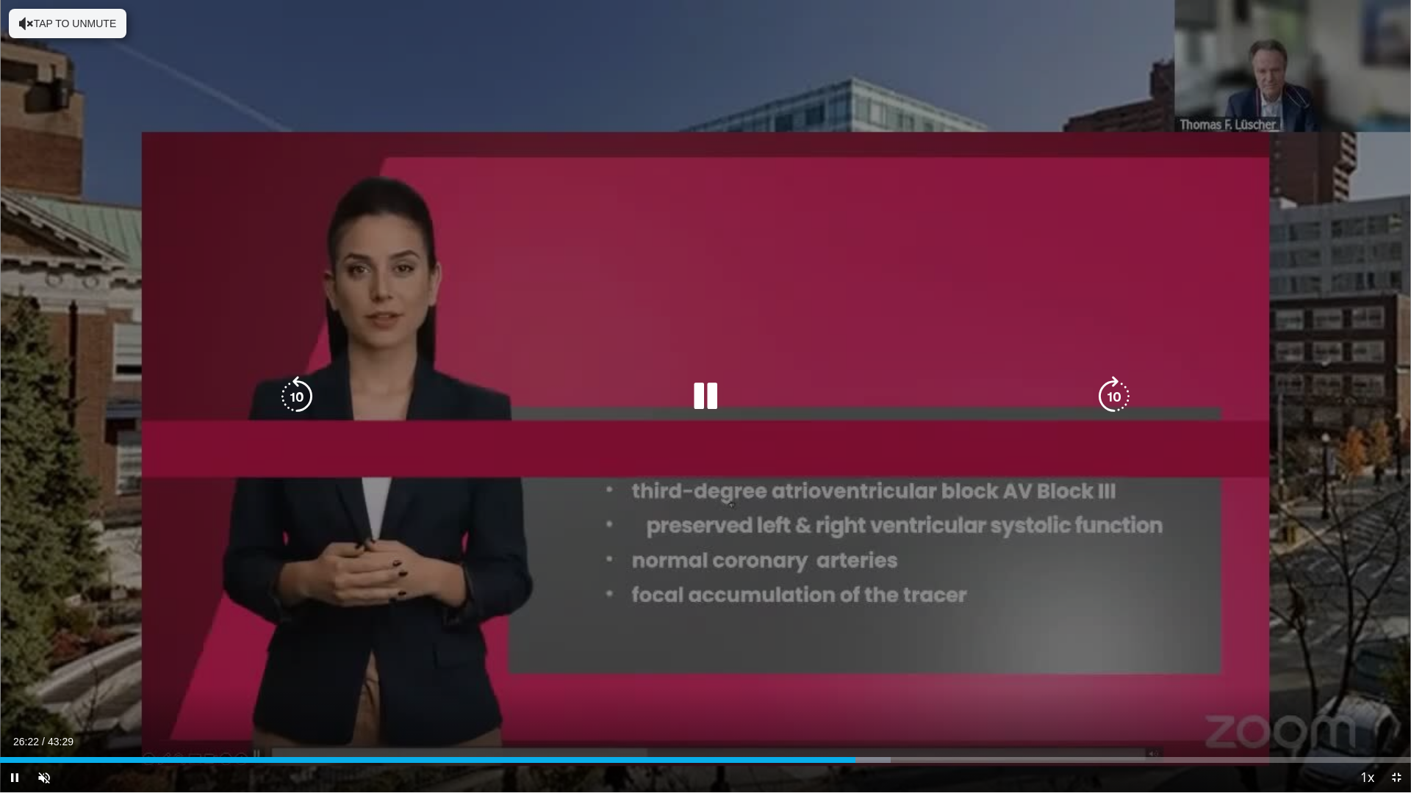
click at [702, 405] on icon "Video Player" at bounding box center [705, 396] width 41 height 41
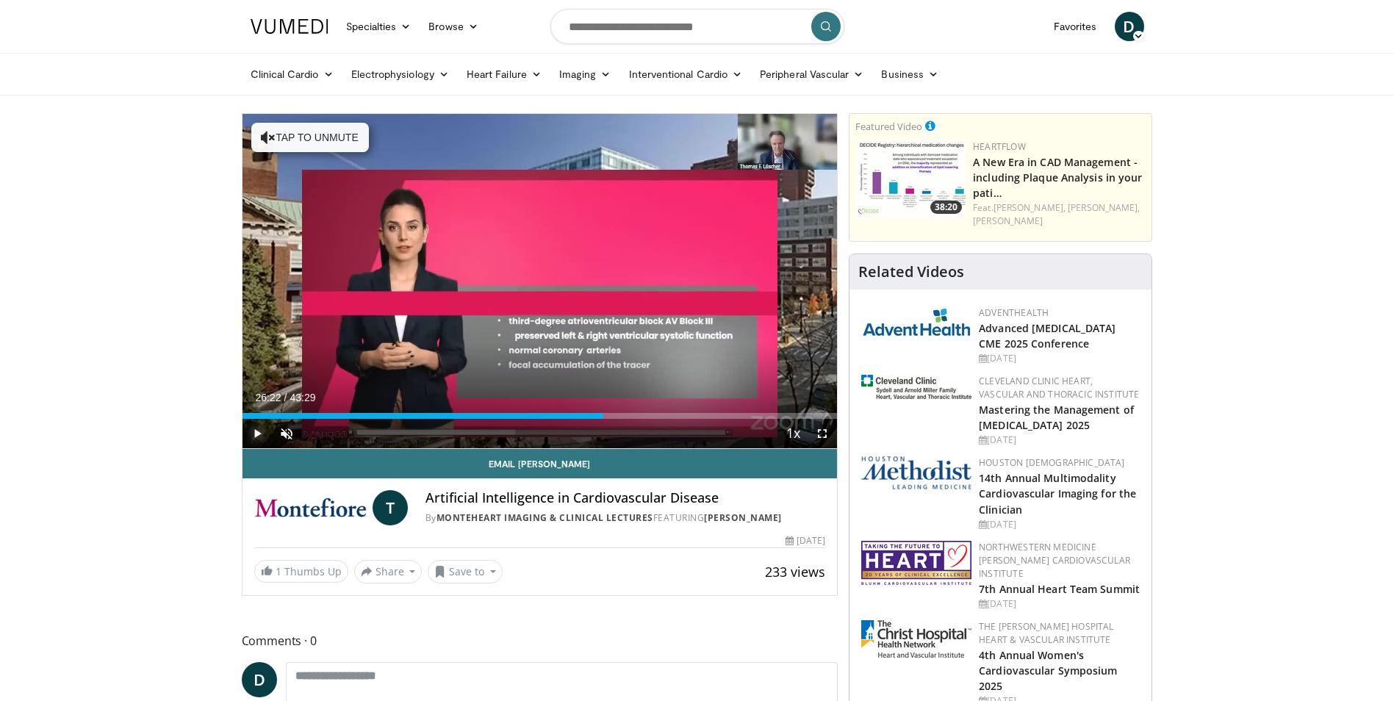
click at [259, 430] on span "Video Player" at bounding box center [256, 433] width 29 height 29
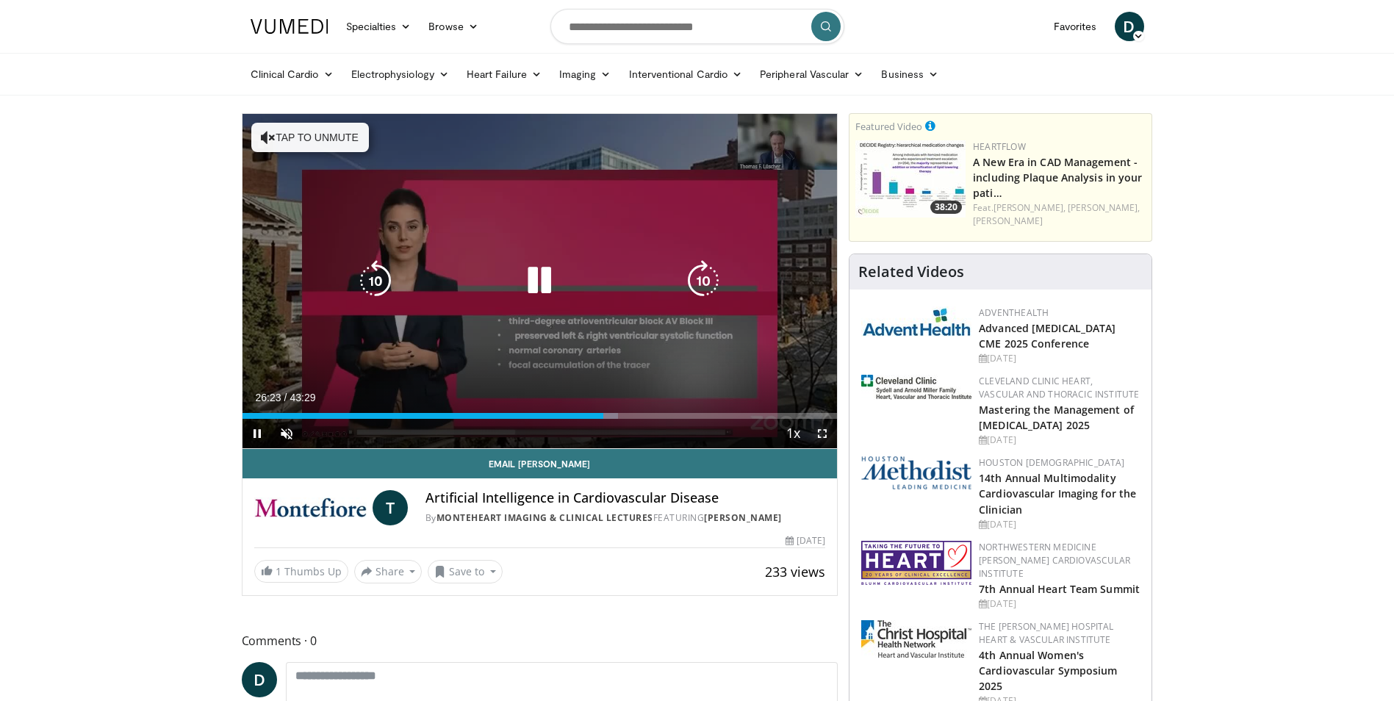
drag, startPoint x: 824, startPoint y: 434, endPoint x: 827, endPoint y: 489, distance: 54.4
click at [824, 434] on span "Video Player" at bounding box center [821, 433] width 29 height 29
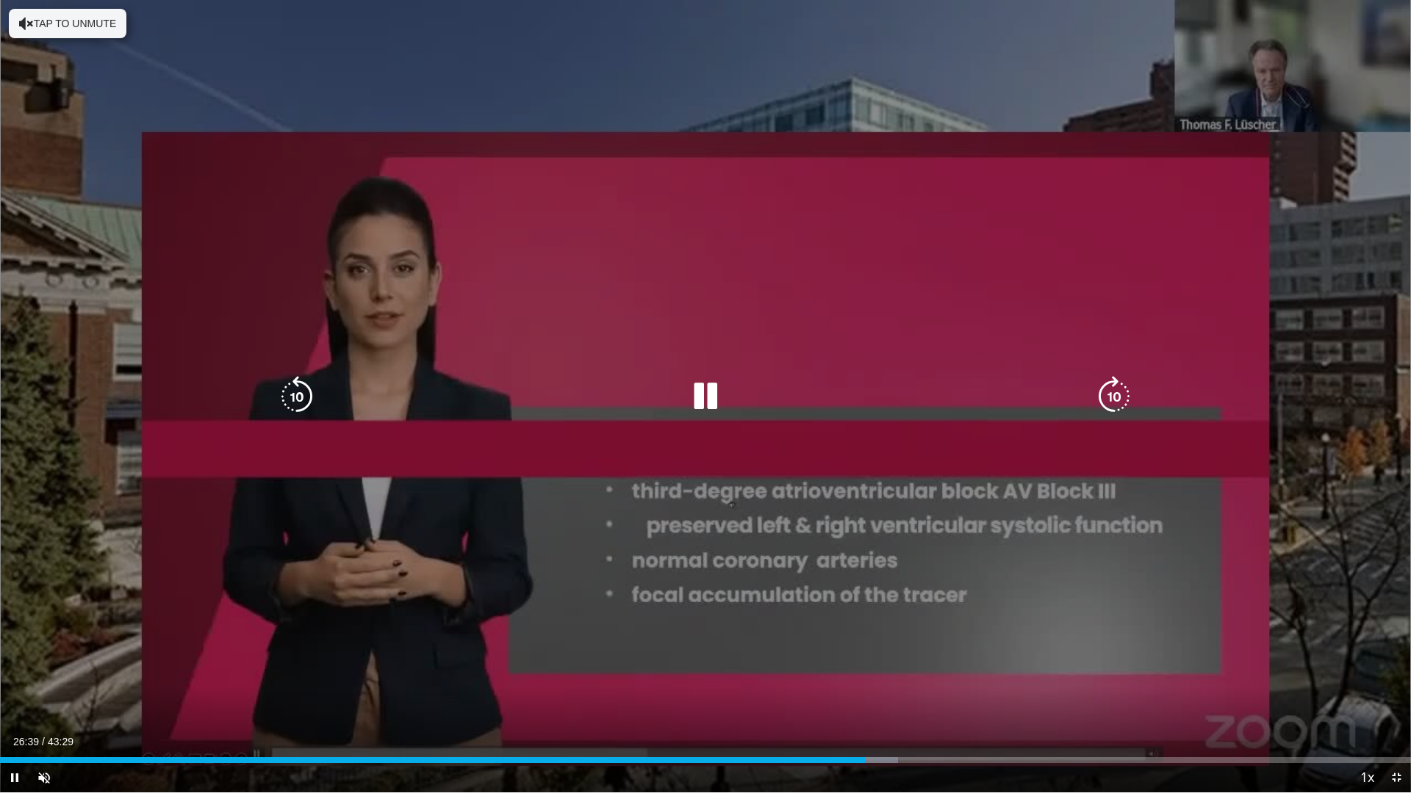
click at [699, 403] on icon "Video Player" at bounding box center [705, 396] width 41 height 41
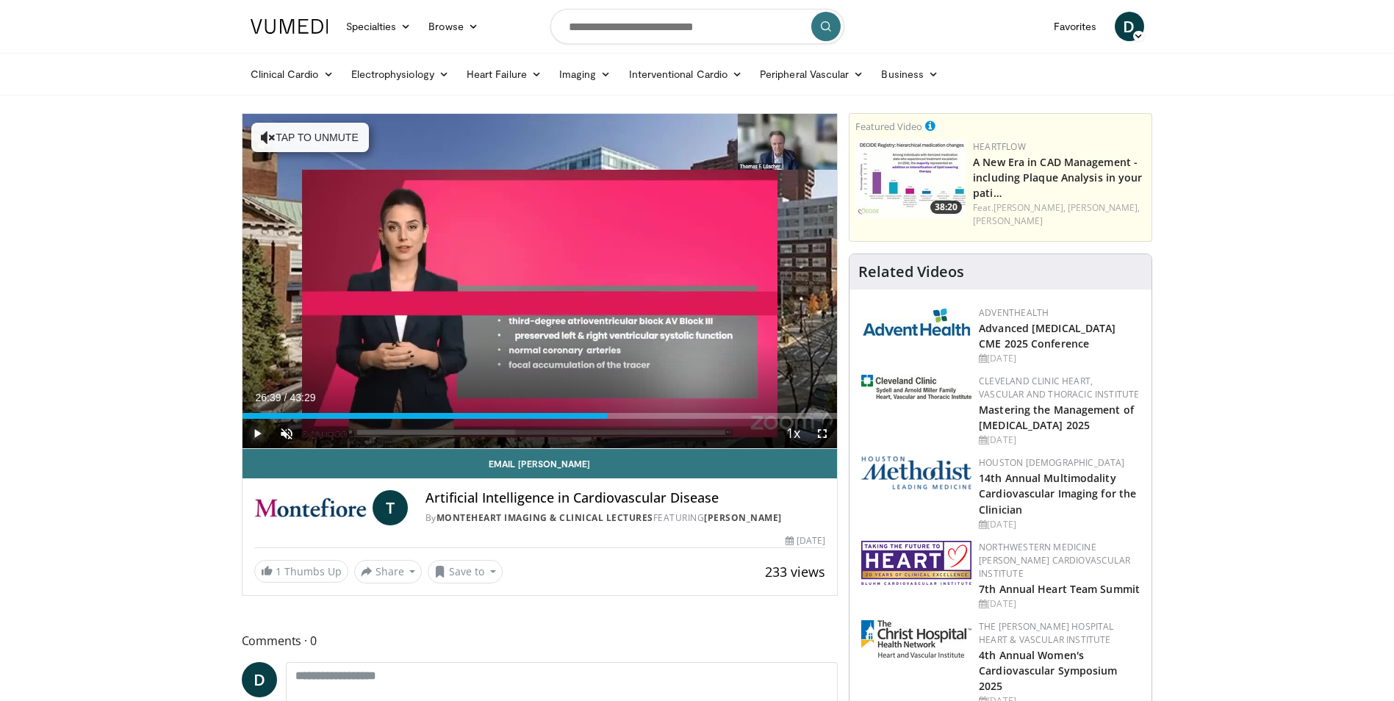
click at [253, 436] on span "Video Player" at bounding box center [256, 433] width 29 height 29
click at [819, 436] on span "Video Player" at bounding box center [821, 433] width 29 height 29
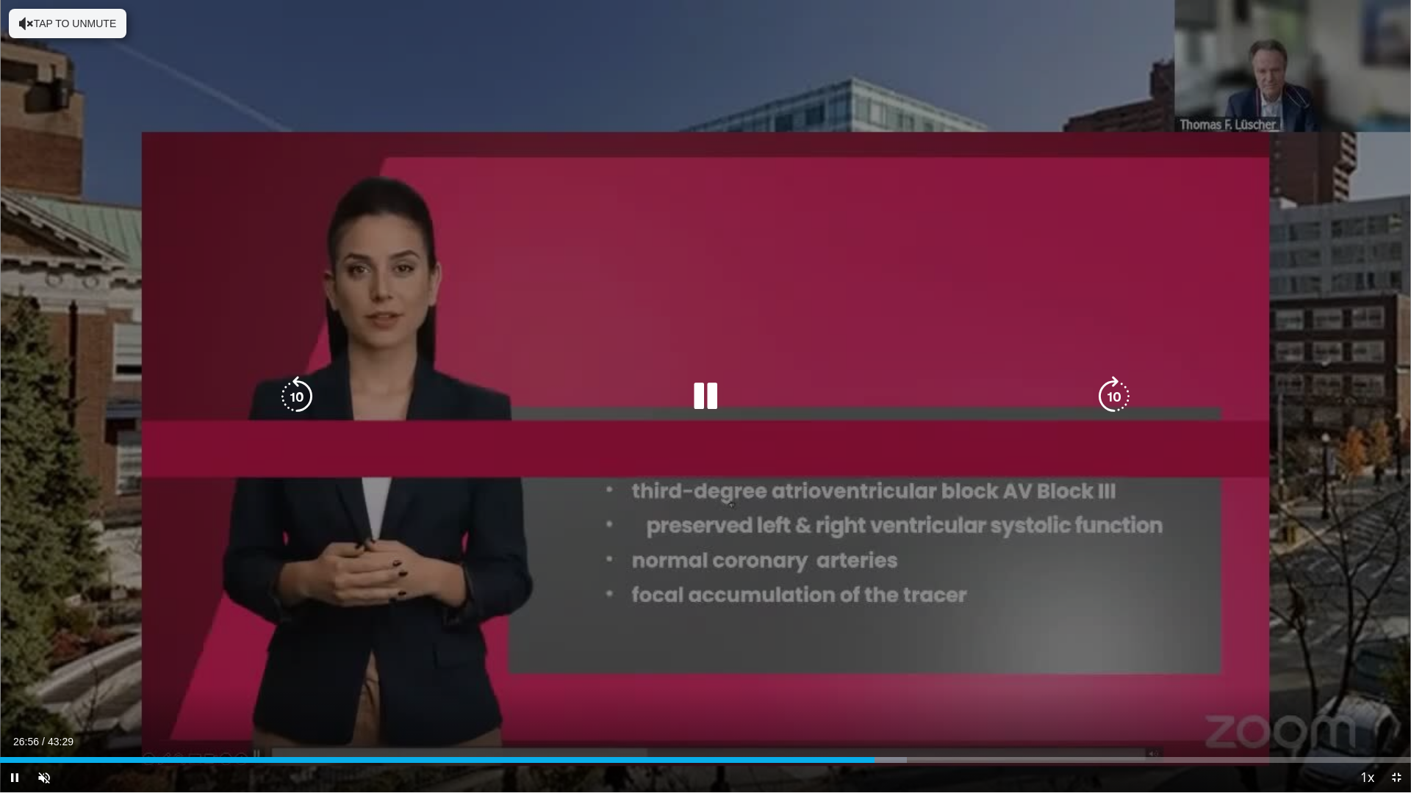
click at [702, 392] on icon "Video Player" at bounding box center [705, 396] width 41 height 41
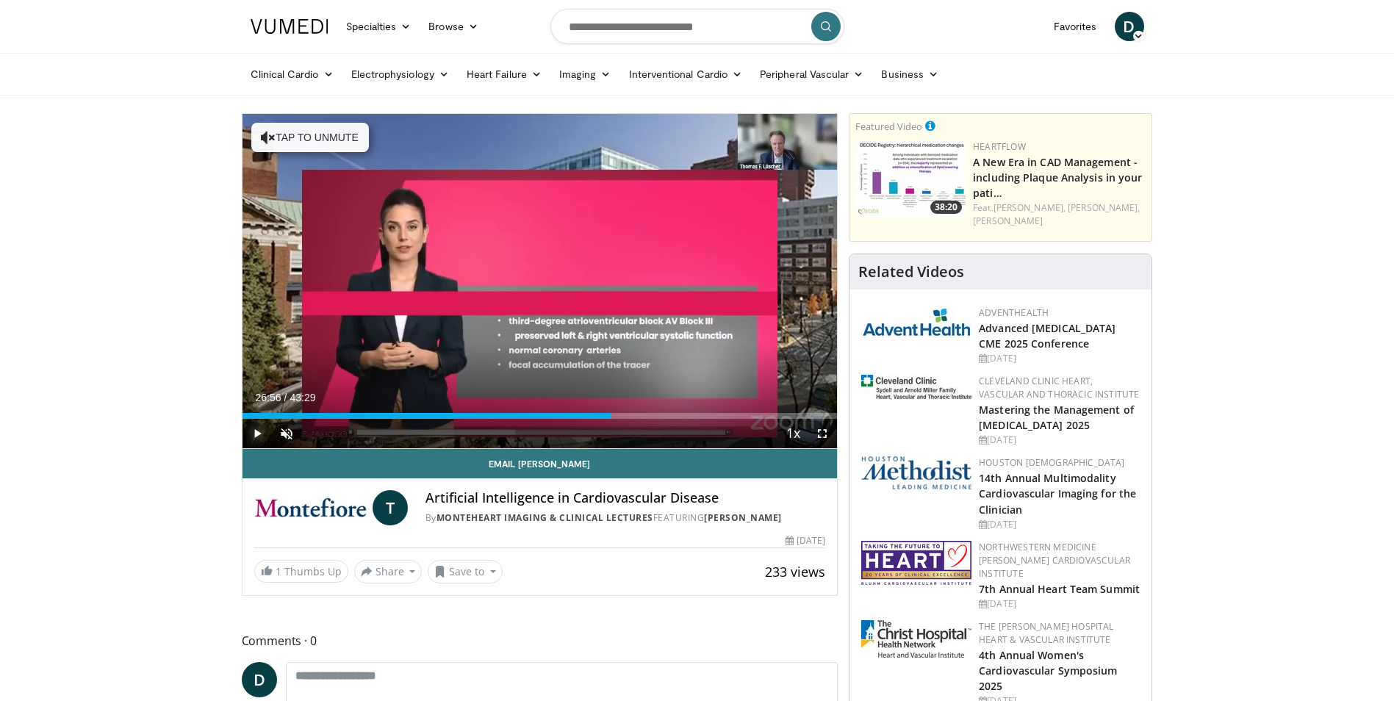
click at [253, 432] on span "Video Player" at bounding box center [256, 433] width 29 height 29
click at [823, 434] on span "Video Player" at bounding box center [821, 433] width 29 height 29
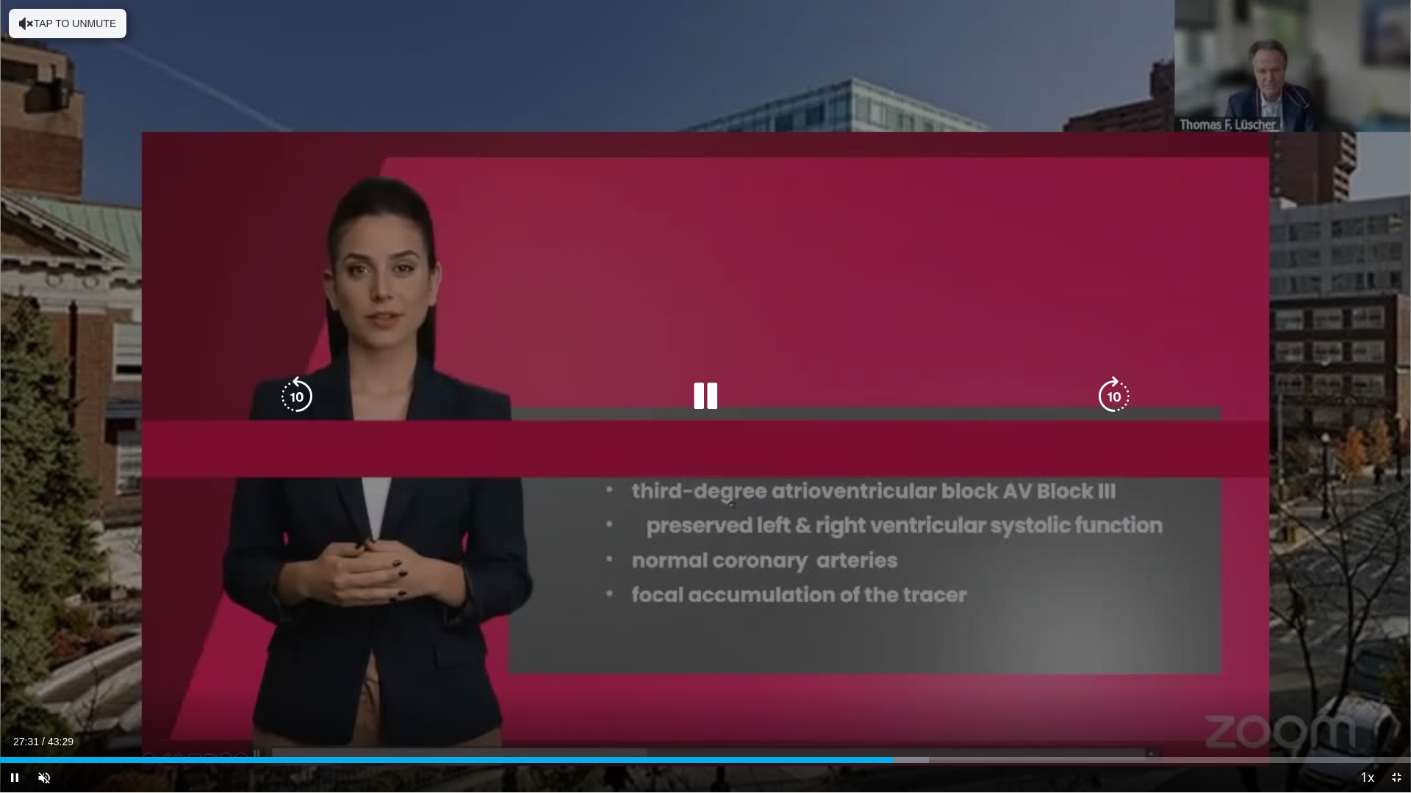
click at [721, 458] on div "10 seconds Tap to unmute" at bounding box center [705, 396] width 1411 height 793
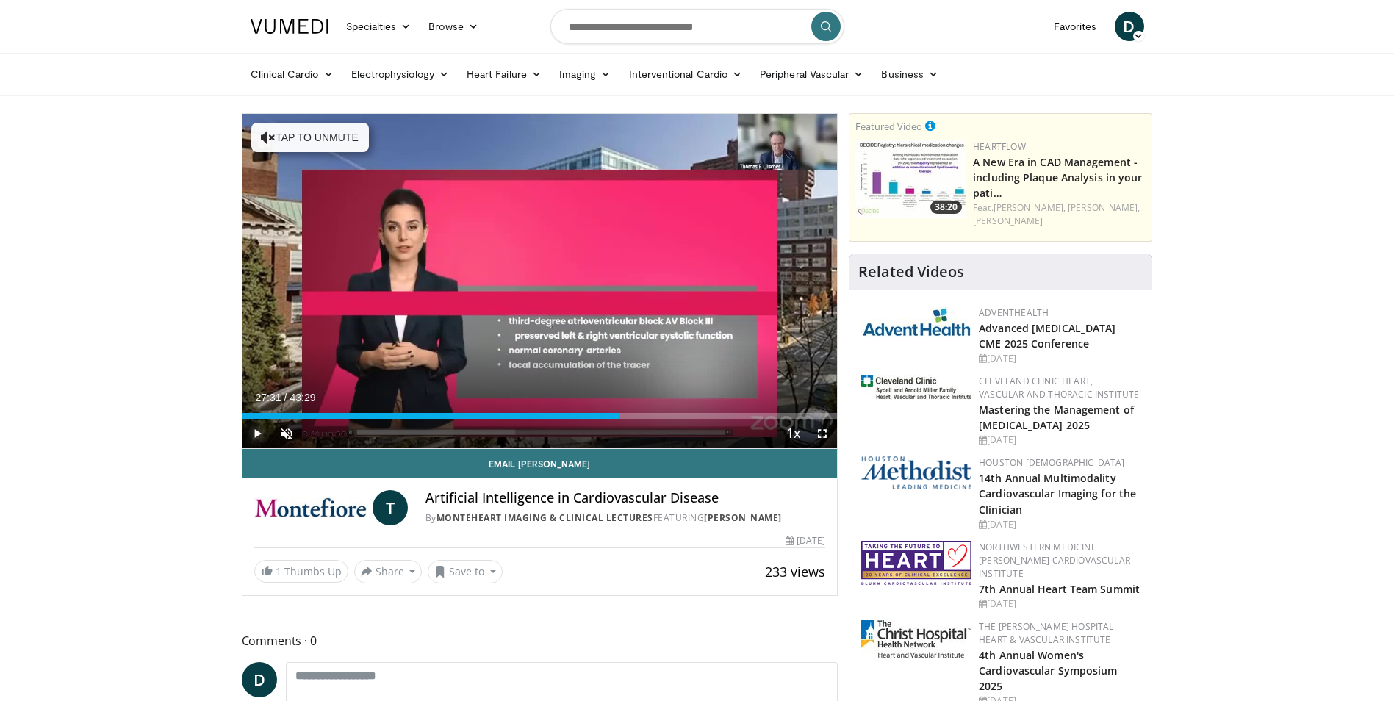
click at [249, 431] on span "Video Player" at bounding box center [256, 433] width 29 height 29
click at [815, 437] on span "Video Player" at bounding box center [821, 433] width 29 height 29
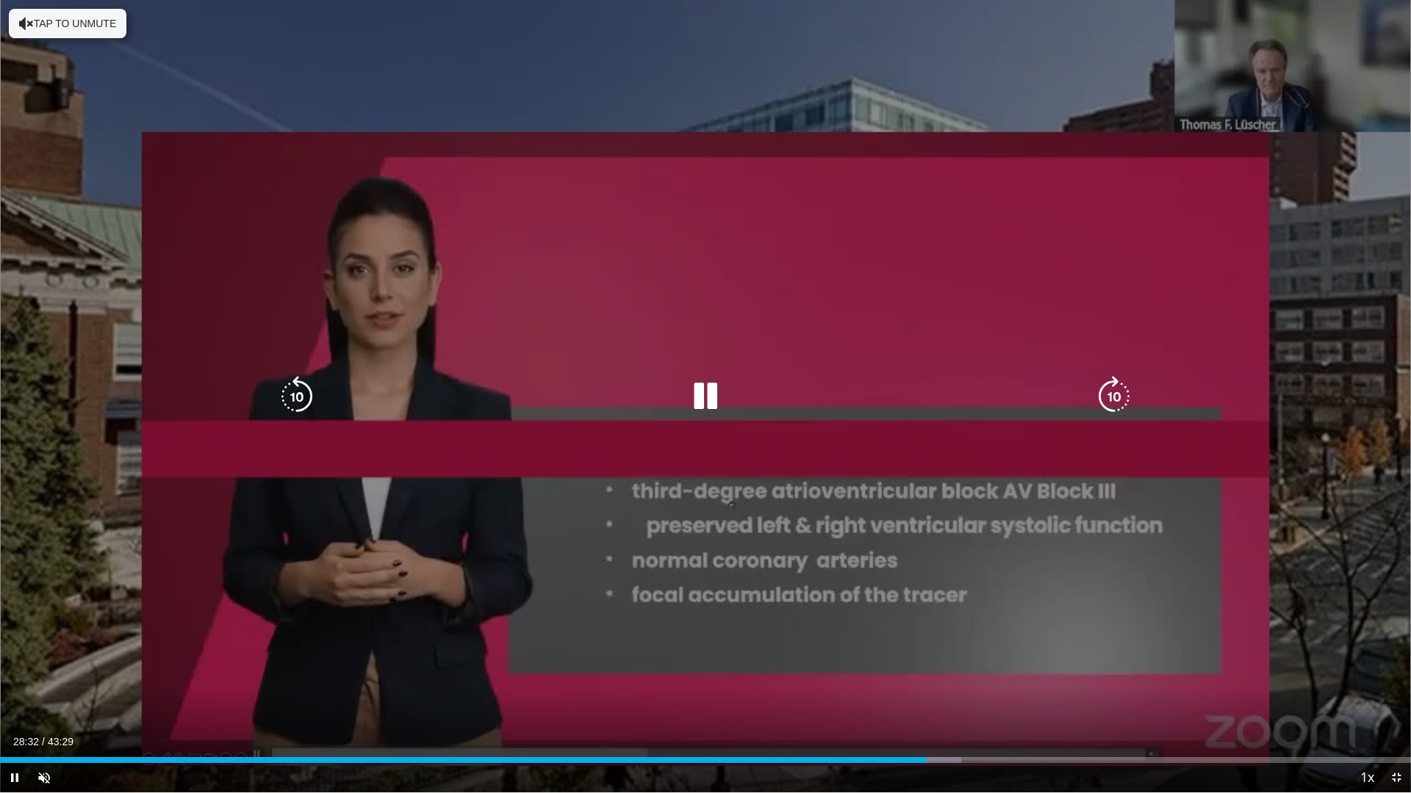
click at [698, 398] on icon "Video Player" at bounding box center [705, 396] width 41 height 41
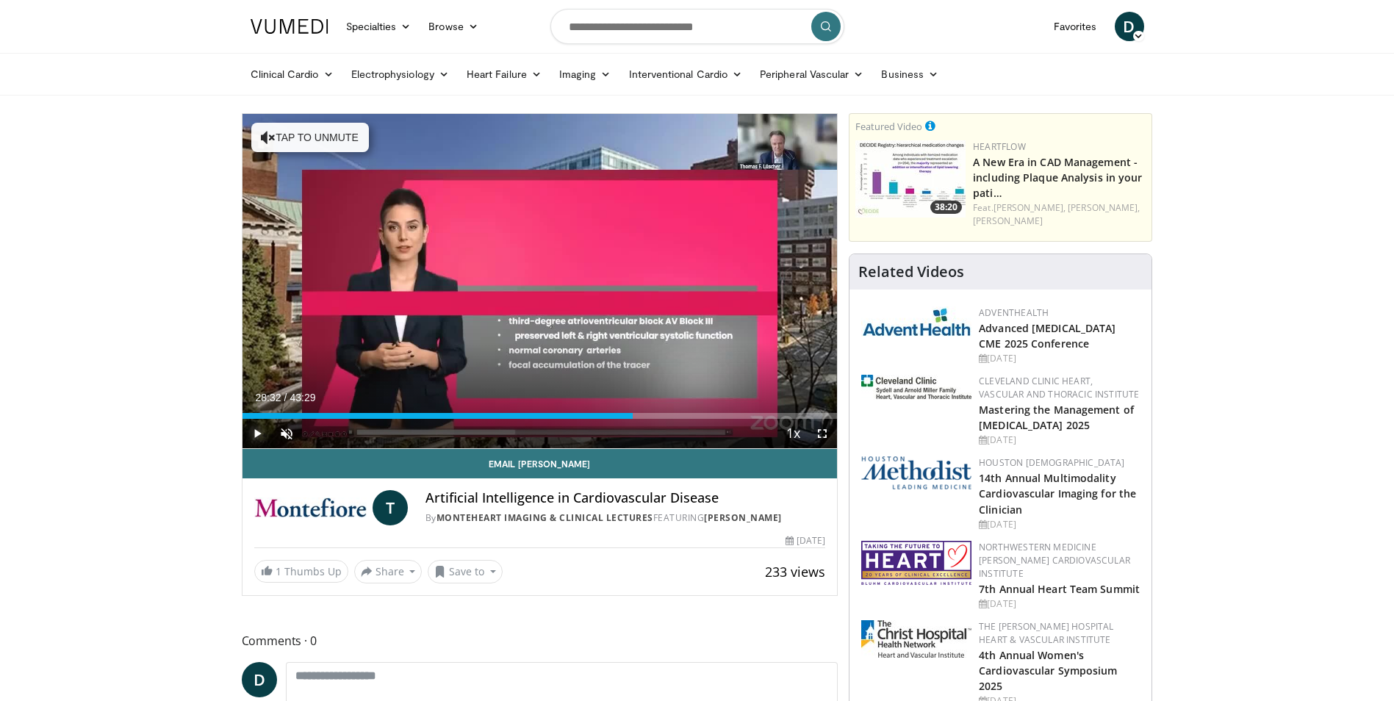
drag, startPoint x: 253, startPoint y: 431, endPoint x: 286, endPoint y: 432, distance: 32.4
click at [253, 431] on span "Video Player" at bounding box center [256, 433] width 29 height 29
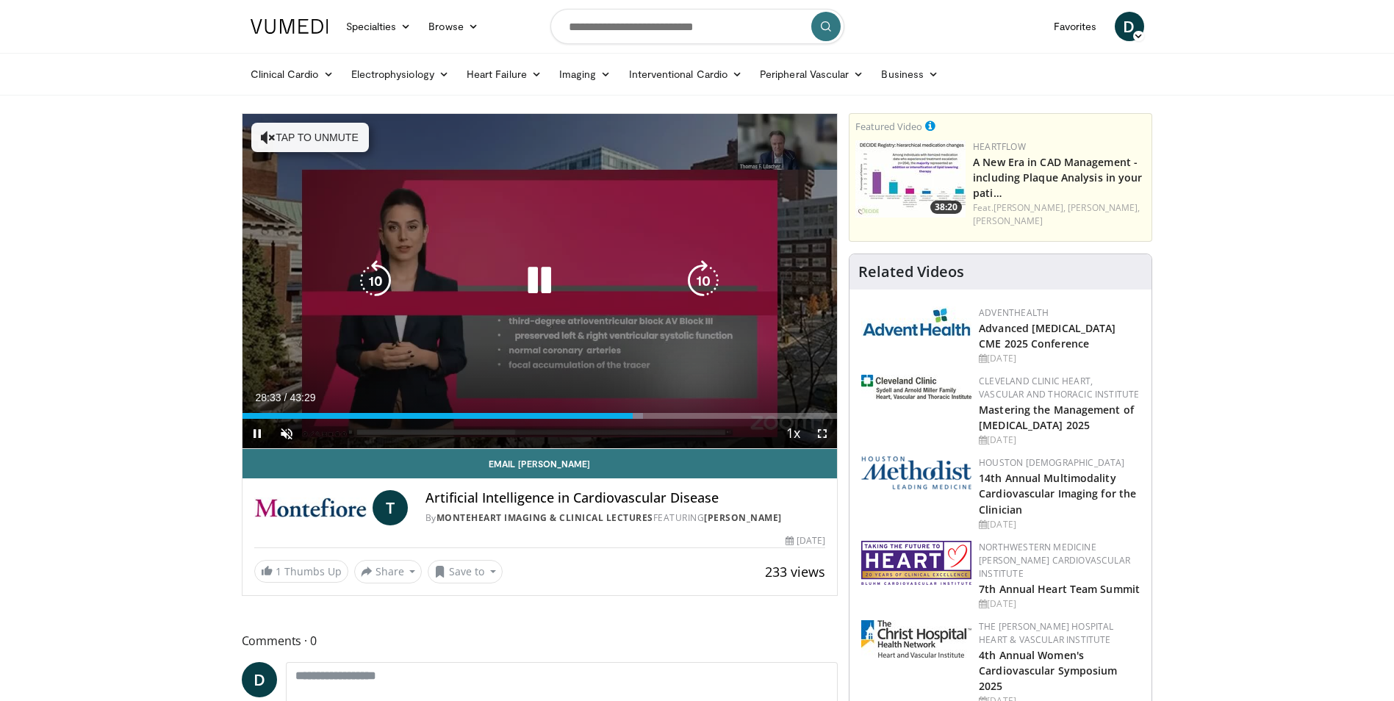
drag, startPoint x: 816, startPoint y: 433, endPoint x: 818, endPoint y: 487, distance: 54.4
click at [816, 433] on span "Video Player" at bounding box center [821, 433] width 29 height 29
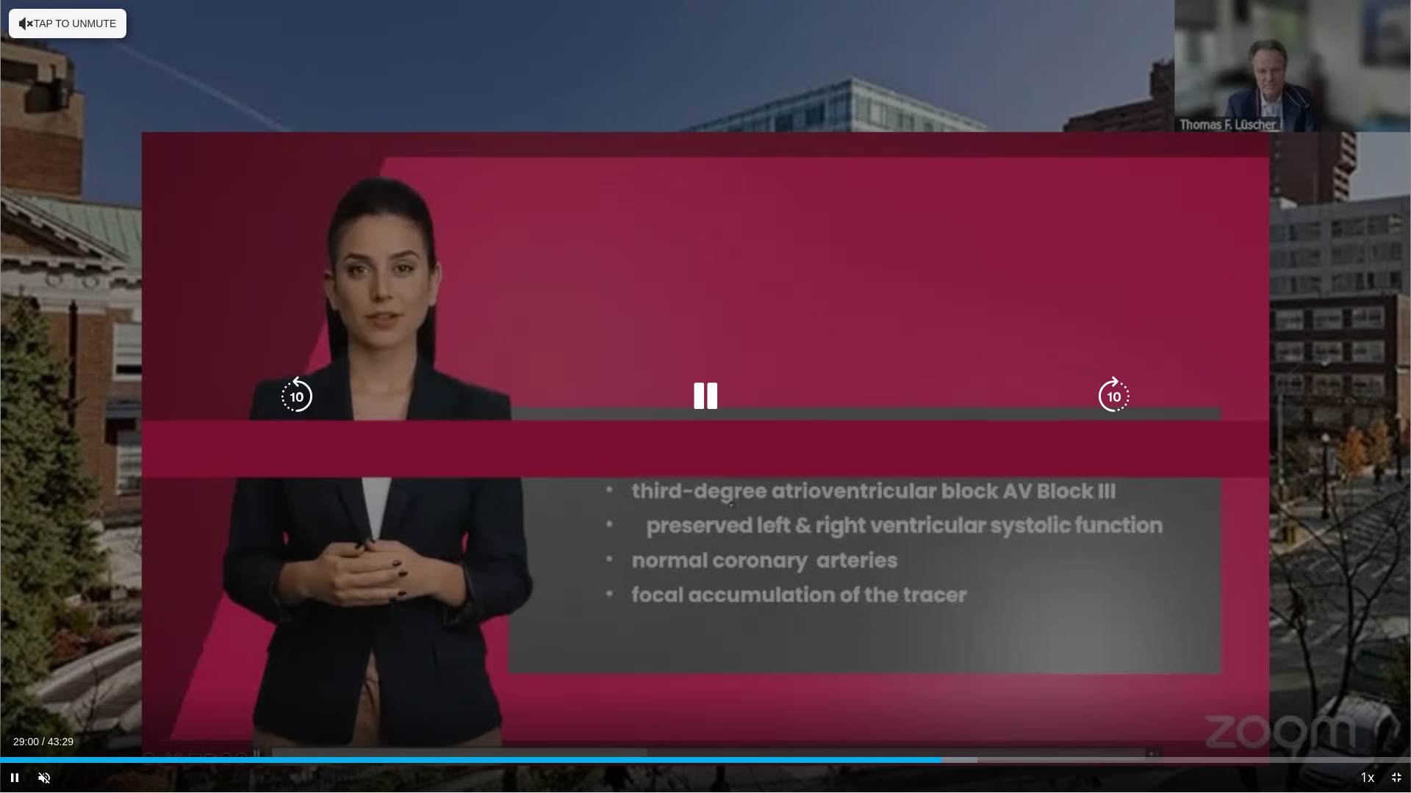
click at [699, 404] on icon "Video Player" at bounding box center [705, 396] width 41 height 41
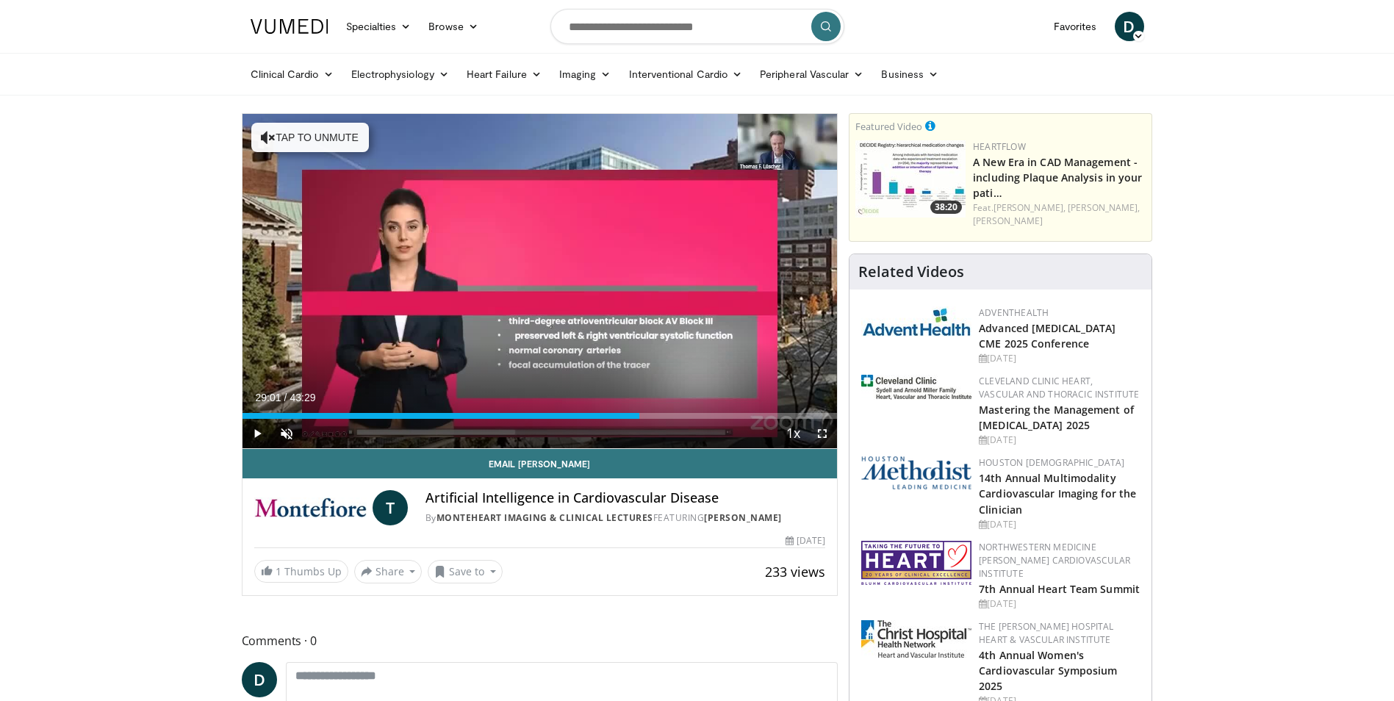
drag, startPoint x: 821, startPoint y: 436, endPoint x: 824, endPoint y: 490, distance: 54.4
click at [821, 436] on span "Video Player" at bounding box center [821, 433] width 29 height 29
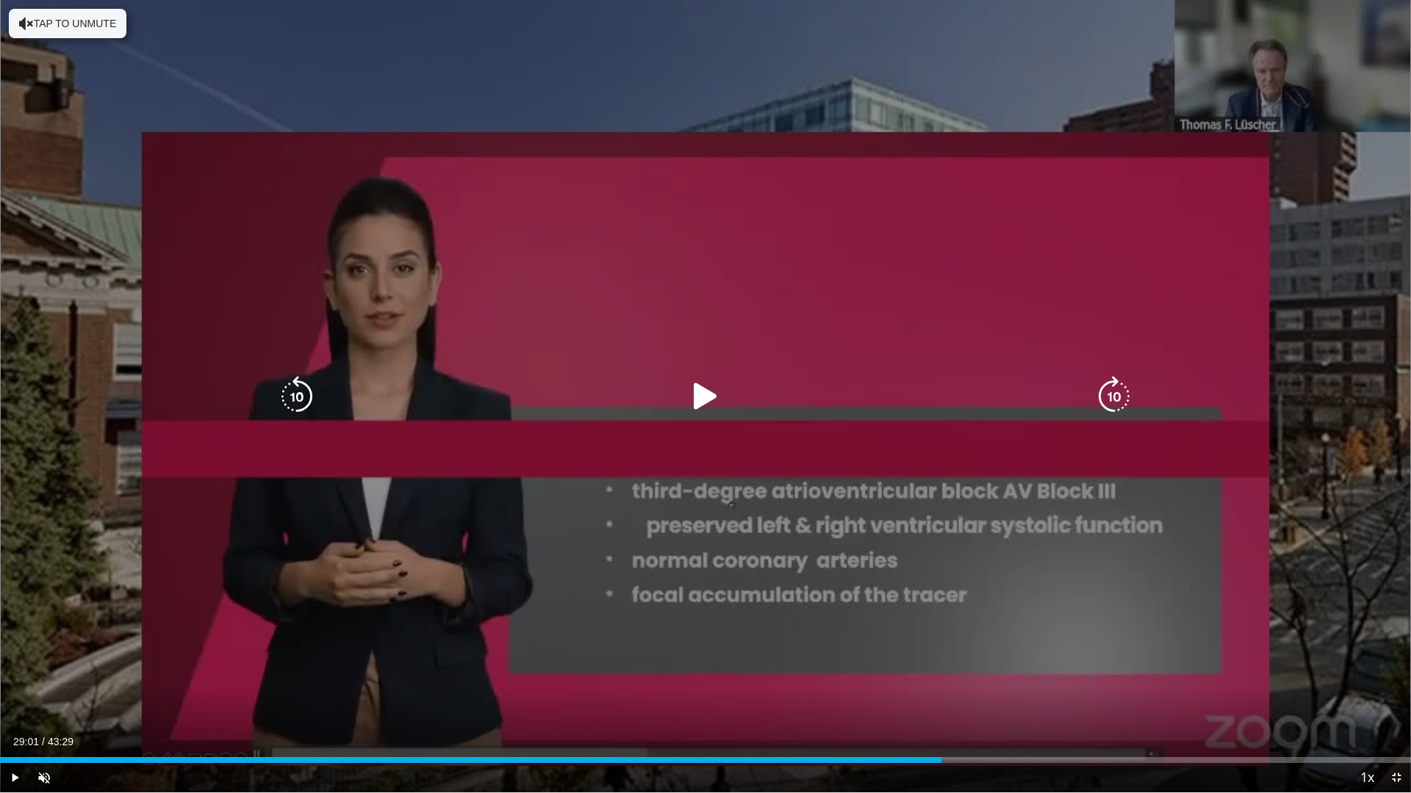
click at [705, 401] on icon "Video Player" at bounding box center [705, 396] width 41 height 41
click at [516, 566] on div "10 seconds Tap to unmute" at bounding box center [705, 396] width 1411 height 793
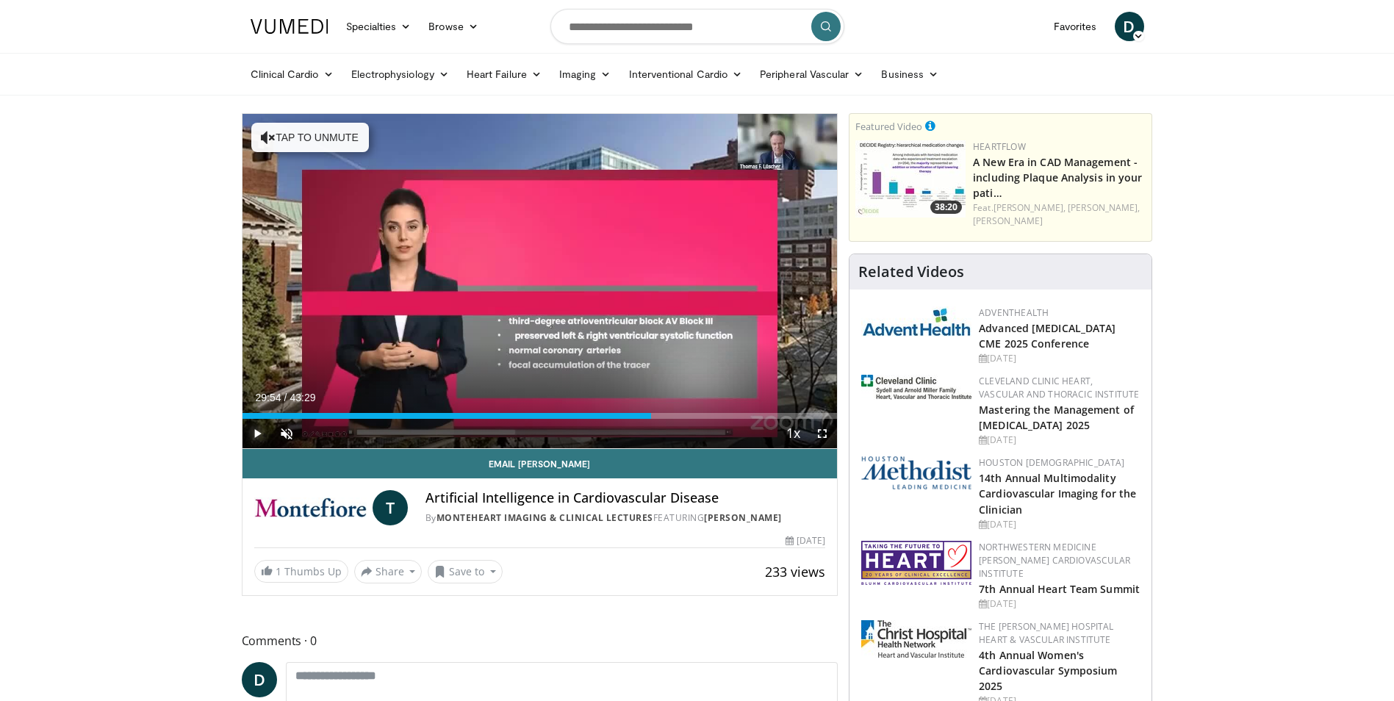
click at [253, 429] on span "Video Player" at bounding box center [256, 433] width 29 height 29
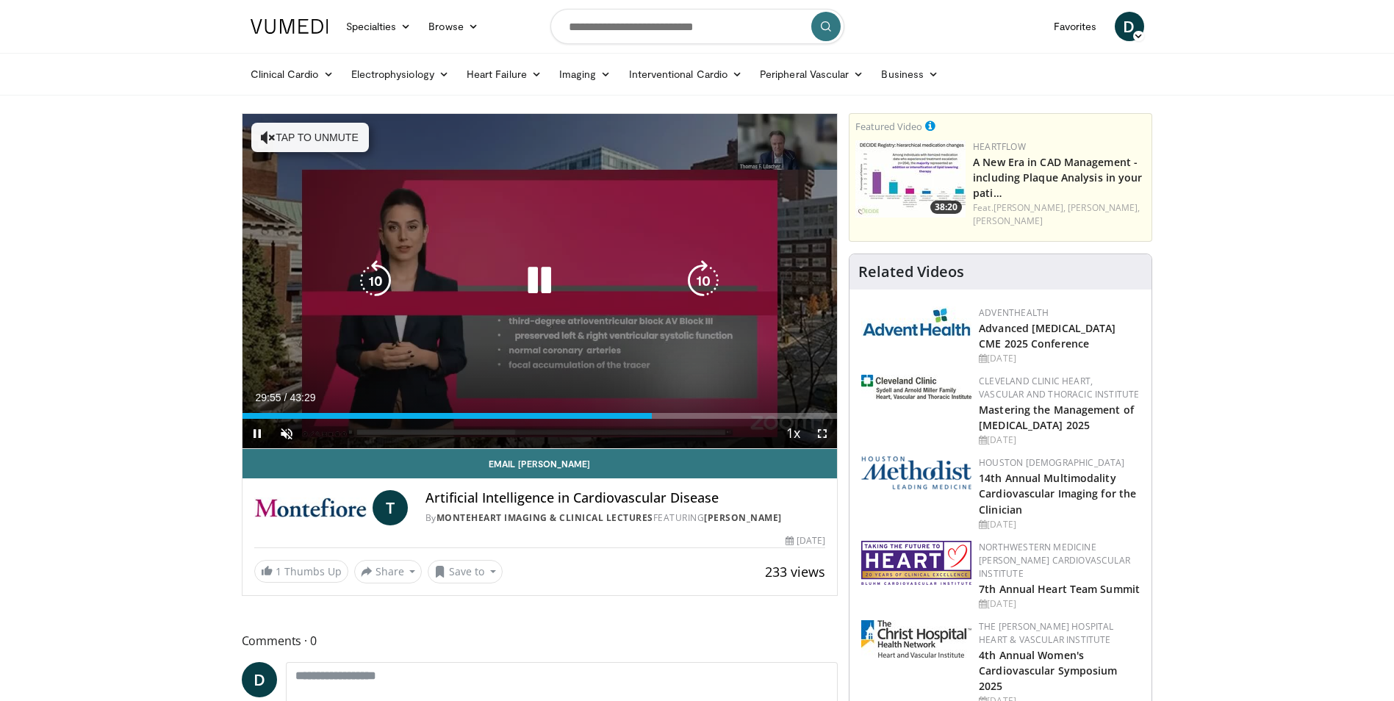
drag, startPoint x: 824, startPoint y: 435, endPoint x: 827, endPoint y: 490, distance: 55.2
click at [824, 435] on span "Video Player" at bounding box center [821, 433] width 29 height 29
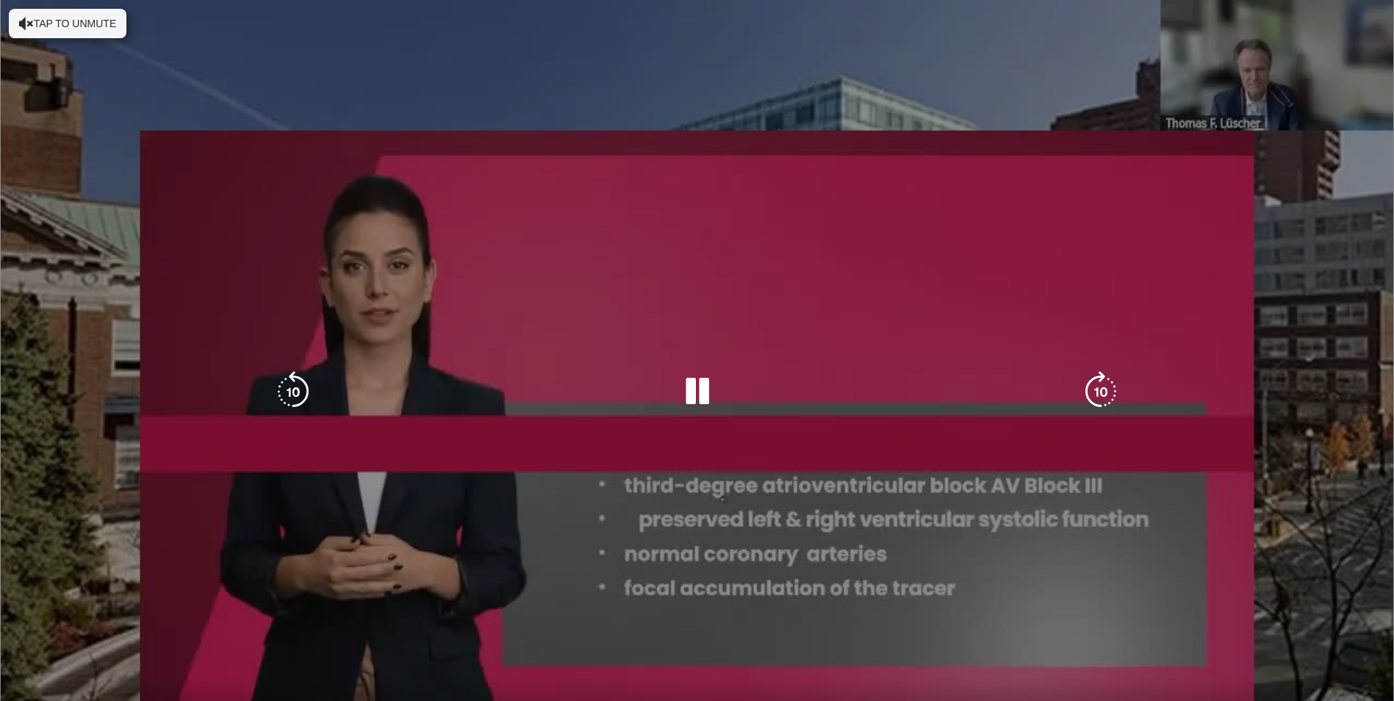
click at [827, 490] on div "10 seconds Tap to unmute" at bounding box center [697, 391] width 1394 height 783
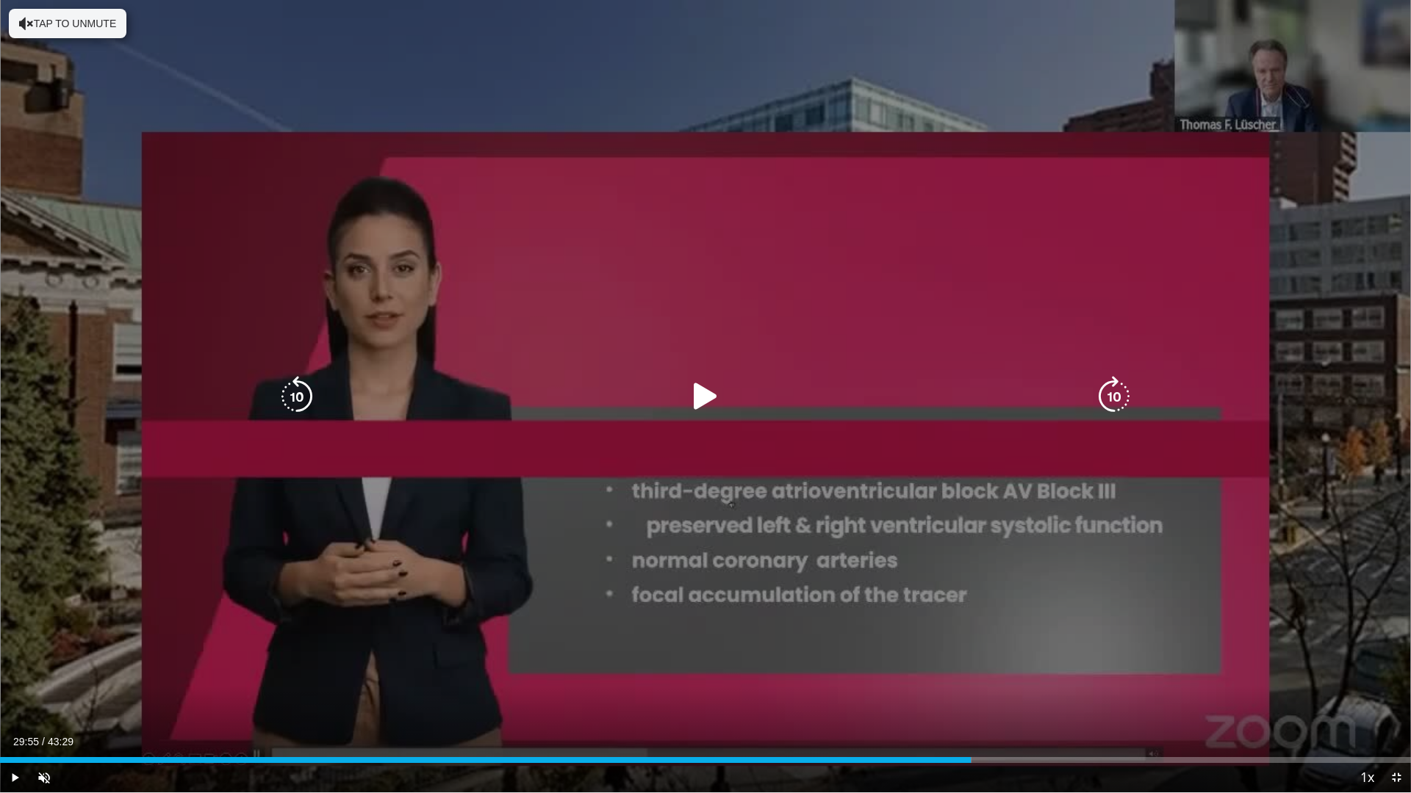
click at [695, 397] on icon "Video Player" at bounding box center [705, 396] width 41 height 41
click at [688, 408] on icon "Video Player" at bounding box center [705, 396] width 41 height 41
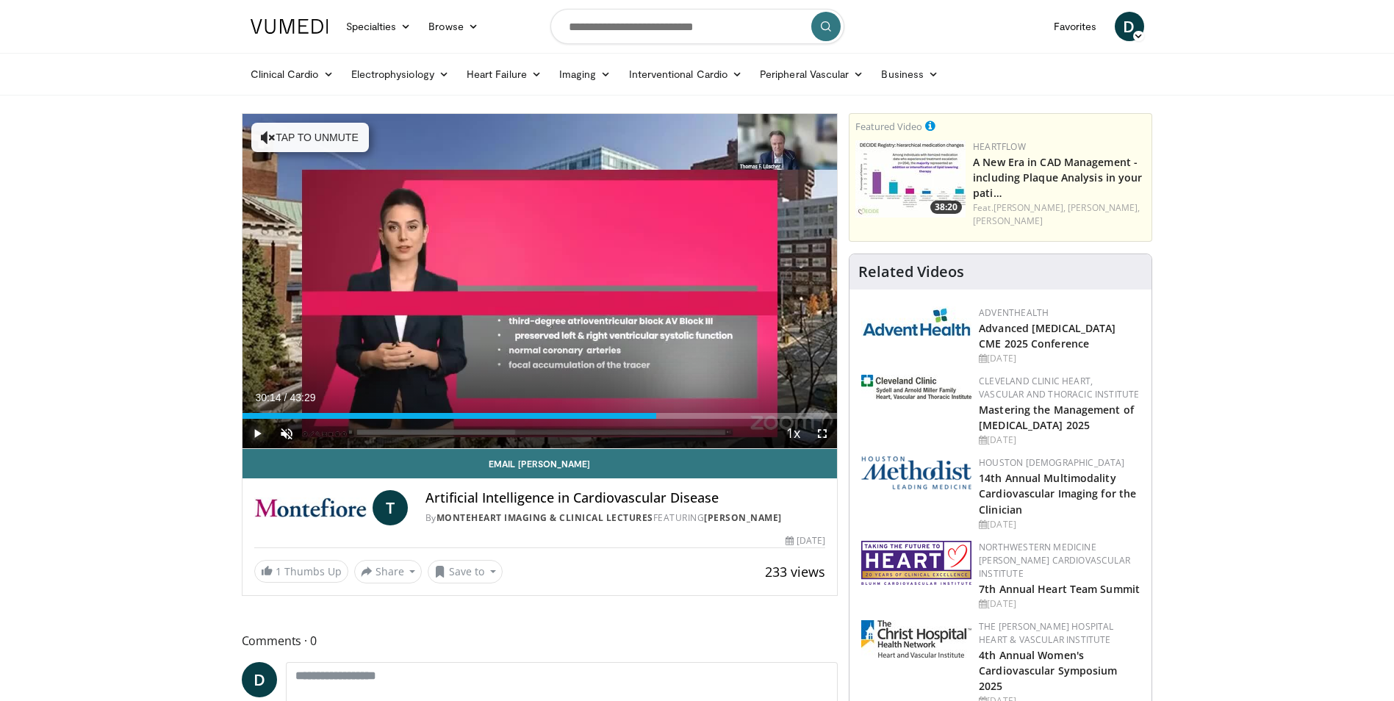
click at [256, 432] on span "Video Player" at bounding box center [256, 433] width 29 height 29
click at [820, 431] on span "Video Player" at bounding box center [821, 433] width 29 height 29
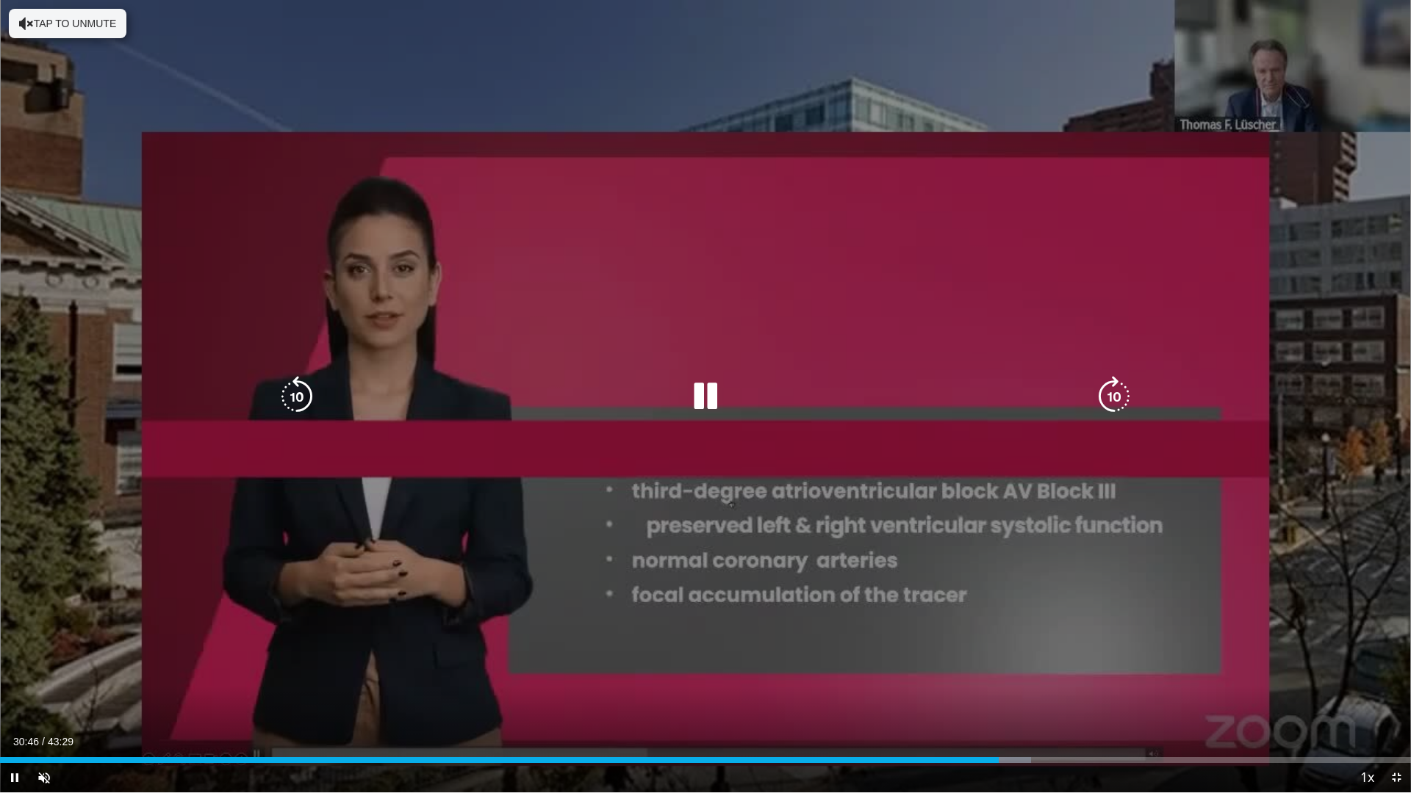
click at [715, 389] on icon "Video Player" at bounding box center [705, 396] width 41 height 41
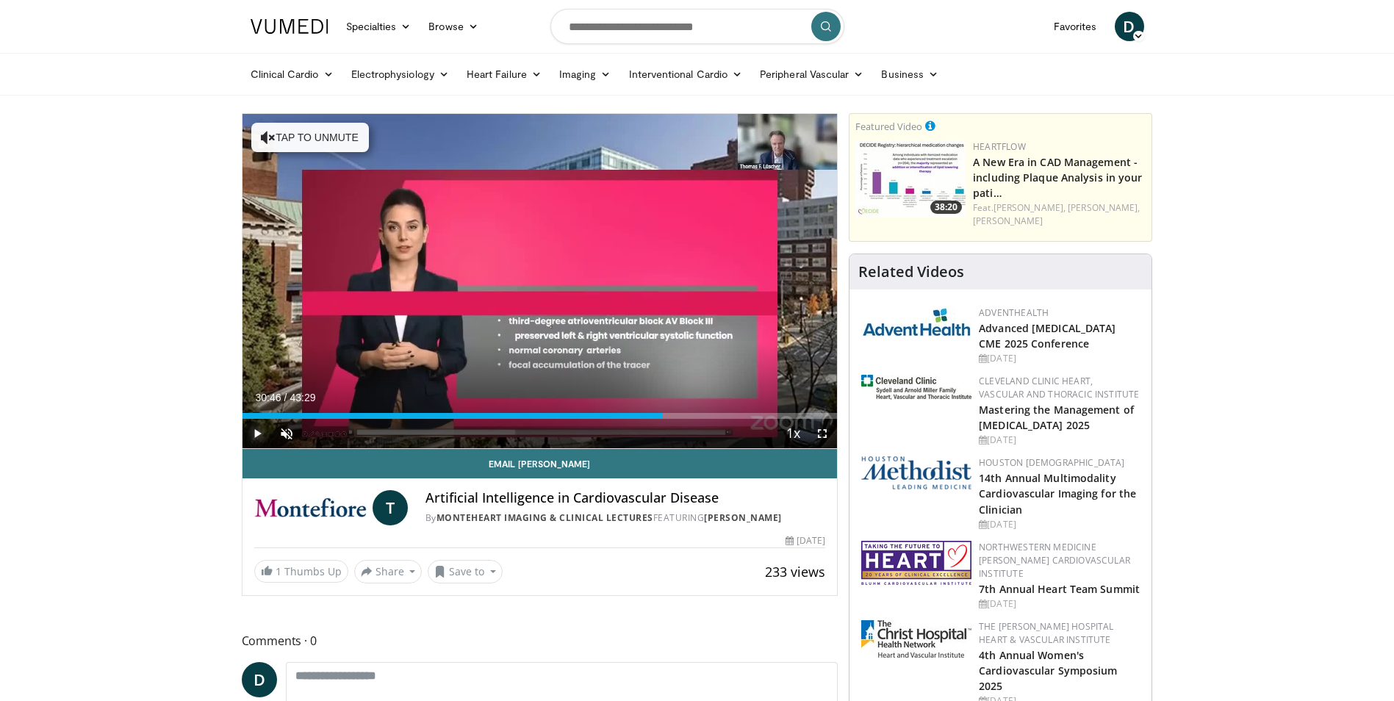
click at [253, 435] on span "Video Player" at bounding box center [256, 433] width 29 height 29
click at [820, 430] on span "Video Player" at bounding box center [821, 433] width 29 height 29
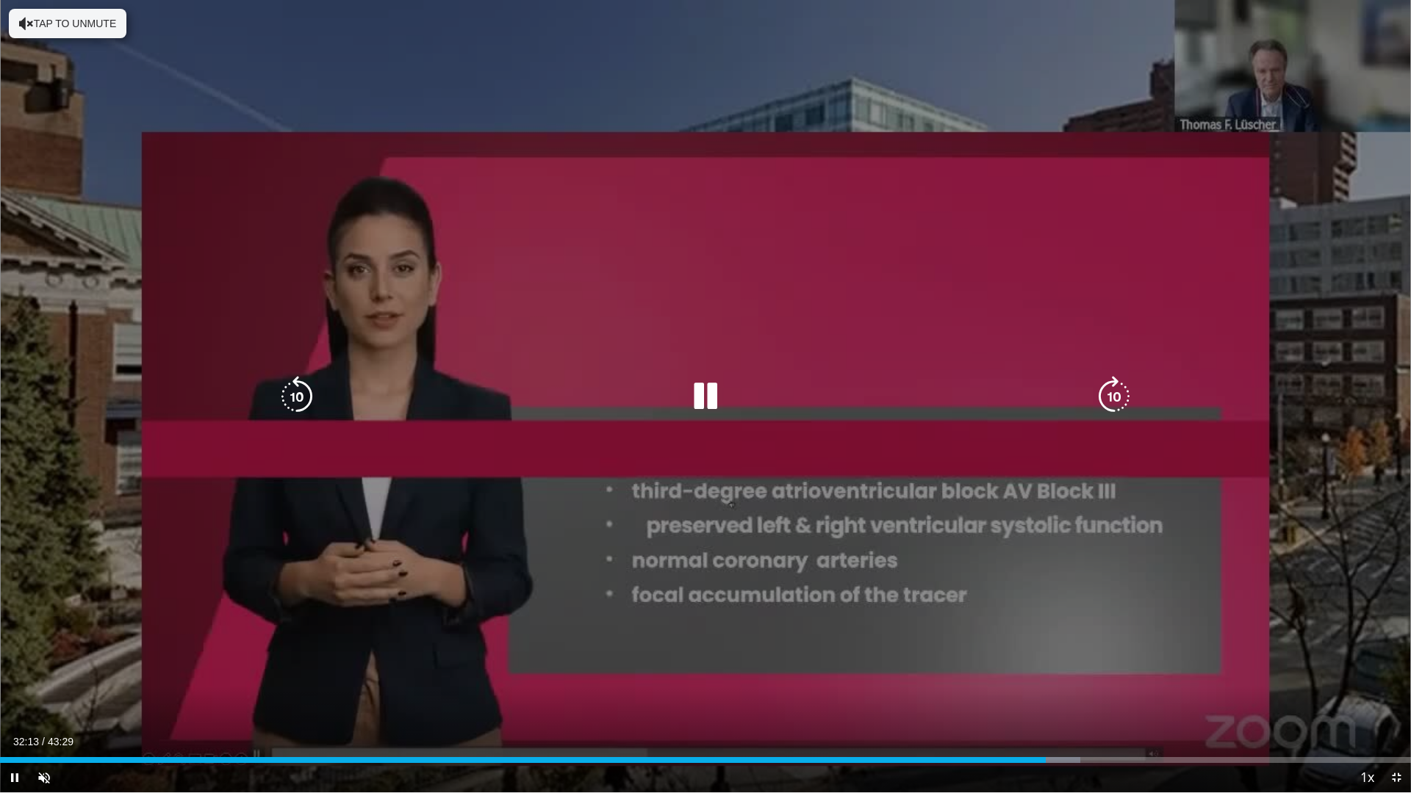
click at [649, 536] on div "10 seconds Tap to unmute" at bounding box center [705, 396] width 1411 height 793
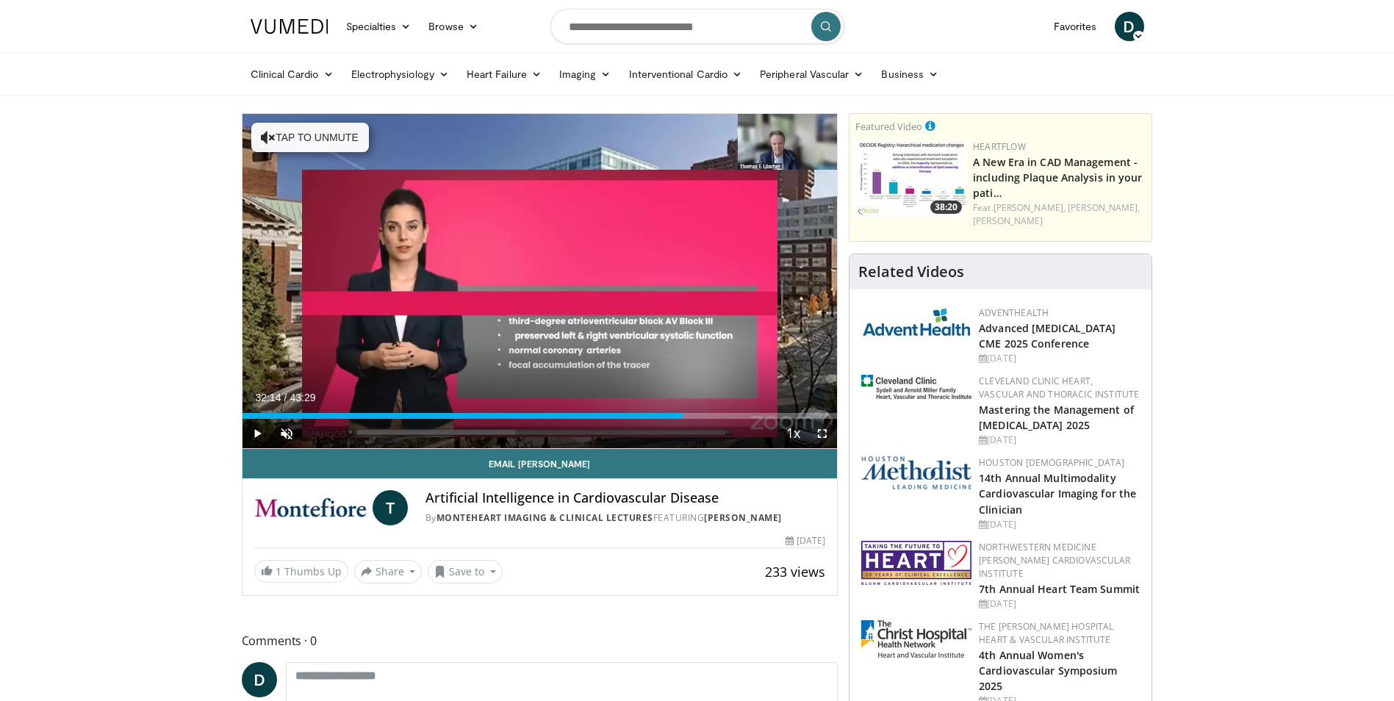
click at [821, 439] on span "Video Player" at bounding box center [821, 433] width 29 height 29
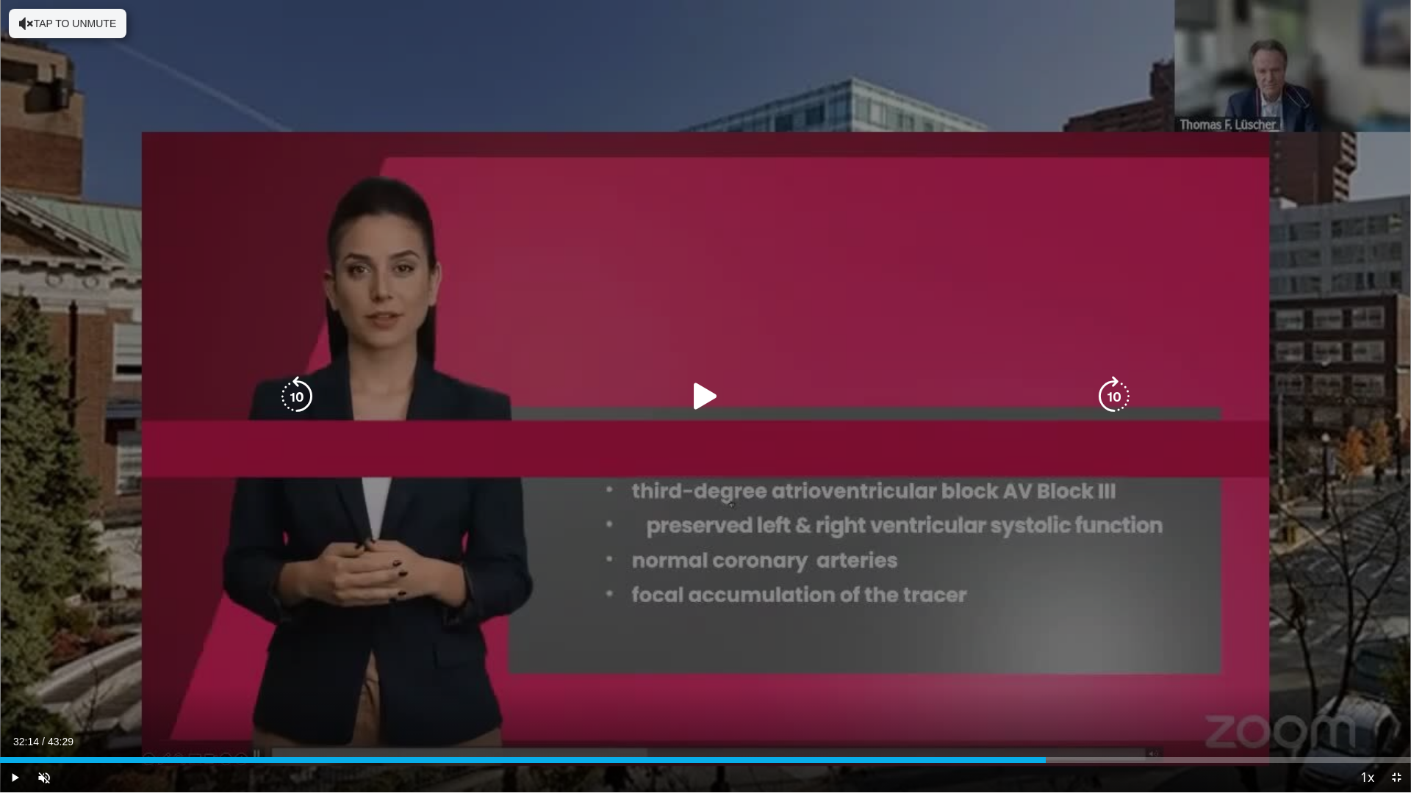
click at [703, 394] on icon "Video Player" at bounding box center [705, 396] width 41 height 41
click at [719, 406] on icon "Video Player" at bounding box center [705, 396] width 41 height 41
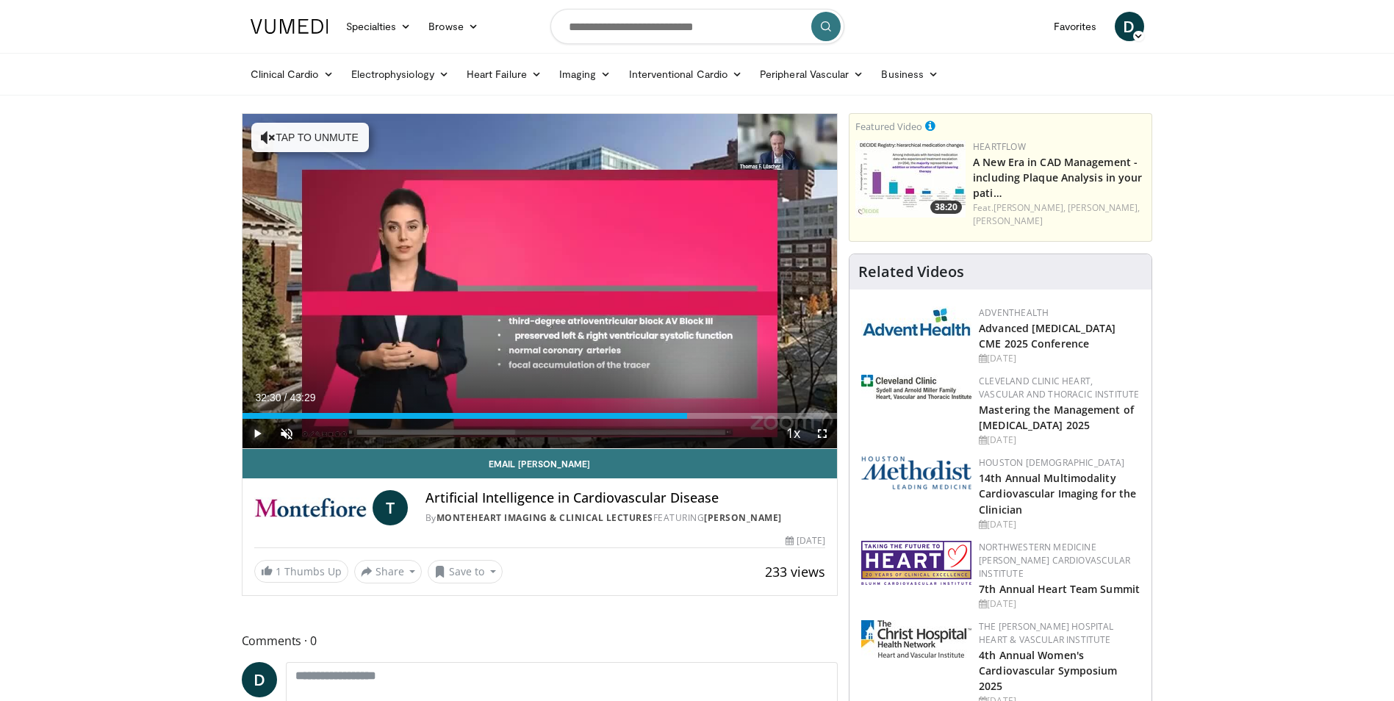
drag, startPoint x: 252, startPoint y: 432, endPoint x: 267, endPoint y: 435, distance: 15.7
click at [252, 432] on span "Video Player" at bounding box center [256, 433] width 29 height 29
click at [822, 433] on span "Video Player" at bounding box center [821, 433] width 29 height 29
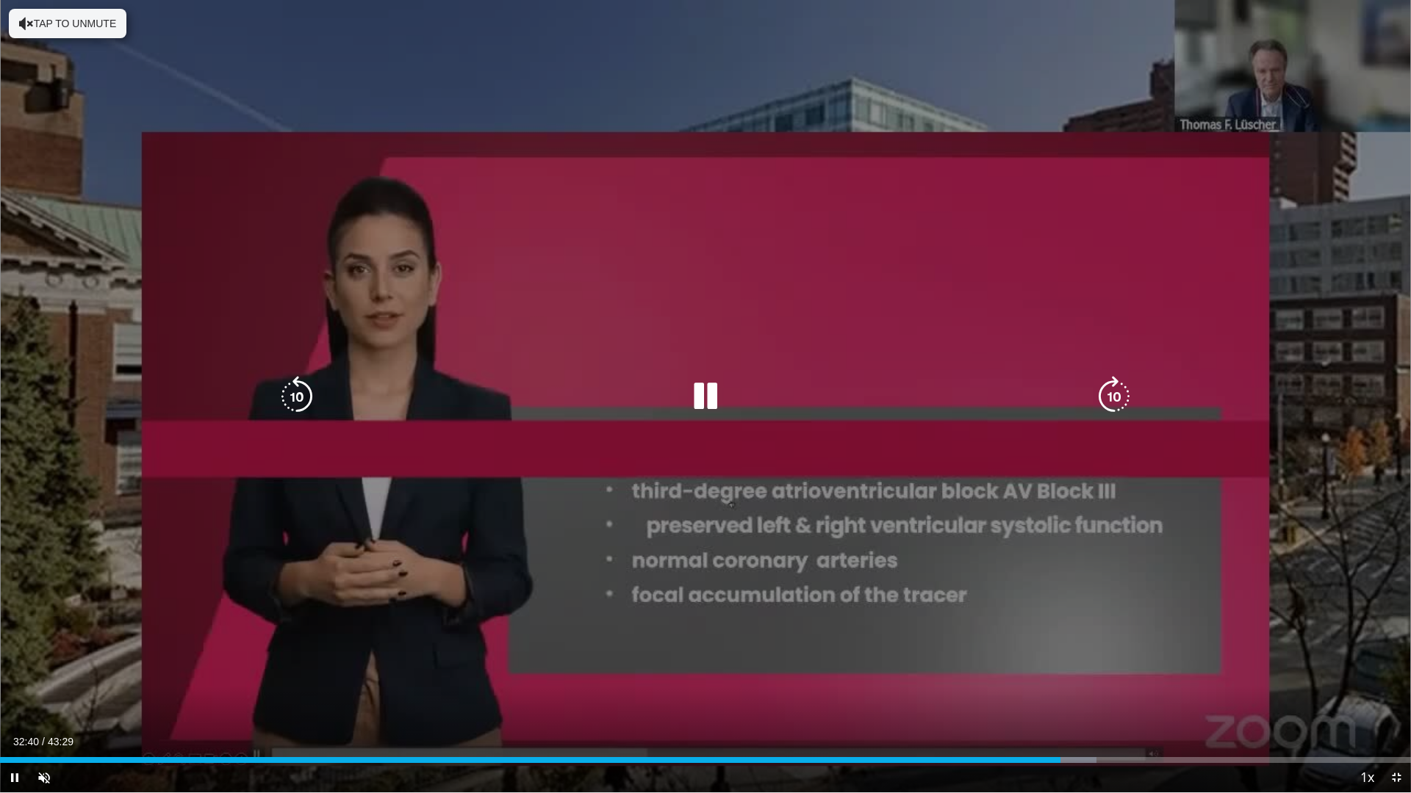
click at [710, 398] on icon "Video Player" at bounding box center [705, 396] width 41 height 41
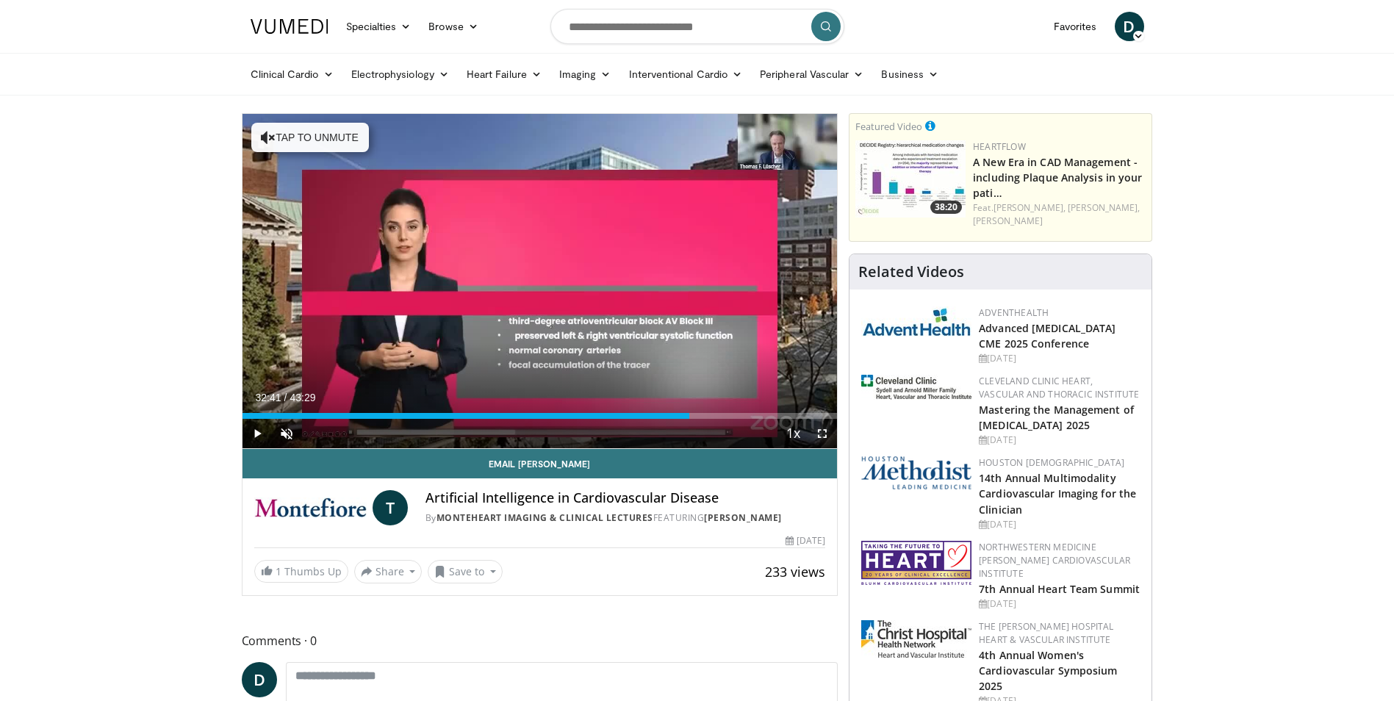
drag, startPoint x: 820, startPoint y: 435, endPoint x: 825, endPoint y: 493, distance: 58.3
click at [820, 435] on span "Video Player" at bounding box center [821, 433] width 29 height 29
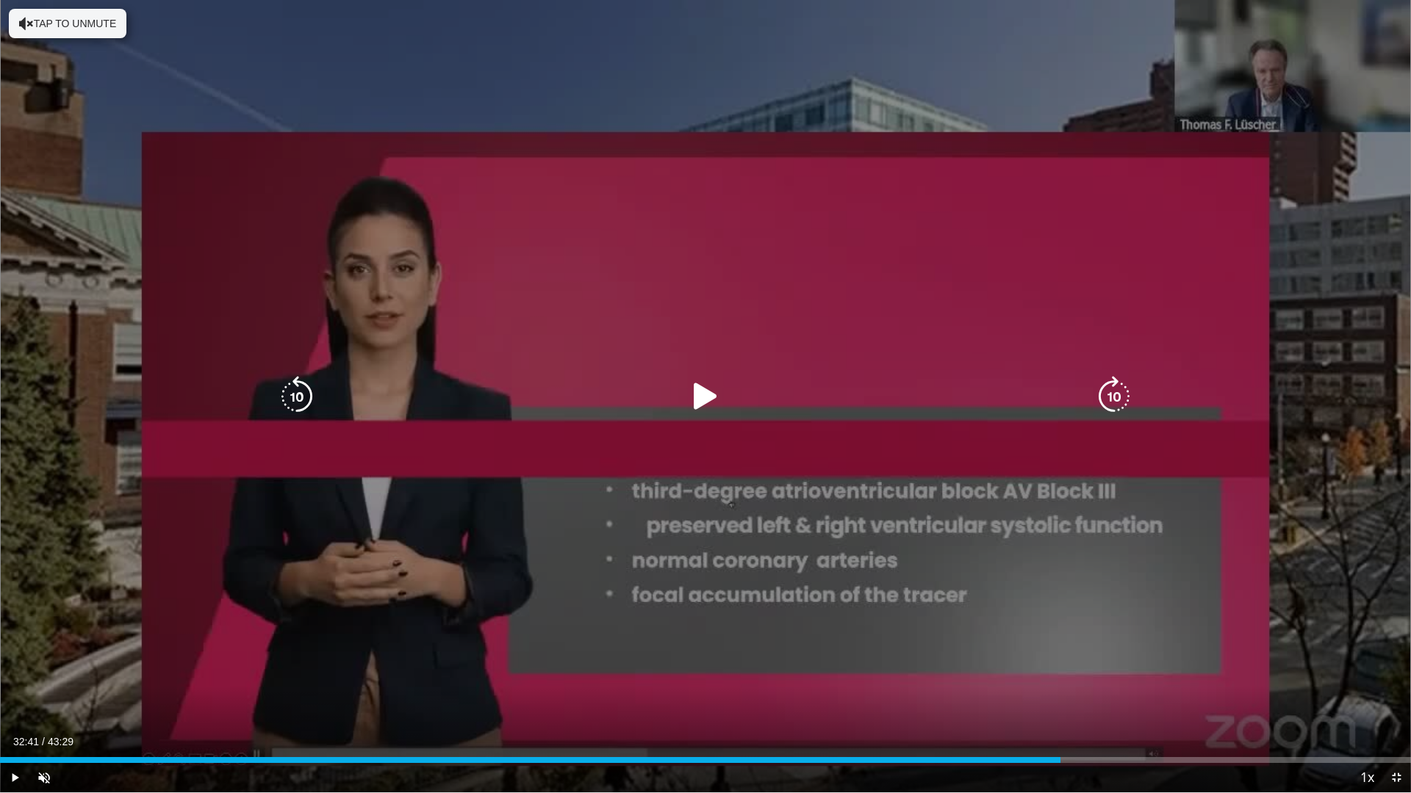
drag, startPoint x: 696, startPoint y: 396, endPoint x: 797, endPoint y: 509, distance: 151.4
click at [702, 401] on icon "Video Player" at bounding box center [705, 396] width 41 height 41
click at [713, 395] on icon "Video Player" at bounding box center [705, 396] width 41 height 41
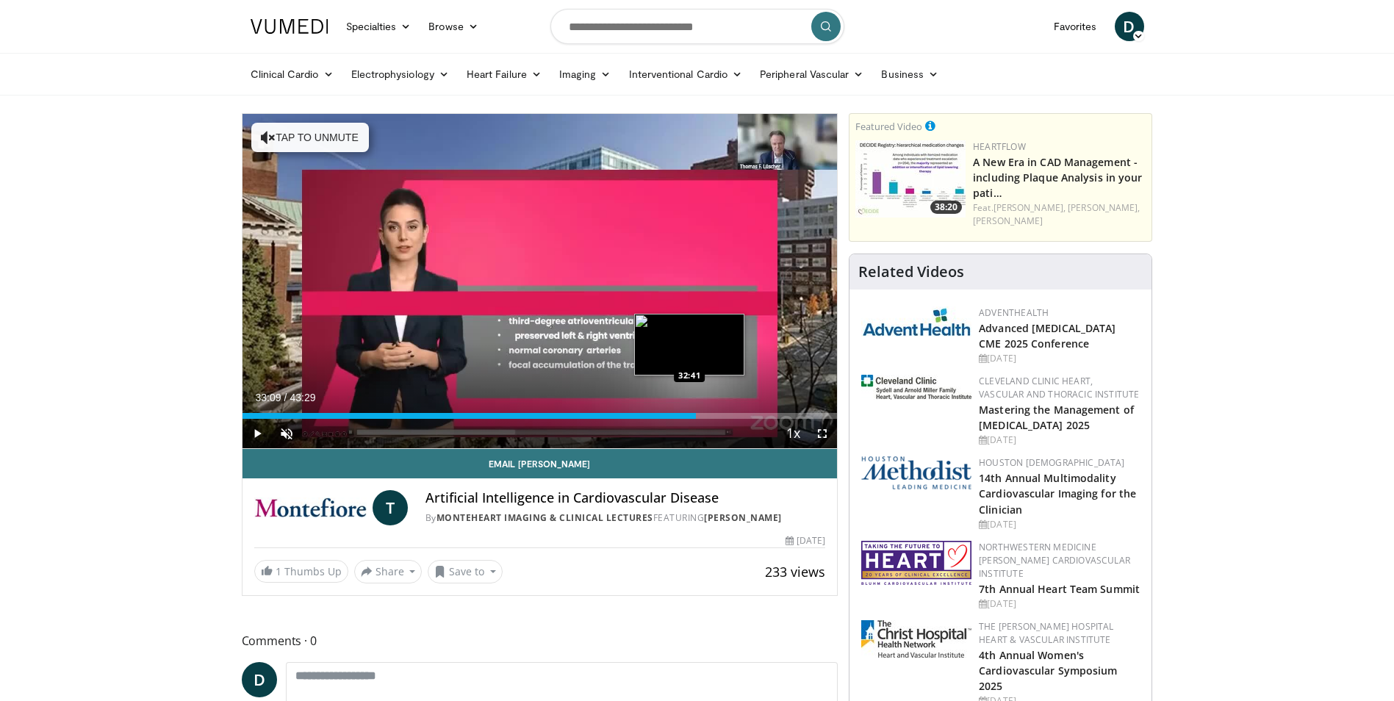
click at [689, 415] on div "Loaded : 0.00% 33:09 32:41" at bounding box center [539, 416] width 595 height 6
click at [690, 415] on div "Progress Bar" at bounding box center [690, 416] width 1 height 6
click at [815, 435] on span "Video Player" at bounding box center [821, 433] width 29 height 29
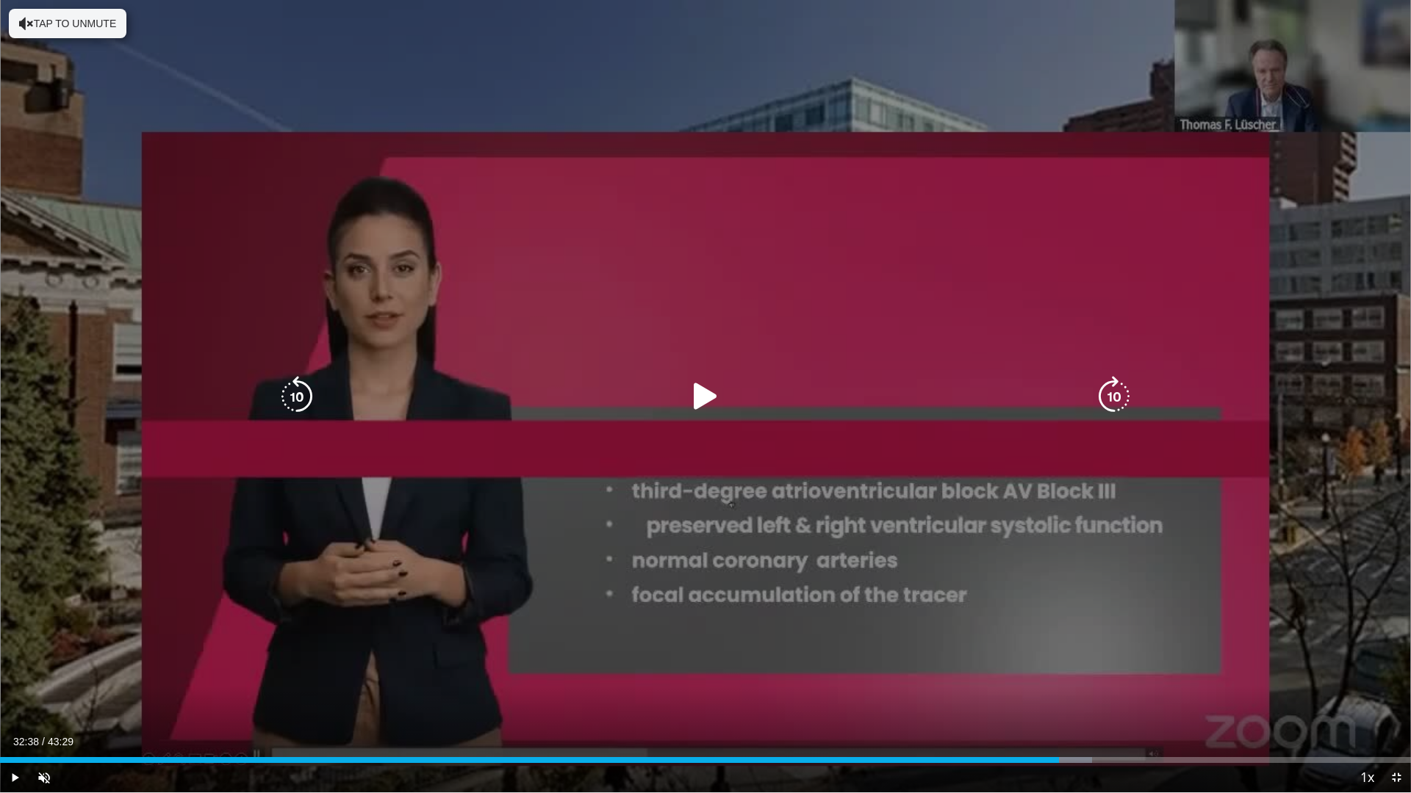
click at [702, 400] on icon "Video Player" at bounding box center [705, 396] width 41 height 41
click at [702, 394] on icon "Video Player" at bounding box center [705, 396] width 41 height 41
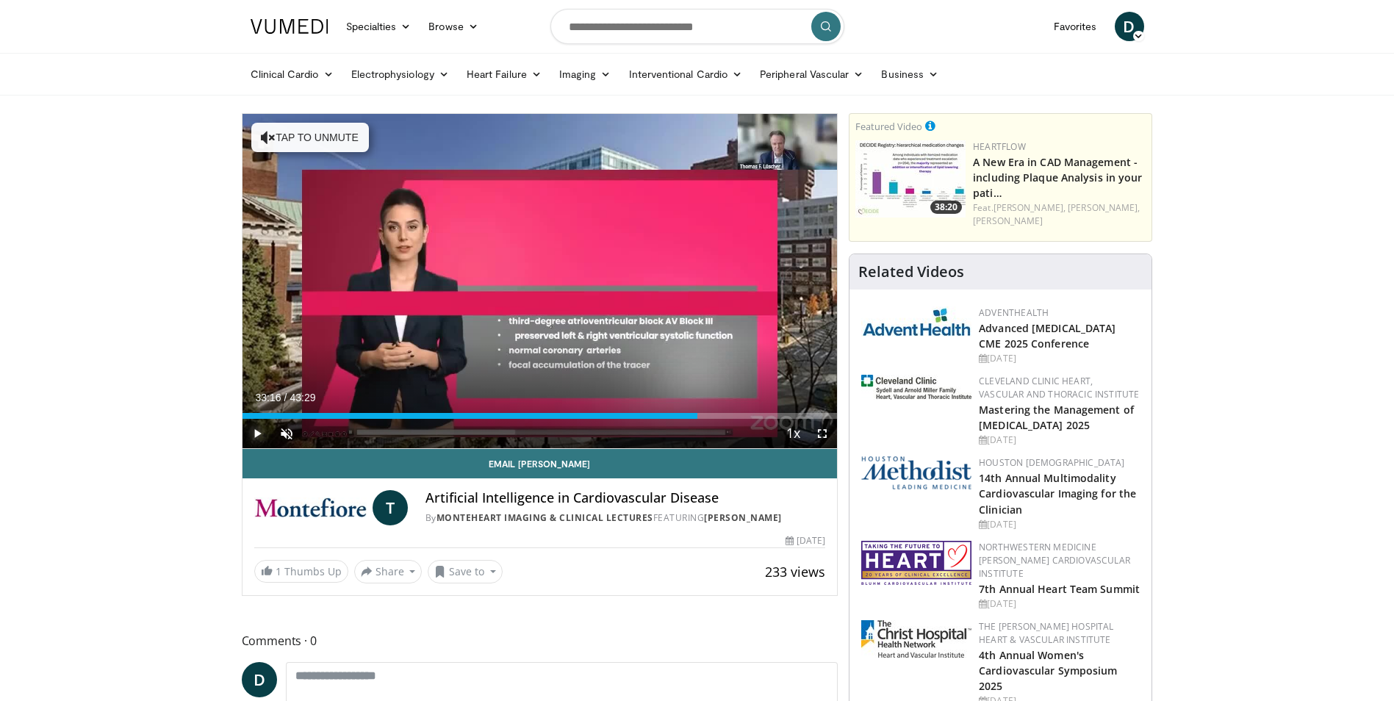
click at [256, 428] on span "Video Player" at bounding box center [256, 433] width 29 height 29
click at [824, 434] on span "Video Player" at bounding box center [821, 433] width 29 height 29
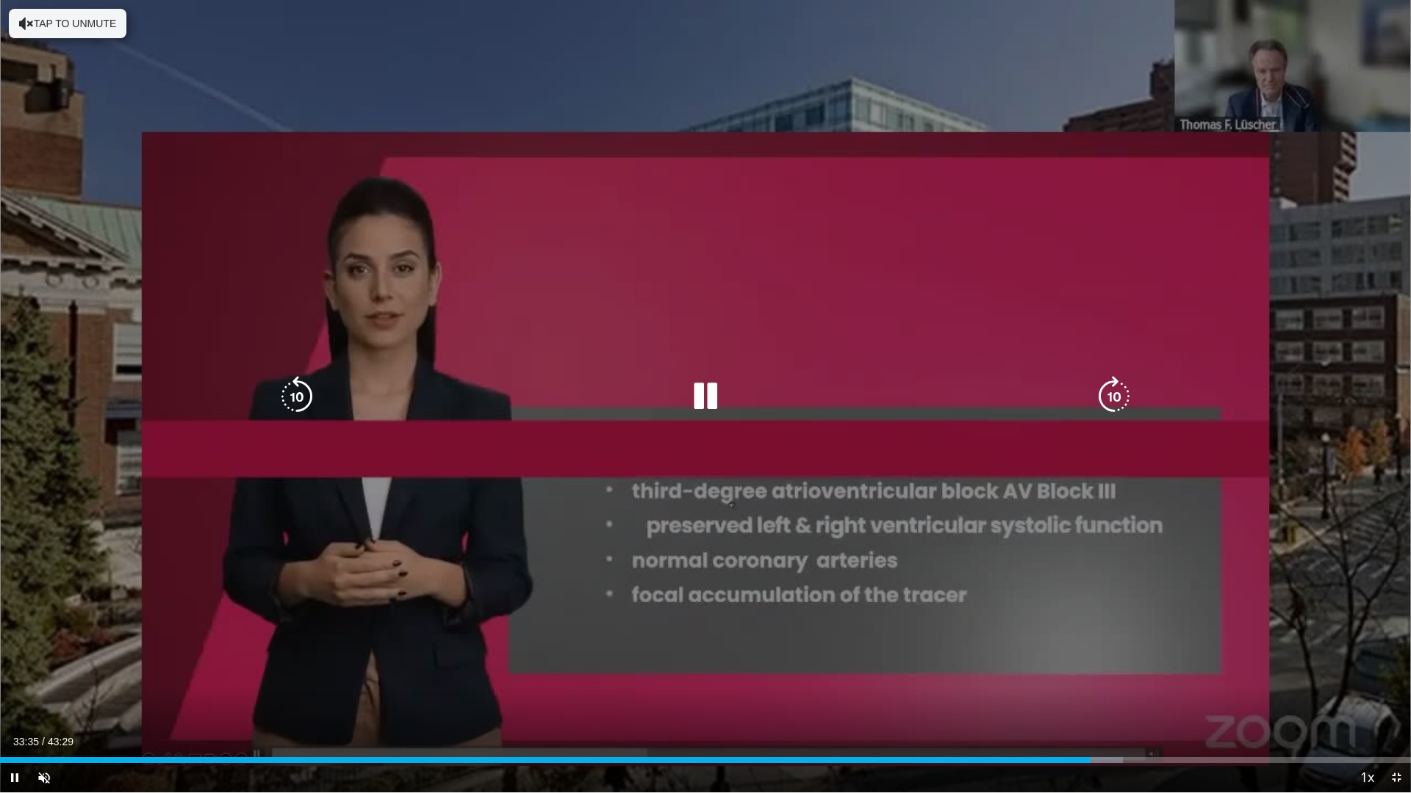
click at [713, 386] on icon "Video Player" at bounding box center [705, 396] width 41 height 41
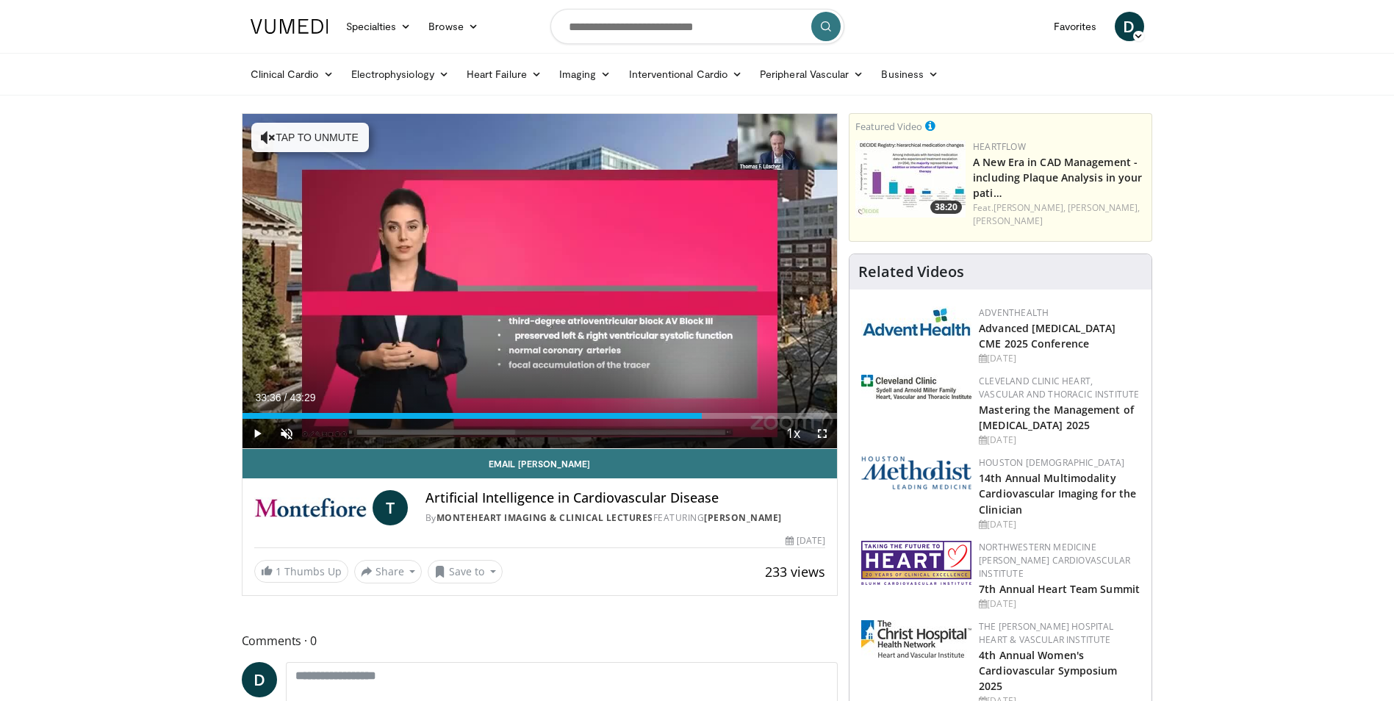
drag, startPoint x: 818, startPoint y: 431, endPoint x: 821, endPoint y: 485, distance: 54.4
click at [818, 431] on span "Video Player" at bounding box center [821, 433] width 29 height 29
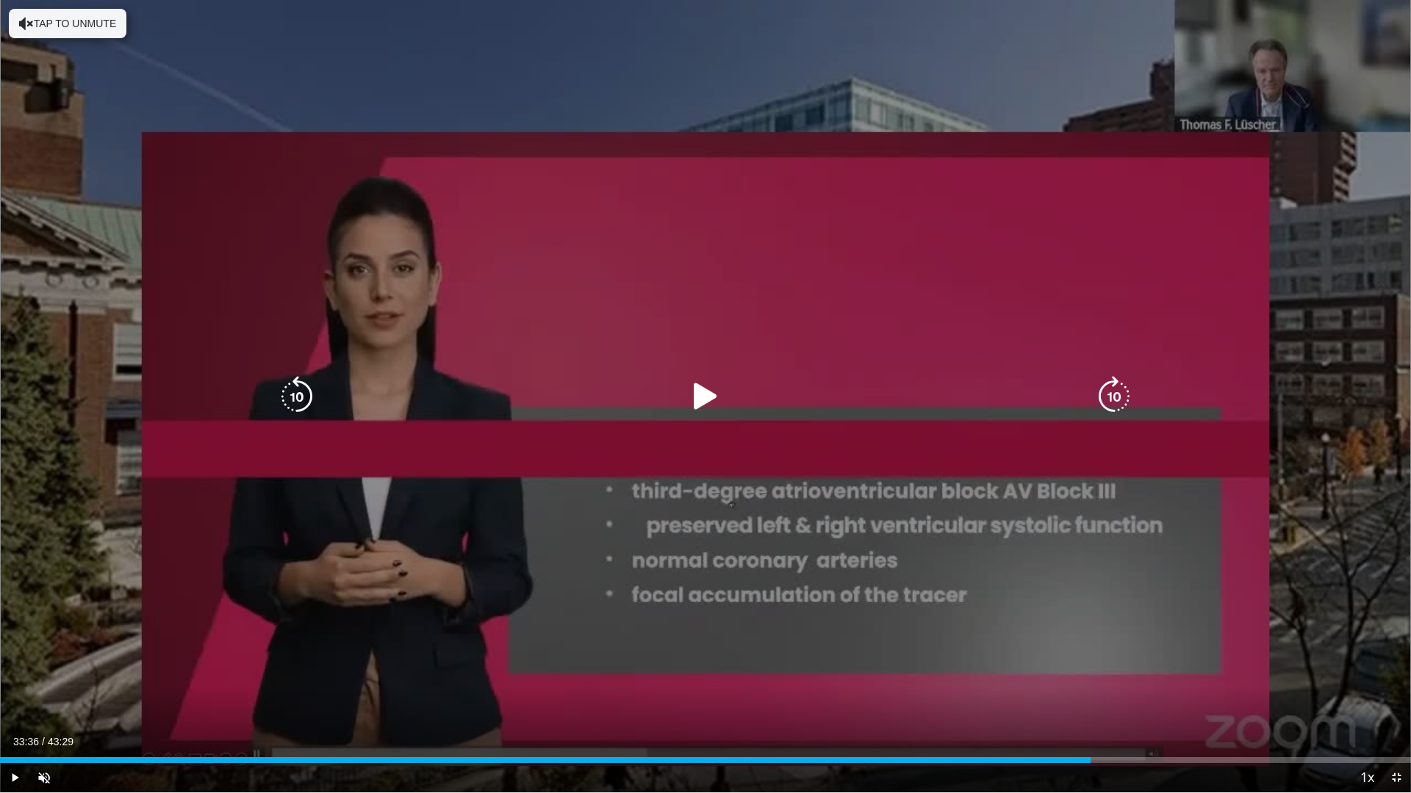
click at [699, 389] on icon "Video Player" at bounding box center [705, 396] width 41 height 41
click at [820, 540] on div "10 seconds Tap to unmute" at bounding box center [705, 396] width 1411 height 793
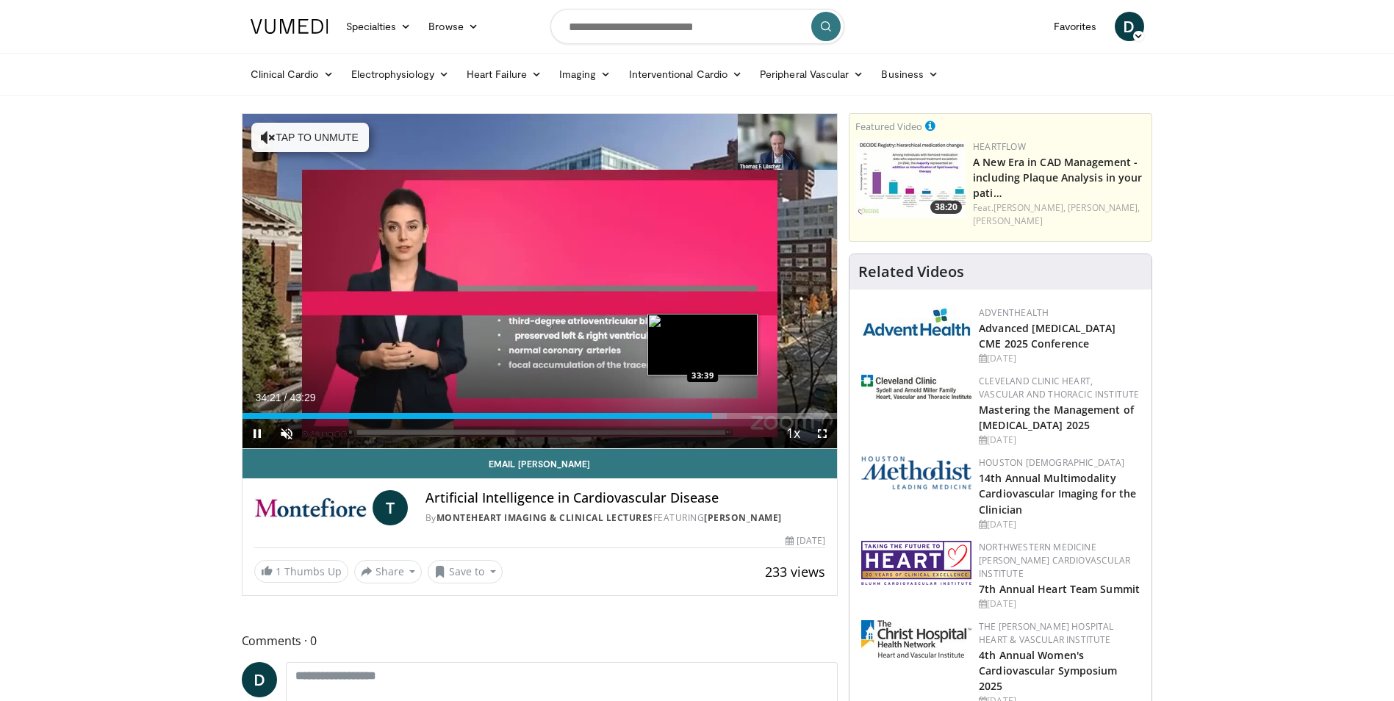
click at [703, 411] on div "Loaded : 81.51% 34:21 33:39" at bounding box center [539, 412] width 595 height 14
click at [708, 417] on div "Loaded : 79.98% 33:44 34:02" at bounding box center [539, 416] width 595 height 6
click at [703, 416] on div "34:03" at bounding box center [475, 416] width 466 height 6
click at [253, 433] on span "Video Player" at bounding box center [256, 433] width 29 height 29
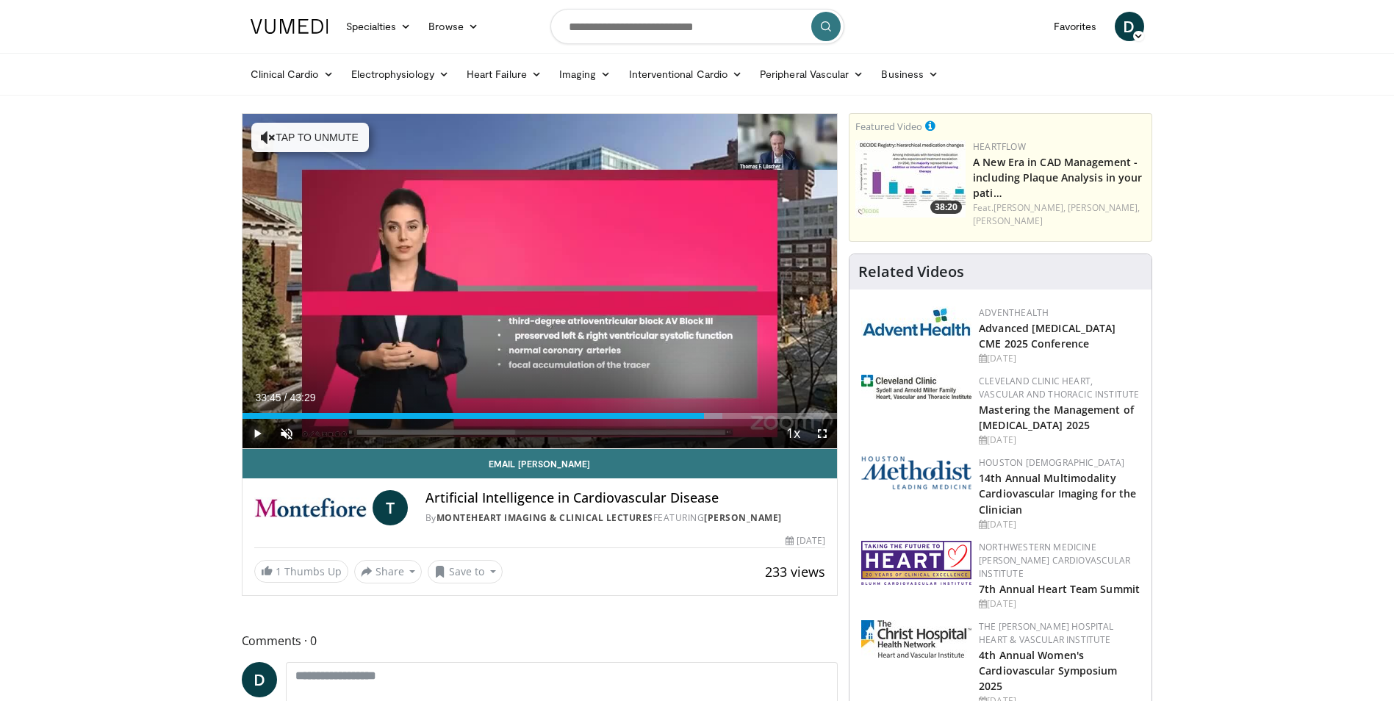
click at [253, 433] on span "Video Player" at bounding box center [256, 433] width 29 height 29
click at [827, 431] on span "Video Player" at bounding box center [821, 433] width 29 height 29
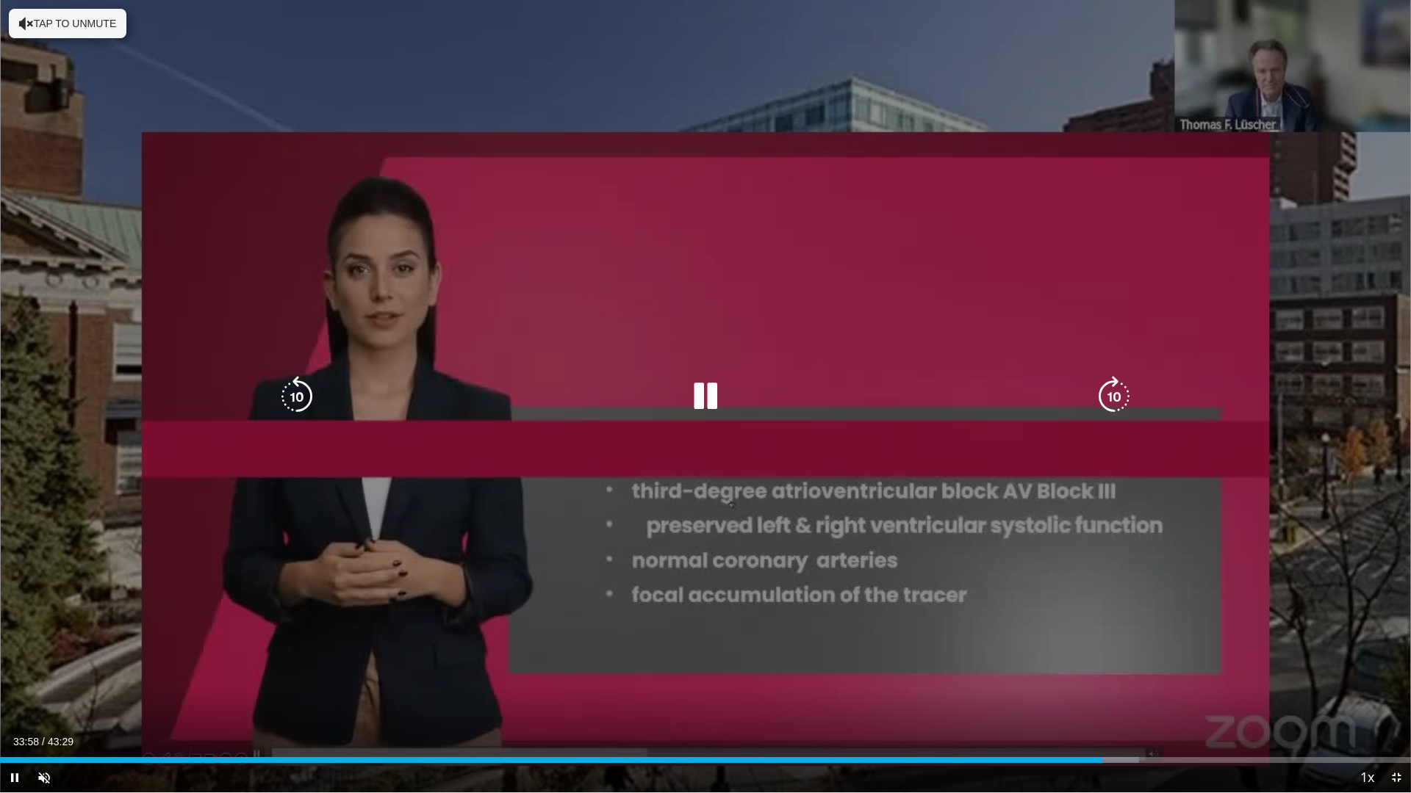
drag, startPoint x: 712, startPoint y: 406, endPoint x: 721, endPoint y: 438, distance: 33.7
click at [712, 406] on icon "Video Player" at bounding box center [705, 396] width 41 height 41
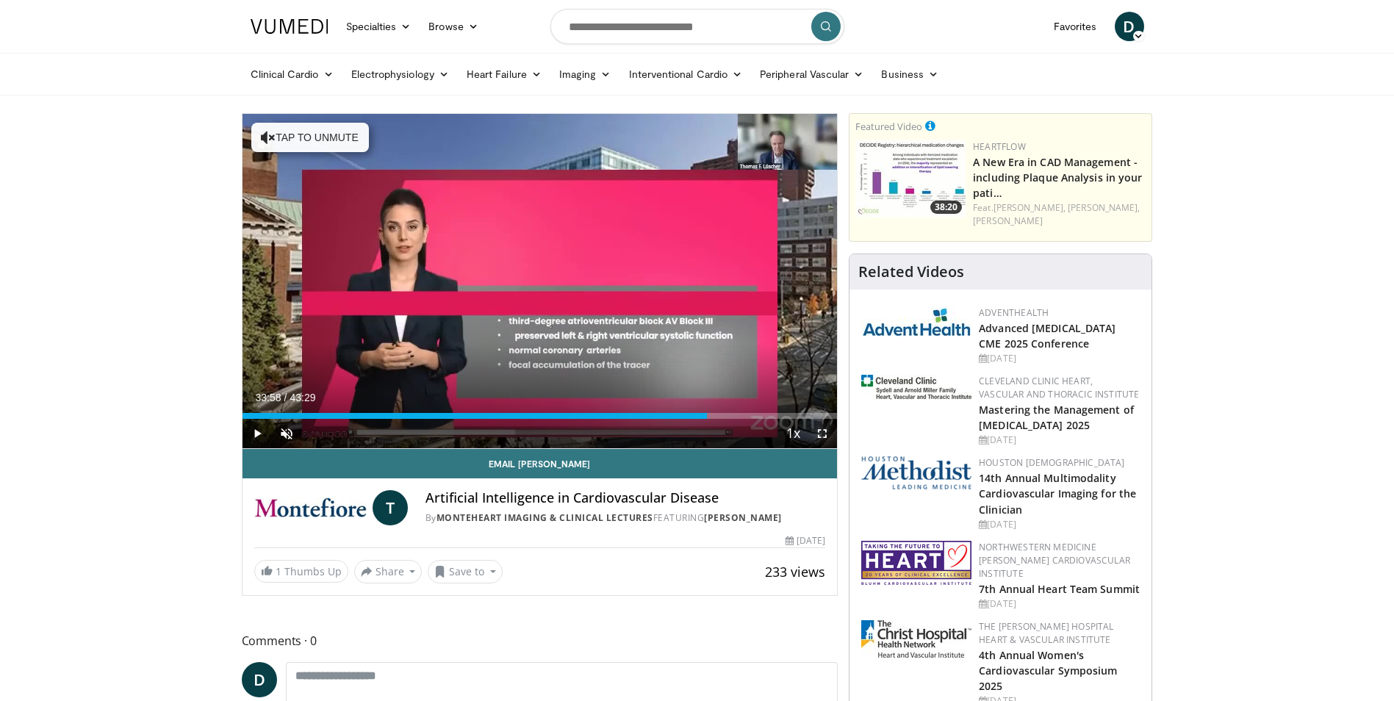
click at [816, 431] on span "Video Player" at bounding box center [821, 433] width 29 height 29
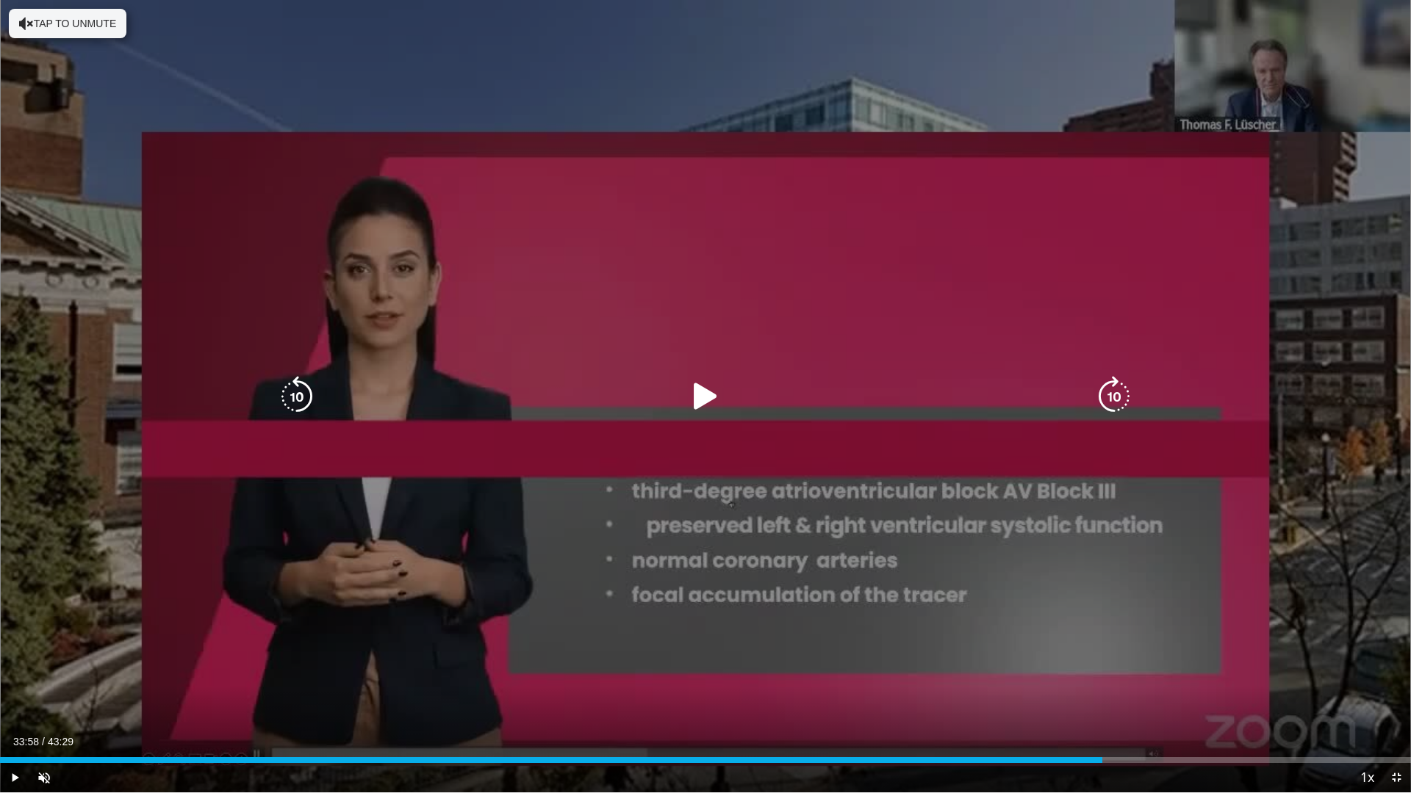
click at [694, 391] on icon "Video Player" at bounding box center [705, 396] width 41 height 41
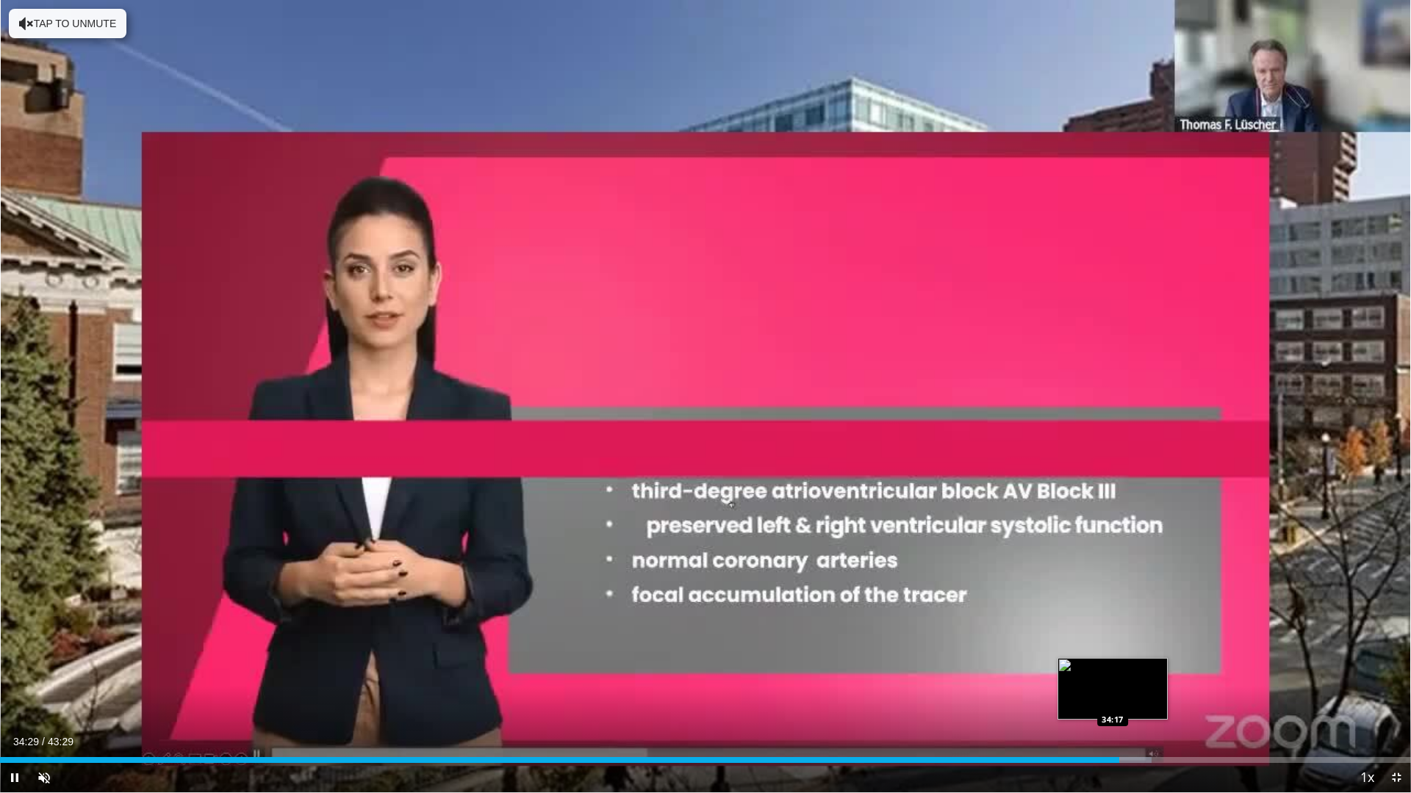
click at [1112, 700] on div "Loaded : 81.64% 34:29 34:17" at bounding box center [705, 760] width 1411 height 6
click at [1109, 700] on div "34:25" at bounding box center [558, 760] width 1117 height 6
click at [1109, 700] on div "34:20" at bounding box center [557, 760] width 1114 height 6
click at [1109, 700] on div "Progress Bar" at bounding box center [1126, 760] width 50 height 6
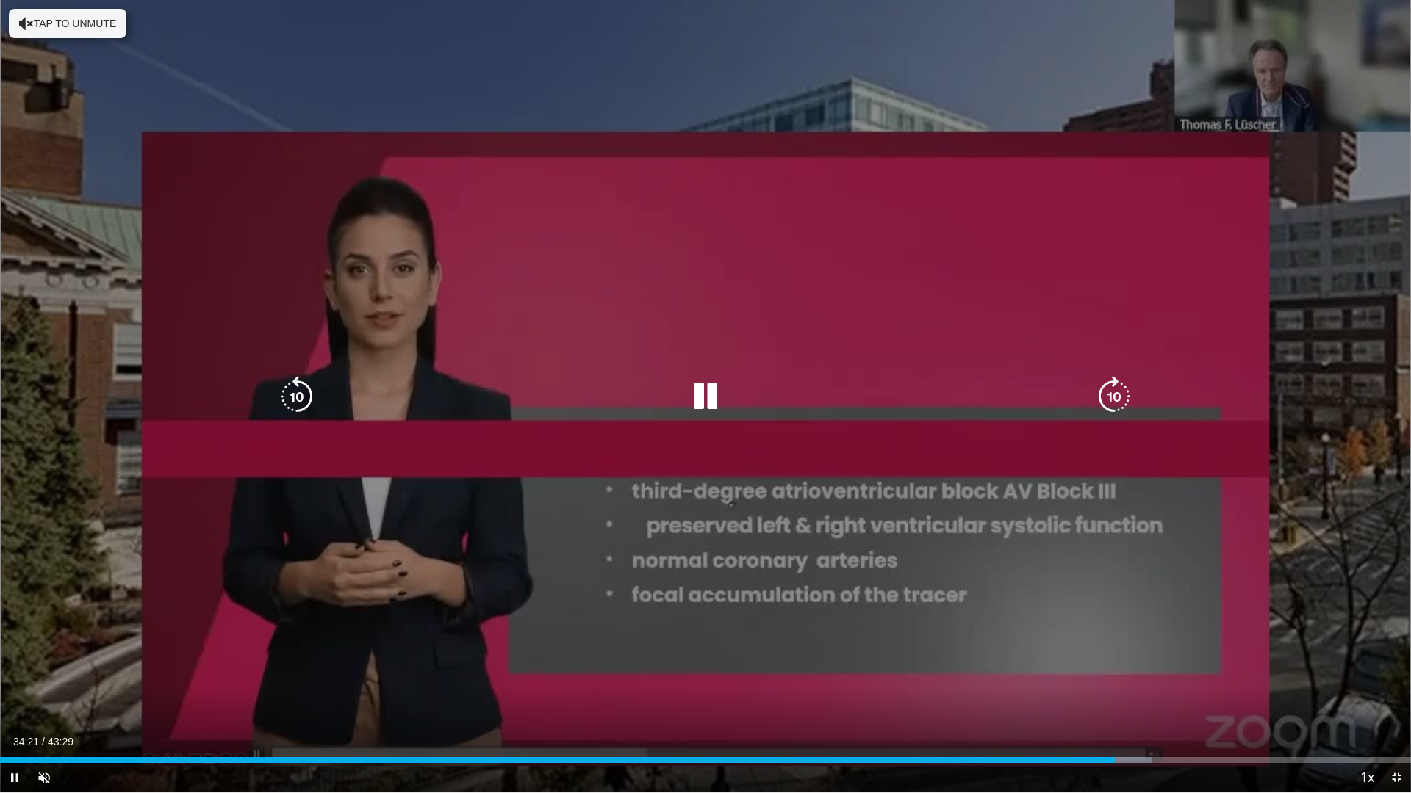
click at [691, 402] on icon "Video Player" at bounding box center [705, 396] width 41 height 41
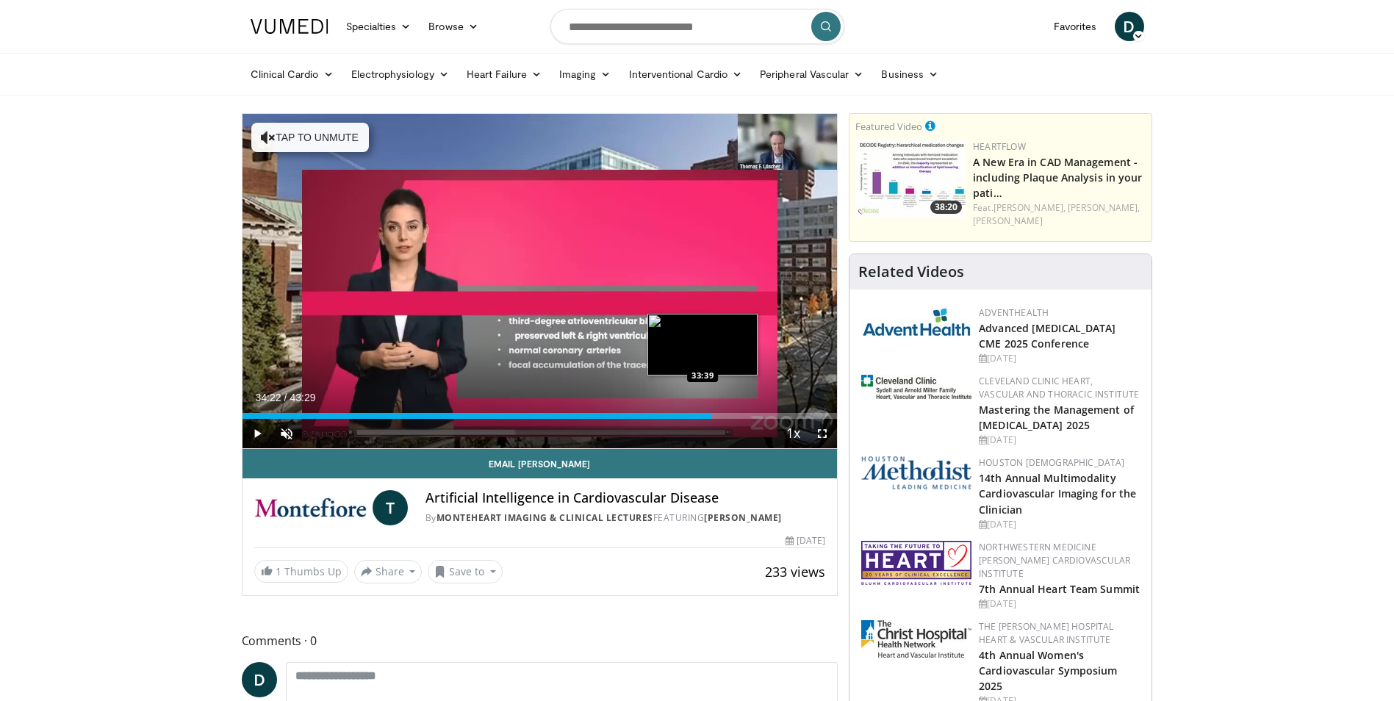
click at [702, 413] on div "34:22" at bounding box center [477, 416] width 470 height 6
click at [256, 432] on span "Video Player" at bounding box center [256, 433] width 29 height 29
click at [820, 436] on span "Video Player" at bounding box center [821, 433] width 29 height 29
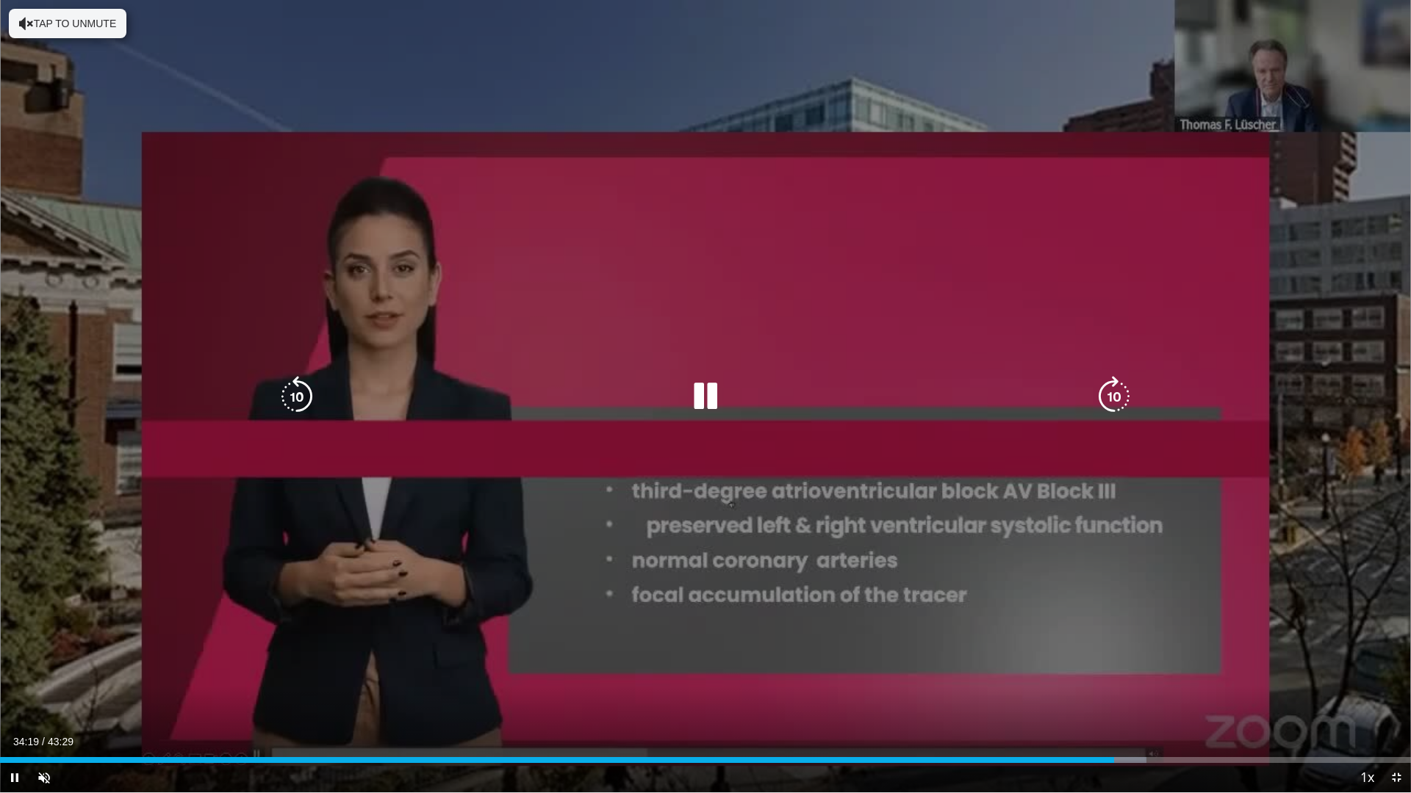
click at [683, 601] on div "10 seconds Tap to unmute" at bounding box center [705, 396] width 1411 height 793
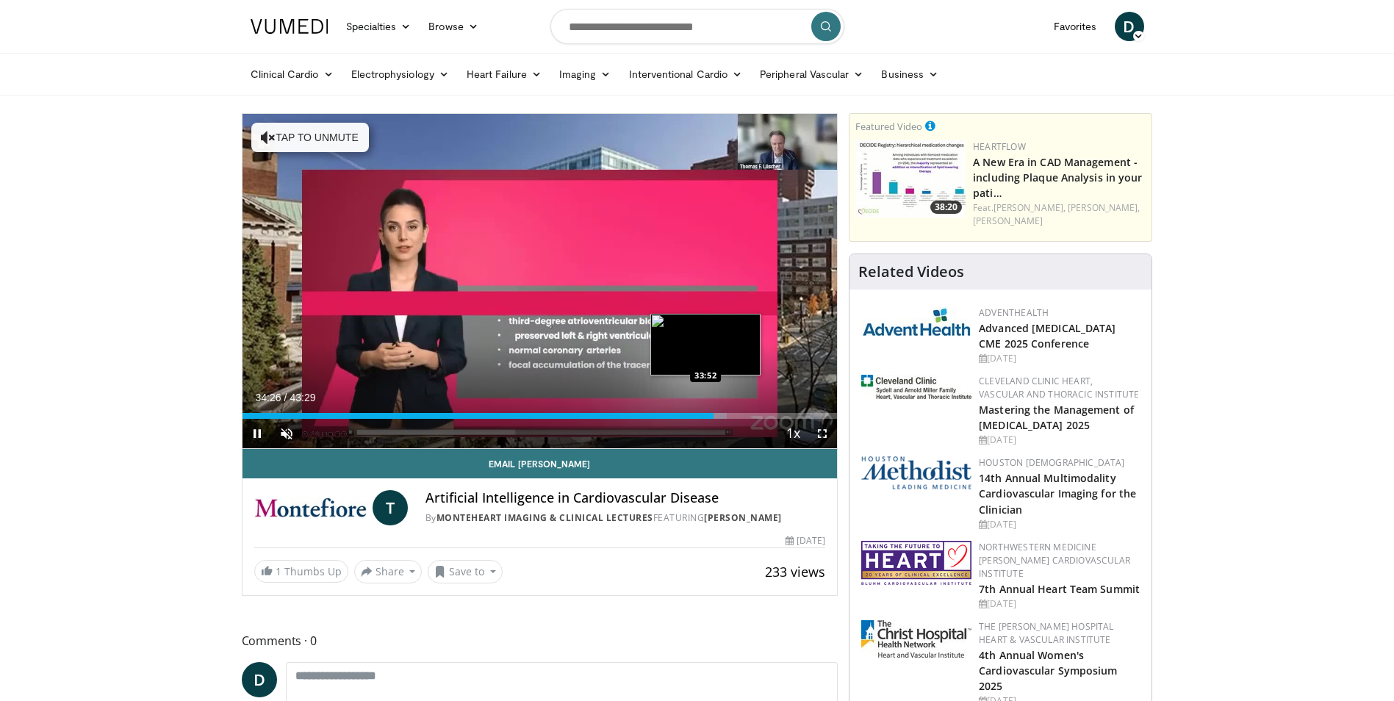
click at [705, 413] on div "Loaded : 81.51% 34:27 33:52" at bounding box center [539, 416] width 595 height 6
click at [259, 436] on span "Video Player" at bounding box center [256, 433] width 29 height 29
click at [816, 433] on span "Video Player" at bounding box center [821, 433] width 29 height 29
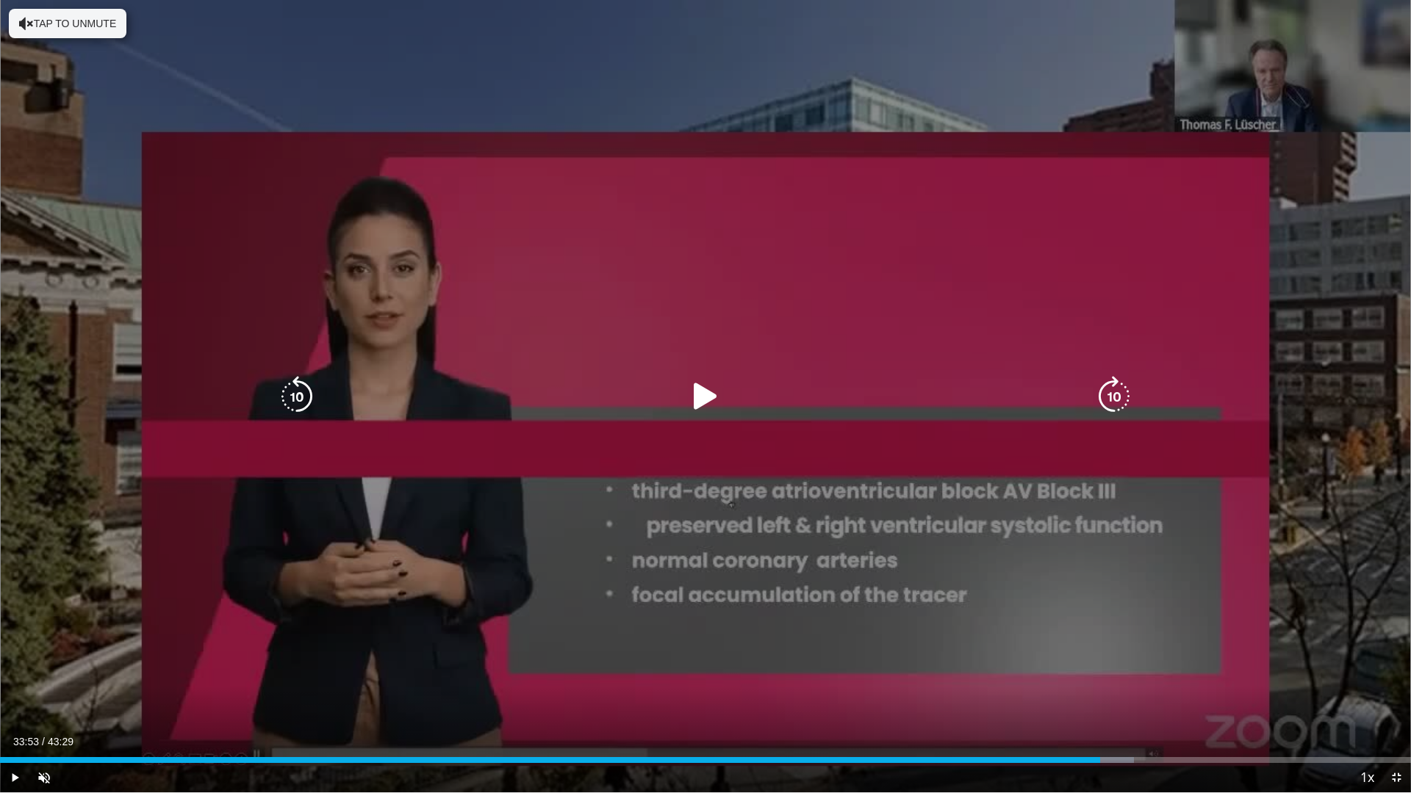
drag, startPoint x: 696, startPoint y: 403, endPoint x: 721, endPoint y: 428, distance: 35.3
click at [699, 410] on icon "Video Player" at bounding box center [705, 396] width 41 height 41
click at [506, 548] on div "10 seconds Tap to unmute" at bounding box center [705, 396] width 1411 height 793
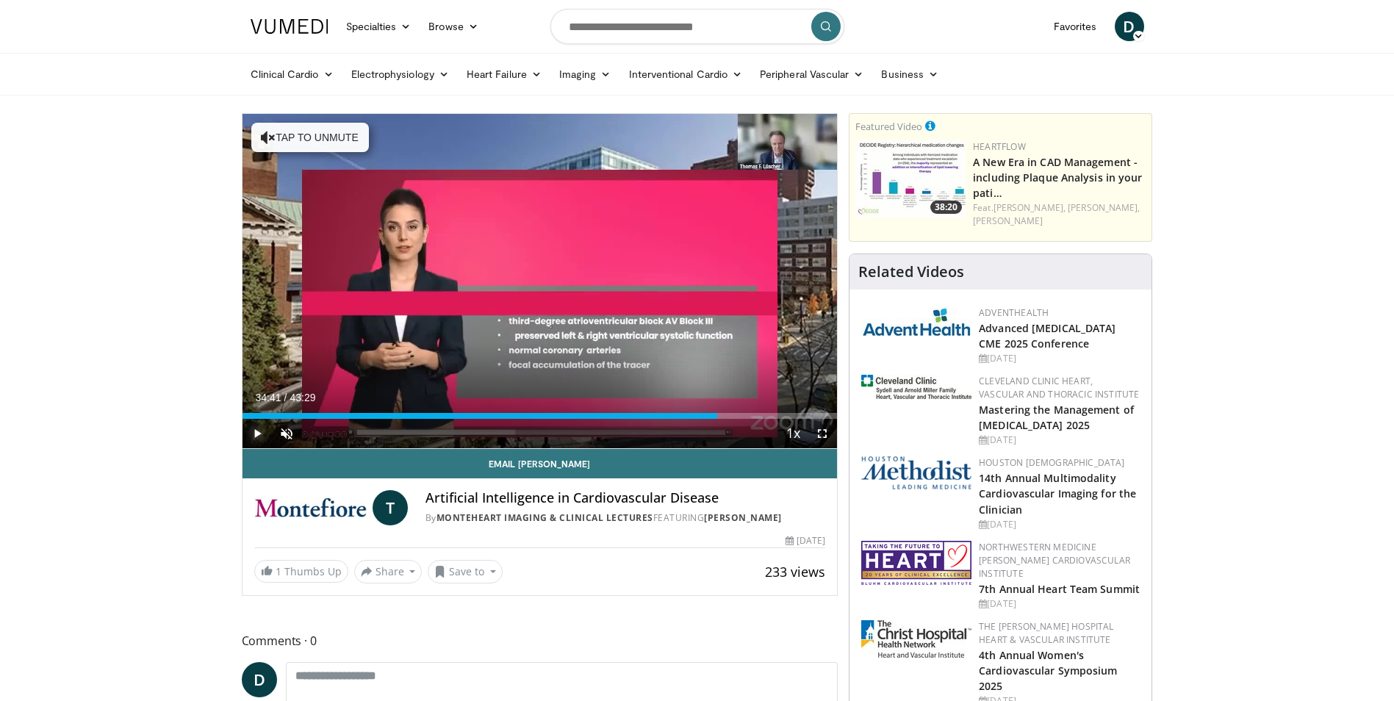
click at [253, 434] on span "Video Player" at bounding box center [256, 433] width 29 height 29
drag, startPoint x: 816, startPoint y: 438, endPoint x: 826, endPoint y: 514, distance: 76.4
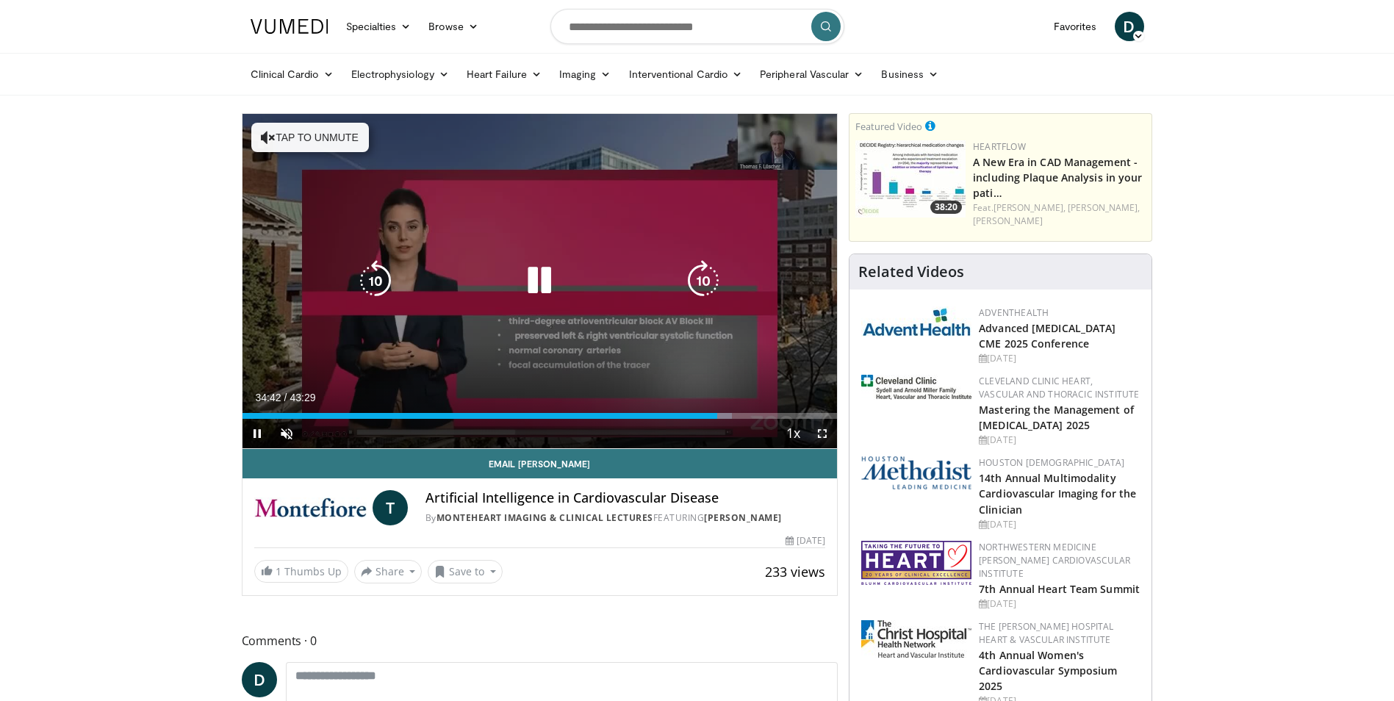
click at [816, 439] on span "Video Player" at bounding box center [821, 433] width 29 height 29
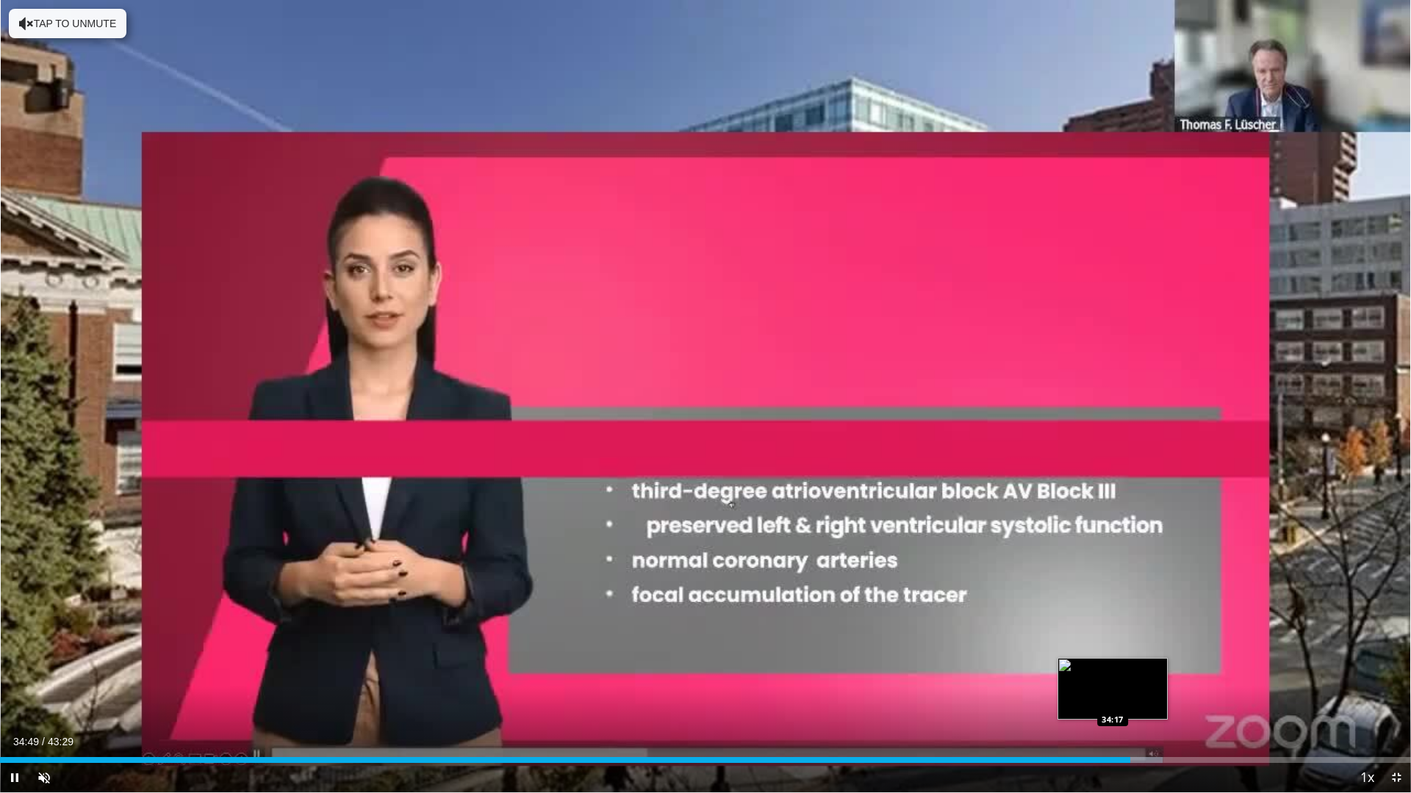
click at [1112, 700] on div "Loaded : 82.41% 34:49 34:17" at bounding box center [705, 760] width 1411 height 6
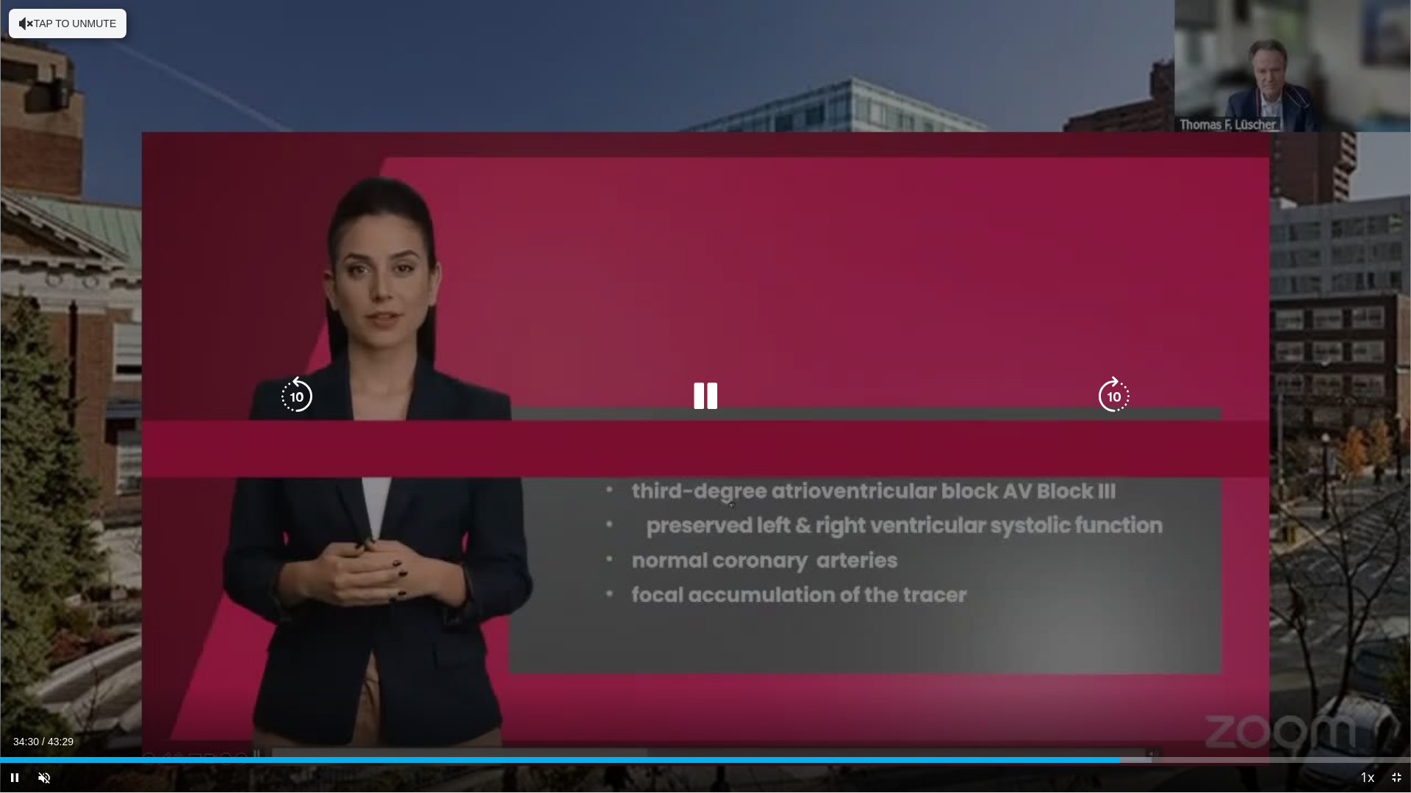
click at [695, 390] on icon "Video Player" at bounding box center [705, 396] width 41 height 41
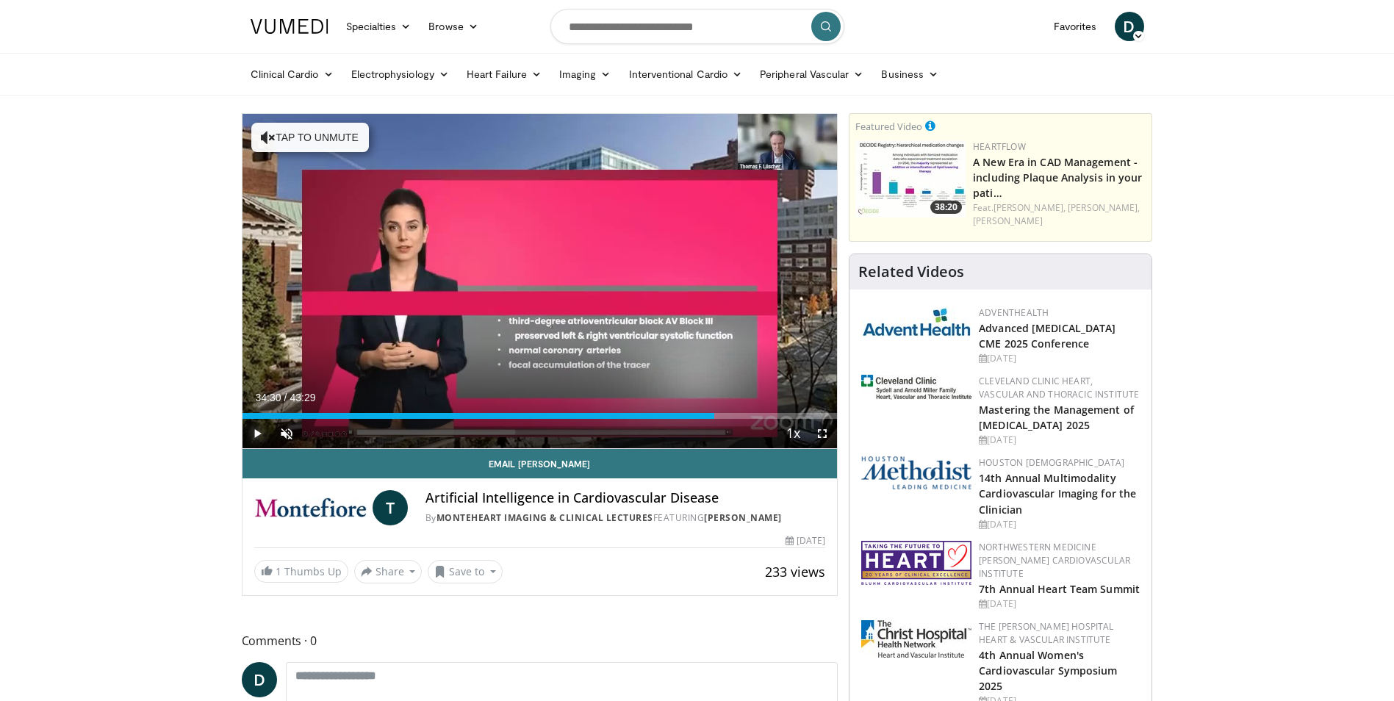
click at [251, 438] on span "Video Player" at bounding box center [256, 433] width 29 height 29
click at [832, 437] on span "Video Player" at bounding box center [821, 433] width 29 height 29
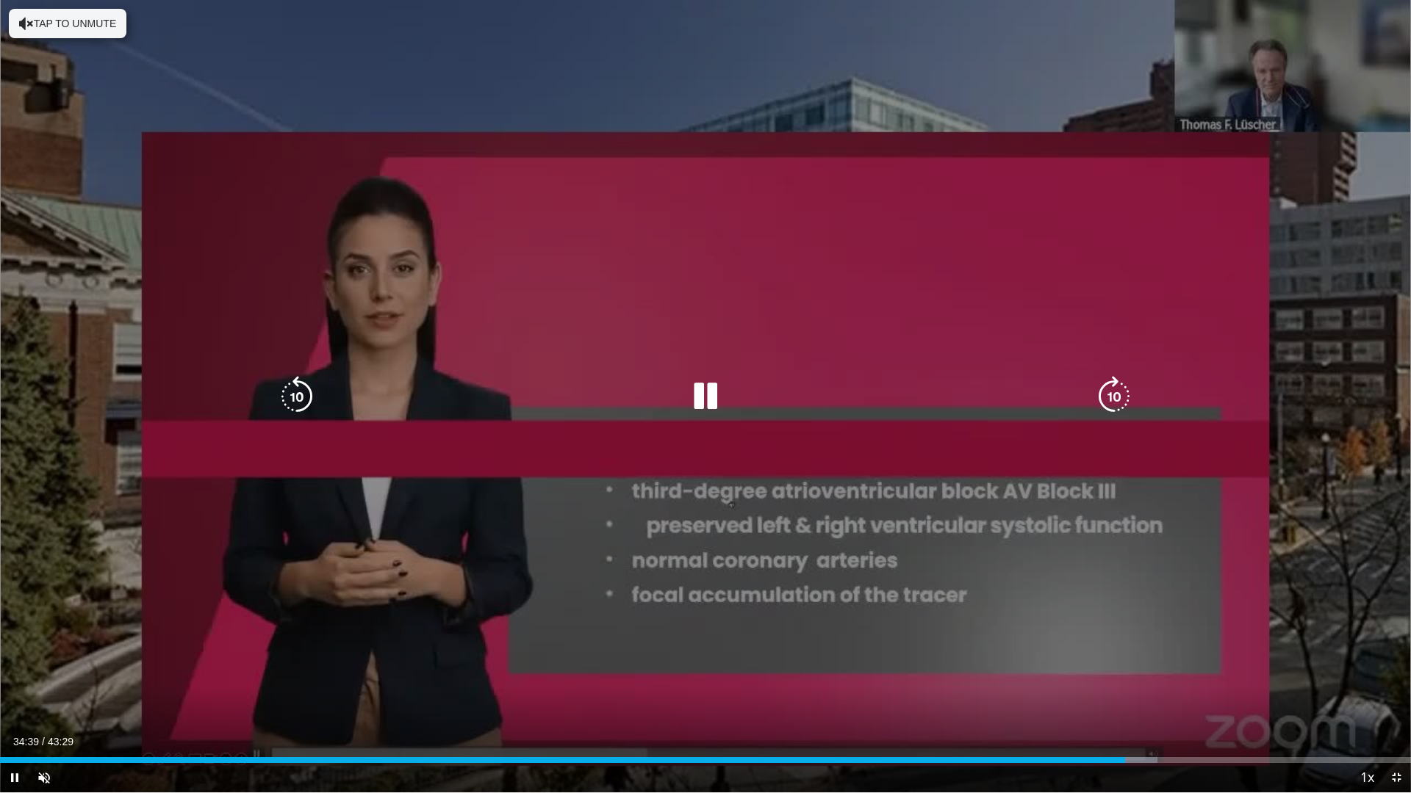
click at [700, 396] on icon "Video Player" at bounding box center [705, 396] width 41 height 41
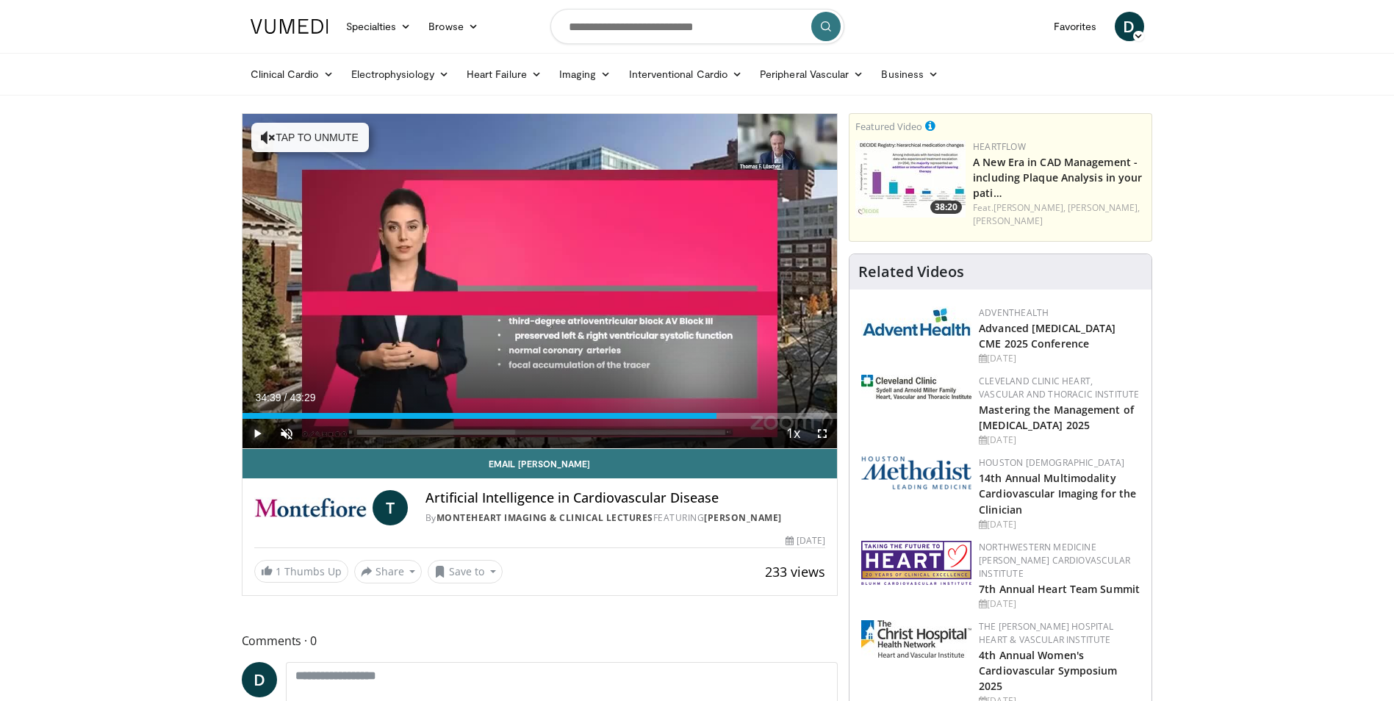
click at [255, 431] on span "Video Player" at bounding box center [256, 433] width 29 height 29
click at [829, 433] on span "Video Player" at bounding box center [821, 433] width 29 height 29
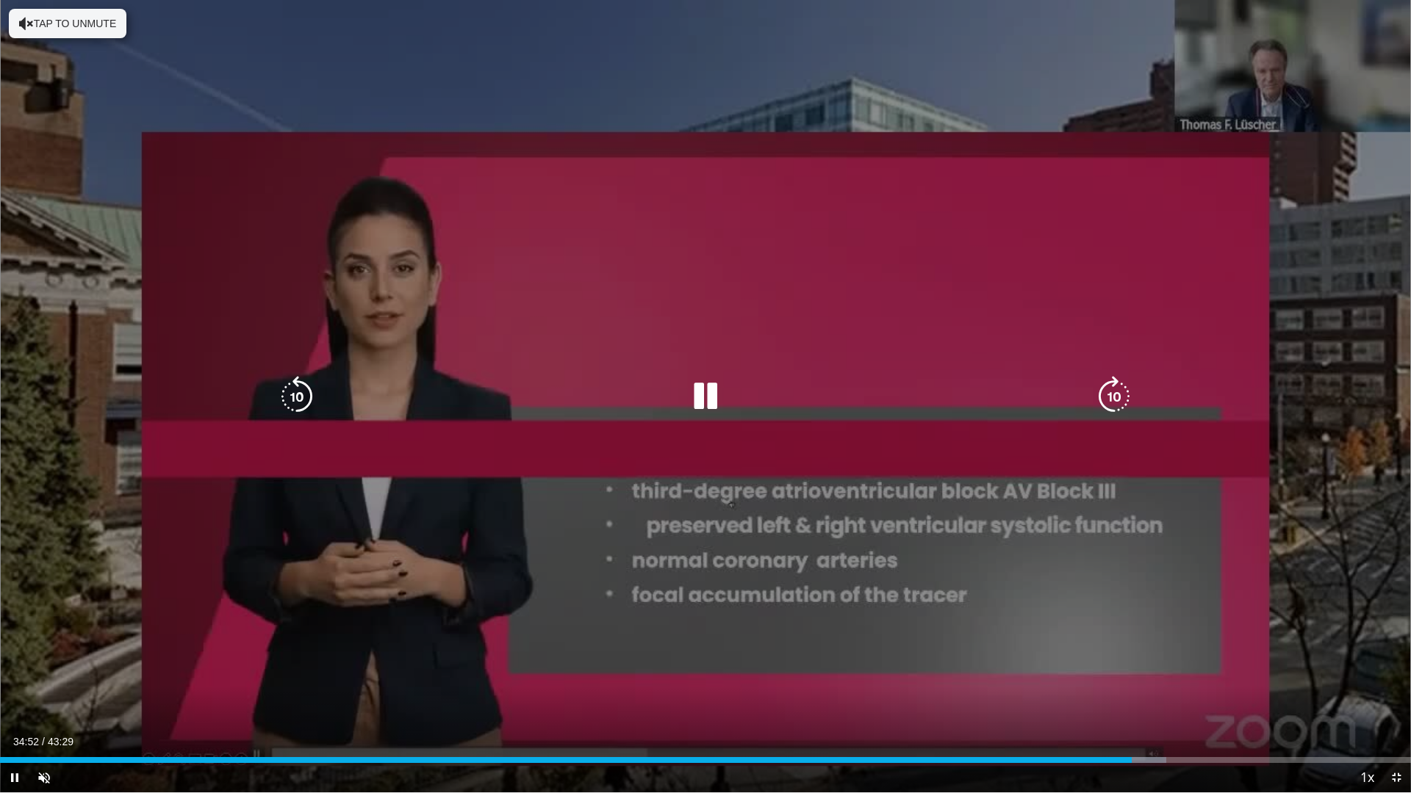
click at [720, 395] on icon "Video Player" at bounding box center [705, 396] width 41 height 41
